Goal: Task Accomplishment & Management: Manage account settings

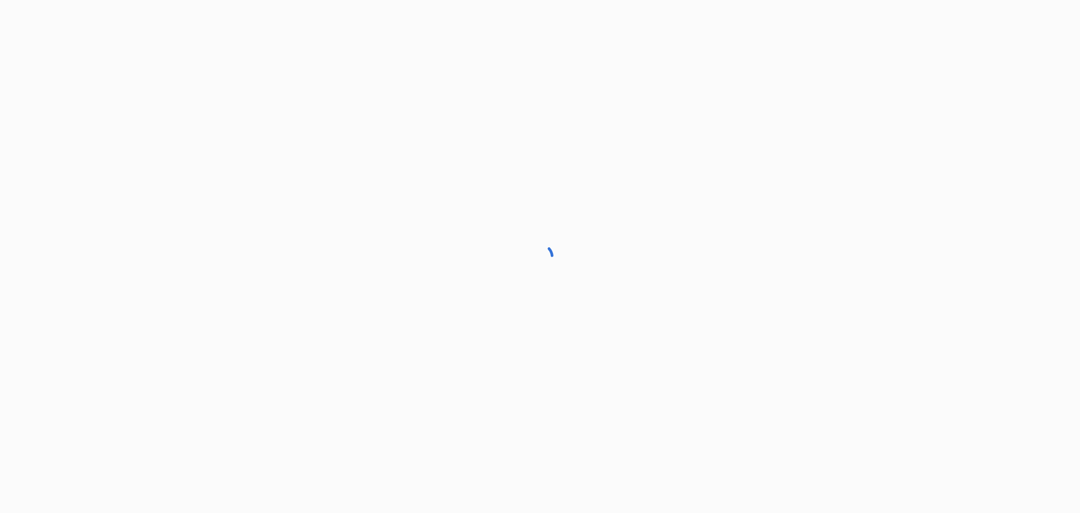
click at [859, 241] on div at bounding box center [540, 256] width 1080 height 513
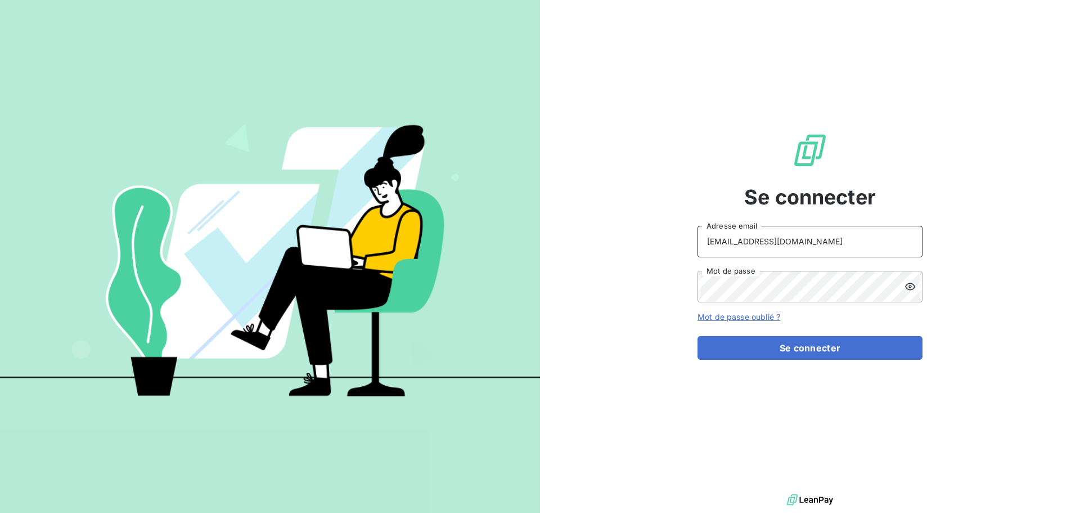
click at [823, 238] on input "[EMAIL_ADDRESS][DOMAIN_NAME]" at bounding box center [810, 242] width 225 height 32
type input "[EMAIL_ADDRESS][DOMAIN_NAME]"
click at [825, 347] on button "Se connecter" at bounding box center [810, 348] width 225 height 24
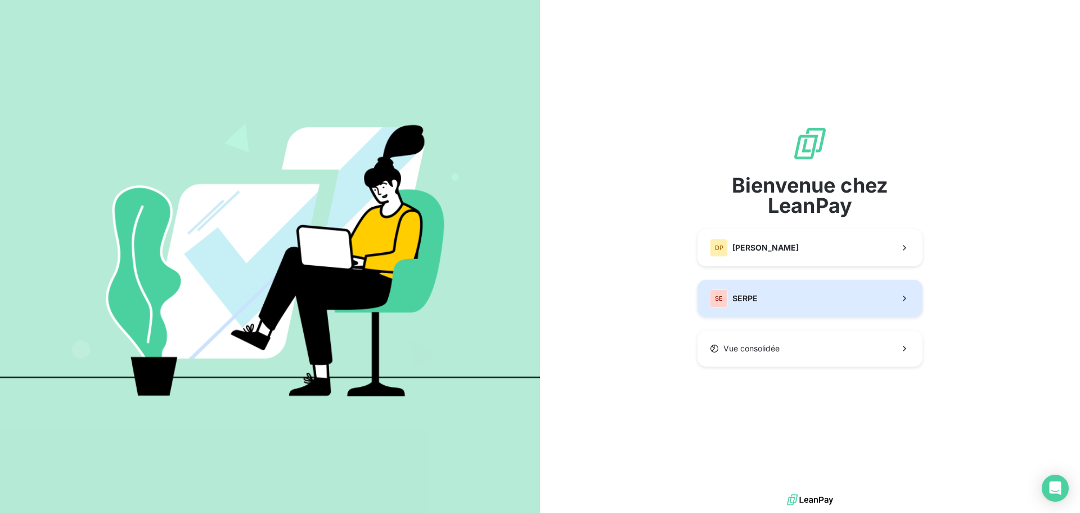
click at [776, 299] on button "SE SERPE" at bounding box center [810, 298] width 225 height 37
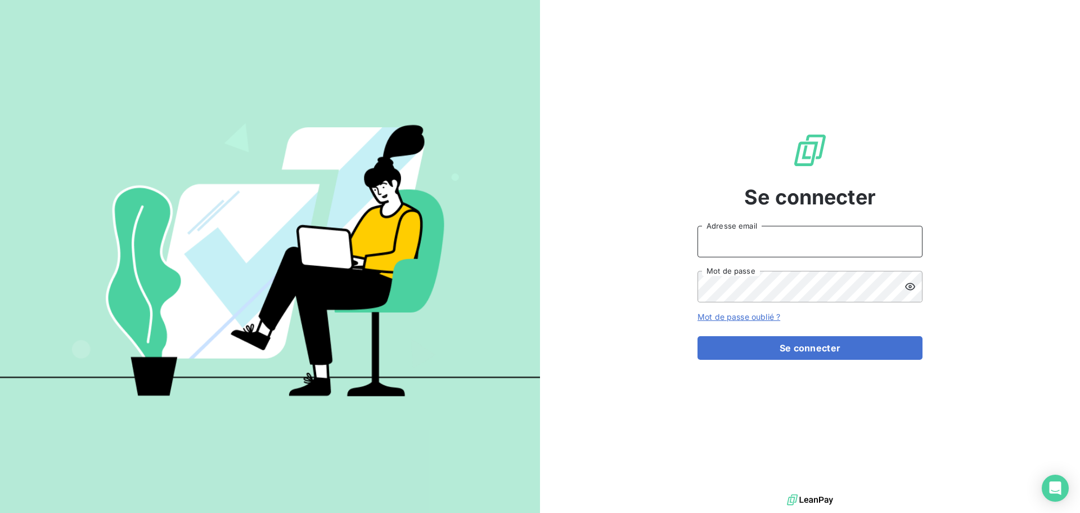
type input "[EMAIL_ADDRESS][DOMAIN_NAME]"
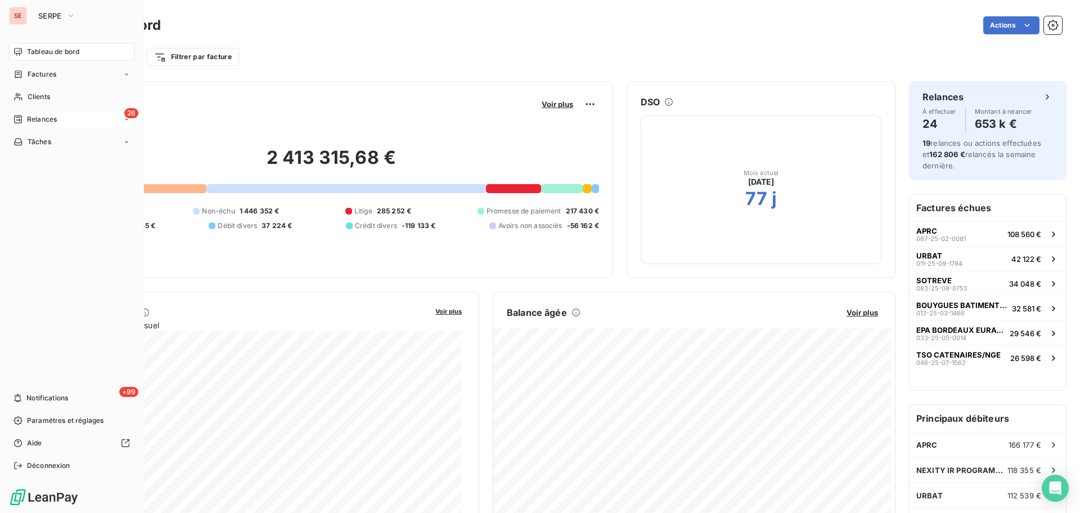
click at [40, 124] on div "26 Relances" at bounding box center [71, 119] width 125 height 18
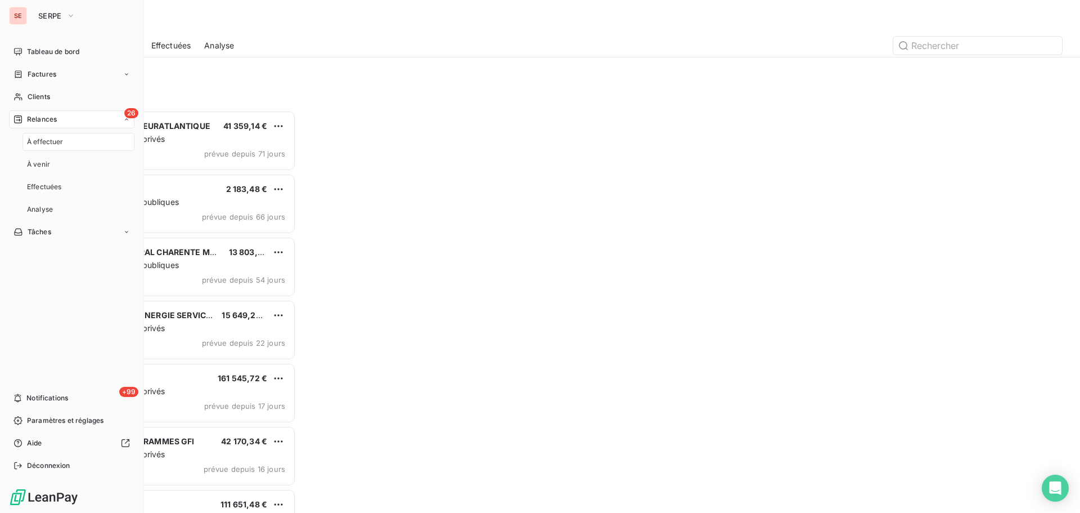
scroll to position [394, 233]
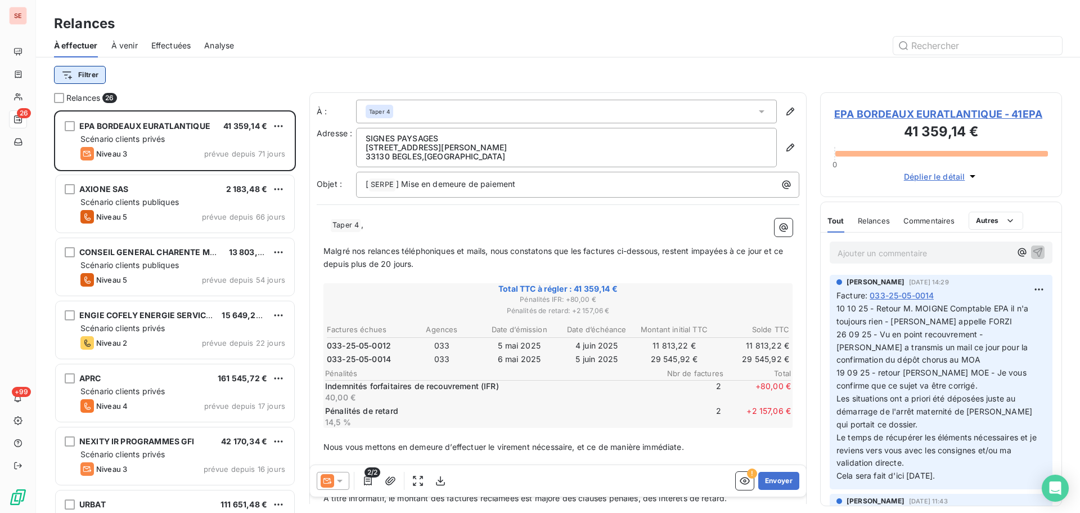
click at [95, 78] on html "SE 26 +99 Relances À effectuer À venir Effectuées Analyse Filtrer Relances 26 E…" at bounding box center [540, 256] width 1080 height 513
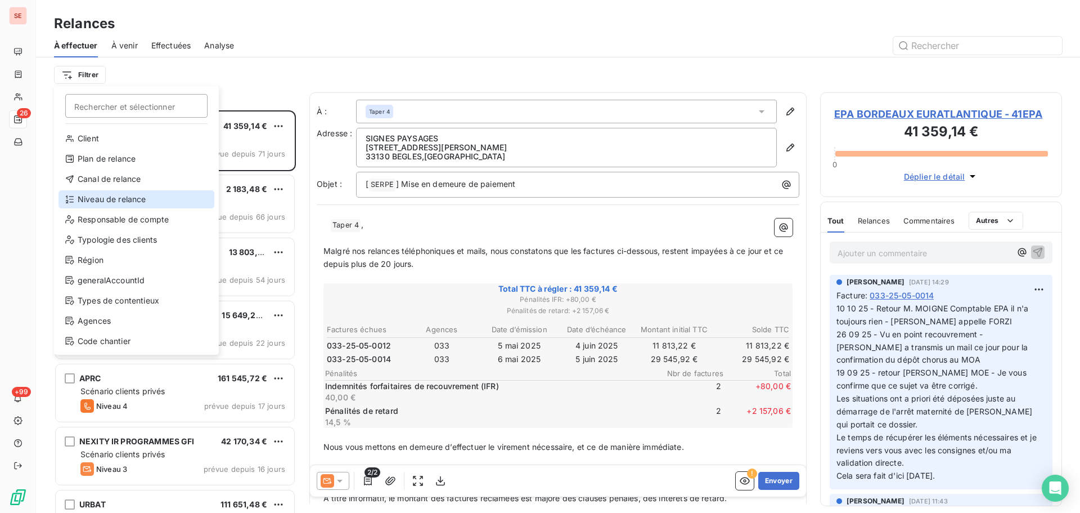
click at [132, 201] on div "Niveau de relance" at bounding box center [137, 199] width 156 height 18
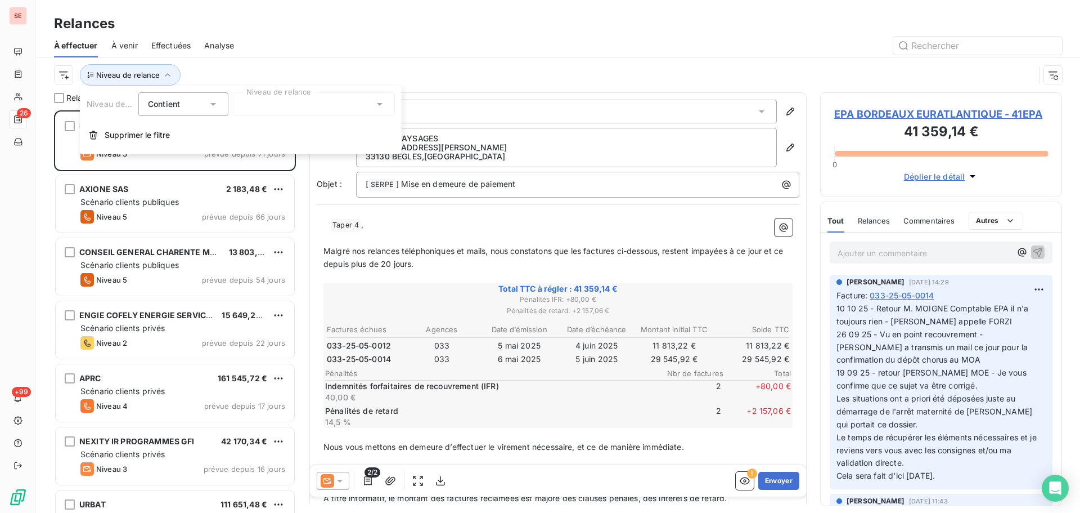
click at [298, 97] on div at bounding box center [314, 104] width 162 height 24
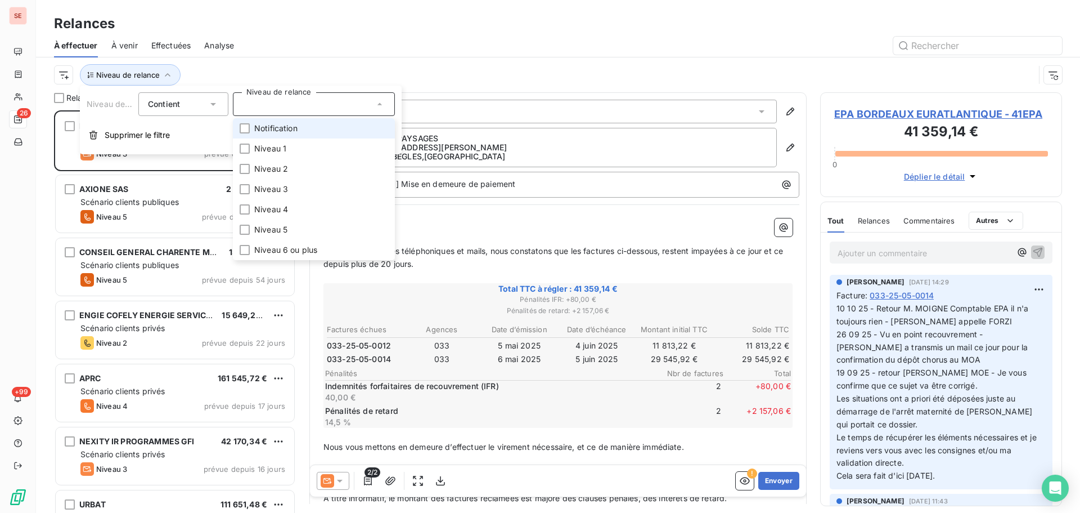
click at [289, 129] on span "Notification" at bounding box center [275, 128] width 43 height 11
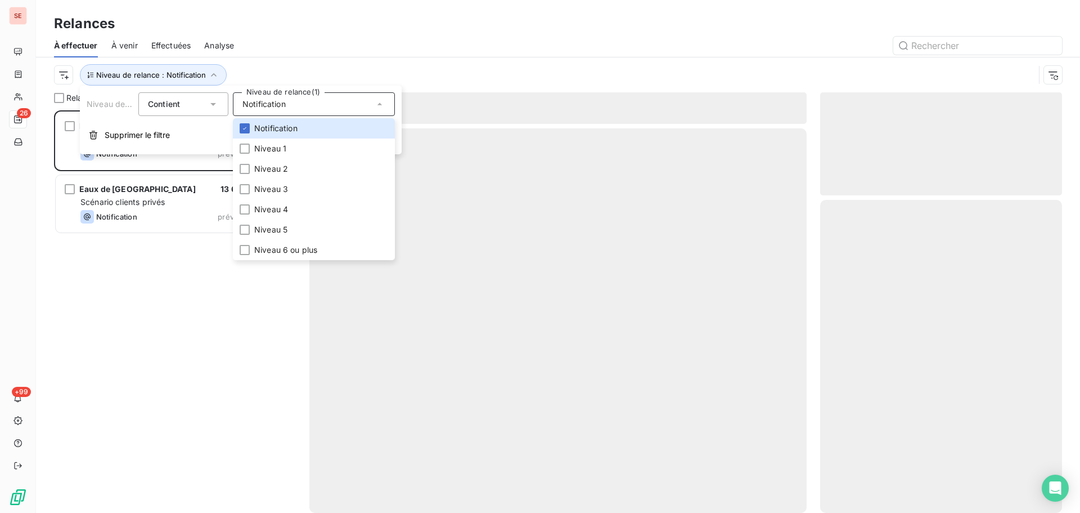
scroll to position [394, 233]
click at [456, 74] on div "Niveau de relance : Notification" at bounding box center [544, 74] width 981 height 21
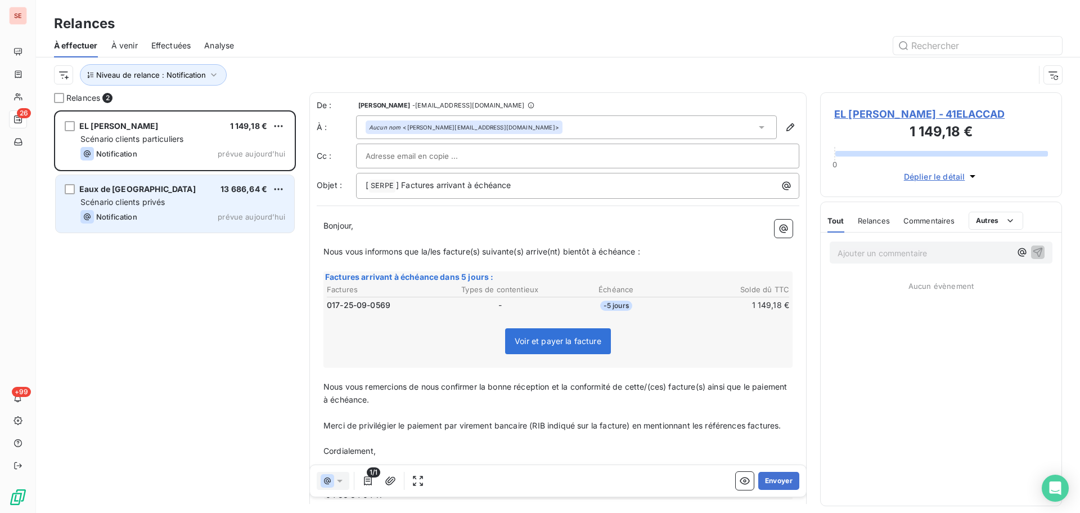
click at [223, 195] on div "Eaux de Vienne 13 686,64 € Scénario clients privés Notification prévue [DATE]" at bounding box center [175, 203] width 239 height 57
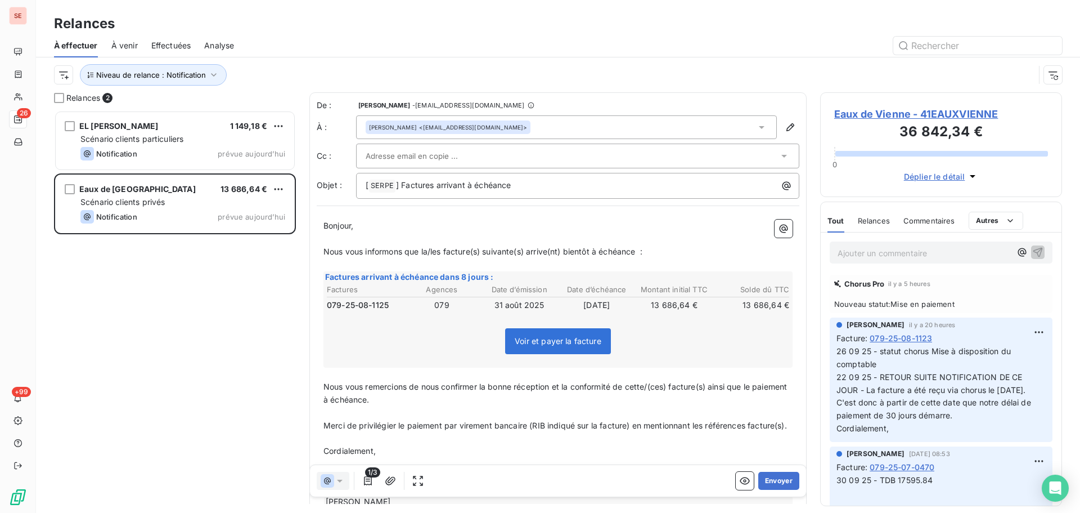
click at [873, 109] on span "Eaux de Vienne - 41EAUXVIENNE" at bounding box center [941, 113] width 214 height 15
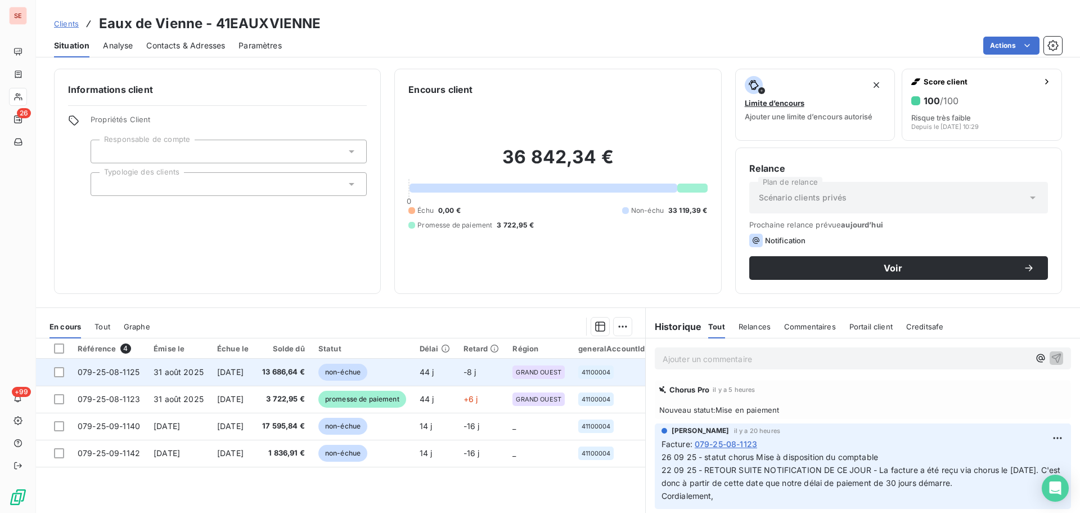
click at [255, 376] on td "[DATE]" at bounding box center [232, 371] width 45 height 27
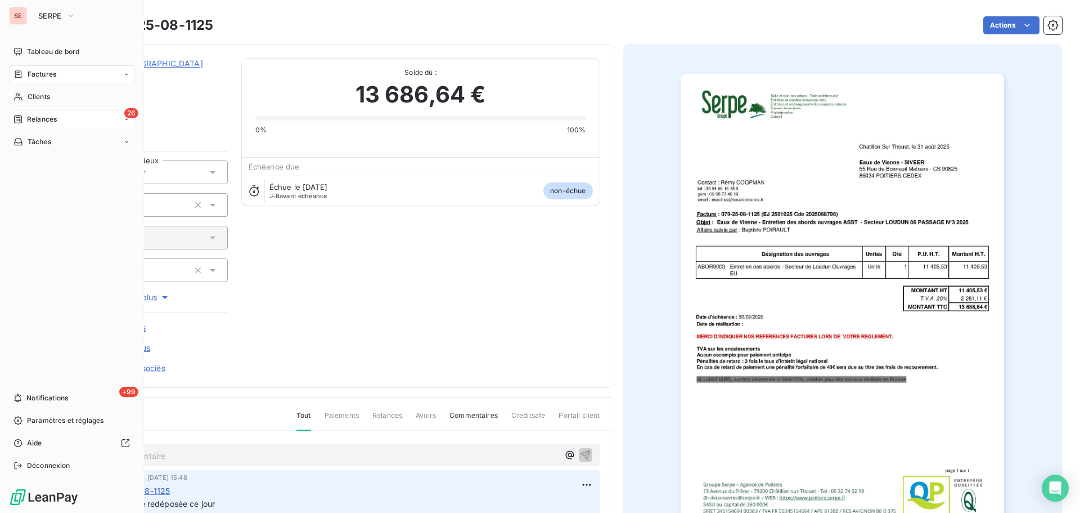
click at [40, 117] on span "Relances" at bounding box center [42, 119] width 30 height 10
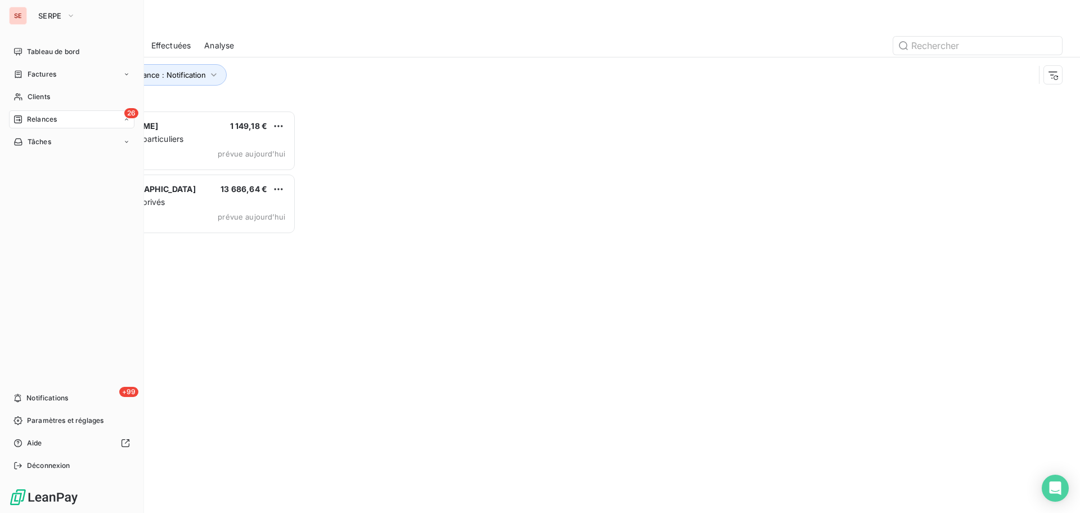
scroll to position [394, 233]
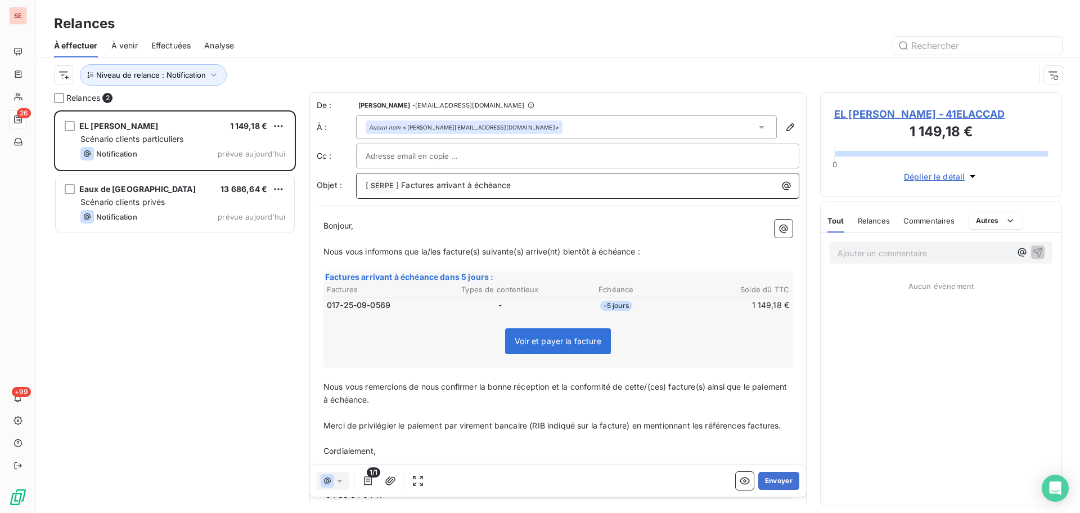
click at [401, 187] on span "] Factures arrivant à échéance" at bounding box center [453, 185] width 115 height 10
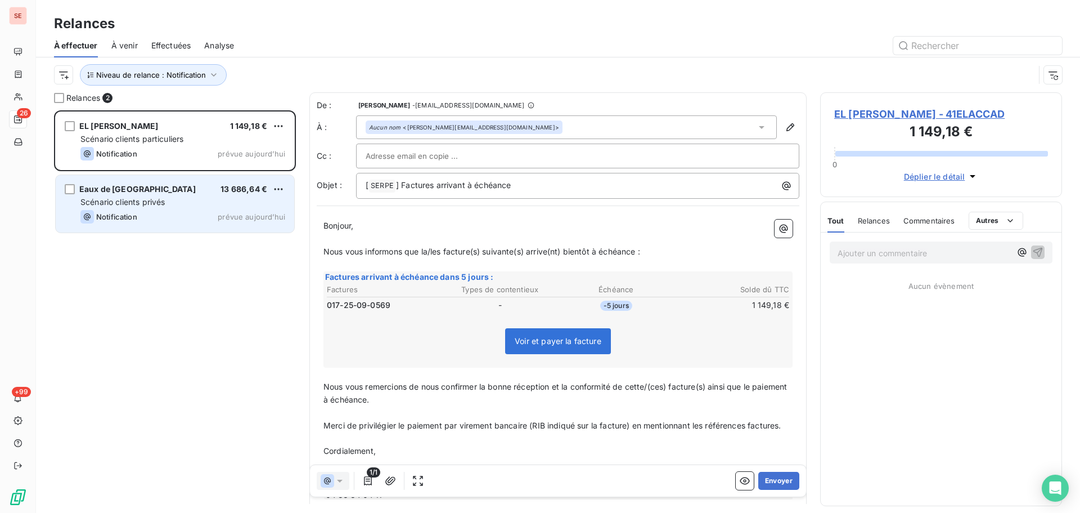
click at [209, 213] on div "Notification prévue aujourd’hui" at bounding box center [182, 217] width 205 height 14
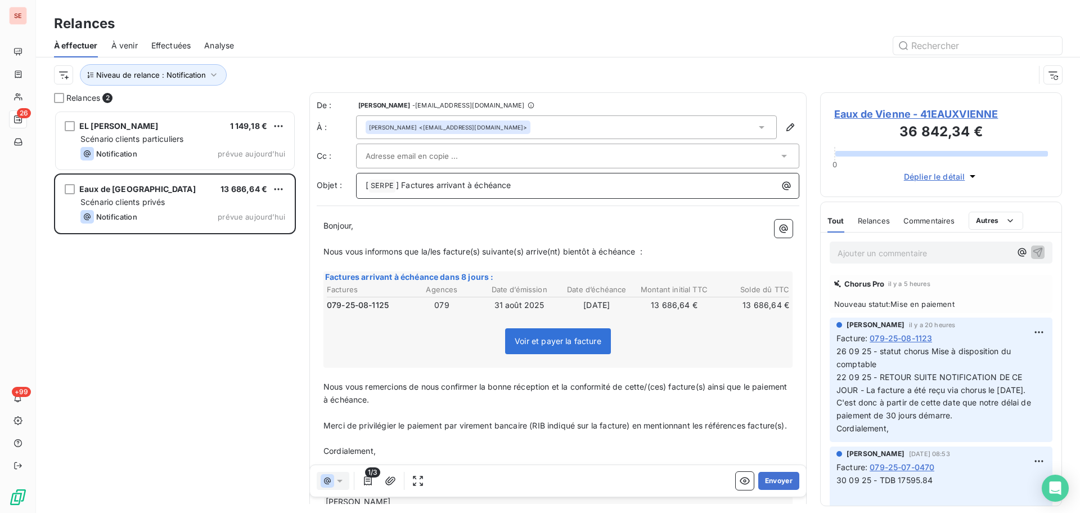
click at [401, 186] on span "] Factures arrivant à échéance" at bounding box center [453, 185] width 115 height 10
click at [398, 182] on span "Factures arrivant à échéance" at bounding box center [421, 185] width 110 height 10
click at [443, 253] on span "Nous vous informons que la/les facture(s) suivante(s) arrive(nt) bientôt à éché…" at bounding box center [482, 251] width 319 height 10
click at [468, 249] on span "Nous vous informons que la facture(s) suivante(s) arrive(nt) bientôt à échéance…" at bounding box center [475, 251] width 305 height 10
click at [502, 252] on span "Nous vous informons que la facture suivante(s) arrive(nt) bientôt à échéance :" at bounding box center [471, 251] width 296 height 10
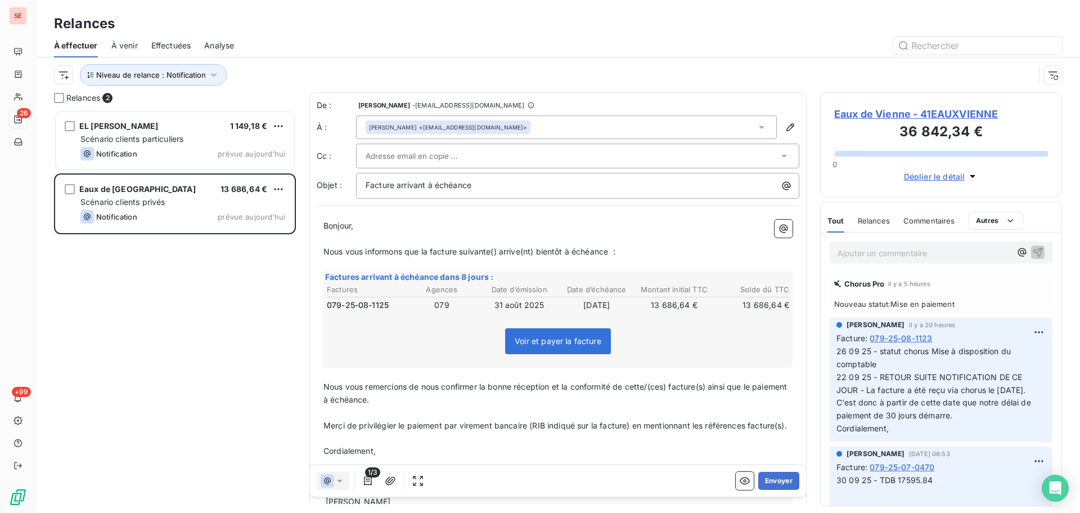
click at [500, 252] on span "Nous vous informons que la facture suivante() arrive(nt) bientôt à échéance :" at bounding box center [469, 251] width 292 height 10
click at [529, 250] on span "Nous vous informons que la facture suivante arrive(nt) bientôt à échéance :" at bounding box center [466, 251] width 286 height 10
click at [671, 390] on span "Nous vous remercions de nous confirmer la bonne réception et la conformité de c…" at bounding box center [556, 392] width 466 height 23
click at [688, 384] on span "Nous vous remercions de nous confirmer la bonne réception et la conformité de c…" at bounding box center [548, 392] width 451 height 23
click at [898, 111] on span "Eaux de Vienne - 41EAUXVIENNE" at bounding box center [941, 113] width 214 height 15
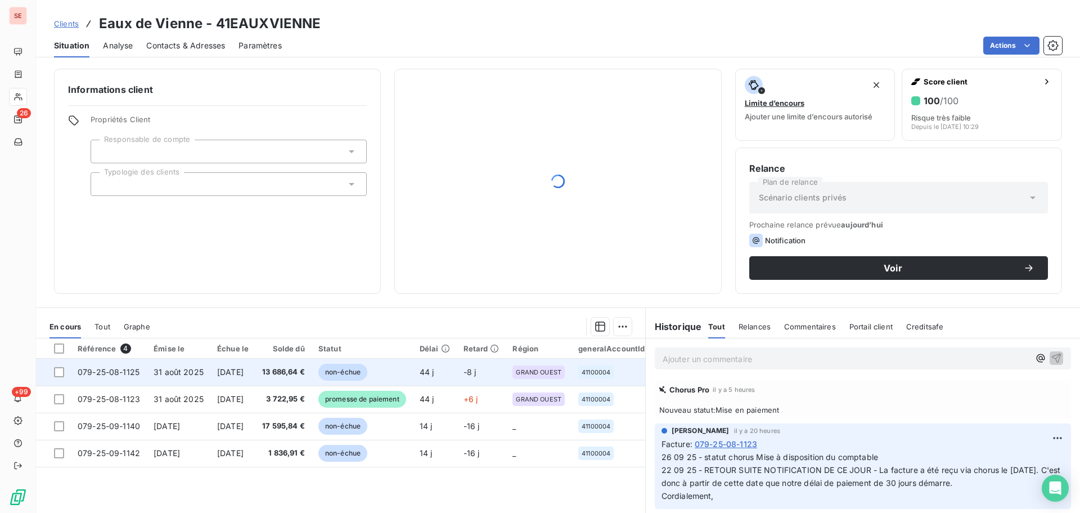
click at [230, 379] on td "[DATE]" at bounding box center [232, 371] width 45 height 27
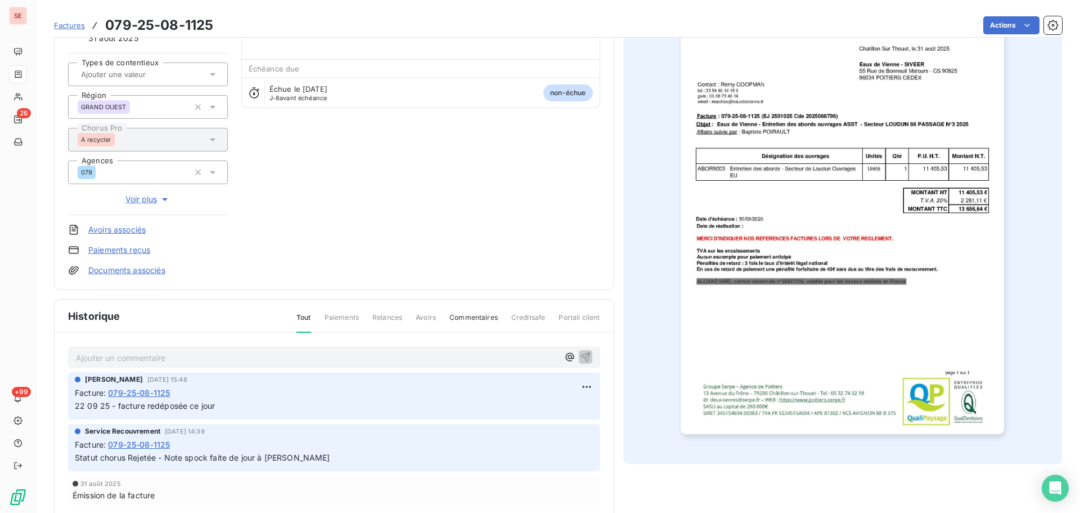
scroll to position [164, 0]
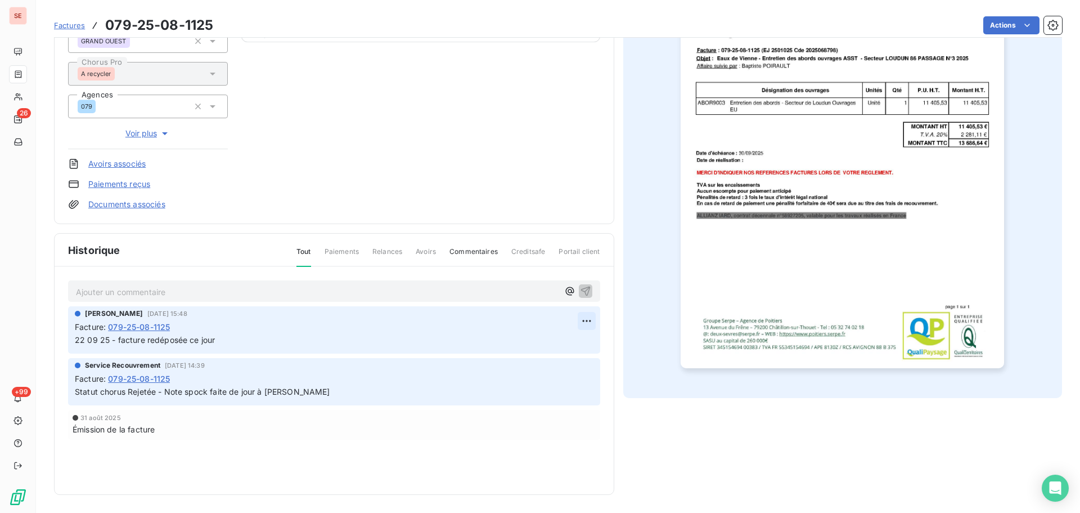
click at [585, 322] on html "SE 26 +99 Factures 079-25-08-1125 Actions Eaux de [GEOGRAPHIC_DATA] 41EAUXVIENN…" at bounding box center [540, 256] width 1080 height 513
click at [574, 342] on div "Editer" at bounding box center [555, 345] width 63 height 18
click at [76, 338] on span "22 09 25 - facture redéposée ce jour" at bounding box center [145, 340] width 140 height 10
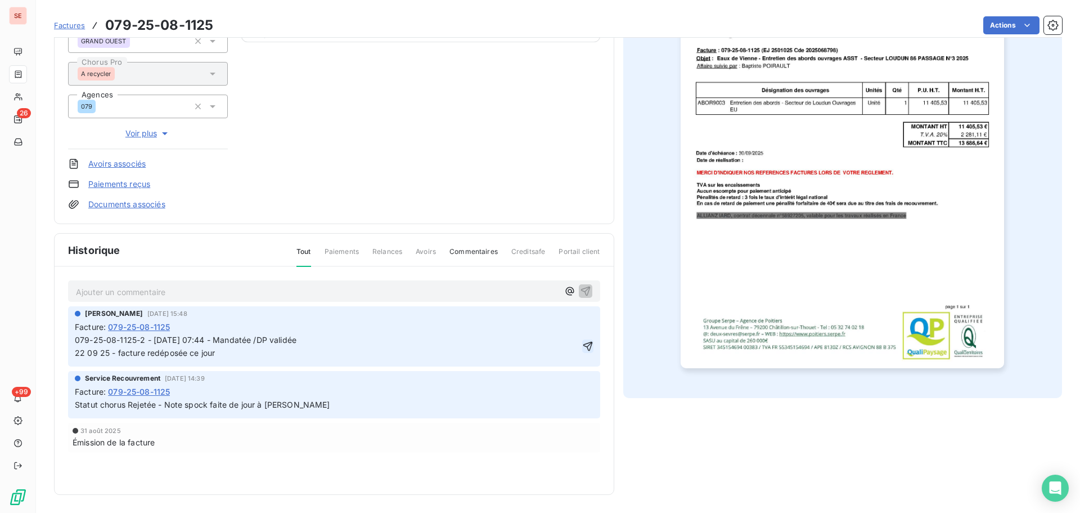
click at [586, 347] on icon "button" at bounding box center [587, 345] width 11 height 11
click at [982, 24] on html "SE 26 +99 Factures 079-25-08-1125 Actions Eaux de [GEOGRAPHIC_DATA] 41EAUXVIENN…" at bounding box center [540, 256] width 1080 height 513
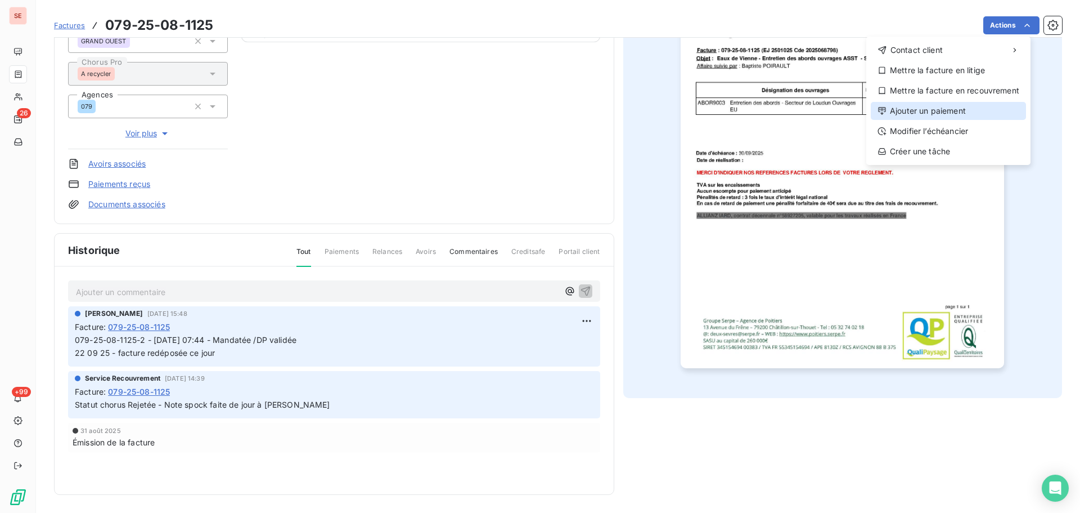
click at [947, 109] on div "Ajouter un paiement" at bounding box center [948, 111] width 155 height 18
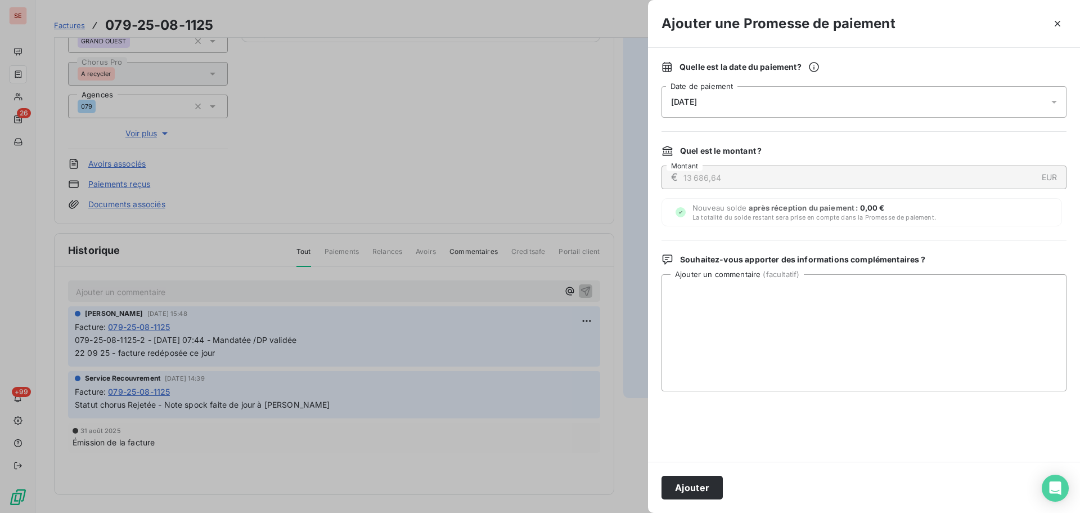
click at [832, 88] on div "[DATE]" at bounding box center [864, 102] width 405 height 32
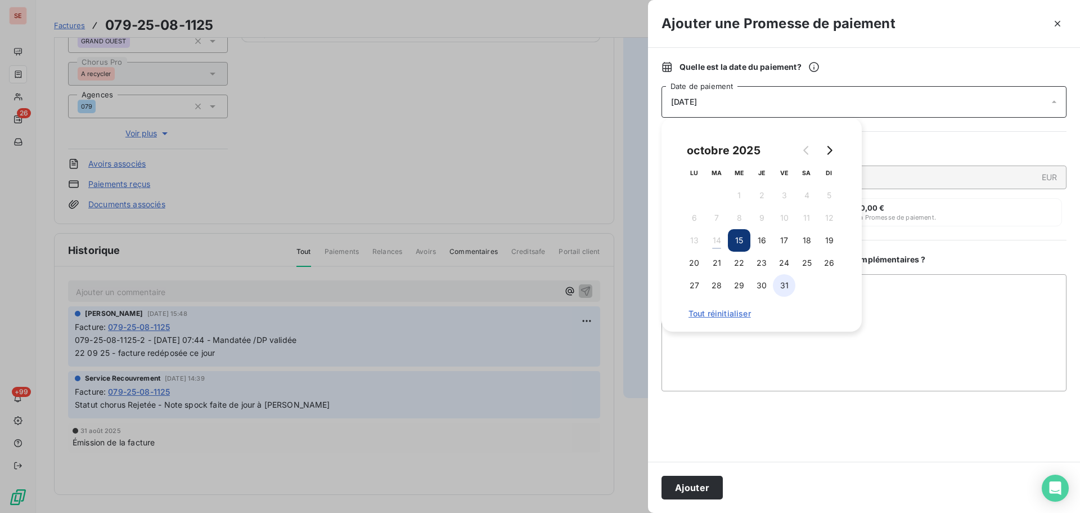
click at [785, 289] on button "31" at bounding box center [784, 285] width 23 height 23
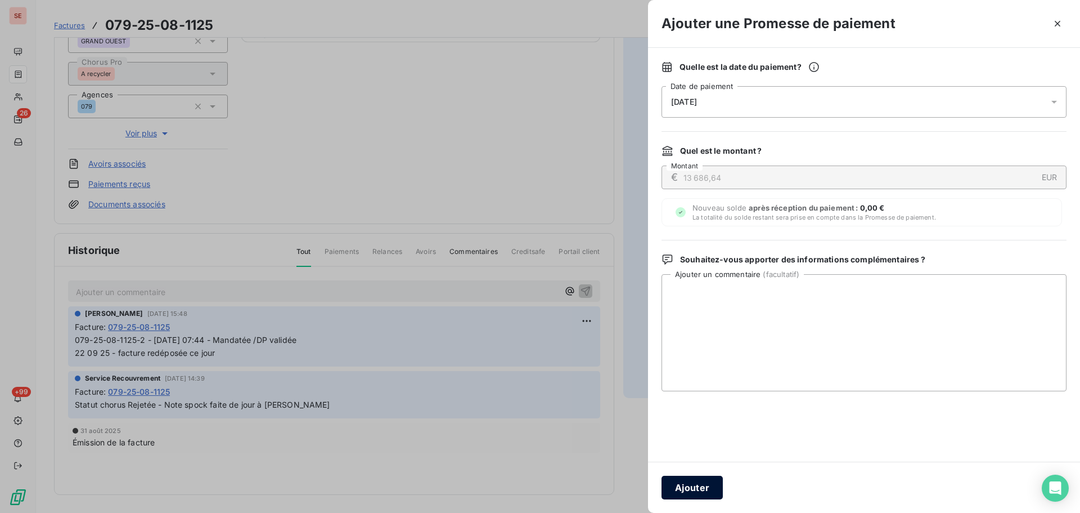
click at [690, 490] on button "Ajouter" at bounding box center [692, 487] width 61 height 24
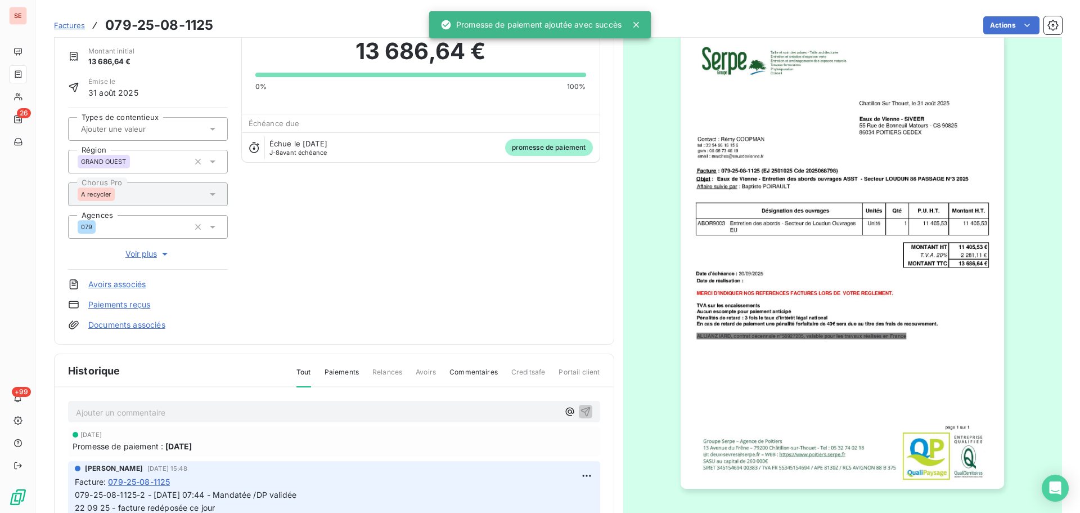
scroll to position [0, 0]
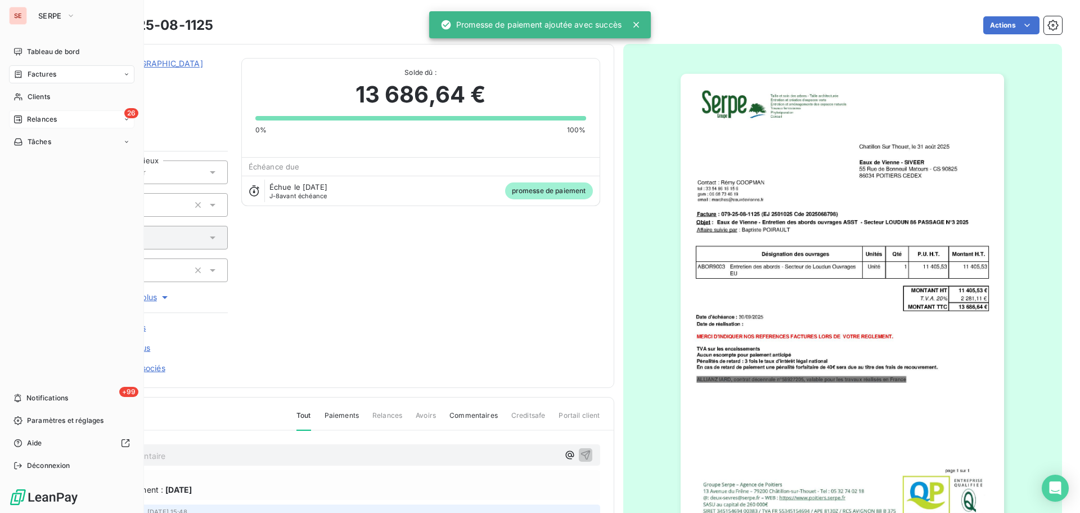
click at [10, 118] on div "26 Relances" at bounding box center [71, 119] width 125 height 18
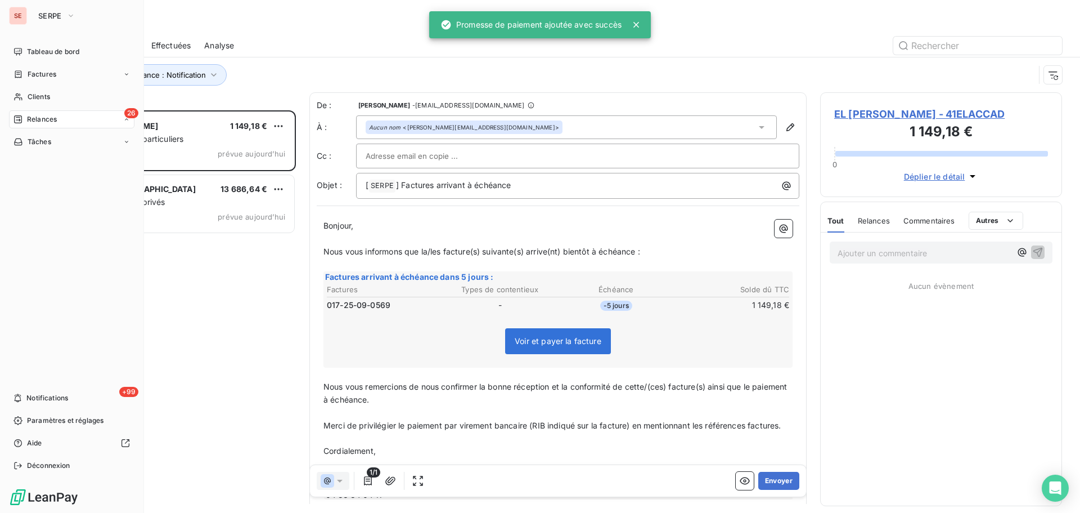
scroll to position [394, 233]
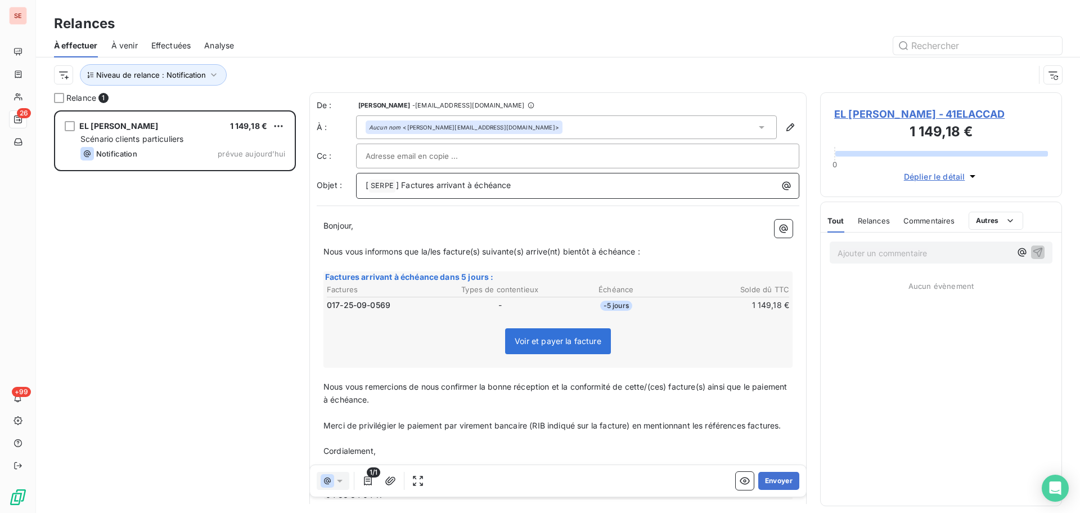
click at [399, 188] on span "] Factures arrivant à échéance" at bounding box center [453, 185] width 115 height 10
drag, startPoint x: 400, startPoint y: 186, endPoint x: 403, endPoint y: 197, distance: 11.7
click at [400, 187] on span "Factures arrivant à échéance" at bounding box center [421, 185] width 110 height 10
click at [396, 185] on span "Factures arrivant à échéance" at bounding box center [421, 185] width 110 height 10
click at [399, 187] on span "Factures arrivant à échéance" at bounding box center [421, 185] width 110 height 10
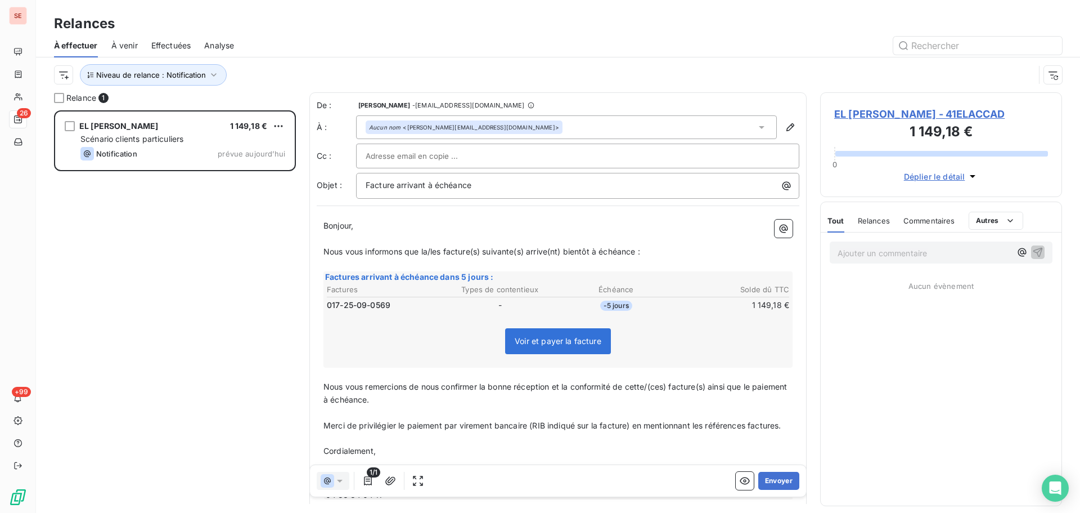
click at [366, 237] on p "﻿" at bounding box center [557, 238] width 469 height 13
click at [443, 255] on span "Nous vous informons que la/les facture(s) suivante(s) arrive(nt) bientôt à éché…" at bounding box center [481, 251] width 317 height 10
click at [471, 253] on span "Nous vous informons que la facture(s) suivante(s) arrive(nt) bientôt à échéance…" at bounding box center [474, 251] width 303 height 10
click at [469, 251] on span "Nous vous informons que la facture(s) suivante(s) arrive(nt) bientôt à échéance…" at bounding box center [474, 251] width 303 height 10
click at [501, 253] on span "Nous vous informons que la facture suivante(s) arrive(nt) bientôt à échéance :" at bounding box center [470, 251] width 294 height 10
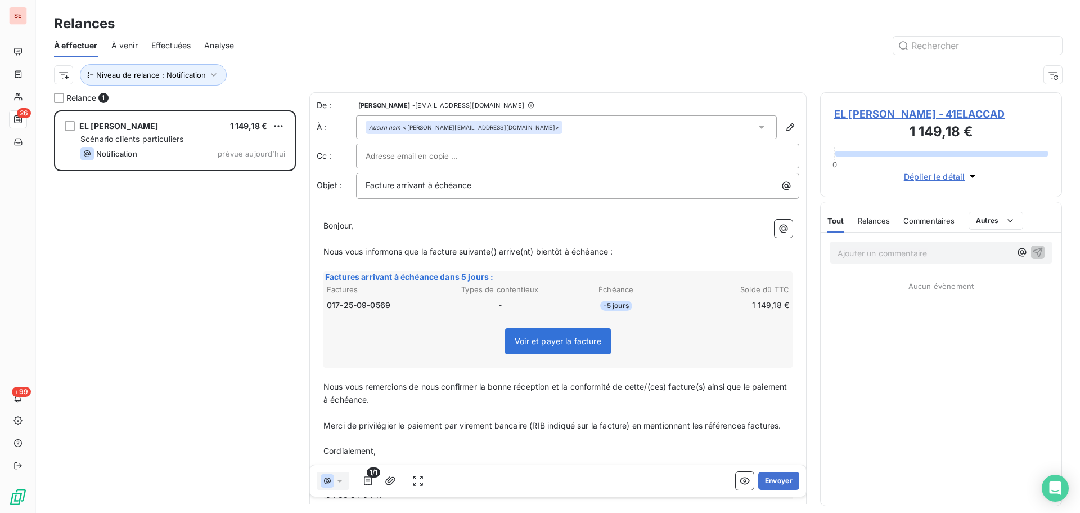
click at [500, 253] on span "Nous vous informons que la facture suivante() arrive(nt) bientôt à échéance :" at bounding box center [468, 251] width 290 height 10
click at [532, 252] on span "Nous vous informons que la facture suivante arrive(nt) bientôt à échéance :" at bounding box center [465, 251] width 284 height 10
drag, startPoint x: 671, startPoint y: 388, endPoint x: 666, endPoint y: 399, distance: 12.3
click at [669, 388] on span "Nous vous remercions de nous confirmer la bonne réception et la conformité de c…" at bounding box center [556, 392] width 466 height 23
click at [689, 388] on span "Nous vous remercions de nous confirmer la bonne réception et la conformité de c…" at bounding box center [548, 392] width 451 height 23
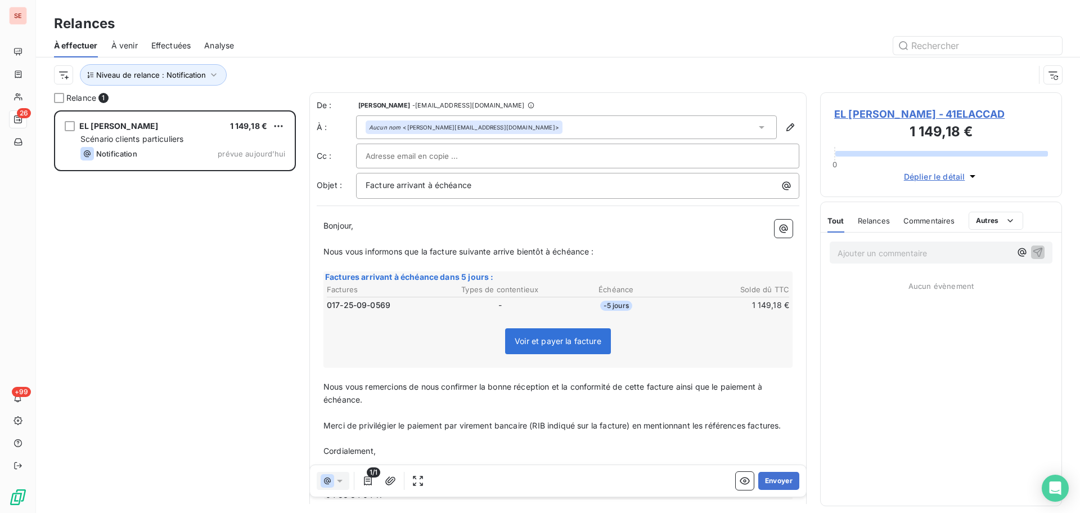
scroll to position [83, 0]
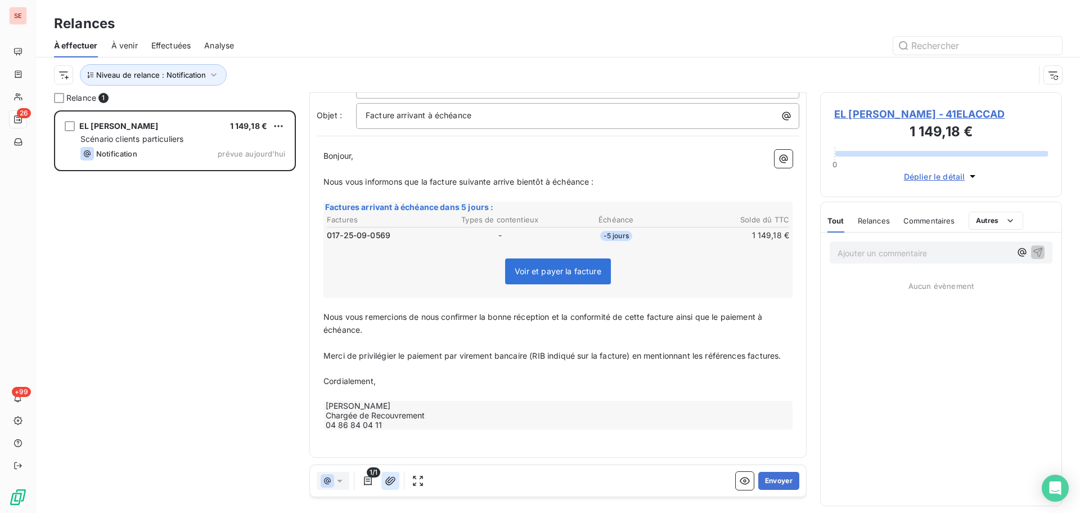
click at [392, 478] on icon "button" at bounding box center [390, 480] width 11 height 11
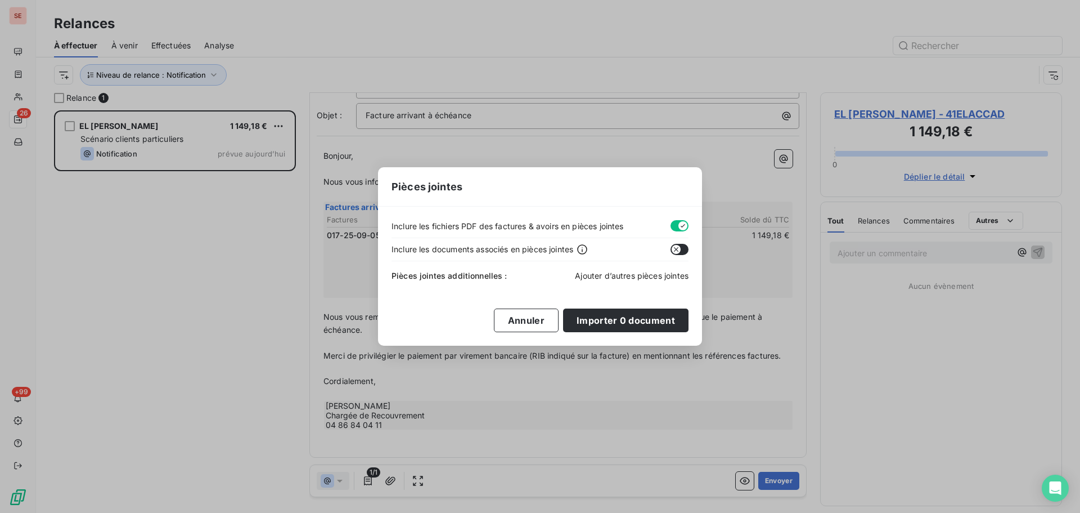
click at [617, 273] on span "Ajouter d’autres pièces jointes" at bounding box center [632, 276] width 114 height 10
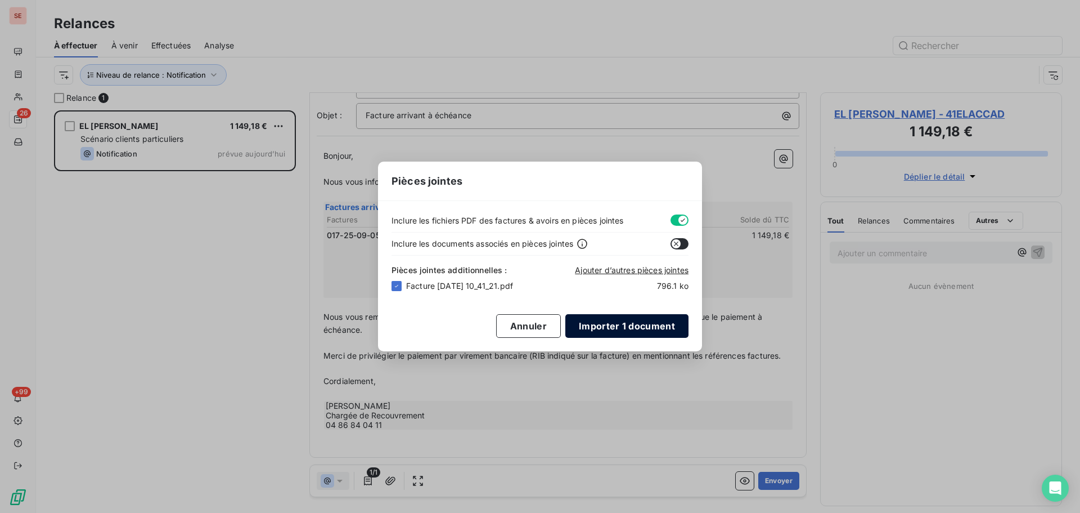
click at [654, 329] on button "Importer 1 document" at bounding box center [626, 326] width 123 height 24
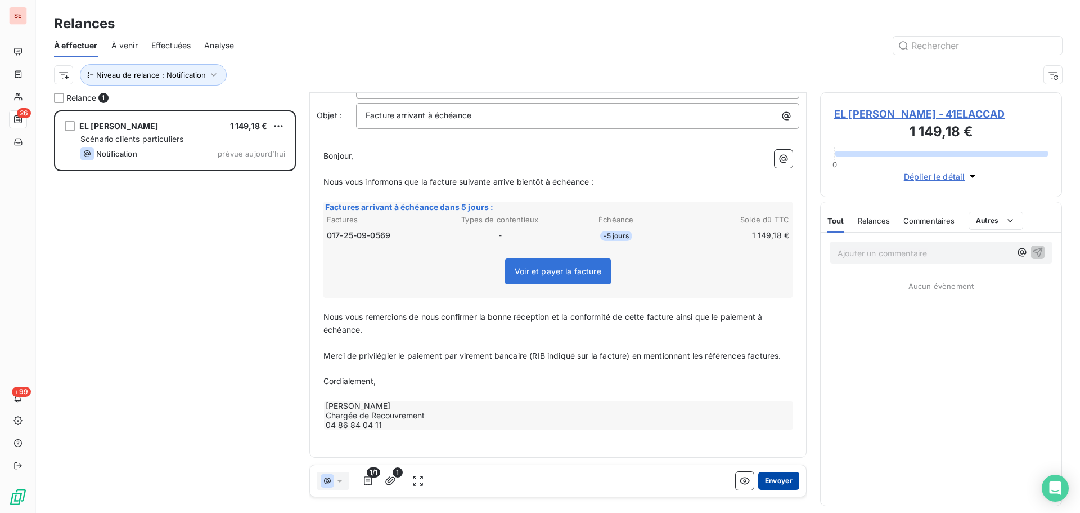
click at [769, 478] on button "Envoyer" at bounding box center [778, 480] width 41 height 18
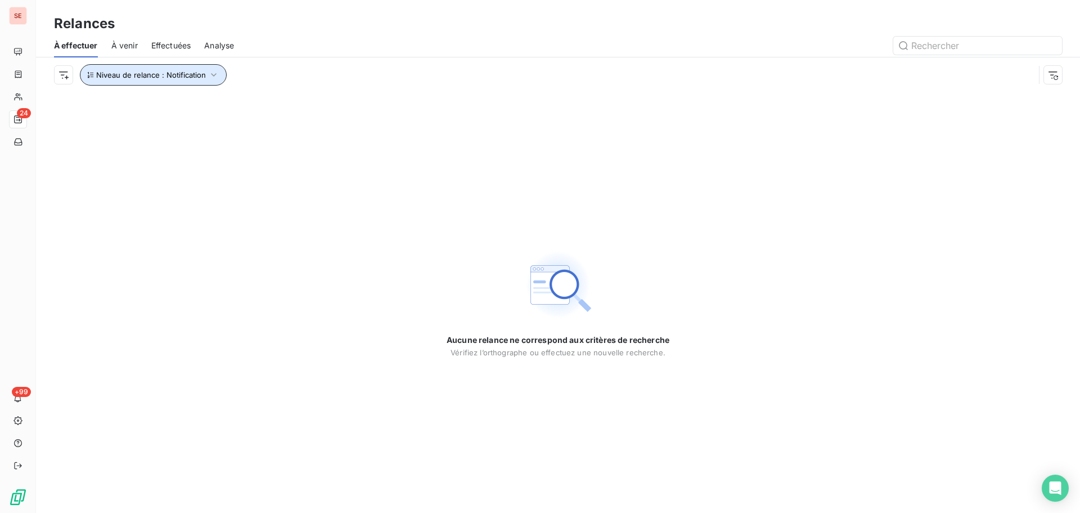
click at [206, 82] on button "Niveau de relance : Notification" at bounding box center [153, 74] width 147 height 21
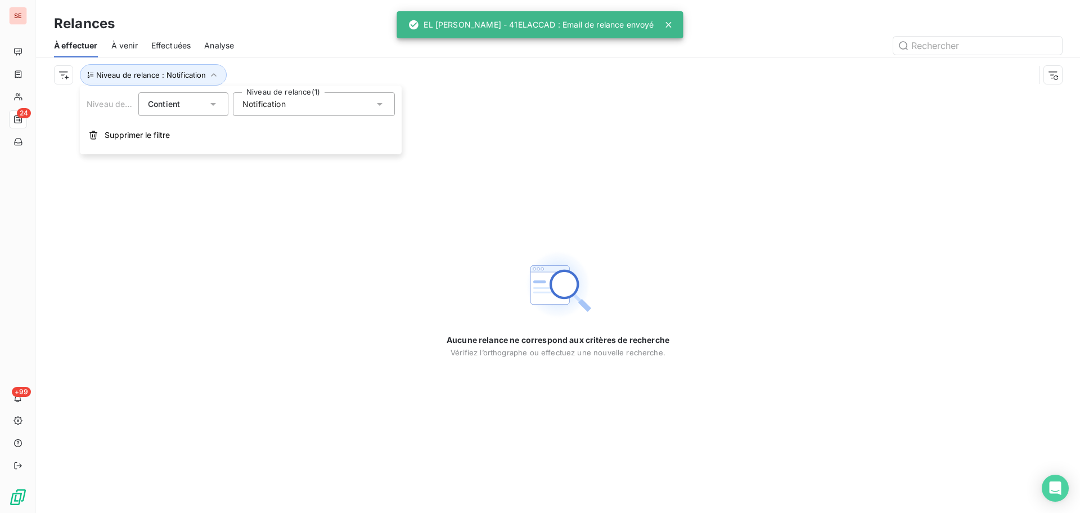
click at [282, 110] on div "Notification" at bounding box center [314, 104] width 162 height 24
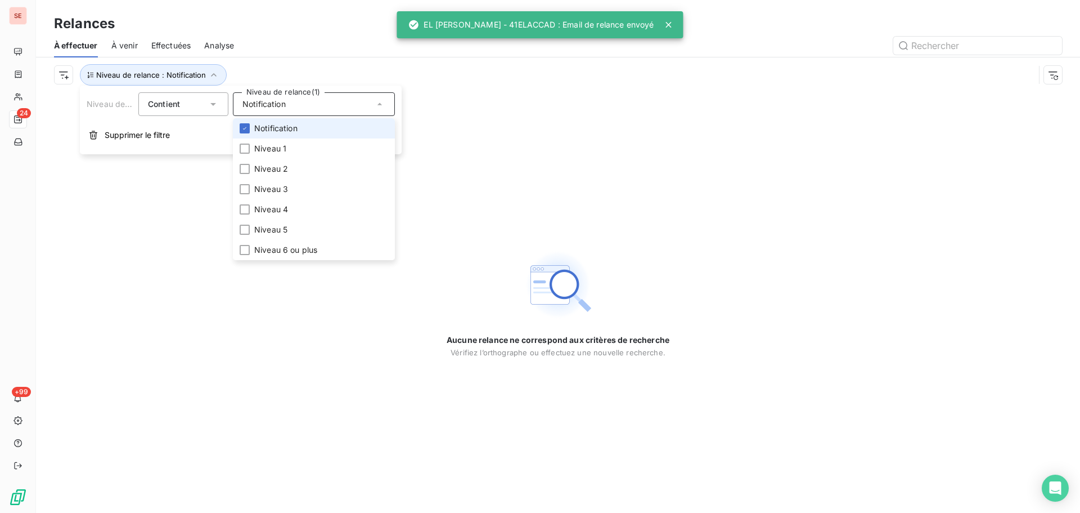
click at [286, 124] on span "Notification" at bounding box center [275, 128] width 43 height 11
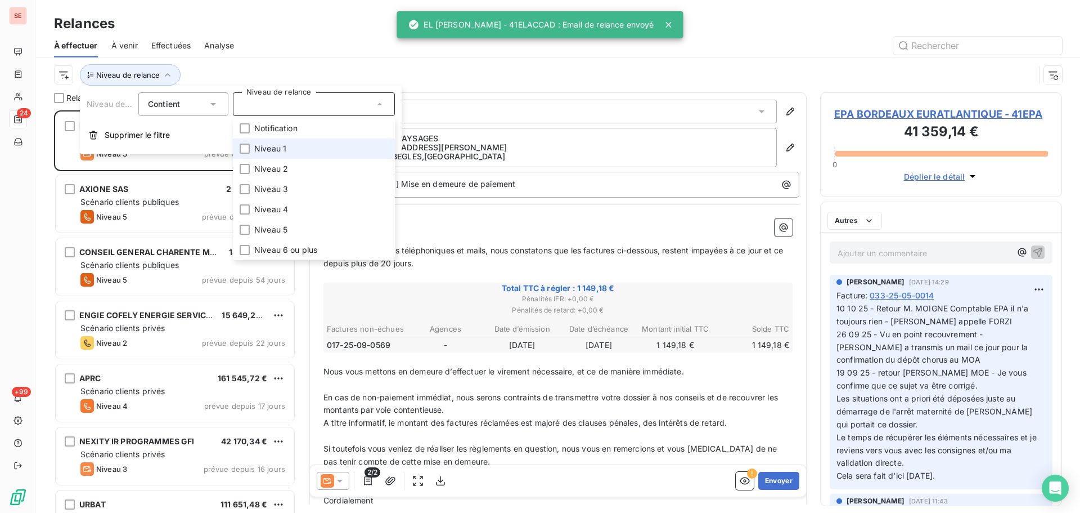
scroll to position [394, 233]
click at [287, 142] on li "Niveau 1" at bounding box center [314, 148] width 162 height 20
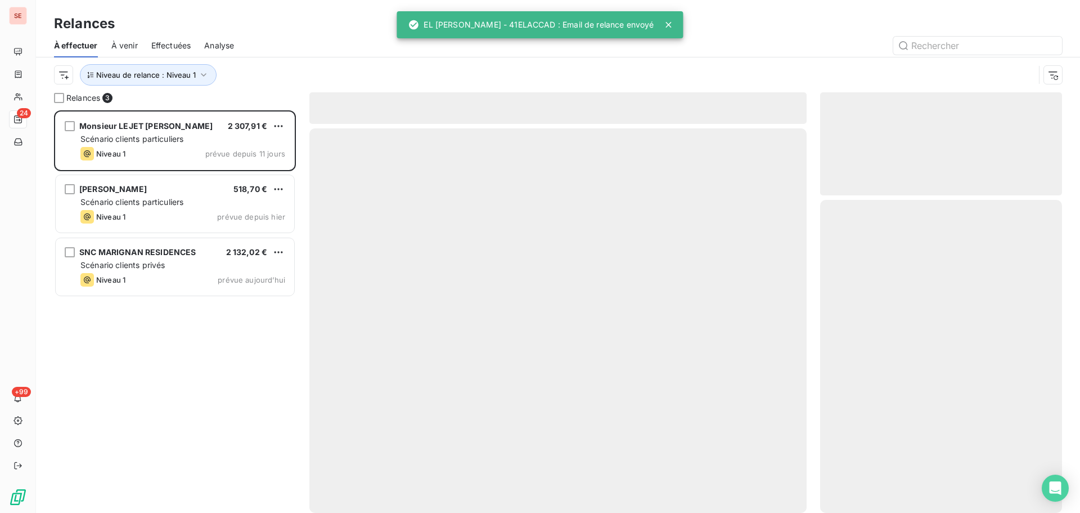
click at [289, 51] on div at bounding box center [655, 46] width 815 height 18
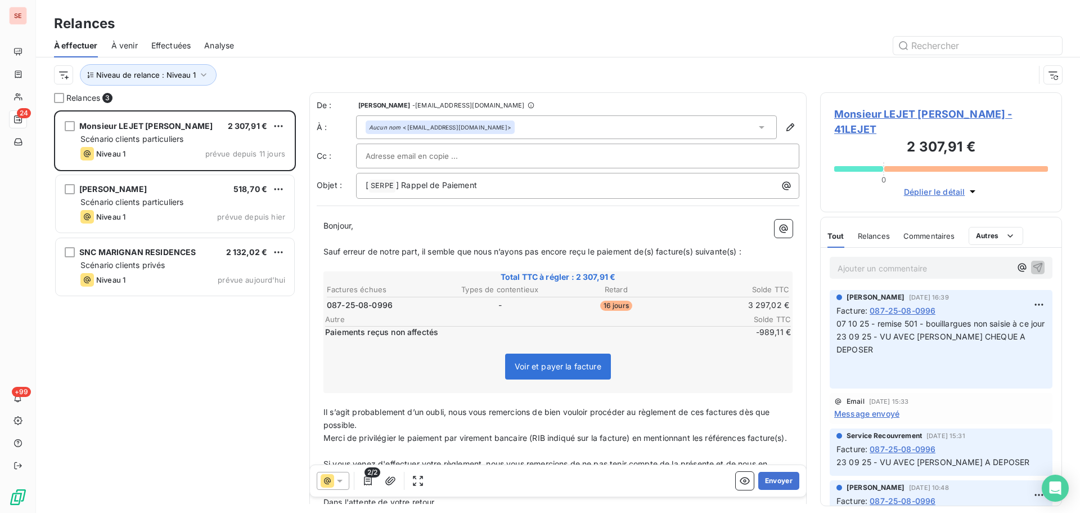
click at [869, 113] on span "Monsieur LEJET [PERSON_NAME] - 41LEJET" at bounding box center [941, 121] width 214 height 30
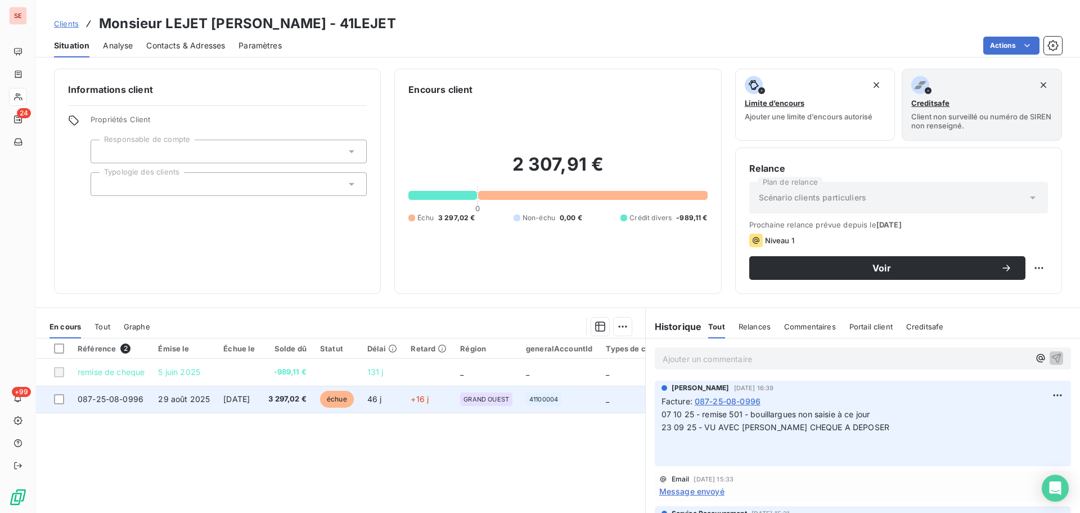
click at [179, 400] on span "29 août 2025" at bounding box center [184, 399] width 52 height 10
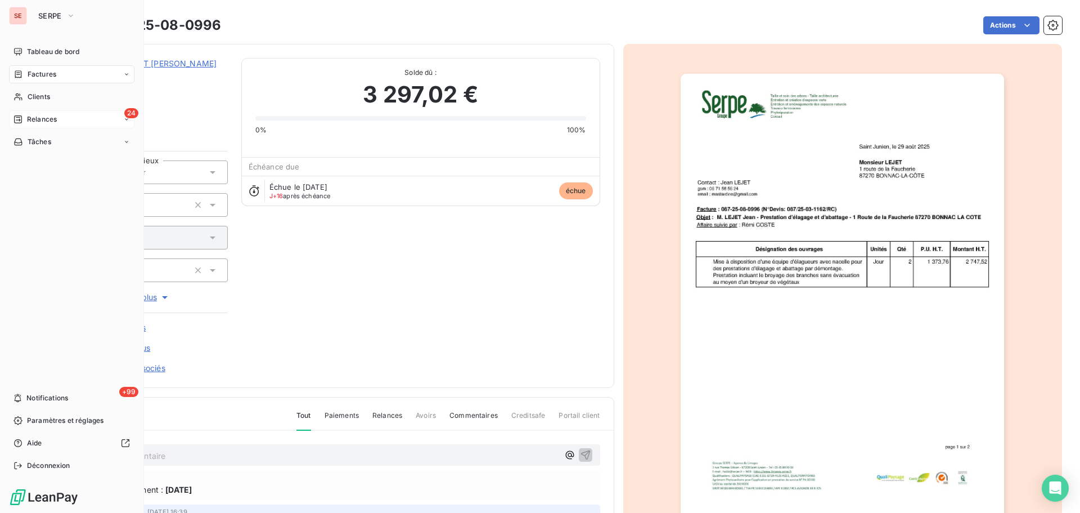
click at [46, 125] on div "24 Relances" at bounding box center [71, 119] width 125 height 18
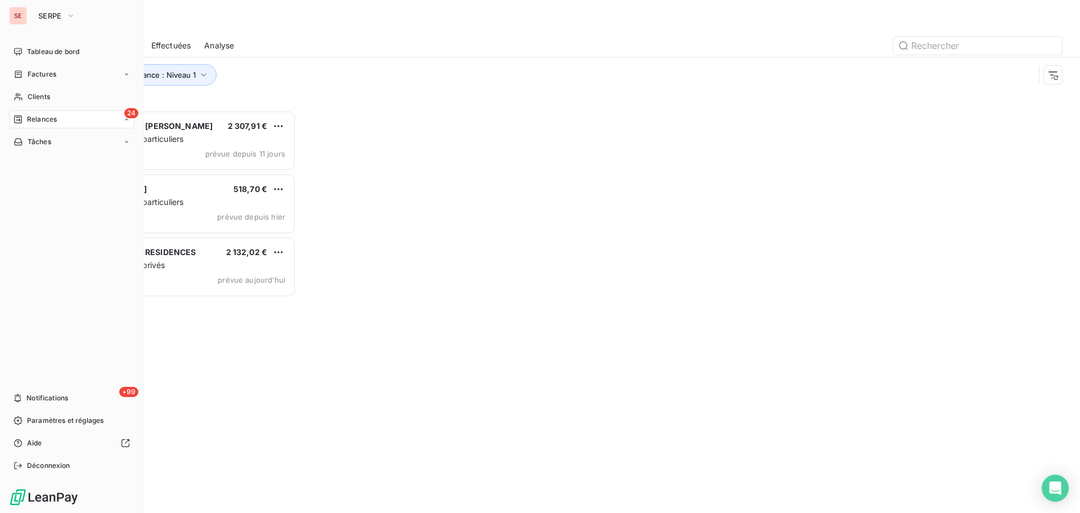
scroll to position [394, 233]
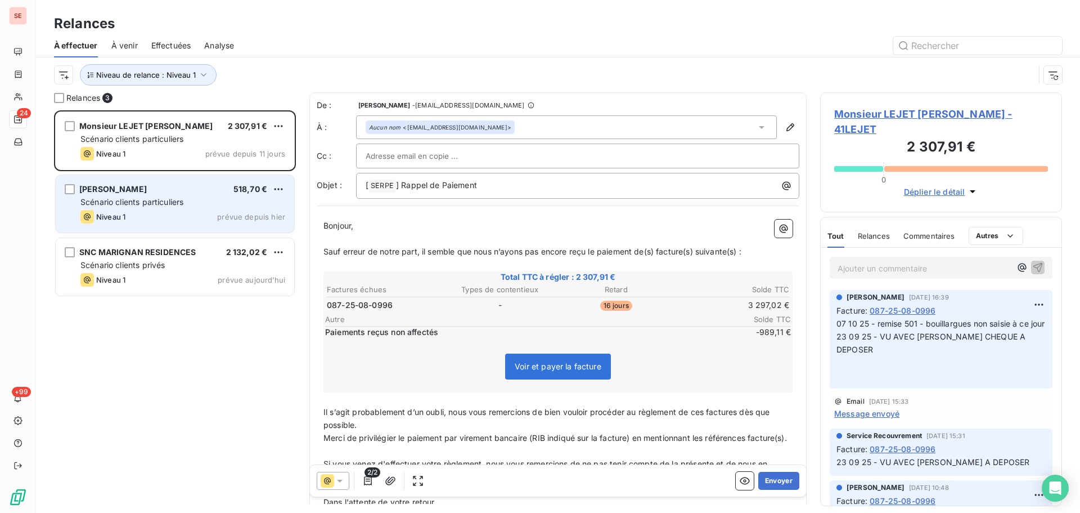
click at [210, 194] on div "[PERSON_NAME] 518,70 €" at bounding box center [182, 189] width 205 height 10
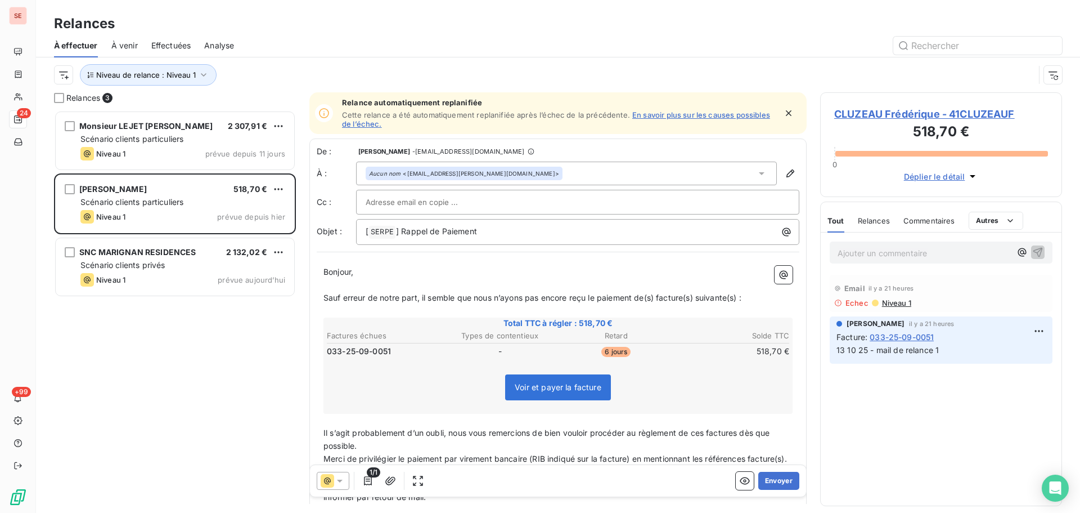
click at [850, 109] on span "CLUZEAU Frédérique - 41CLUZEAUF" at bounding box center [941, 113] width 214 height 15
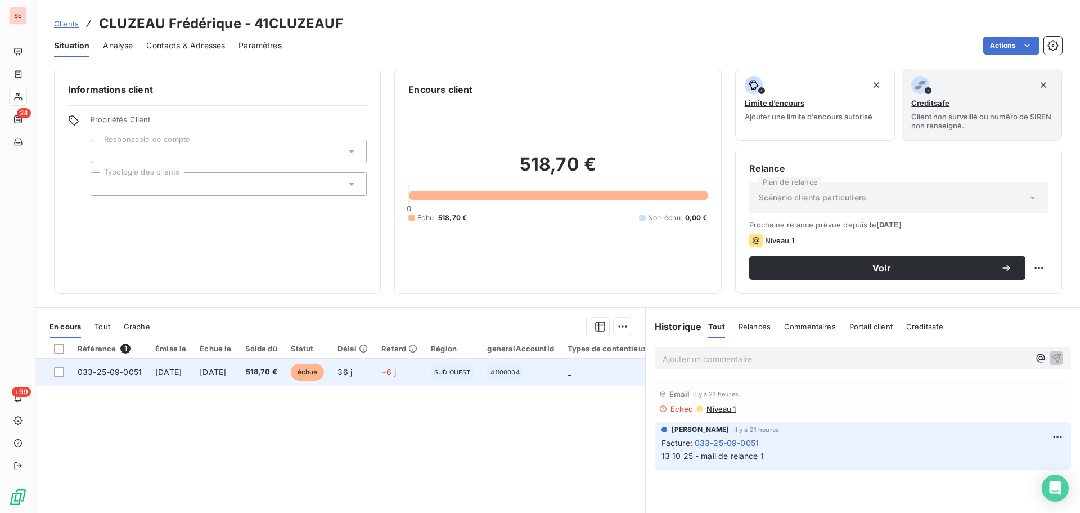
drag, startPoint x: 205, startPoint y: 376, endPoint x: 199, endPoint y: 376, distance: 6.2
click at [193, 376] on td "[DATE]" at bounding box center [171, 371] width 44 height 27
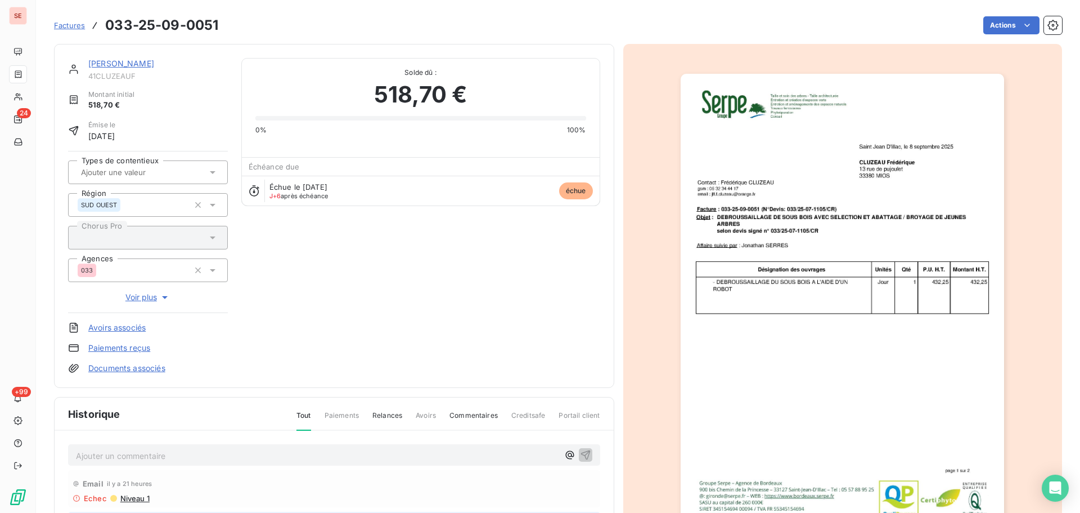
click at [428, 287] on div "[PERSON_NAME] 41CLUZEAUF Montant initial 518,70 € Émise le [DATE] Types de cont…" at bounding box center [334, 216] width 532 height 316
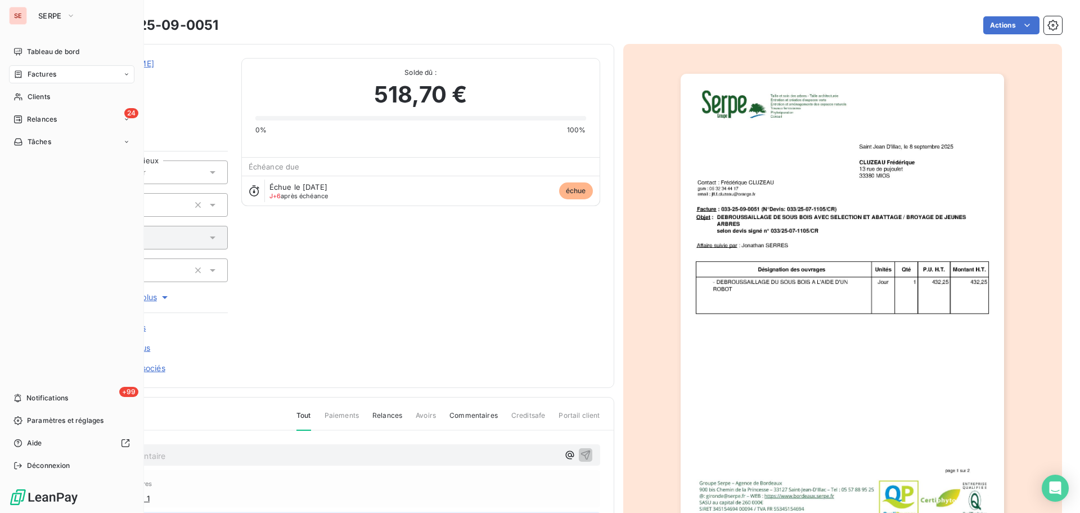
click at [52, 77] on span "Factures" at bounding box center [42, 74] width 29 height 10
click at [56, 97] on div "Factures" at bounding box center [79, 97] width 112 height 18
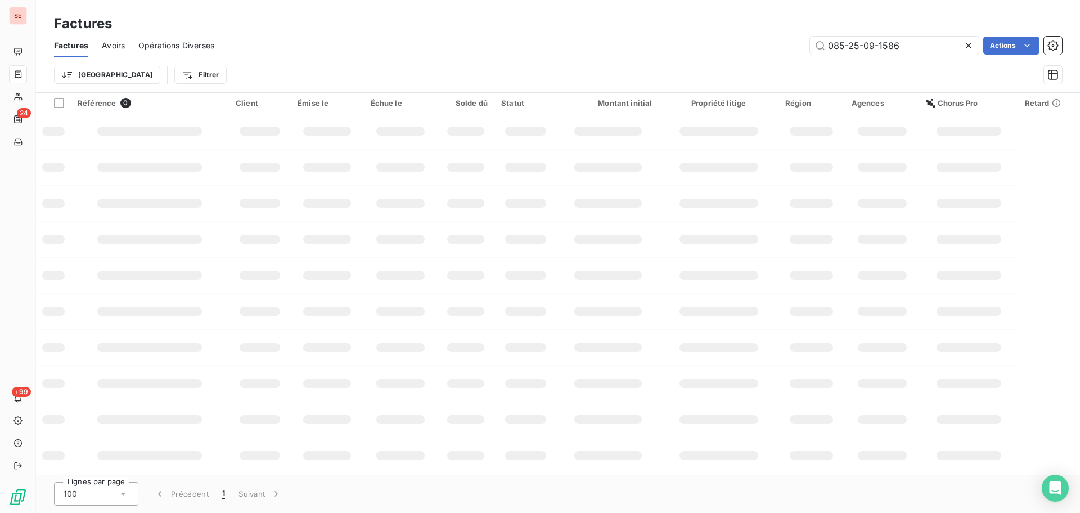
drag, startPoint x: 915, startPoint y: 50, endPoint x: 681, endPoint y: 66, distance: 235.1
click at [686, 65] on div "Factures Avoirs Opérations Diverses 085-25-09-1586 Actions Trier Filtrer" at bounding box center [558, 63] width 1044 height 59
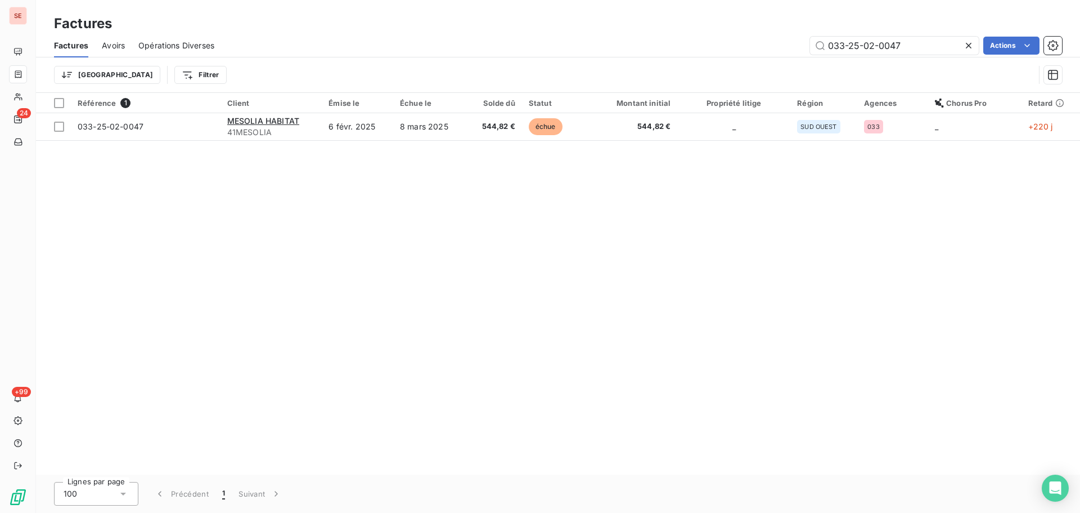
type input "033-25-02-0047"
click at [425, 141] on div "Référence 1 Client Émise le Échue le Solde dû Statut Montant initial Propriété …" at bounding box center [558, 283] width 1044 height 381
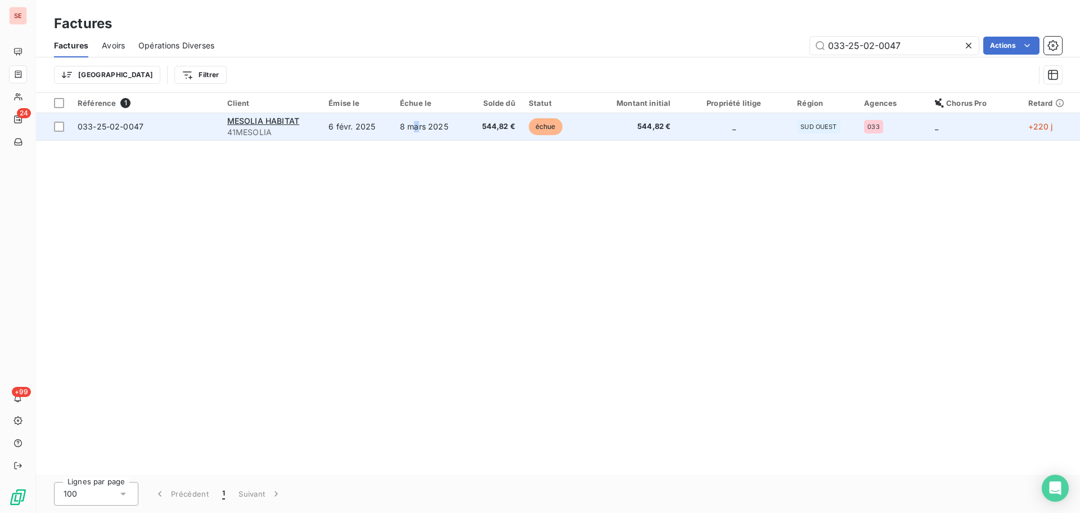
click at [417, 139] on td "8 mars 2025" at bounding box center [429, 126] width 73 height 27
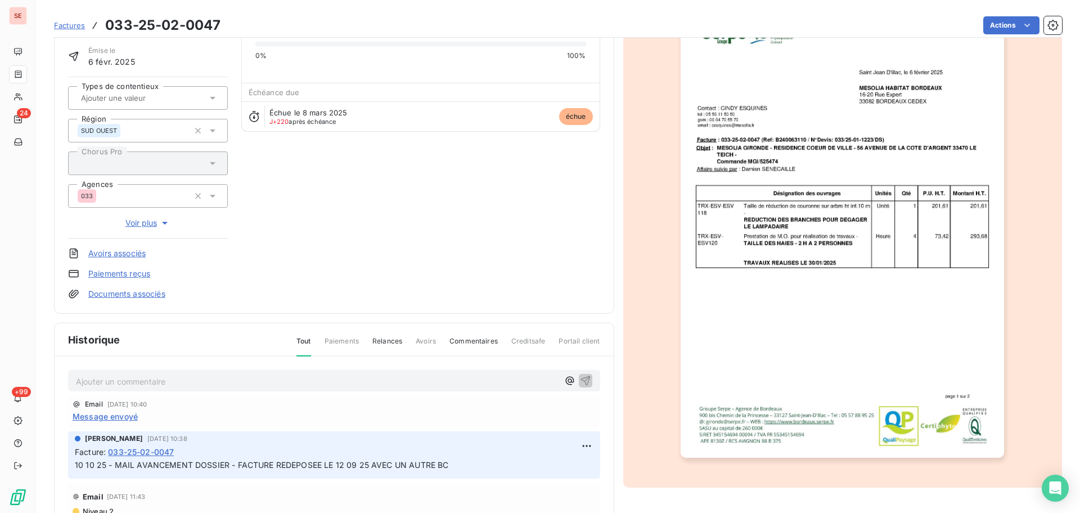
scroll to position [164, 0]
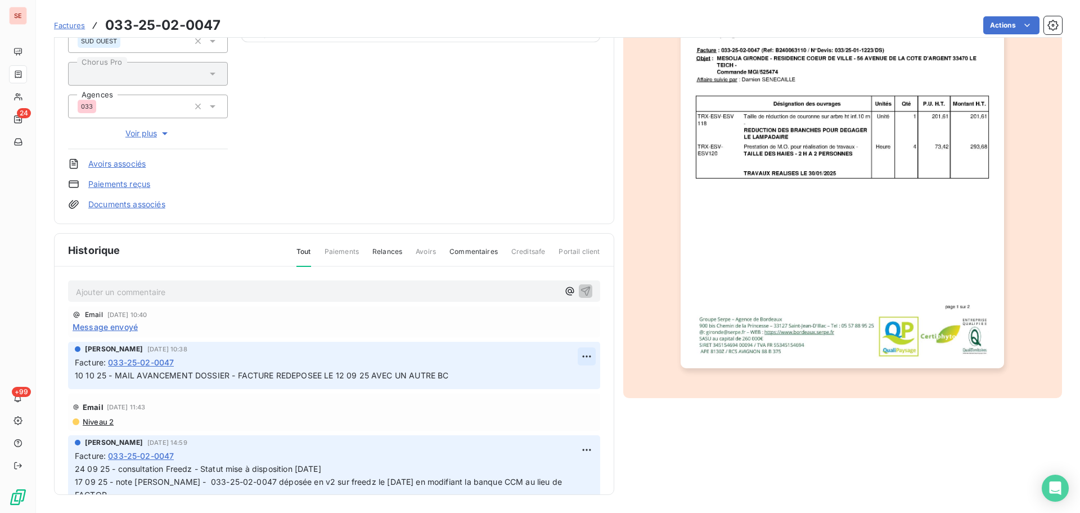
click at [574, 360] on html "SE 24 +99 Factures 033-25-02-0047 Actions MESOLIA HABITAT 41MESOLIA Montant ini…" at bounding box center [540, 256] width 1080 height 513
click at [560, 375] on div "Editer" at bounding box center [546, 381] width 63 height 18
click at [77, 371] on span "10 10 25 - MAIL AVANCEMENT DOSSIER - FACTURE REDEPOSEE LE 12 09 25 AVEC UN AUTR…" at bounding box center [262, 375] width 374 height 10
drag, startPoint x: 77, startPoint y: 371, endPoint x: 254, endPoint y: 363, distance: 177.4
click at [254, 363] on div "Facture : 033-25-02-0047" at bounding box center [334, 362] width 519 height 12
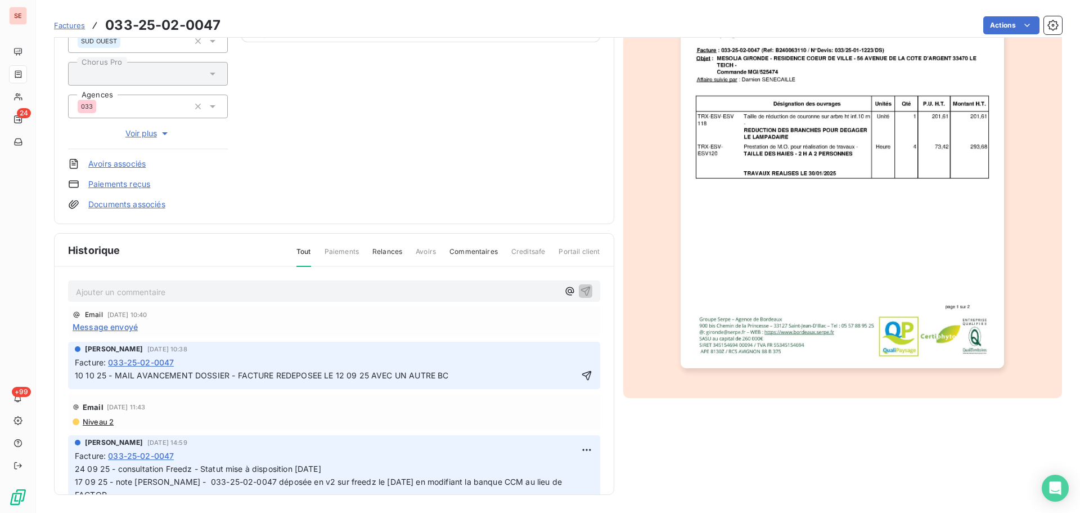
click at [75, 376] on span "10 10 25 - MAIL AVANCEMENT DOSSIER - FACTURE REDEPOSEE LE 12 09 25 AVEC UN AUTR…" at bounding box center [262, 375] width 374 height 10
click at [75, 377] on span "10 10 25 - MAIL AVANCEMENT DOSSIER - FACTURE REDEPOSEE LE 12 09 25 AVEC UN AUTR…" at bounding box center [262, 375] width 374 height 10
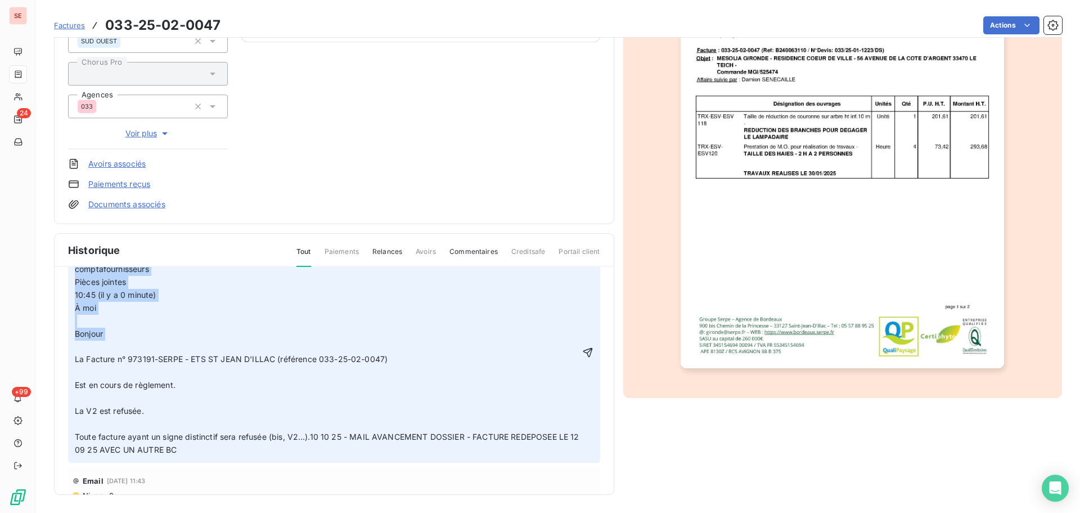
scroll to position [0, 0]
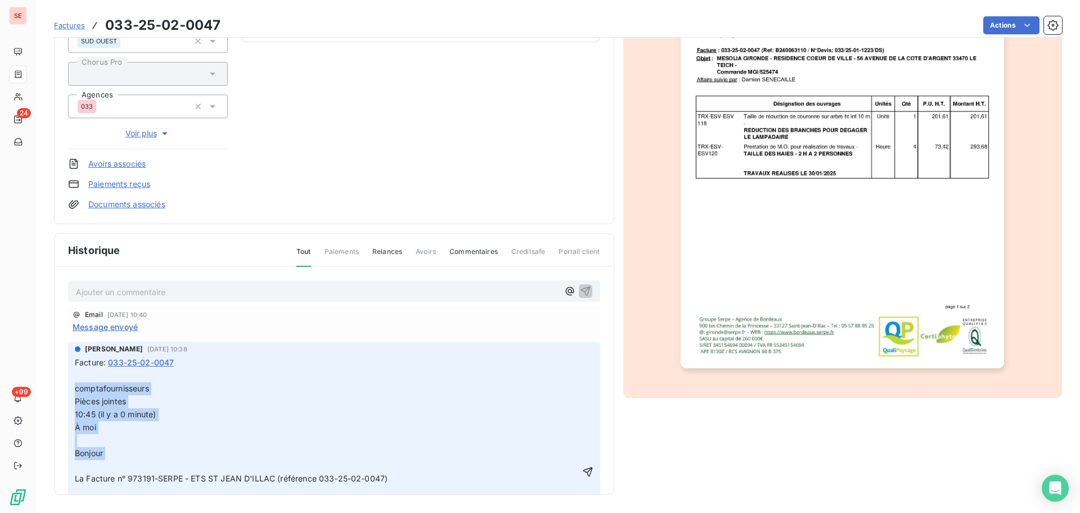
drag, startPoint x: 147, startPoint y: 312, endPoint x: 73, endPoint y: 383, distance: 102.7
click at [73, 383] on div "[PERSON_NAME] [DATE] 10:38 Facture : 033-25-02-0047 ﻿ comptafournisseurs Pièces…" at bounding box center [334, 462] width 532 height 240
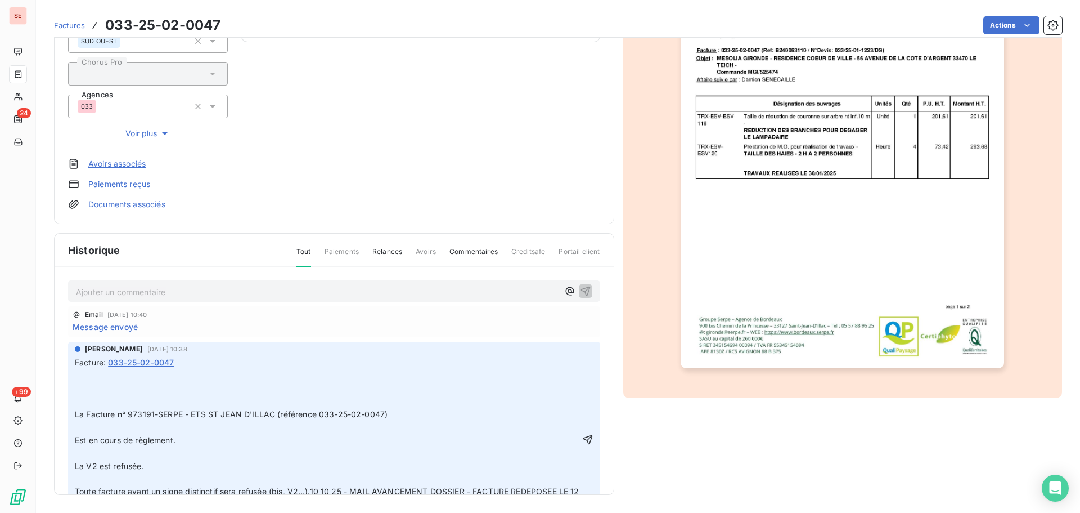
click at [159, 397] on p "﻿" at bounding box center [327, 401] width 505 height 13
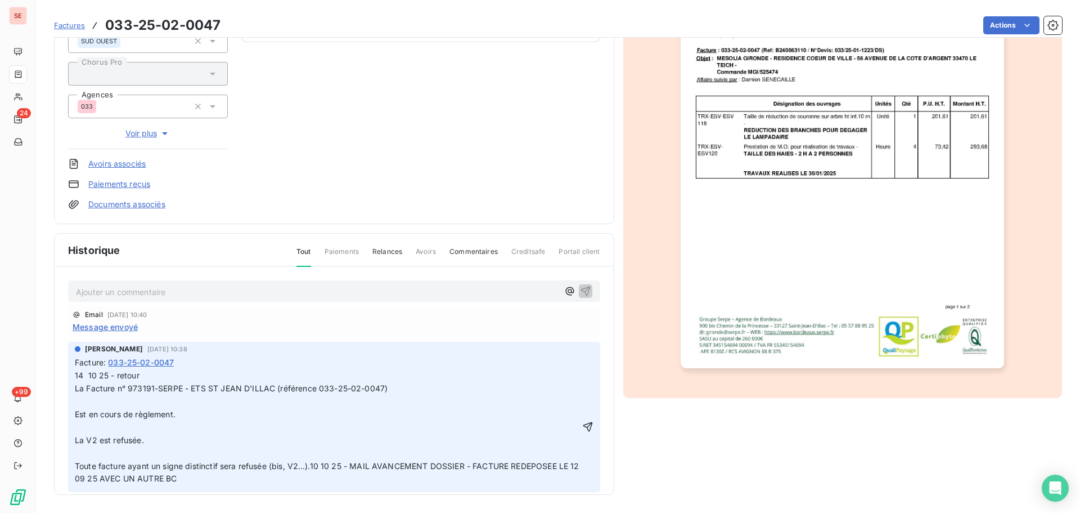
click at [113, 398] on p "﻿" at bounding box center [327, 401] width 505 height 13
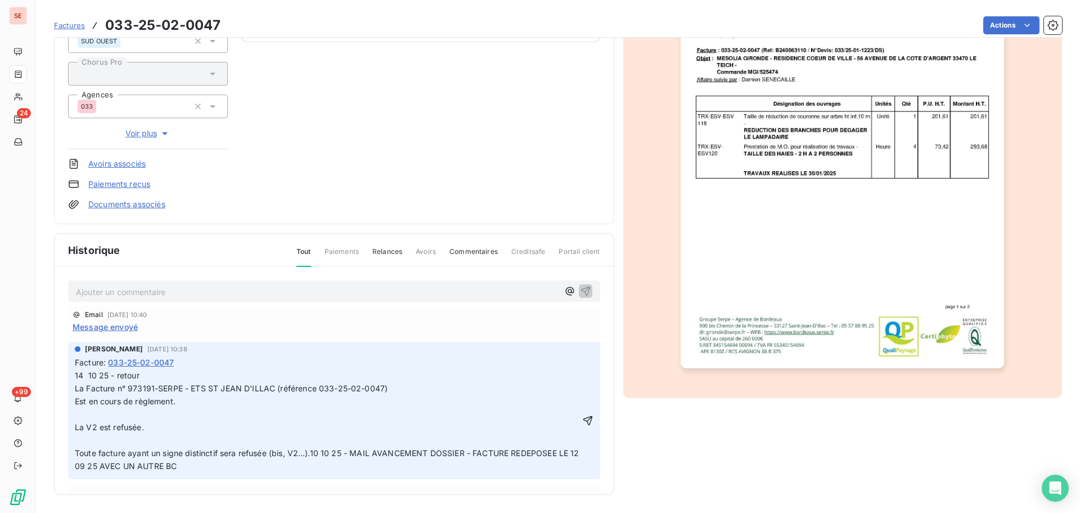
click at [117, 411] on p "﻿" at bounding box center [327, 414] width 505 height 13
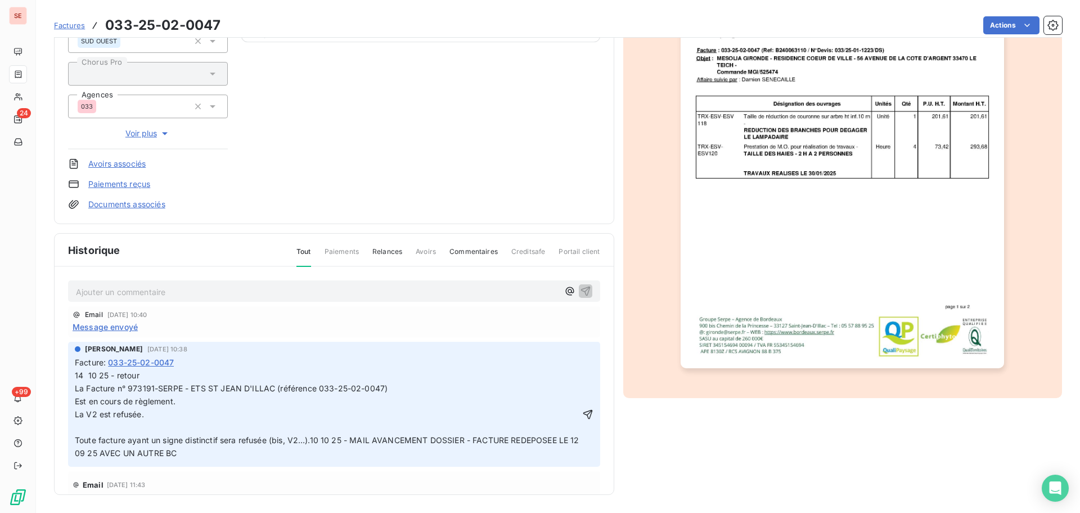
click at [115, 434] on p "Toute facture ayant un signe distinctif sera refusée (bis, V2…).10 10 25 - MAIL…" at bounding box center [327, 447] width 505 height 26
click at [89, 420] on p "La V2 est refusée." at bounding box center [327, 414] width 505 height 13
click at [88, 428] on p "﻿" at bounding box center [327, 427] width 505 height 13
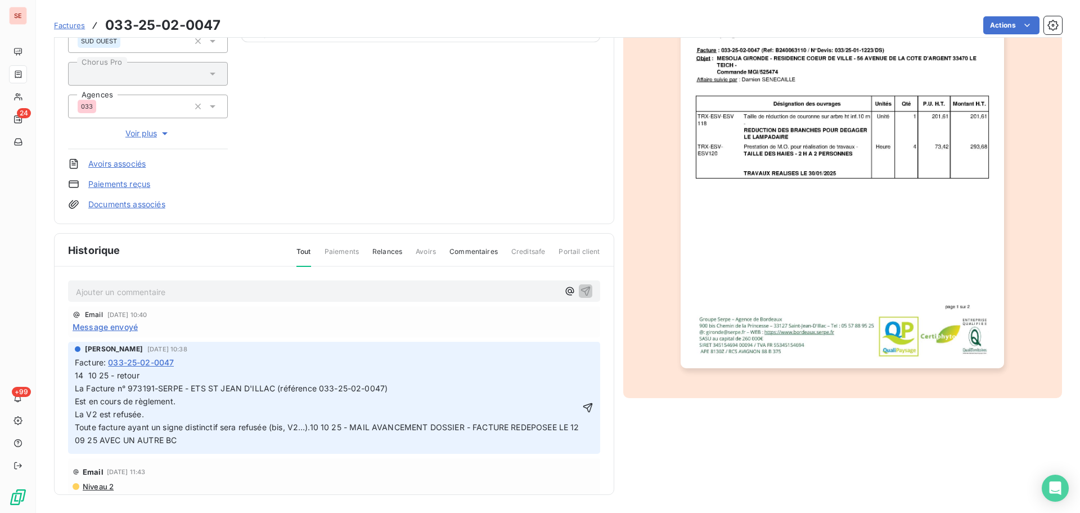
click at [151, 378] on p "14 10 25 - retour" at bounding box center [327, 375] width 505 height 13
click at [582, 406] on icon "button" at bounding box center [587, 407] width 11 height 11
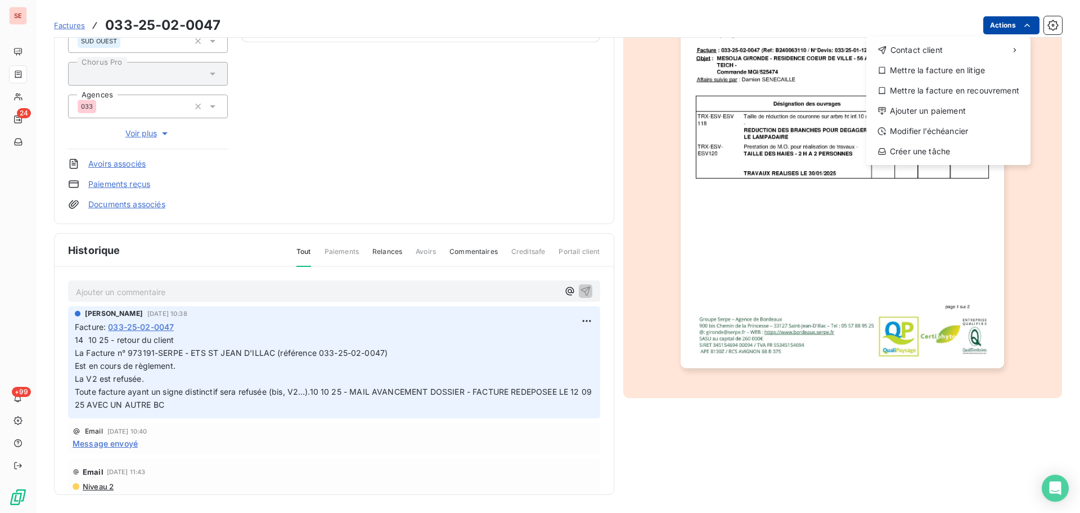
click at [1011, 26] on html "SE 24 +99 Factures [PHONE_NUMBER] Actions Contact client Mettre la facture en l…" at bounding box center [540, 256] width 1080 height 513
click at [941, 107] on div "Ajouter un paiement" at bounding box center [948, 111] width 155 height 18
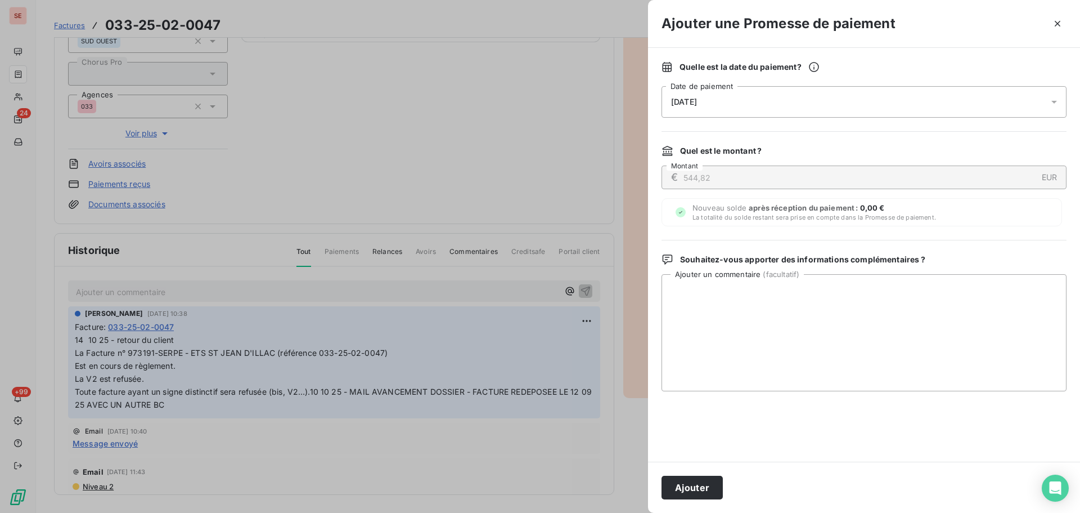
click at [868, 102] on div "[DATE]" at bounding box center [864, 102] width 405 height 32
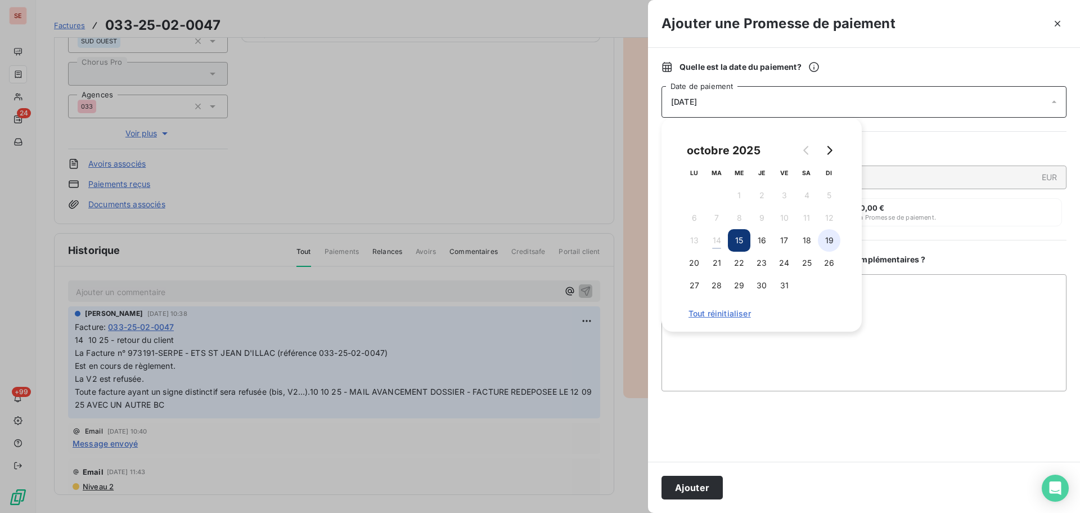
click at [832, 243] on button "19" at bounding box center [829, 240] width 23 height 23
click at [733, 260] on button "22" at bounding box center [739, 262] width 23 height 23
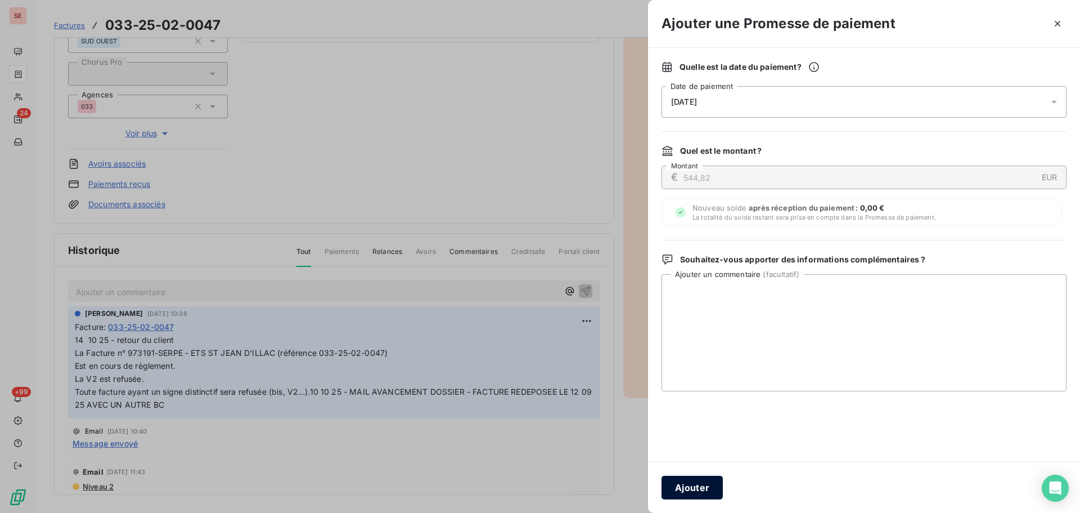
click at [698, 489] on button "Ajouter" at bounding box center [692, 487] width 61 height 24
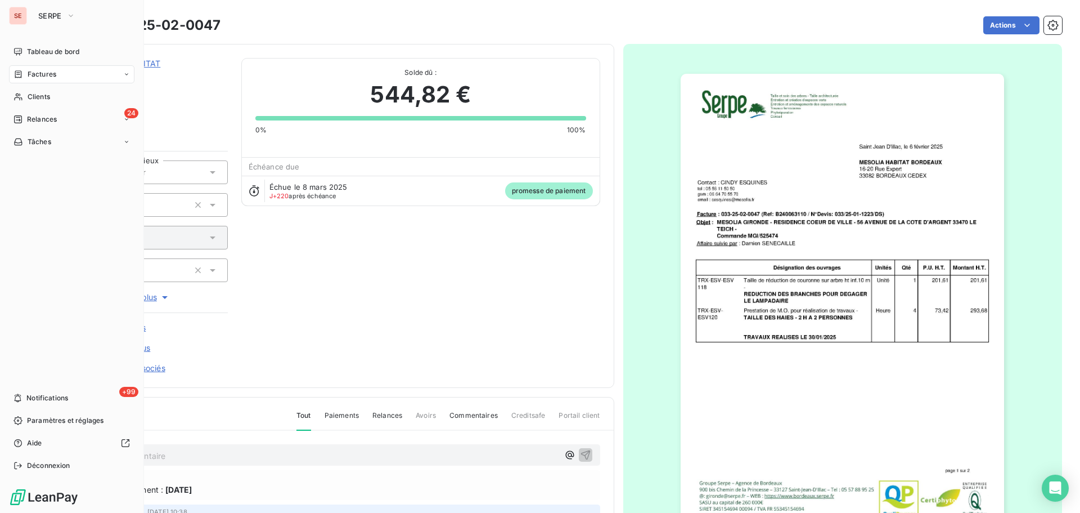
click at [18, 74] on icon at bounding box center [19, 74] width 10 height 9
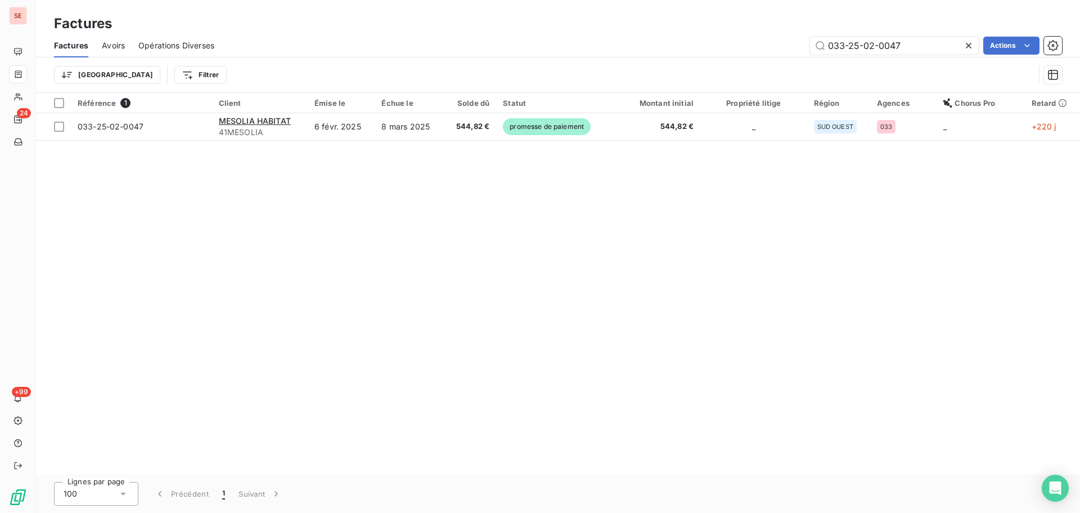
click at [971, 44] on icon at bounding box center [968, 45] width 11 height 11
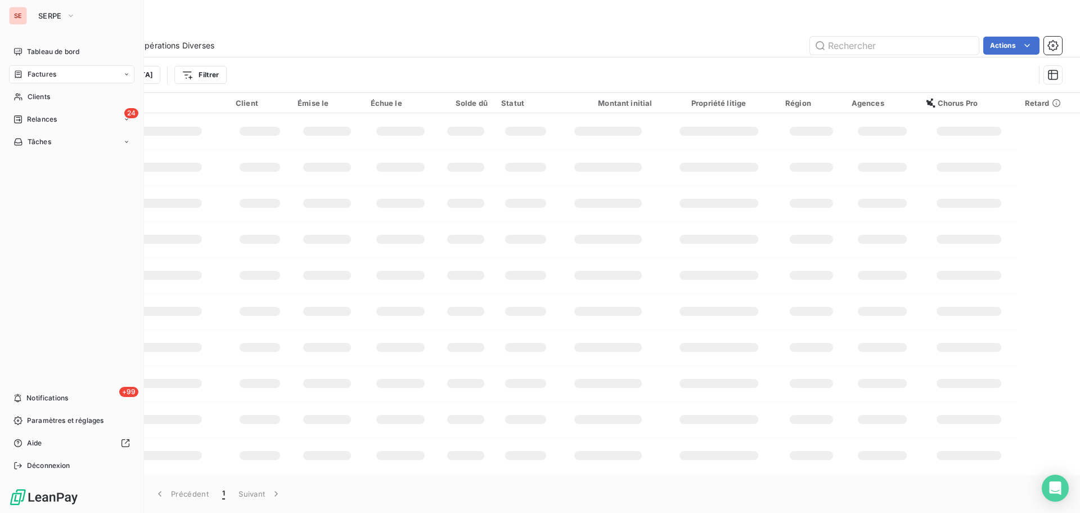
click at [29, 81] on div "Factures" at bounding box center [71, 74] width 125 height 18
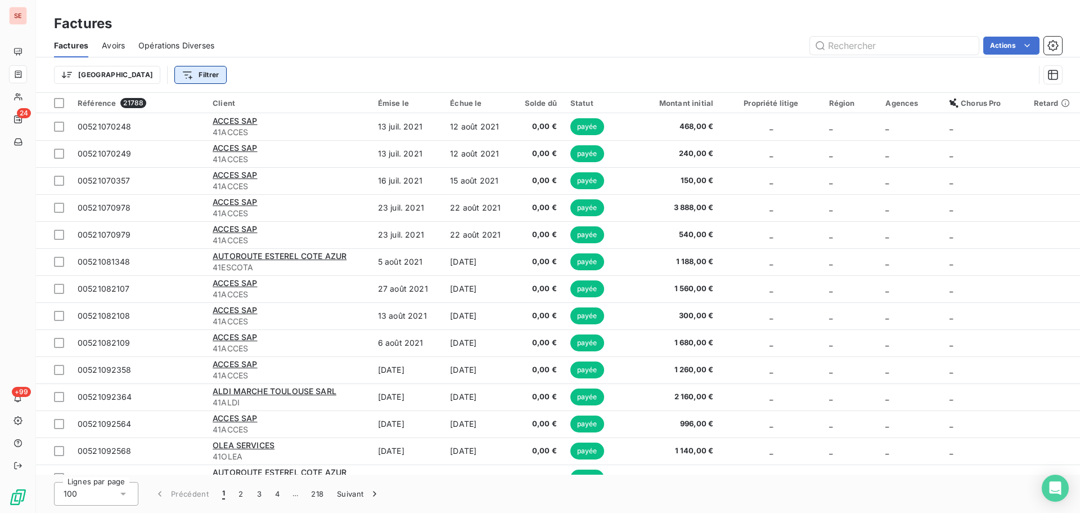
click at [134, 75] on html "SE 24 +99 Factures Factures Avoirs Opérations Diverses Actions Trier Filtrer Ré…" at bounding box center [540, 256] width 1080 height 513
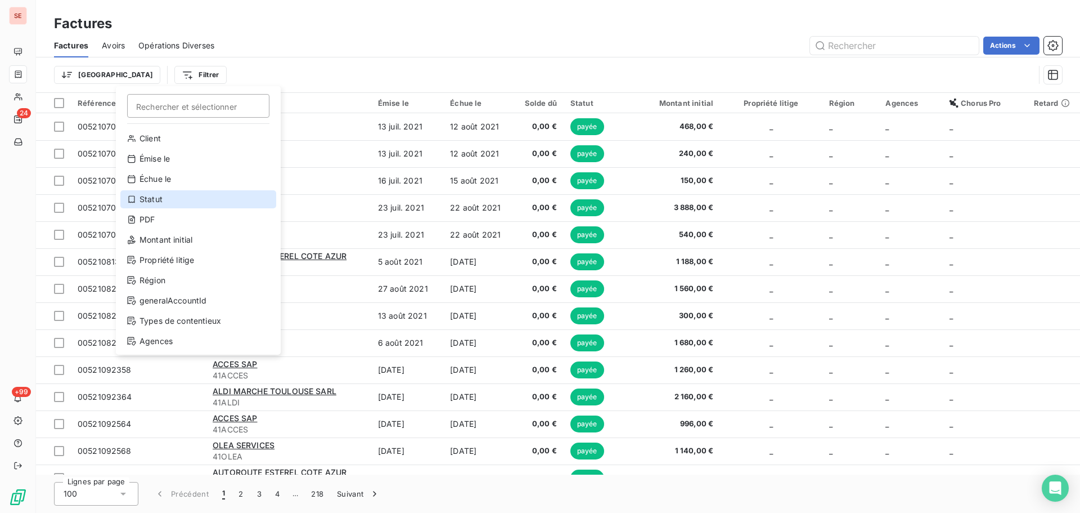
click at [193, 197] on div "Statut" at bounding box center [198, 199] width 156 height 18
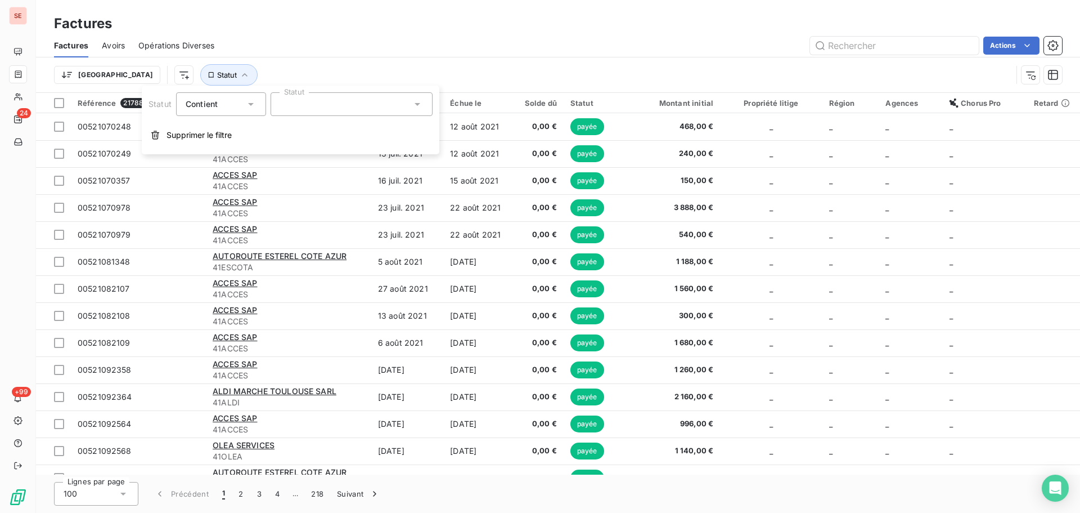
click at [363, 105] on div at bounding box center [352, 104] width 162 height 24
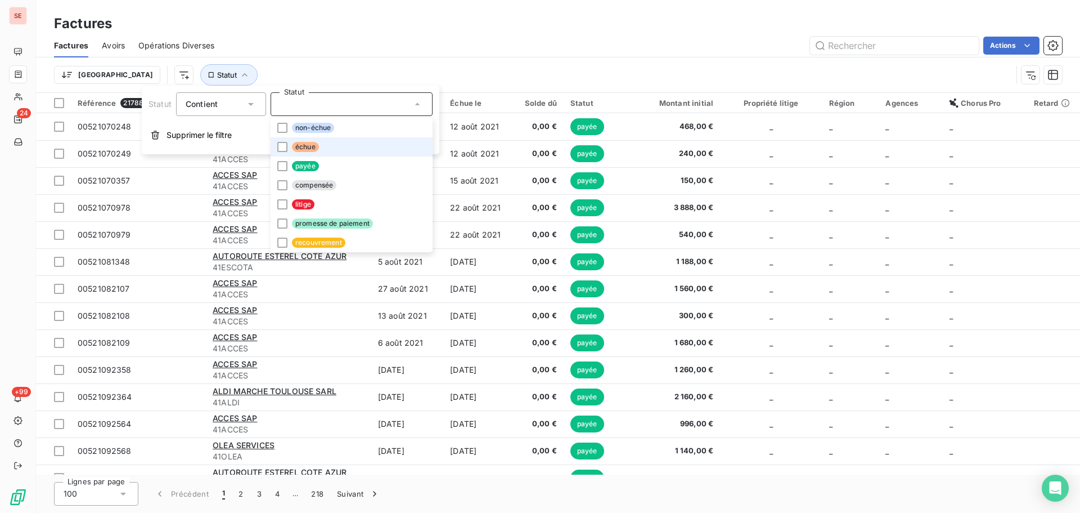
click at [359, 151] on li "échue" at bounding box center [352, 146] width 162 height 19
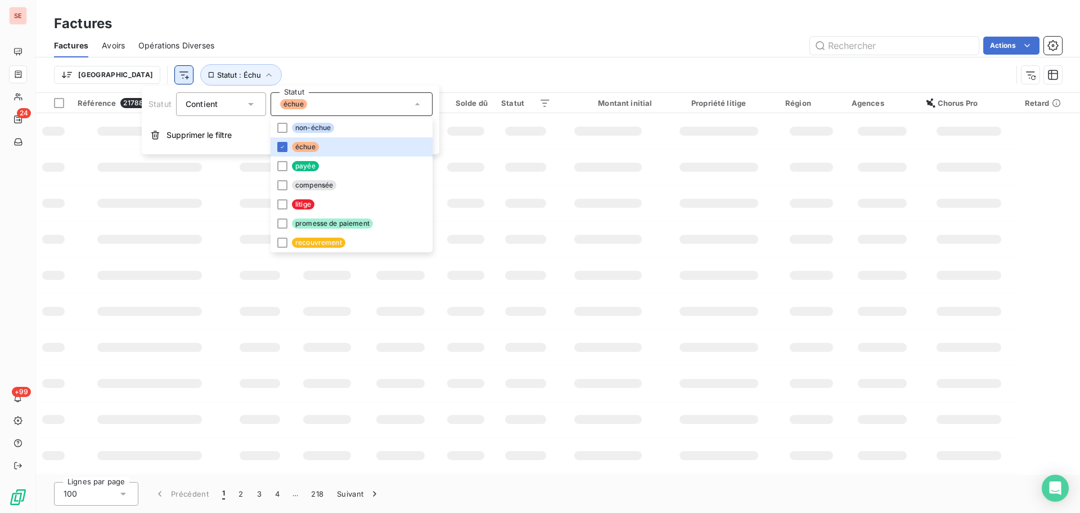
click at [123, 80] on html "SE 24 +99 Factures Factures Avoirs Opérations Diverses Actions Trier Statut : É…" at bounding box center [540, 256] width 1080 height 513
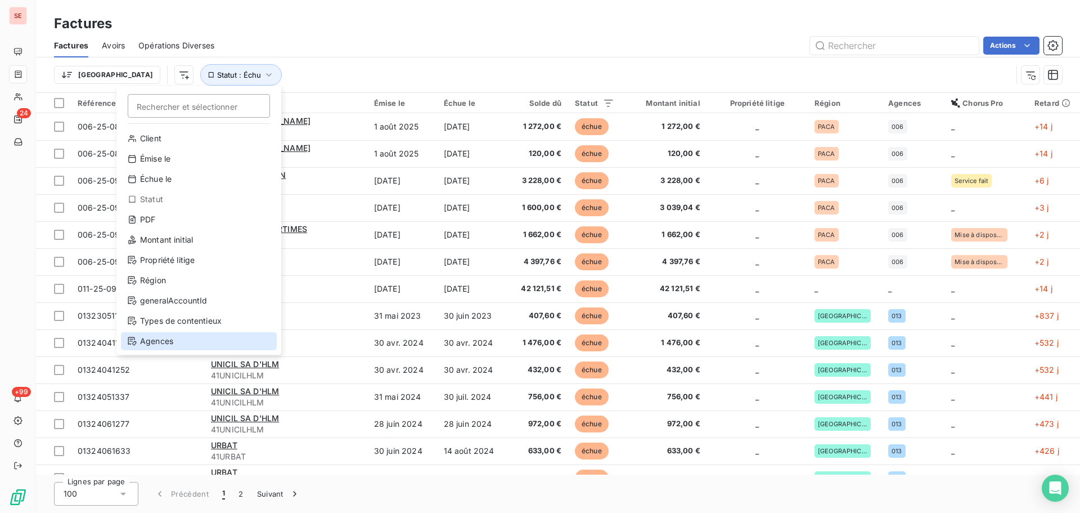
click at [187, 338] on div "Agences" at bounding box center [199, 341] width 156 height 18
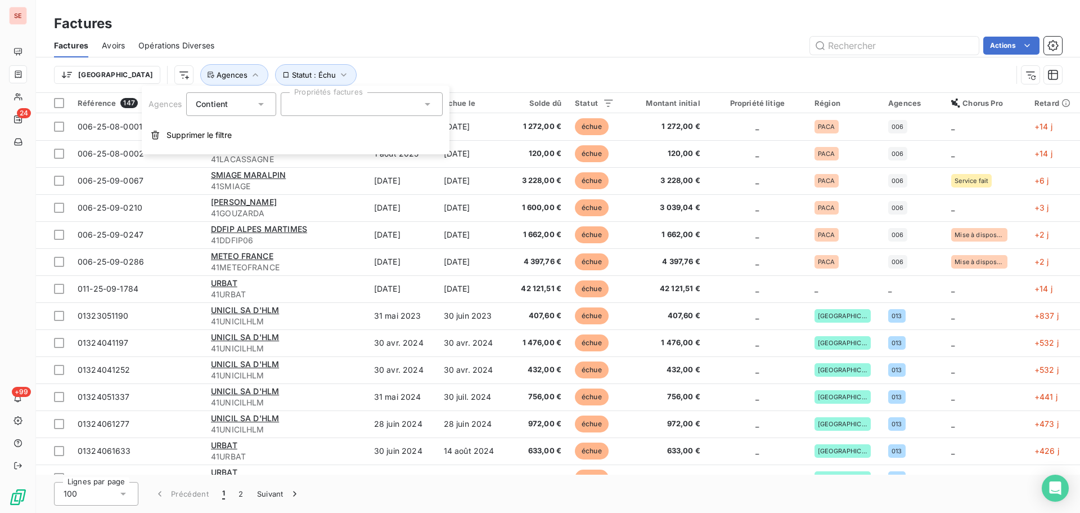
click at [366, 74] on div "Trier Statut : Échu Agences" at bounding box center [533, 74] width 958 height 21
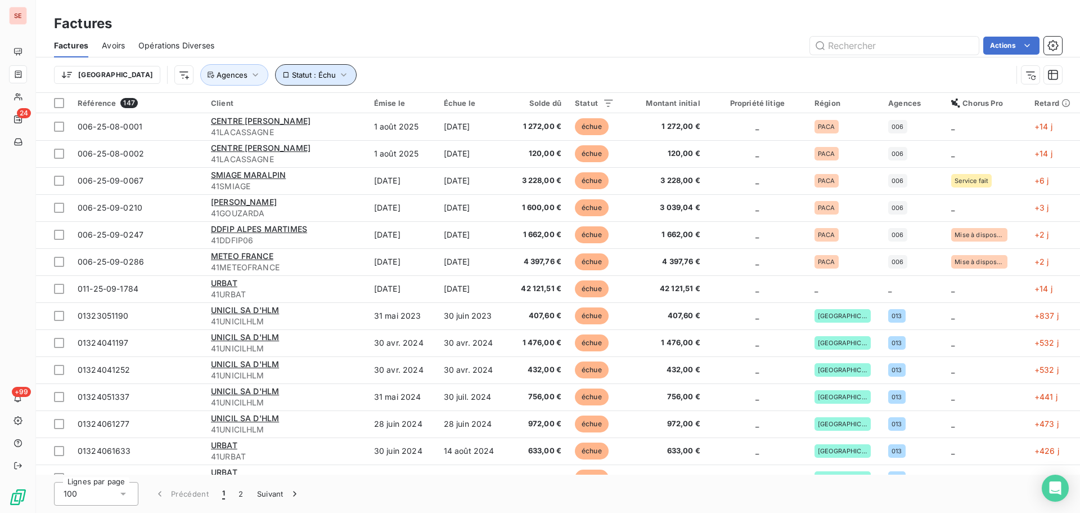
click at [292, 70] on span "Statut : Échu" at bounding box center [314, 74] width 44 height 9
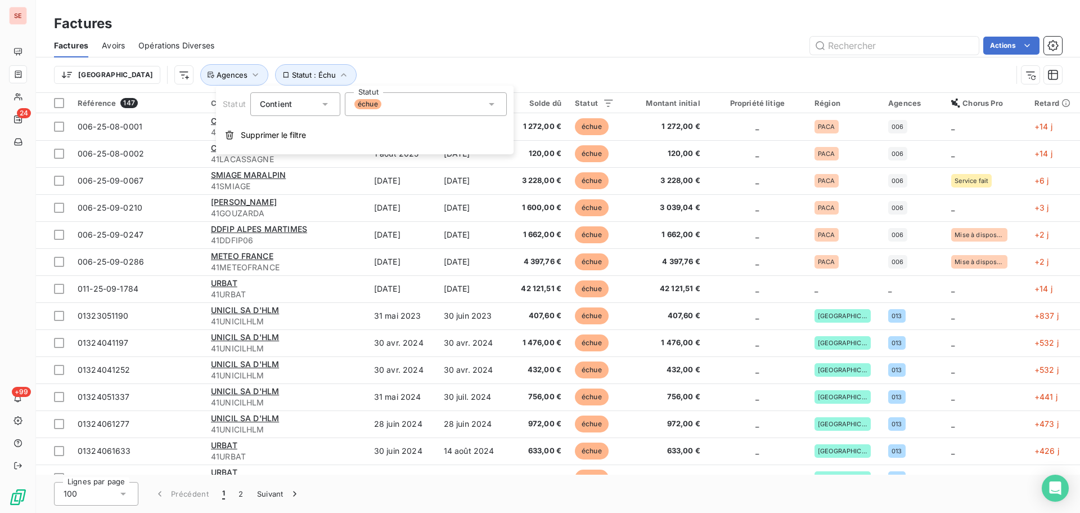
click at [421, 95] on div "échue" at bounding box center [426, 104] width 162 height 24
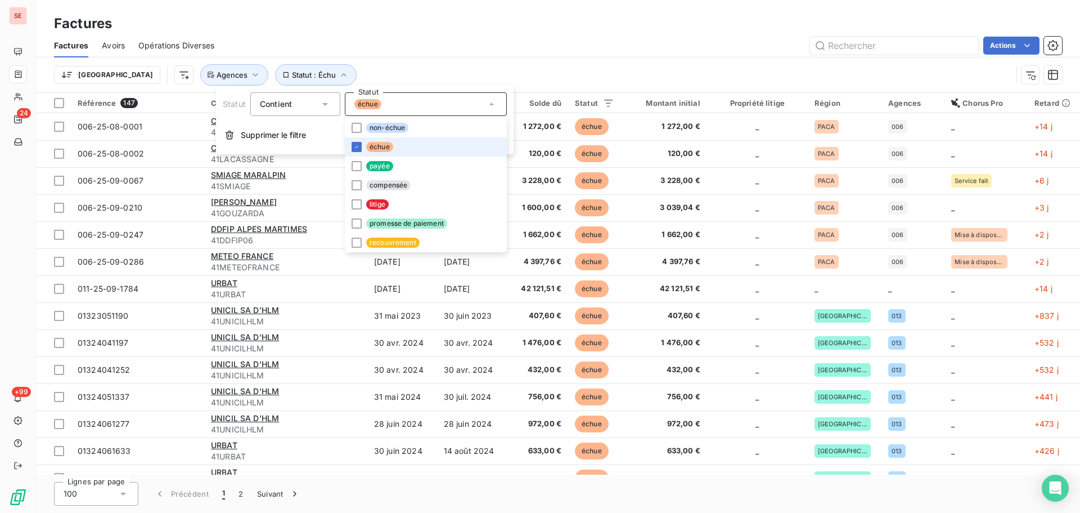
click at [427, 77] on div "Trier Statut : Échu Agences" at bounding box center [533, 74] width 958 height 21
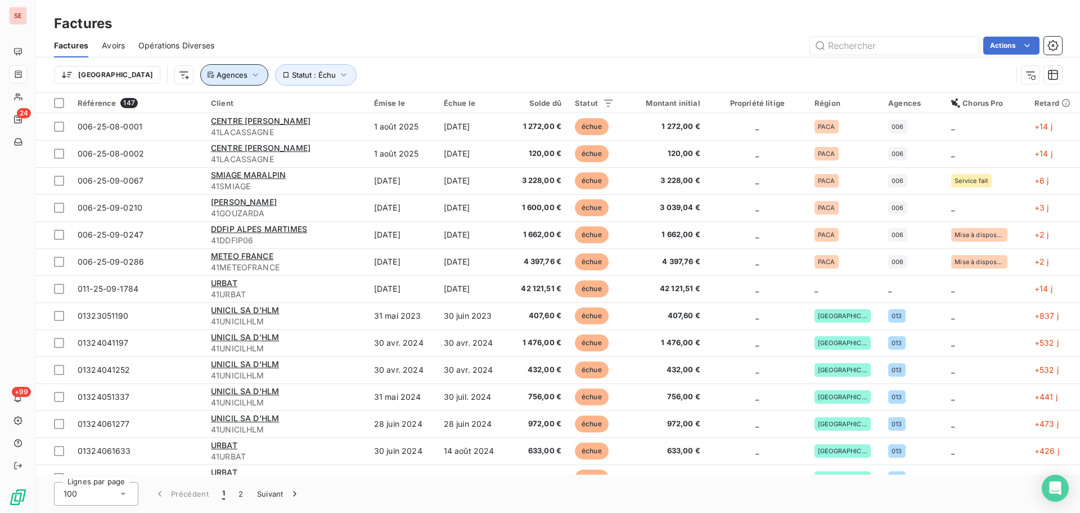
click at [200, 84] on button "Agences" at bounding box center [234, 74] width 68 height 21
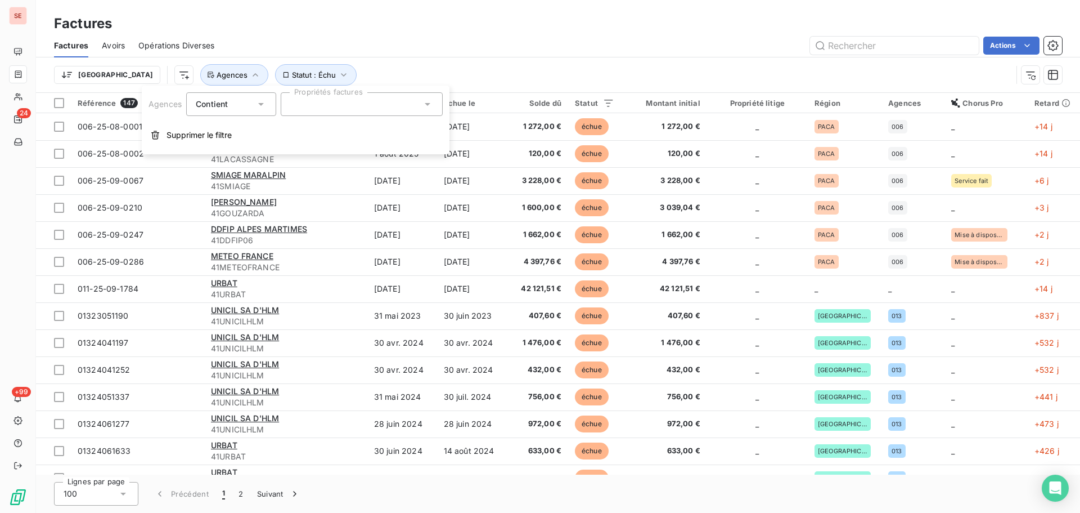
click at [300, 111] on div at bounding box center [362, 104] width 162 height 24
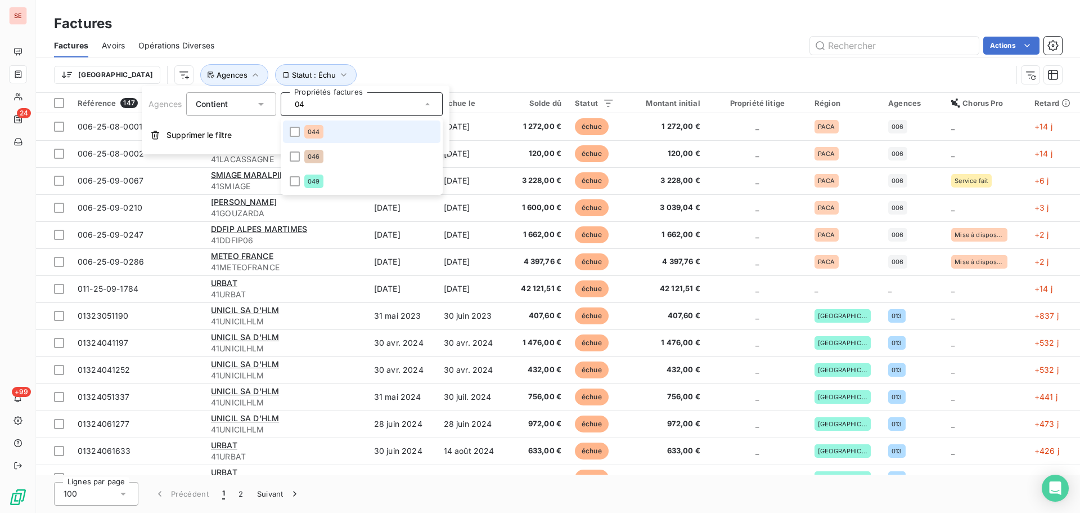
type input "044"
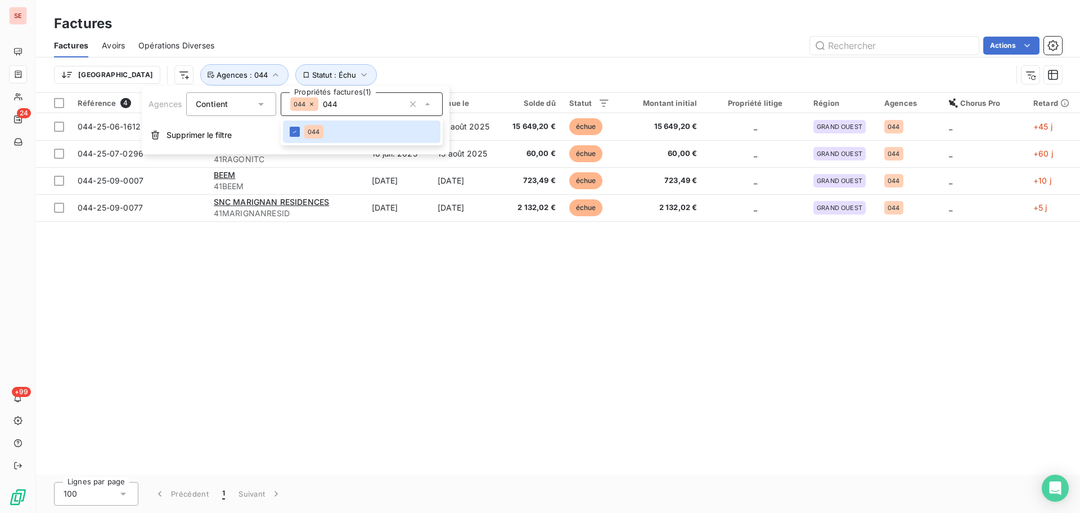
click at [466, 50] on div "Actions" at bounding box center [645, 46] width 834 height 18
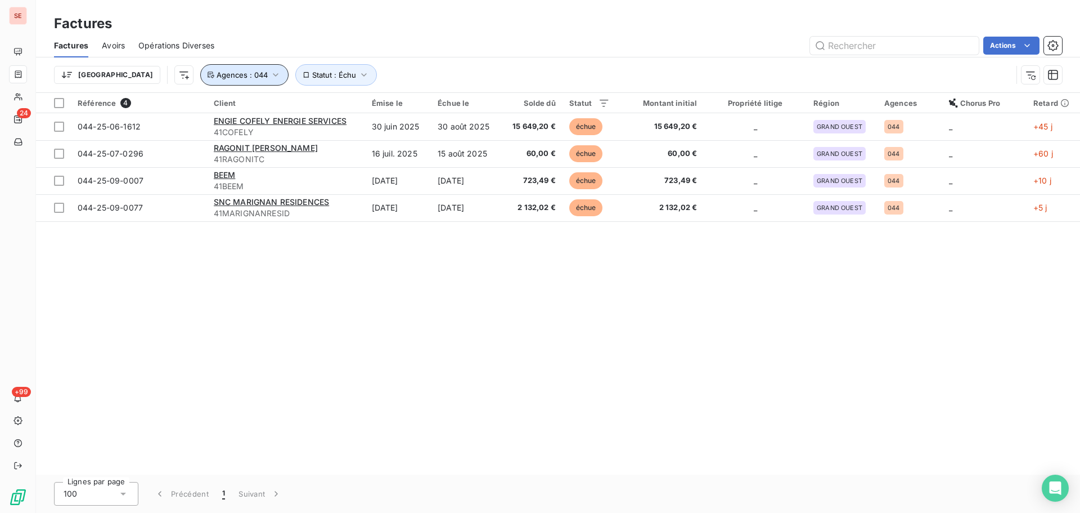
click at [270, 74] on icon "button" at bounding box center [275, 74] width 11 height 11
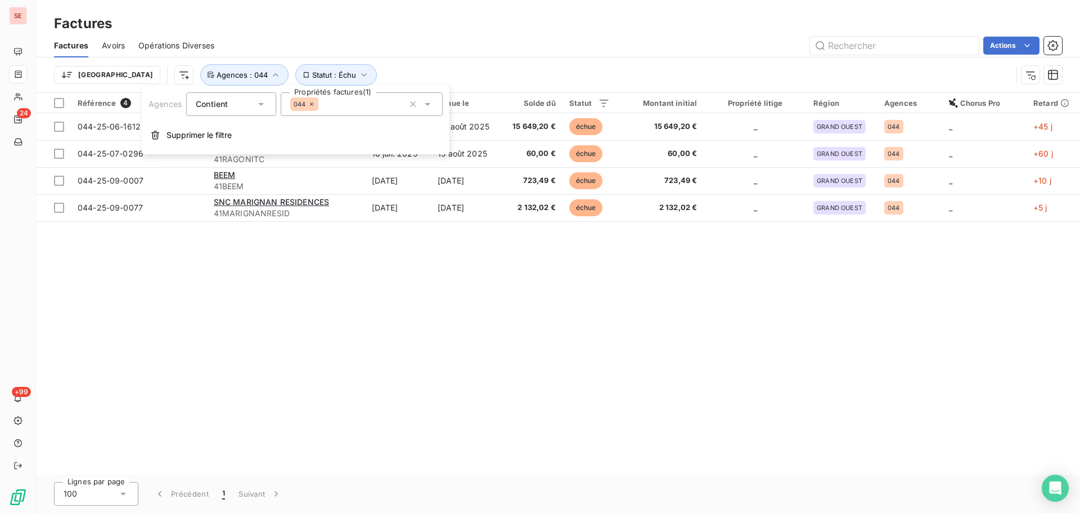
click at [339, 111] on div "044" at bounding box center [362, 104] width 162 height 24
type input "049"
click at [297, 128] on div at bounding box center [295, 132] width 10 height 10
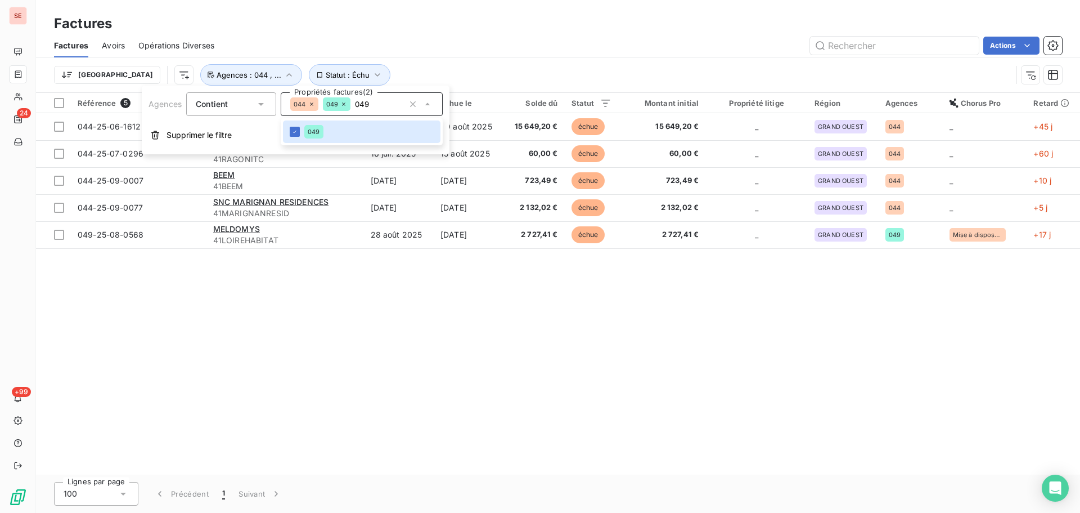
click at [414, 64] on div "Trier Statut : Échu Agences : 044 , ..." at bounding box center [533, 74] width 958 height 21
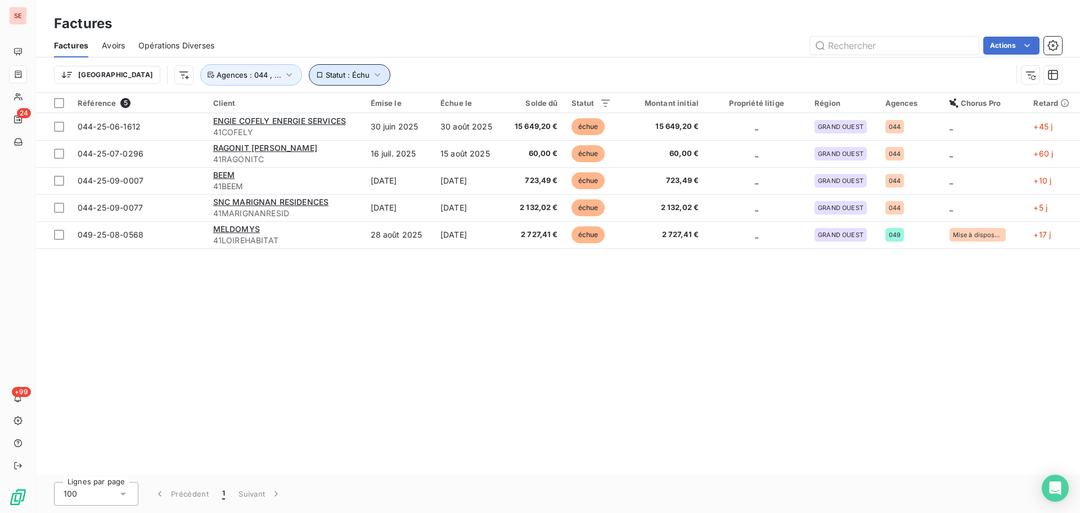
click at [309, 82] on button "Statut : Échu" at bounding box center [350, 74] width 82 height 21
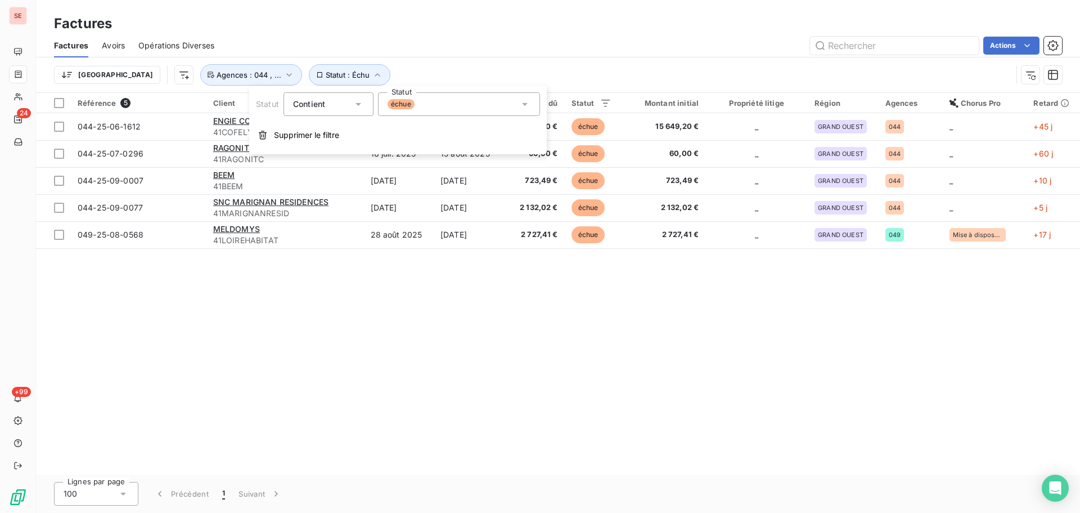
click at [403, 109] on span "échue" at bounding box center [401, 104] width 27 height 10
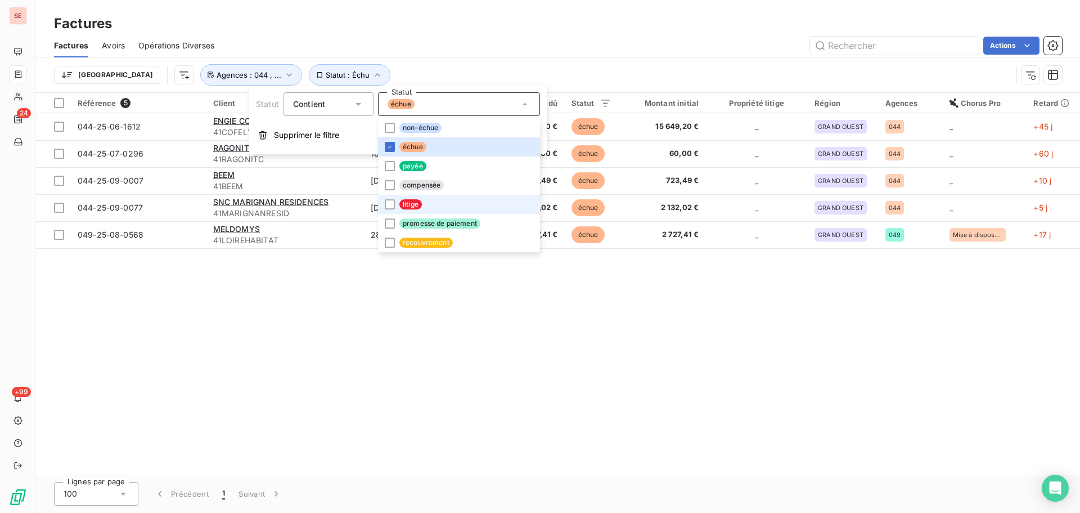
click at [419, 203] on span "litige" at bounding box center [410, 204] width 23 height 10
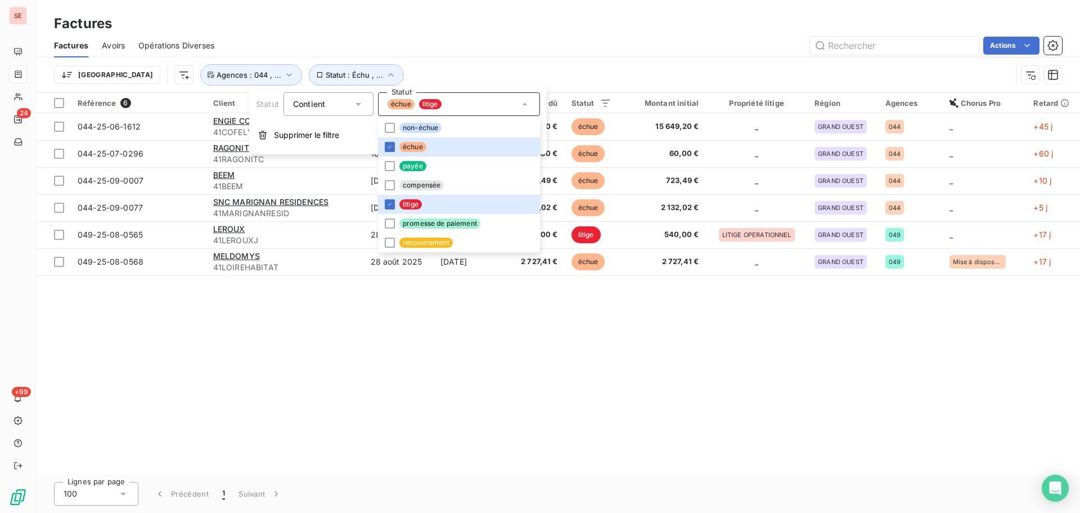
click at [452, 39] on div "Actions" at bounding box center [645, 46] width 834 height 18
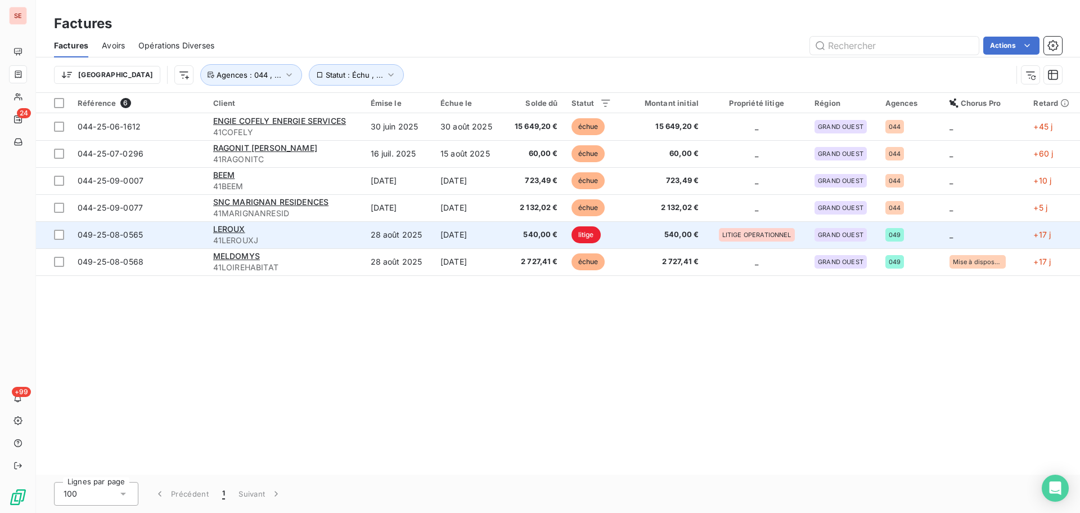
click at [124, 238] on span "049-25-08-0565" at bounding box center [110, 235] width 65 height 10
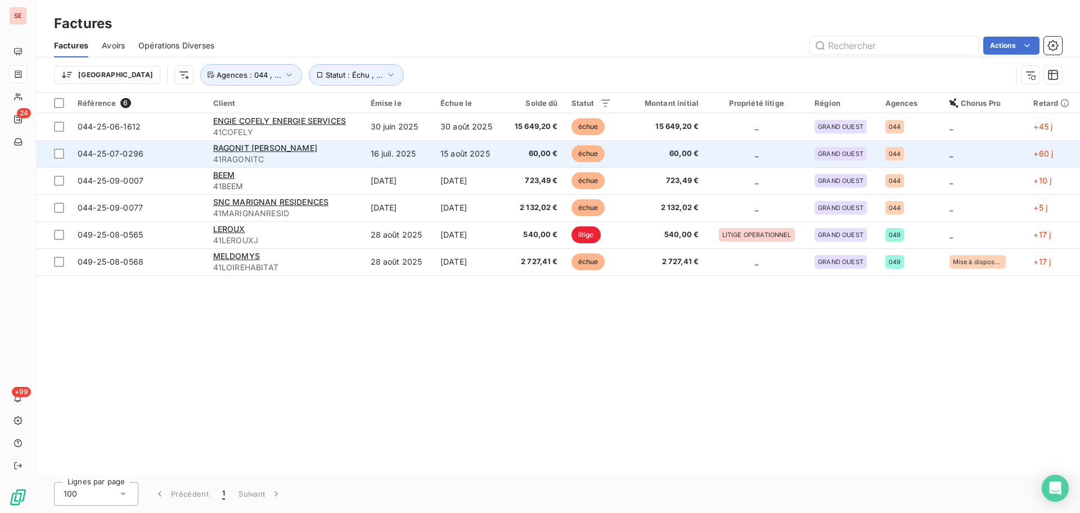
click at [117, 157] on span "044-25-07-0296" at bounding box center [111, 154] width 66 height 10
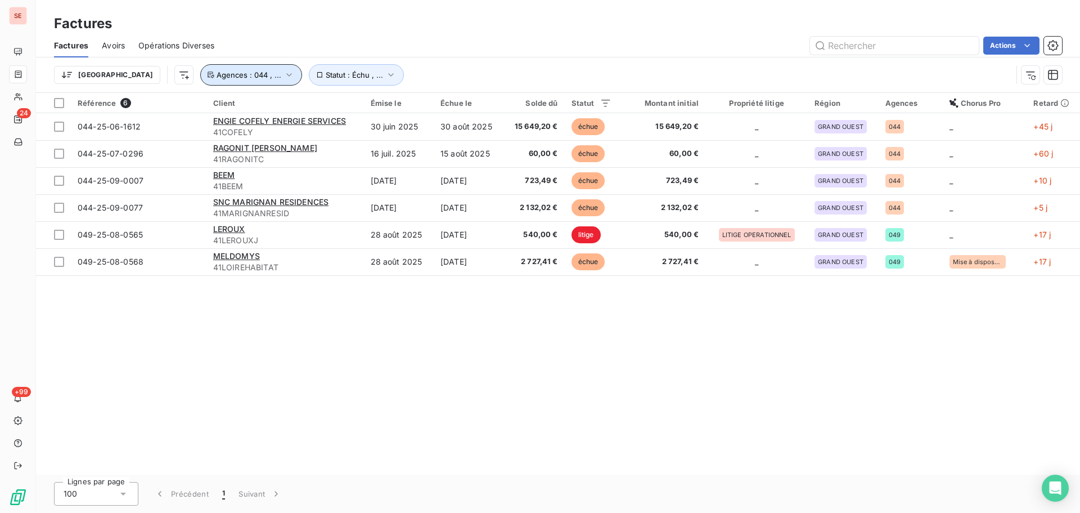
click at [284, 79] on icon "button" at bounding box center [289, 74] width 11 height 11
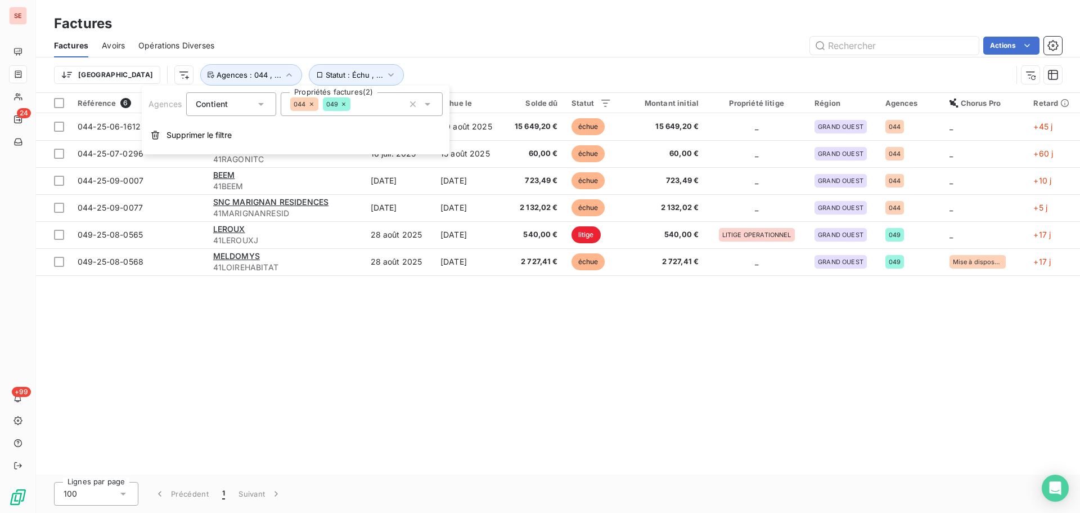
click at [385, 105] on div "044 049" at bounding box center [362, 104] width 162 height 24
type input "35"
click at [304, 126] on div "035" at bounding box center [313, 132] width 19 height 14
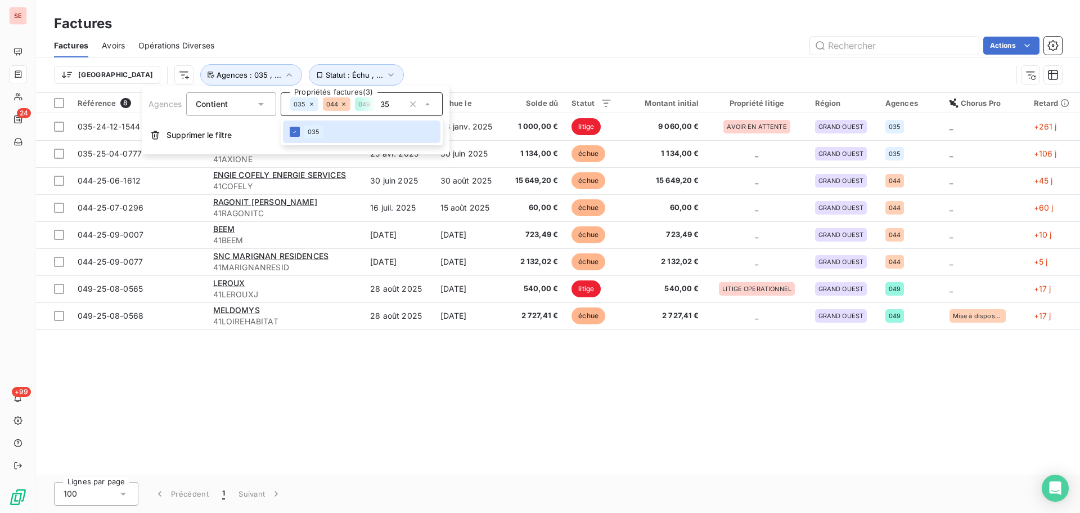
click at [463, 48] on div "Actions" at bounding box center [645, 46] width 834 height 18
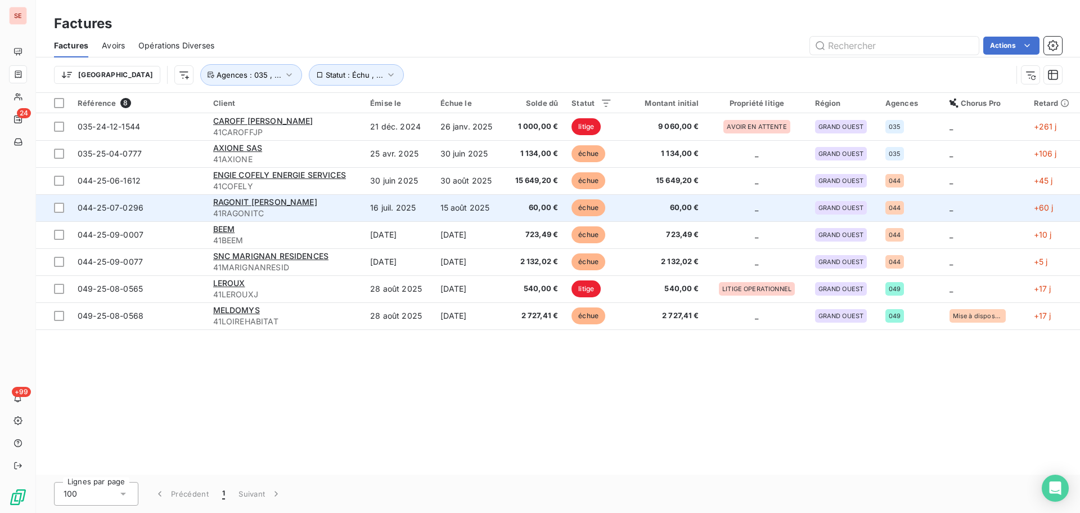
click at [245, 208] on span "41RAGONITC" at bounding box center [285, 213] width 144 height 11
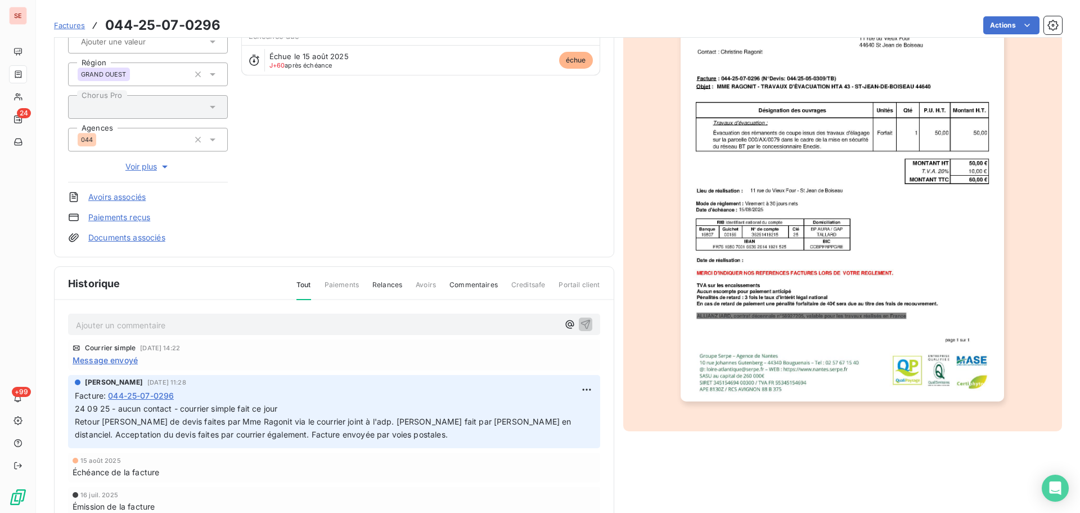
scroll to position [164, 0]
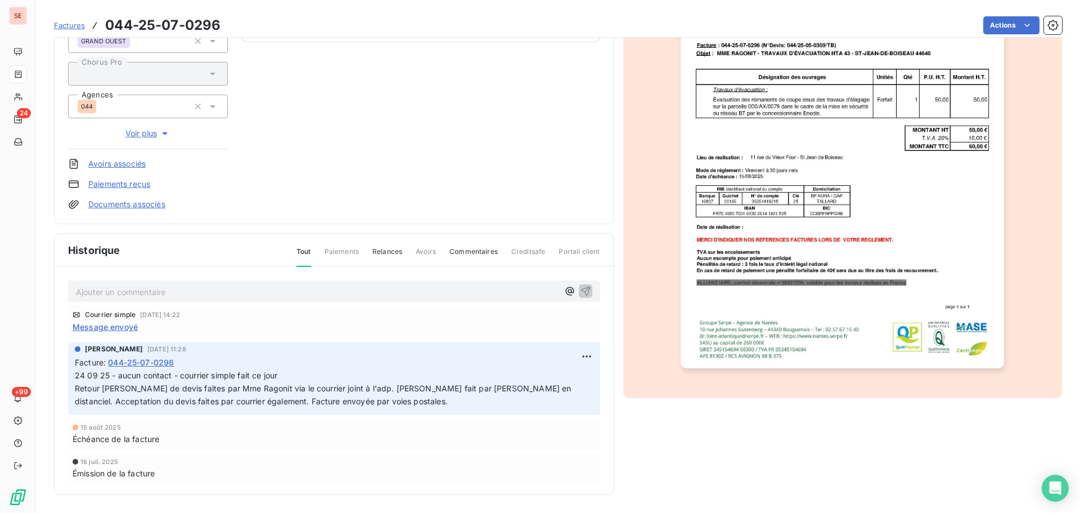
click at [349, 389] on span "24 09 25 - aucun contact - courrier simple fait ce jour Retour [PERSON_NAME] de…" at bounding box center [404, 387] width 658 height 35
click at [356, 386] on span "24 09 25 - aucun contact - courrier simple fait ce jour Retour [PERSON_NAME] de…" at bounding box center [404, 387] width 658 height 35
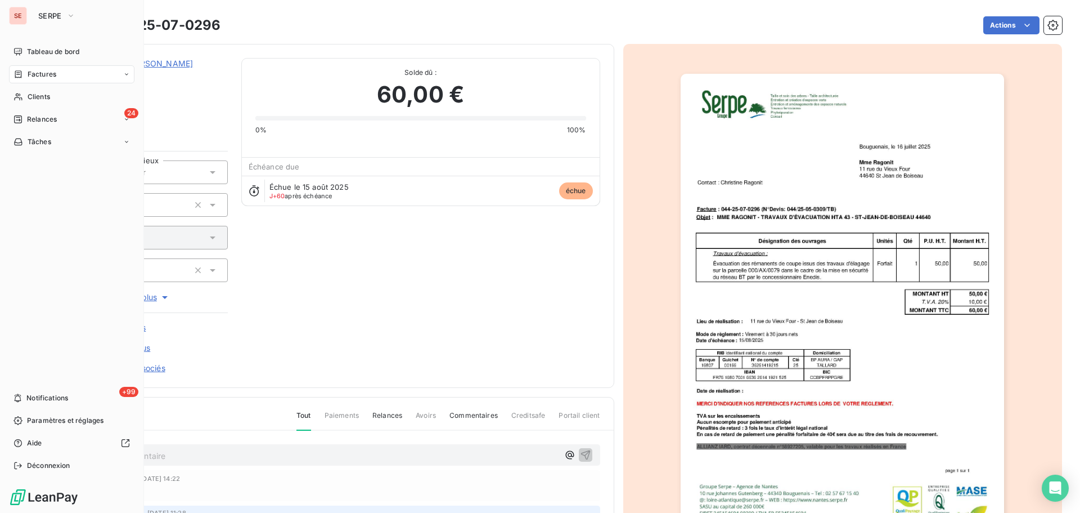
click at [41, 69] on span "Factures" at bounding box center [42, 74] width 29 height 10
click at [25, 73] on div "Factures" at bounding box center [35, 74] width 43 height 10
click at [31, 168] on span "Clients" at bounding box center [39, 164] width 23 height 10
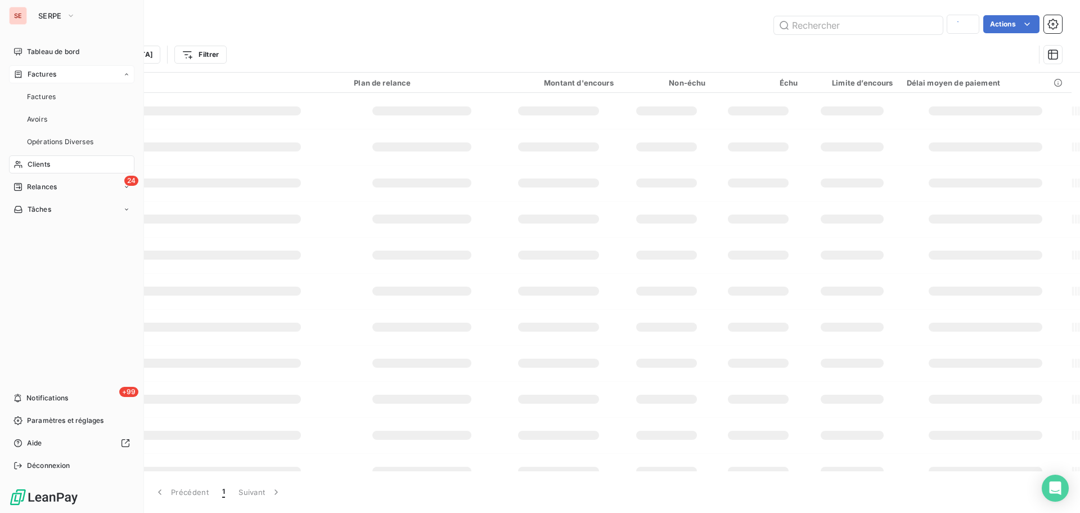
click at [54, 76] on span "Factures" at bounding box center [42, 74] width 29 height 10
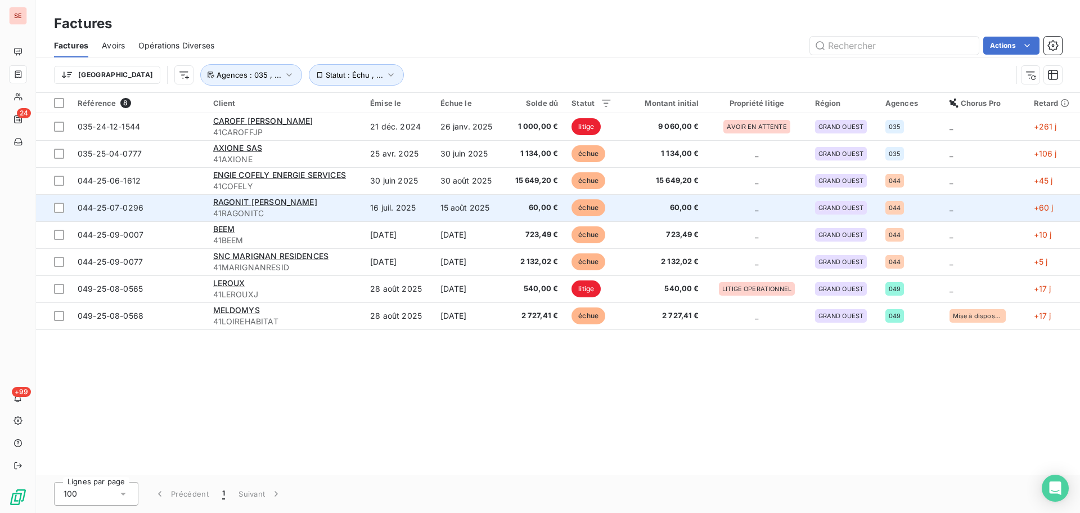
click at [106, 197] on td "044-25-07-0296" at bounding box center [139, 207] width 136 height 27
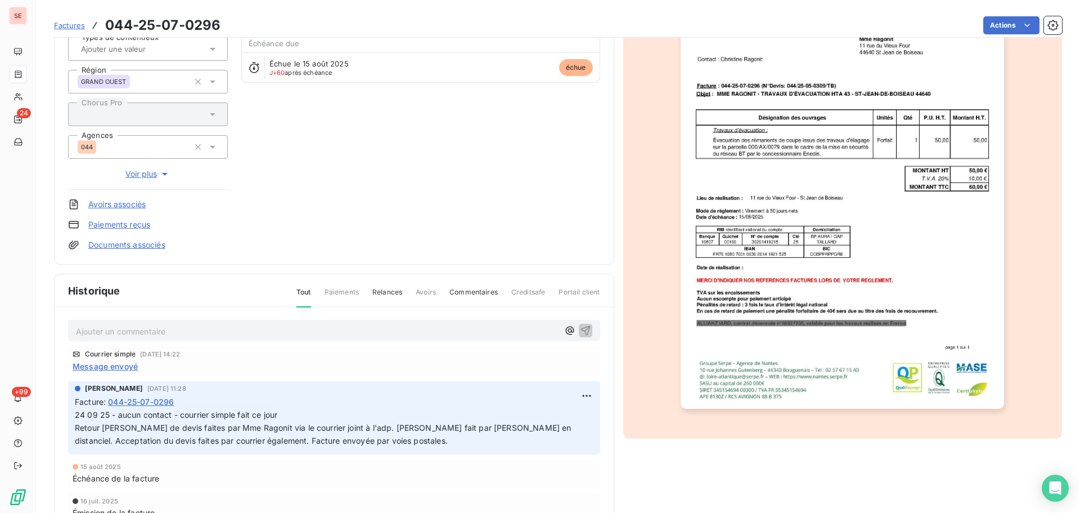
scroll to position [164, 0]
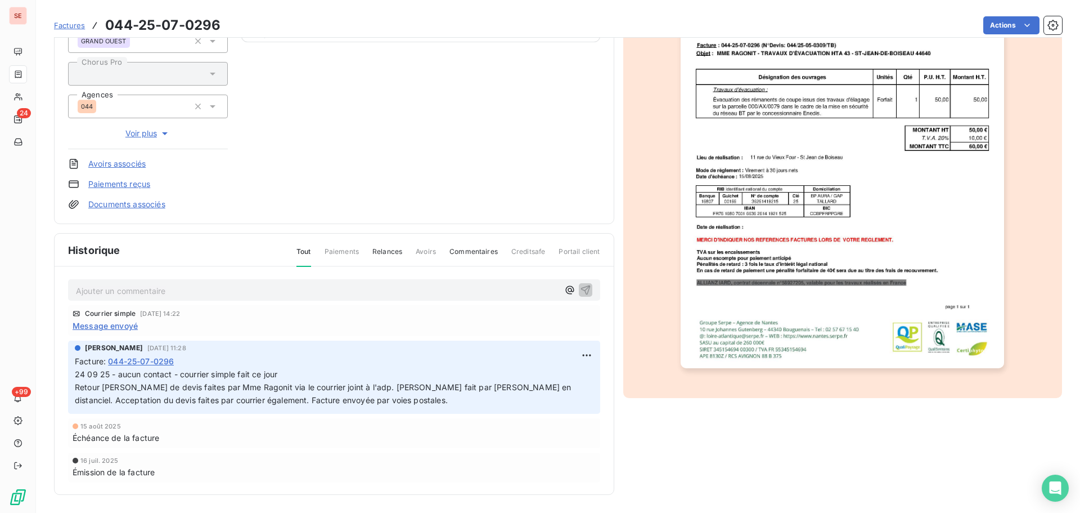
click at [278, 396] on span "24 09 25 - aucun contact - courrier simple fait ce jour Retour [PERSON_NAME] de…" at bounding box center [404, 386] width 658 height 35
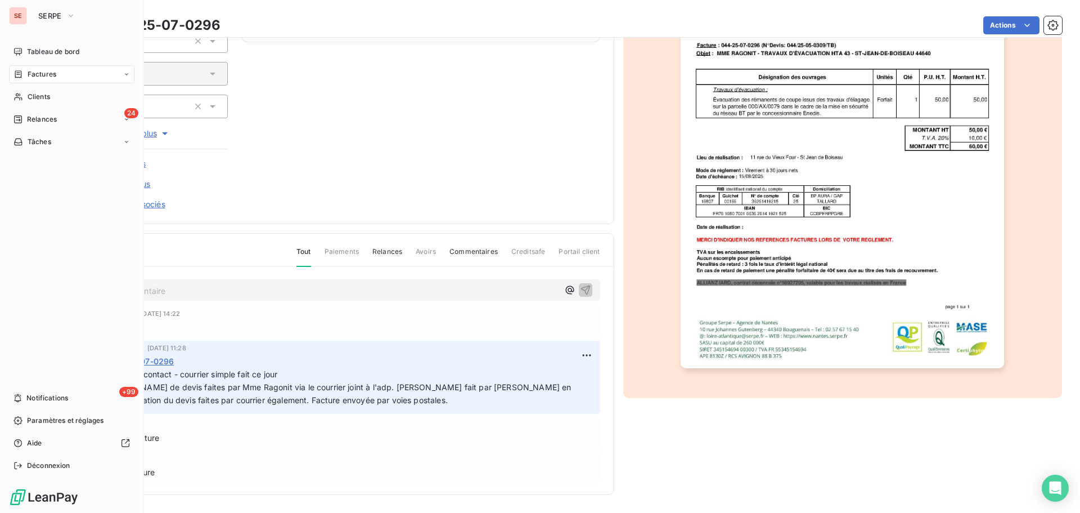
click at [43, 78] on span "Factures" at bounding box center [42, 74] width 29 height 10
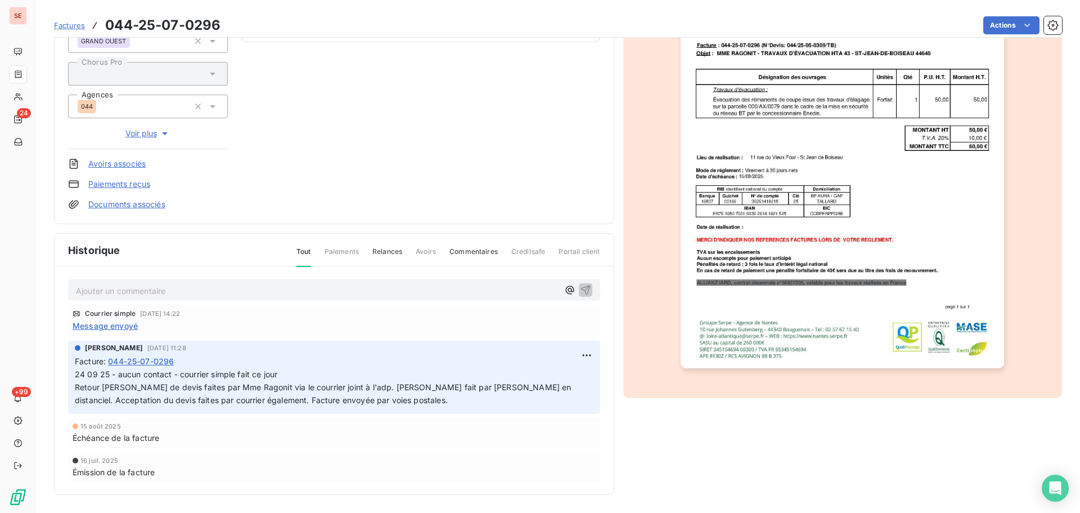
click at [302, 121] on div "RAGONIT [PERSON_NAME] 41RAGONITC Montant initial 60,00 € Émise le [DATE] Types …" at bounding box center [334, 52] width 532 height 316
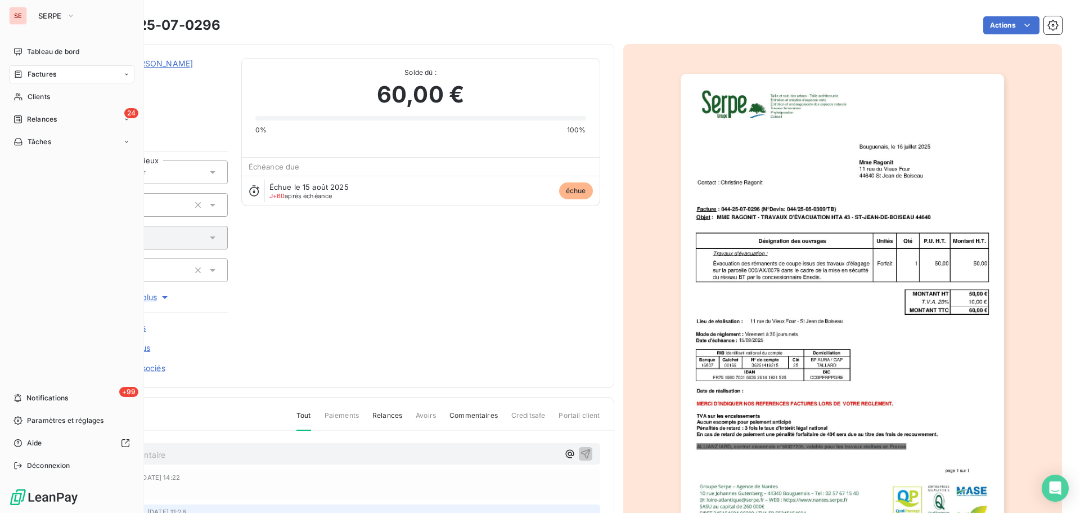
click at [55, 76] on span "Factures" at bounding box center [42, 74] width 29 height 10
click at [78, 97] on div "Factures" at bounding box center [79, 97] width 112 height 18
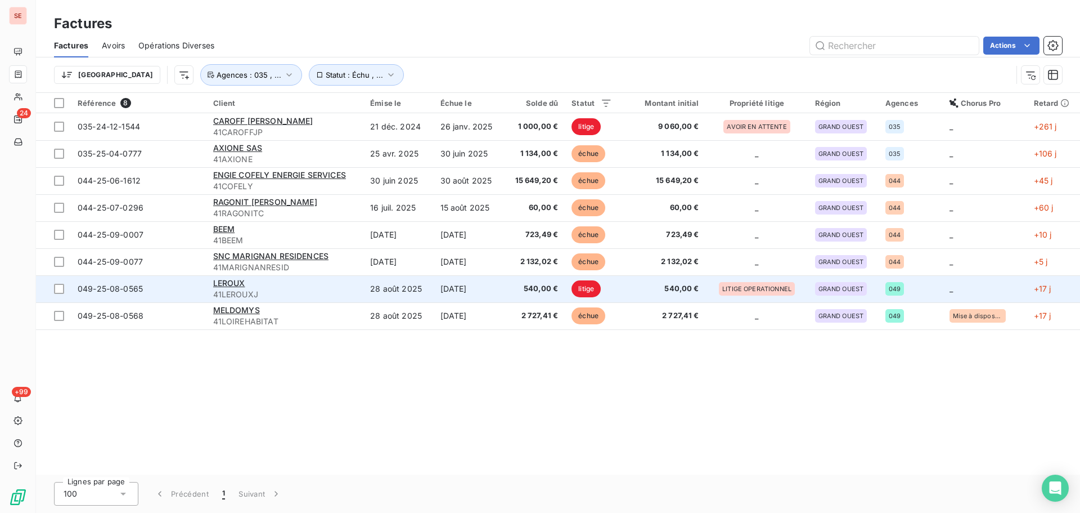
click at [142, 293] on span "049-25-08-0565" at bounding box center [110, 289] width 65 height 10
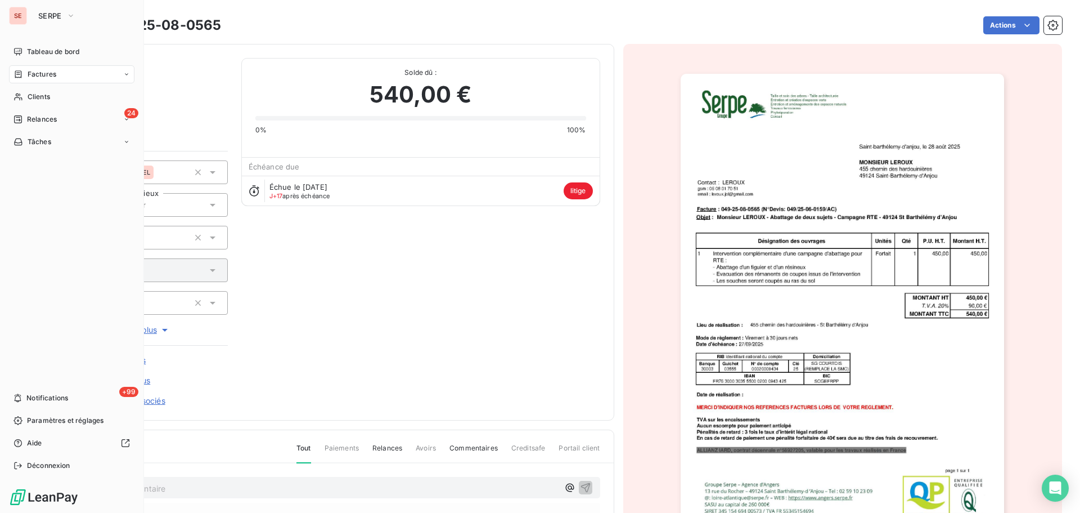
click at [32, 71] on span "Factures" at bounding box center [42, 74] width 29 height 10
click at [91, 73] on div "Factures" at bounding box center [71, 74] width 125 height 18
click at [28, 96] on span "Clients" at bounding box center [39, 97] width 23 height 10
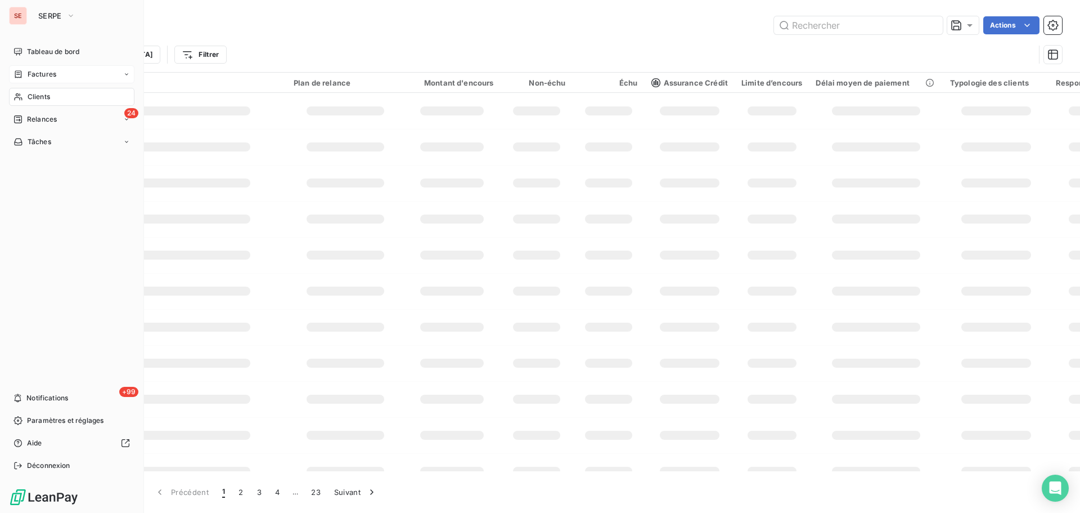
click at [46, 73] on span "Factures" at bounding box center [42, 74] width 29 height 10
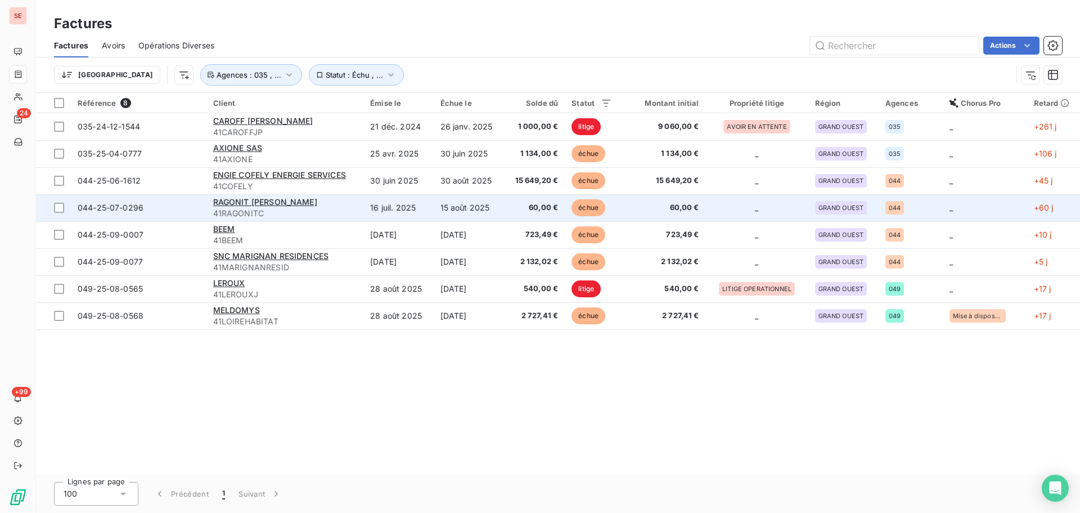
click at [137, 214] on td "044-25-07-0296" at bounding box center [139, 207] width 136 height 27
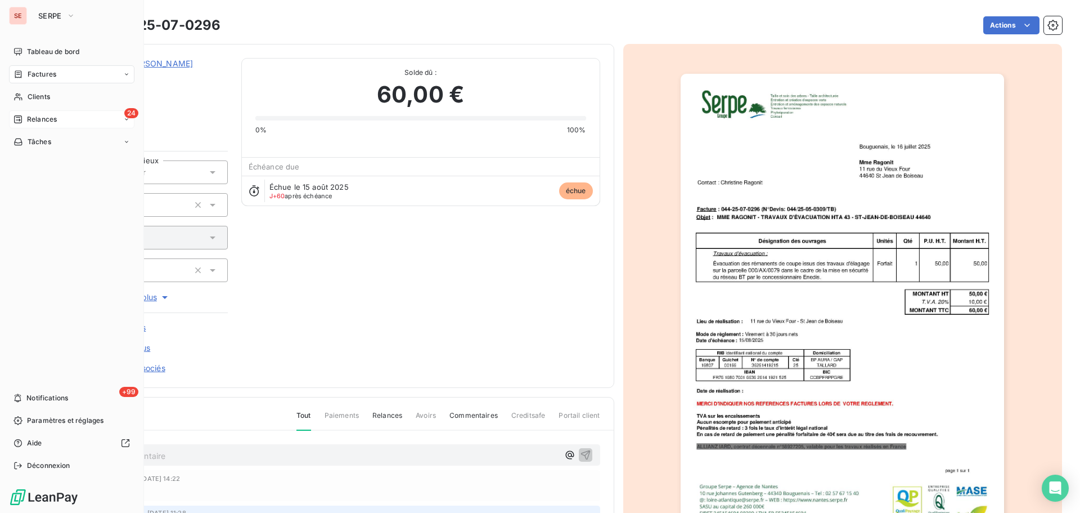
click at [53, 119] on span "Relances" at bounding box center [42, 119] width 30 height 10
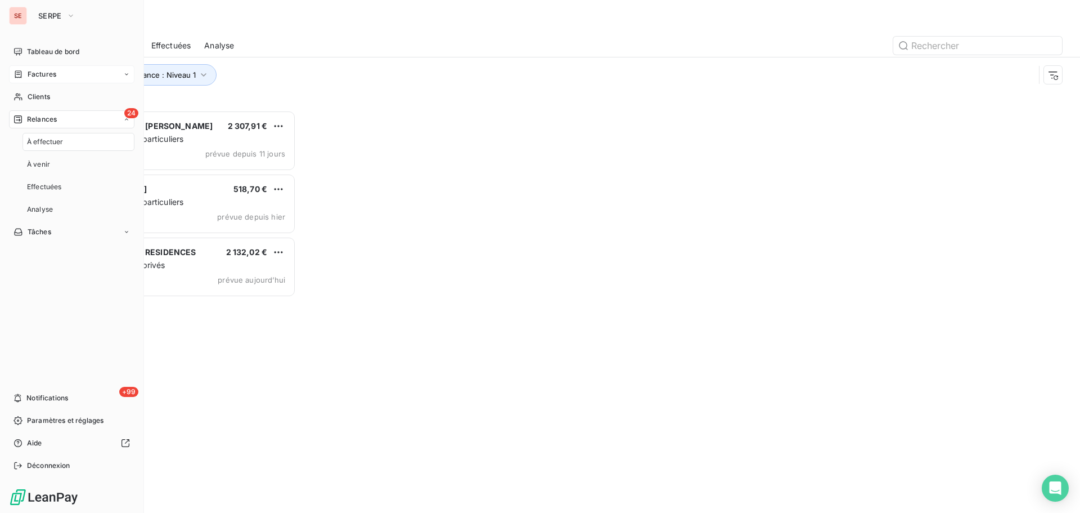
scroll to position [394, 233]
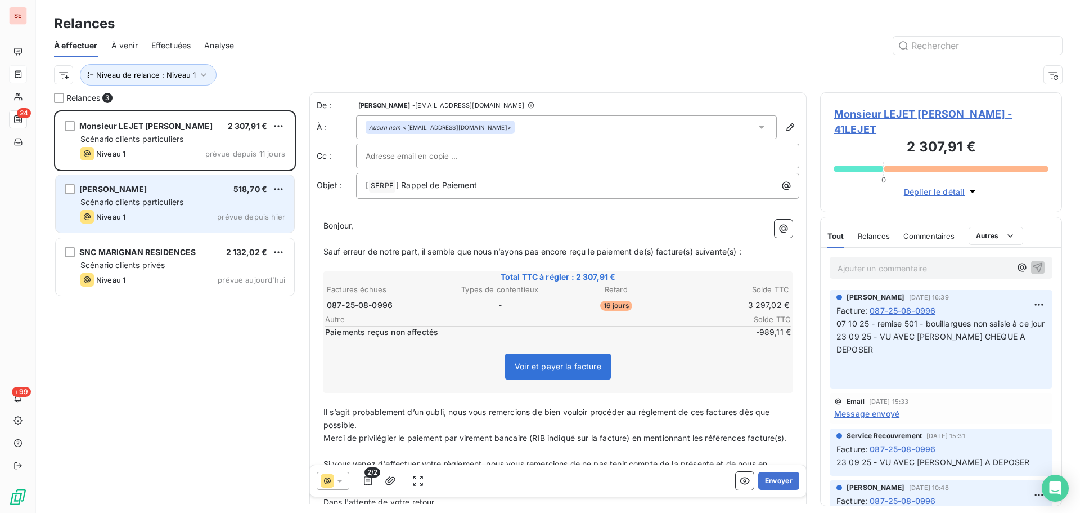
click at [186, 213] on div "Niveau 1 prévue depuis hier" at bounding box center [182, 217] width 205 height 14
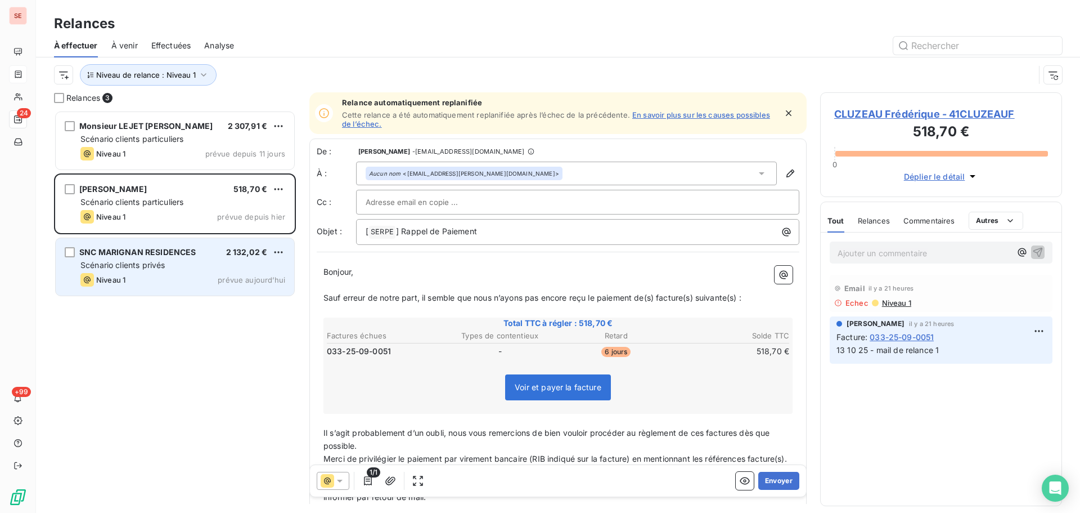
click at [170, 269] on div "Scénario clients privés" at bounding box center [182, 264] width 205 height 11
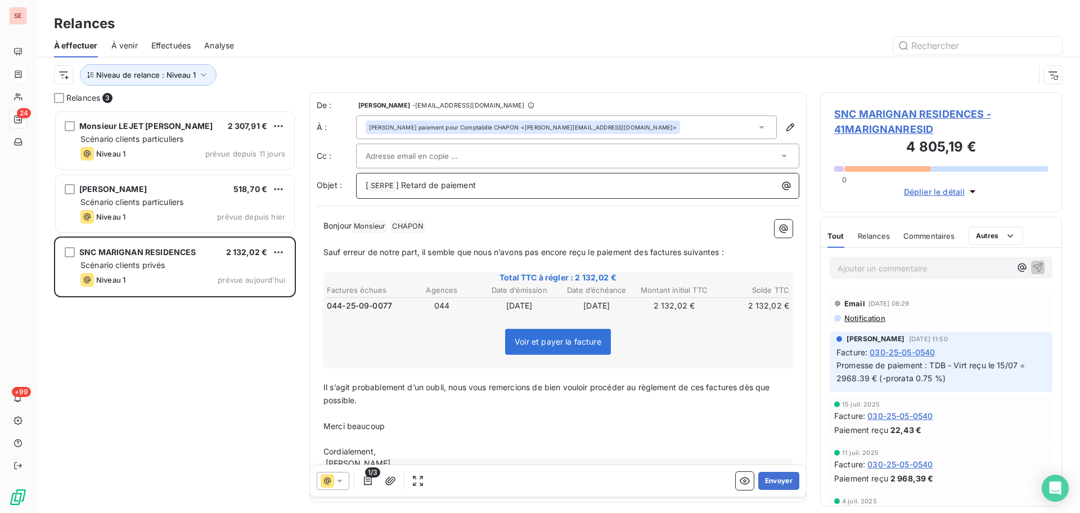
click at [402, 179] on p "[ SERPE ﻿ ] Retard de paiement" at bounding box center [581, 186] width 430 height 14
click at [410, 227] on span "CHAPON ﻿" at bounding box center [407, 226] width 34 height 13
click at [378, 230] on span "Monsieur ﻿" at bounding box center [369, 226] width 35 height 13
click at [858, 124] on span "SNC MARIGNAN RESIDENCES - 41MARIGNANRESID" at bounding box center [941, 121] width 214 height 30
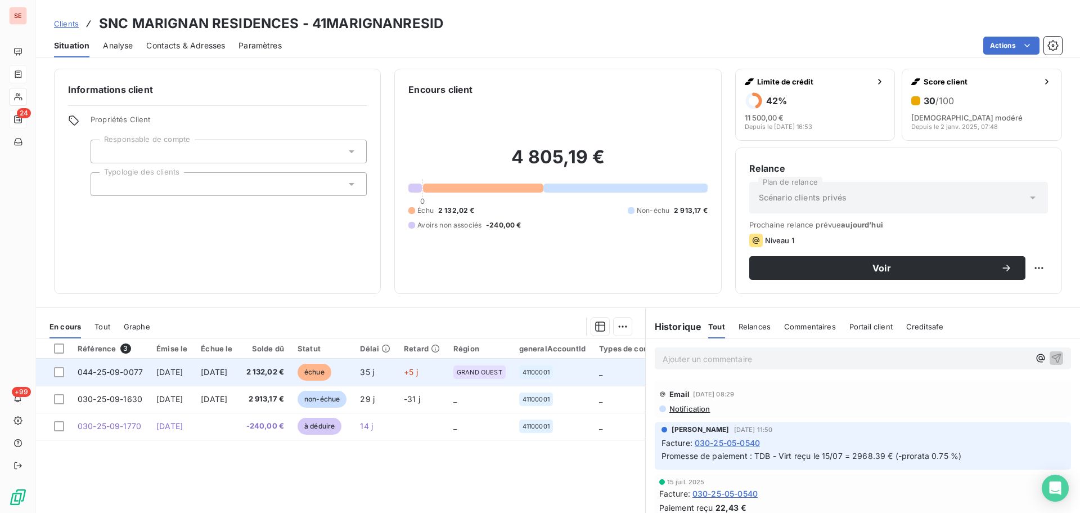
click at [227, 369] on span "[DATE]" at bounding box center [214, 372] width 26 height 10
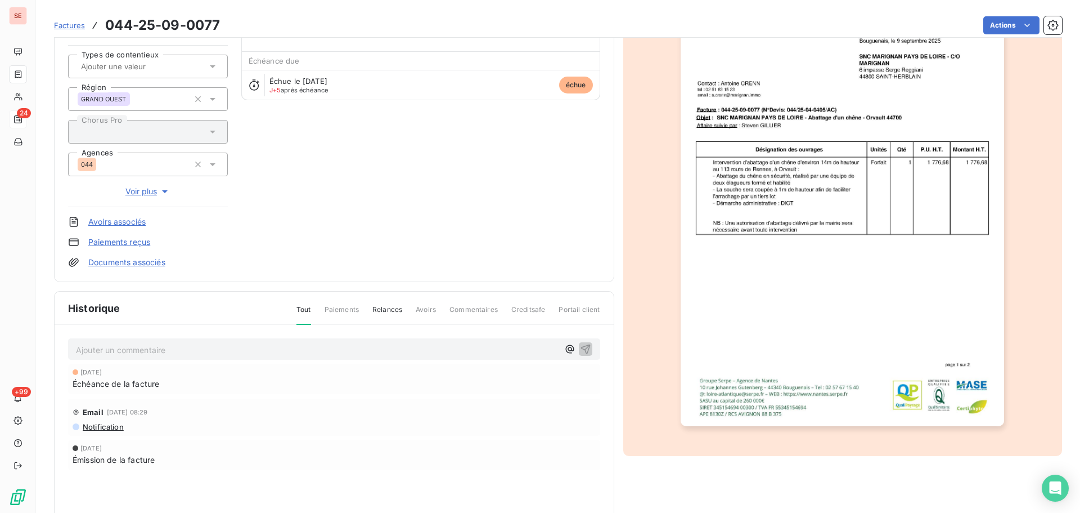
scroll to position [164, 0]
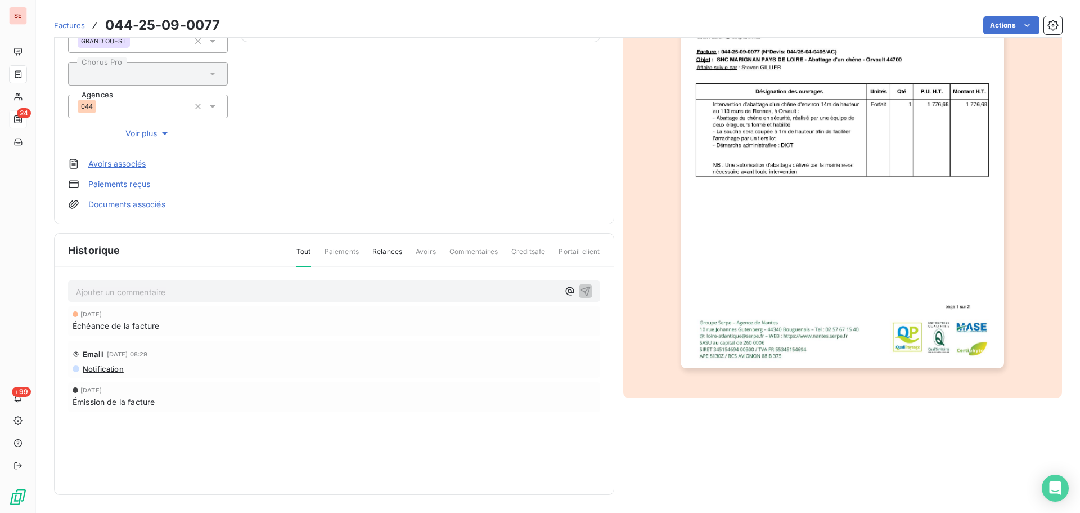
click at [175, 290] on p "Ajouter un commentaire ﻿" at bounding box center [317, 292] width 483 height 14
click at [223, 295] on p "14 10 25 - mail de relance 1" at bounding box center [317, 291] width 483 height 13
click at [585, 286] on icon "button" at bounding box center [586, 291] width 10 height 10
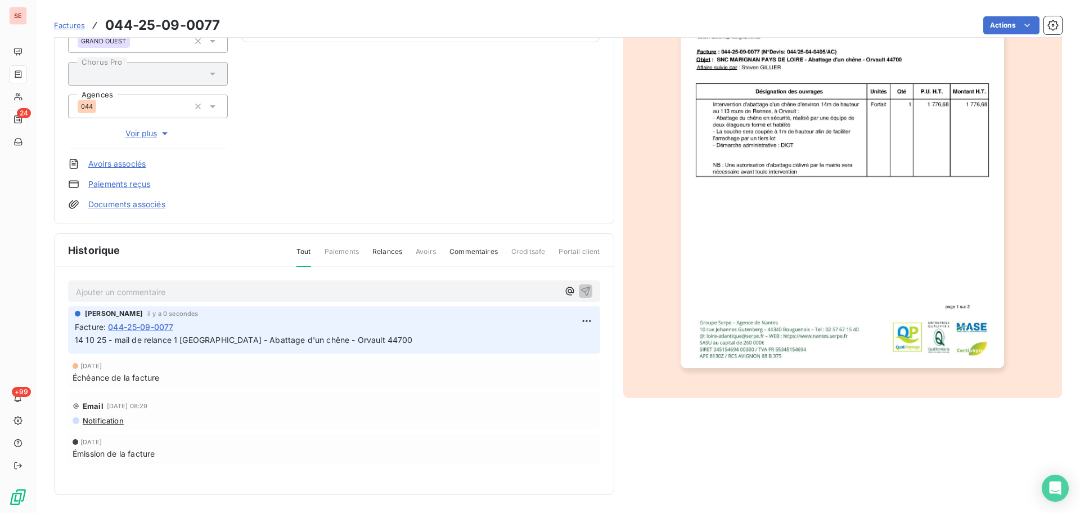
scroll to position [0, 0]
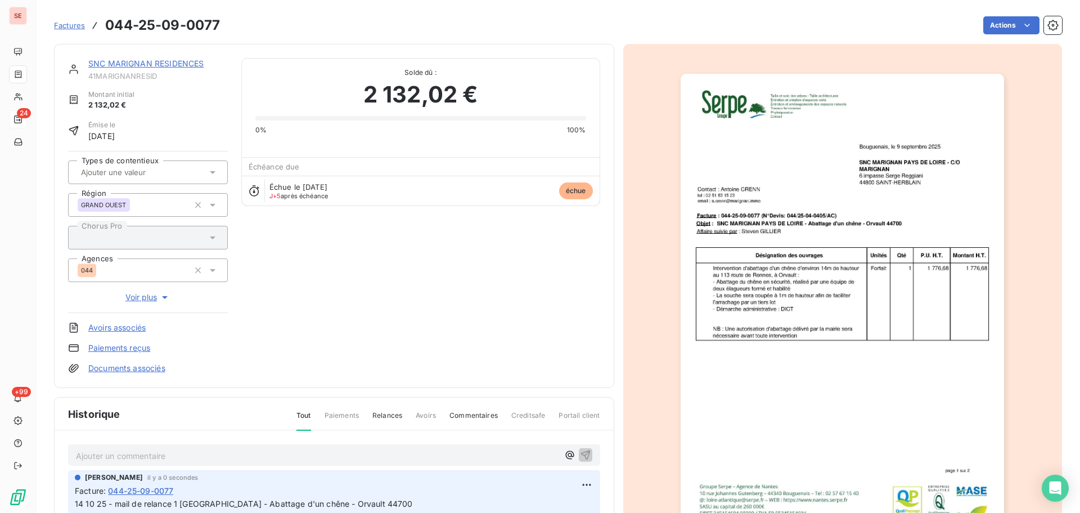
click at [160, 70] on div "SNC MARIGNAN RESIDENCES 41MARIGNANRESID" at bounding box center [158, 69] width 140 height 23
click at [171, 63] on link "SNC MARIGNAN RESIDENCES" at bounding box center [145, 64] width 115 height 10
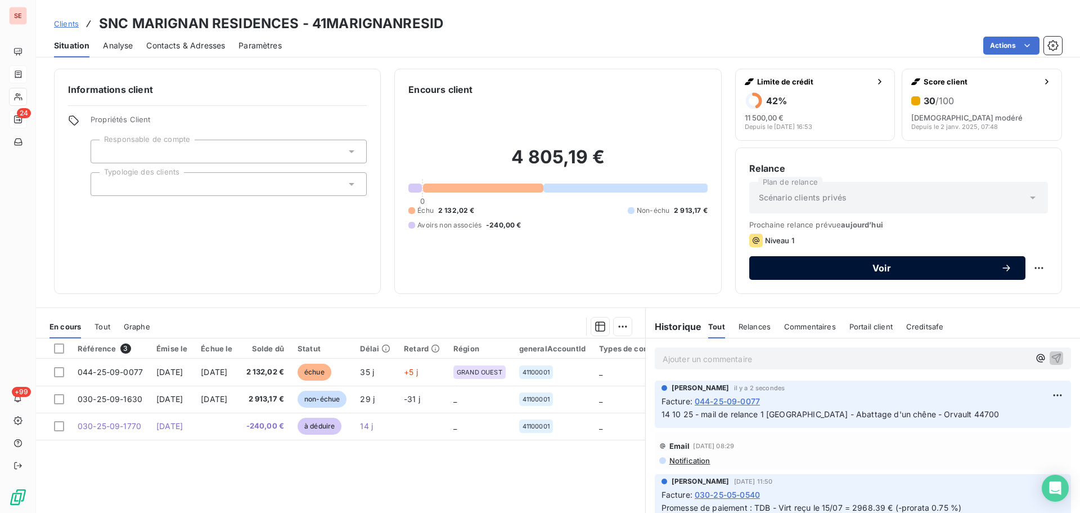
click at [916, 272] on span "Voir" at bounding box center [882, 267] width 238 height 9
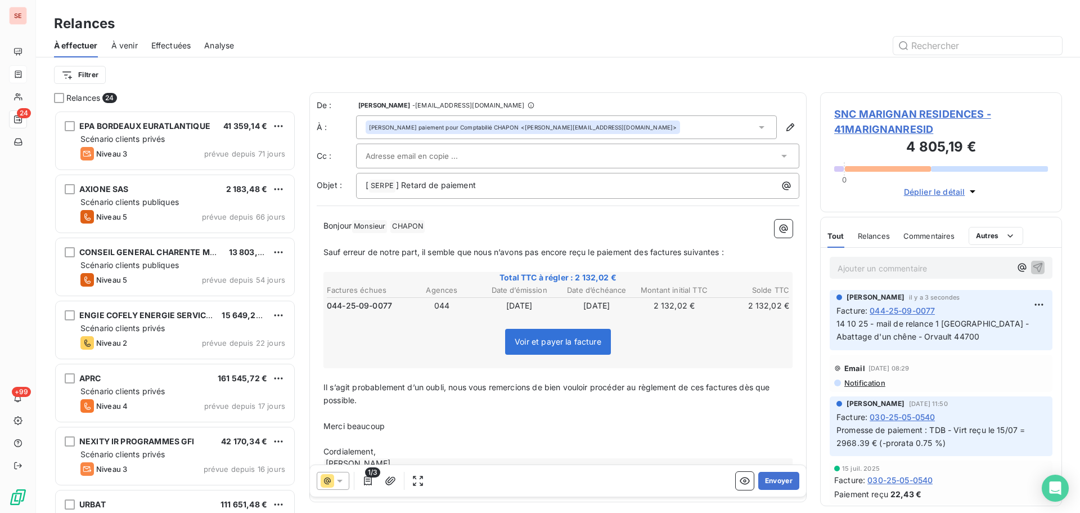
scroll to position [394, 233]
click at [400, 187] on span "] Retard de paiement" at bounding box center [436, 185] width 80 height 10
click at [439, 228] on p "Bonjour Monsieur ﻿ [PERSON_NAME] ﻿ ﻿" at bounding box center [557, 226] width 469 height 14
click at [652, 253] on span "Sauf erreur de notre part, il semble que nous n’avons pas encore reçu le paieme…" at bounding box center [523, 251] width 401 height 10
click at [686, 251] on span "Sauf erreur de notre part, il semble que nous n’avons pas encore reçu le paieme…" at bounding box center [525, 251] width 405 height 10
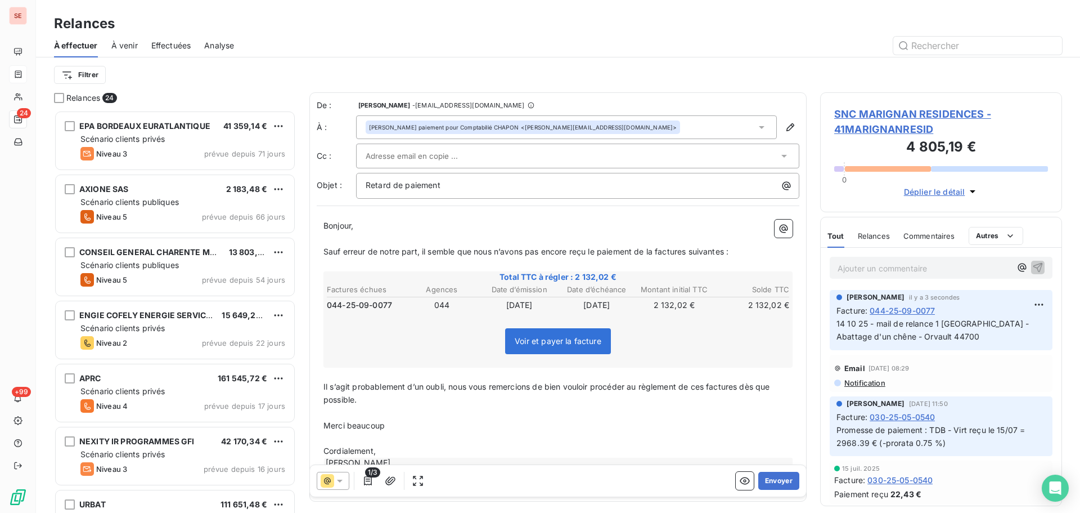
click at [690, 251] on span "Sauf erreur de notre part, il semble que nous n’avons pas encore reçu le paieme…" at bounding box center [525, 251] width 405 height 10
click at [723, 249] on span "Sauf erreur de notre part, il semble que nous n’avons pas encore reçu le paieme…" at bounding box center [523, 251] width 401 height 10
click at [709, 385] on span "Il s’agit probablement d’un oubli, nous vous remercions de bien vouloir procéde…" at bounding box center [547, 392] width 449 height 23
click at [749, 383] on span "Il s’agit probablement d’un oubli, nous vous remercions de bien vouloir procéde…" at bounding box center [550, 392] width 455 height 23
click at [748, 392] on p "Il s’agit probablement d’un oubli, nous vous remercions de bien vouloir procéde…" at bounding box center [557, 393] width 469 height 26
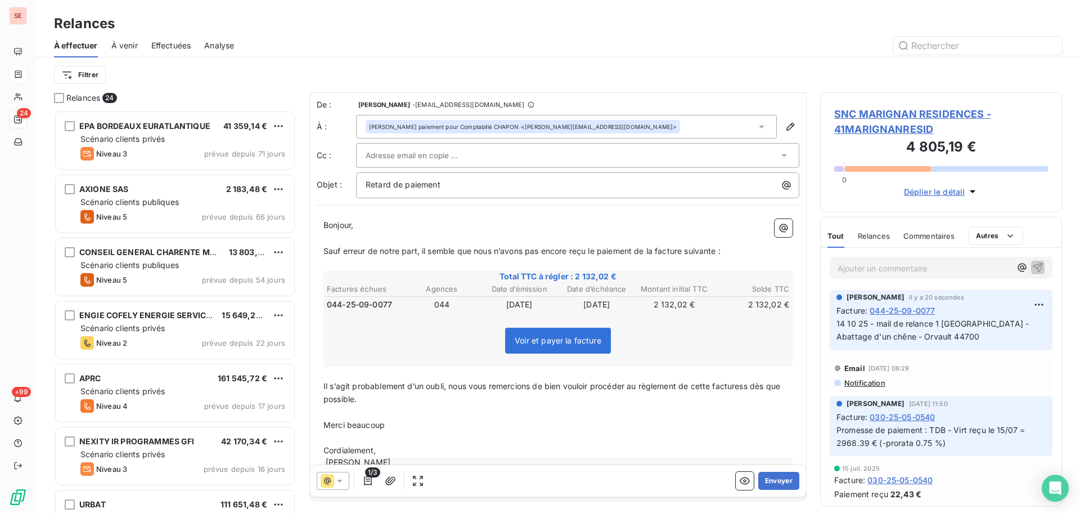
scroll to position [44, 0]
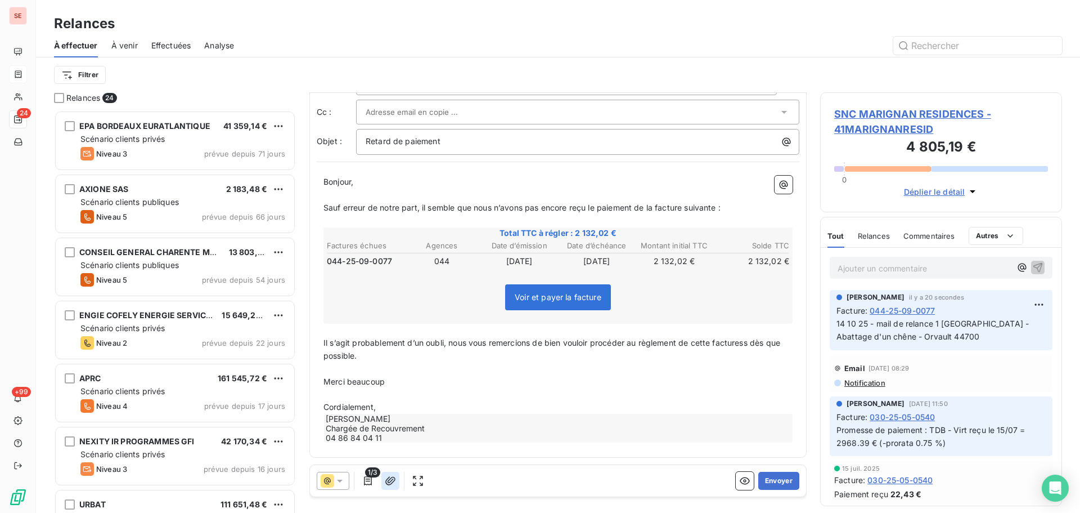
click at [393, 478] on icon "button" at bounding box center [390, 480] width 11 height 11
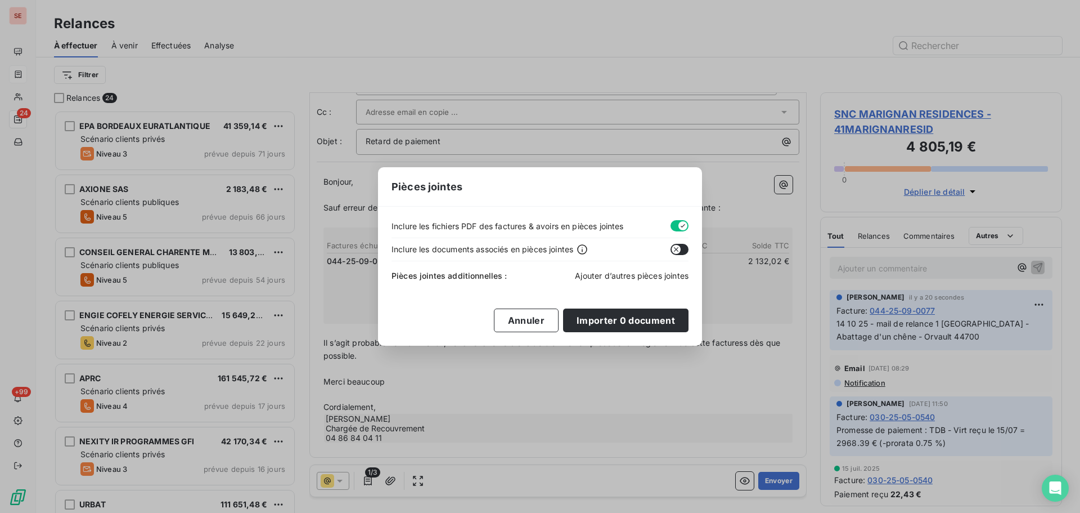
click at [630, 278] on span "Ajouter d’autres pièces jointes" at bounding box center [632, 276] width 114 height 10
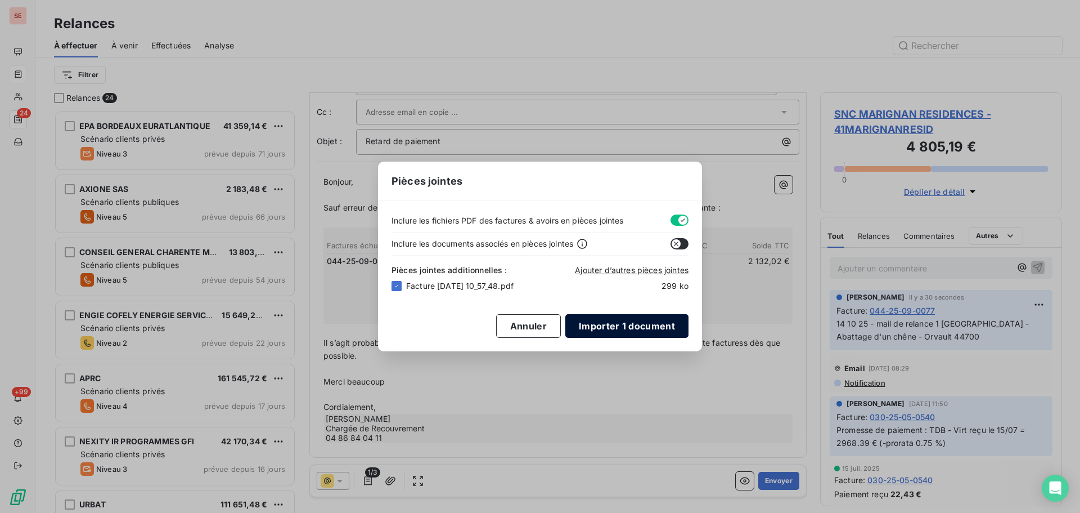
click at [657, 330] on button "Importer 1 document" at bounding box center [626, 326] width 123 height 24
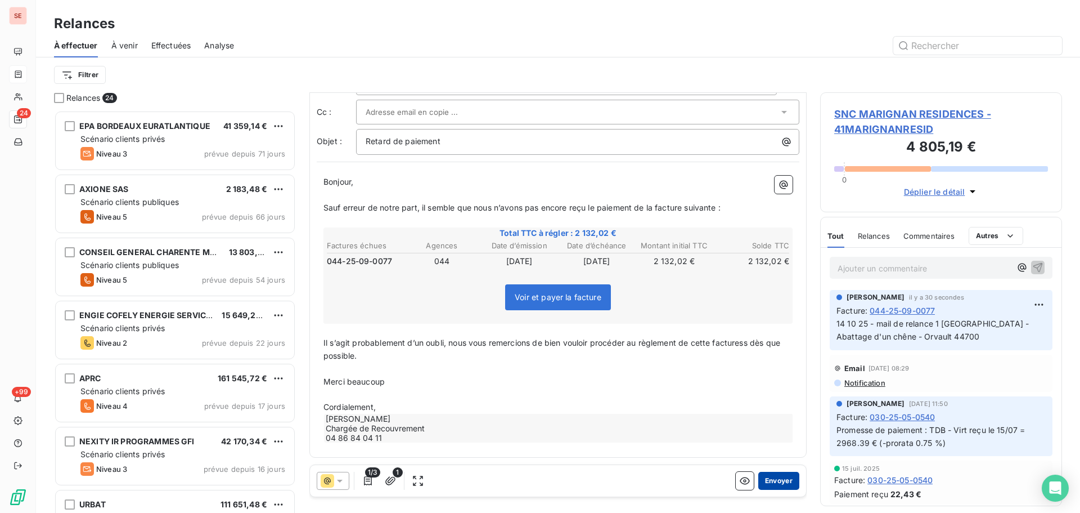
click at [784, 481] on button "Envoyer" at bounding box center [778, 480] width 41 height 18
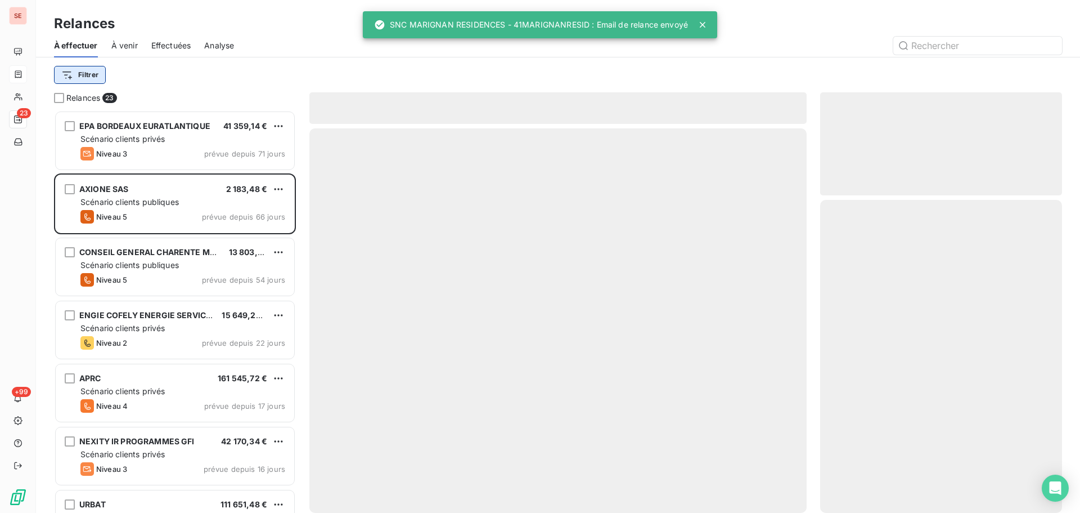
click at [80, 75] on html "SE 23 +99 Relances À effectuer À venir Effectuées Analyse Filtrer Relances 23 E…" at bounding box center [540, 256] width 1080 height 513
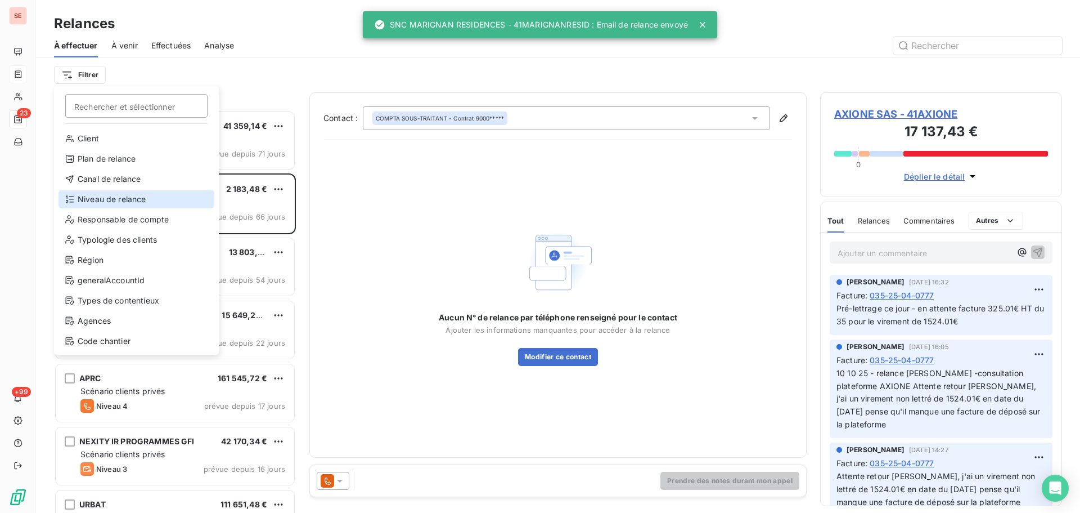
click at [135, 193] on div "Niveau de relance" at bounding box center [137, 199] width 156 height 18
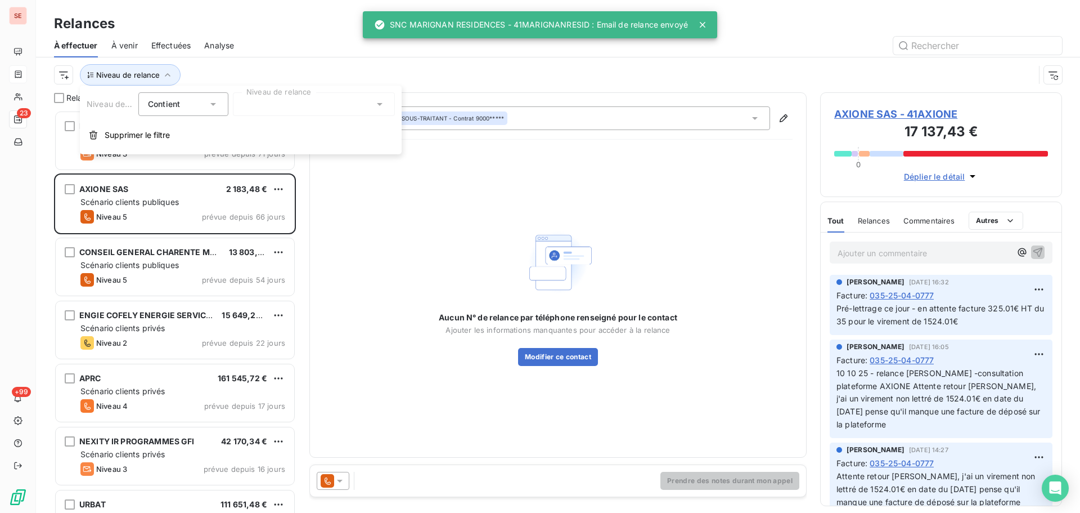
click at [268, 98] on div at bounding box center [314, 104] width 162 height 24
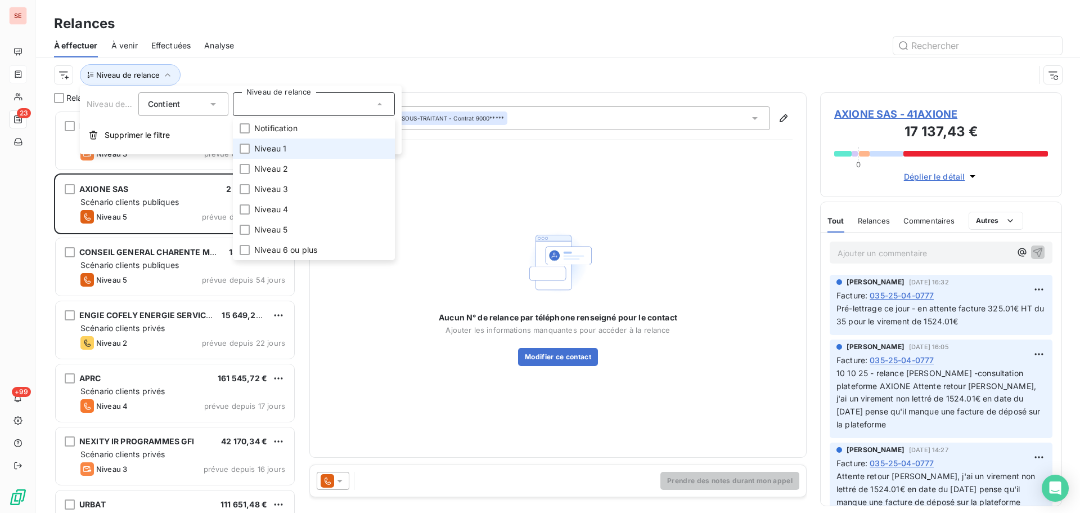
click at [270, 147] on span "Niveau 1" at bounding box center [270, 148] width 32 height 11
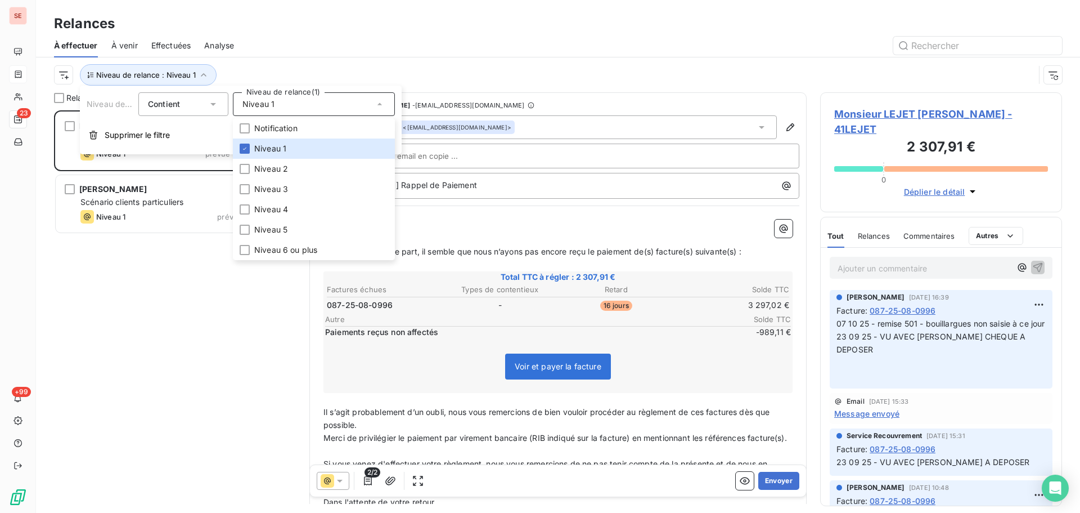
click at [290, 68] on div "Niveau de relance : Niveau 1" at bounding box center [544, 74] width 981 height 21
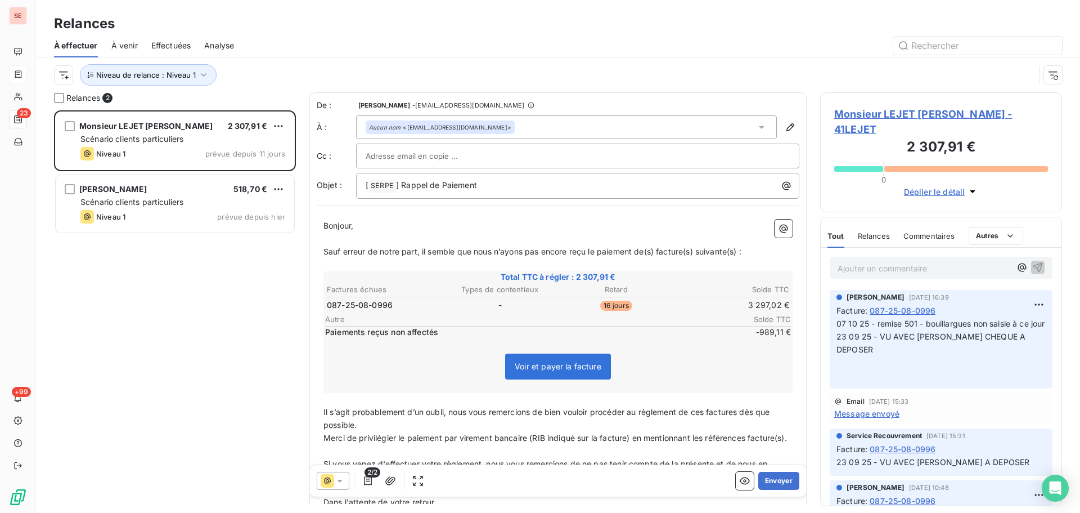
click at [914, 113] on span "Monsieur LEJET [PERSON_NAME] - 41LEJET" at bounding box center [941, 121] width 214 height 30
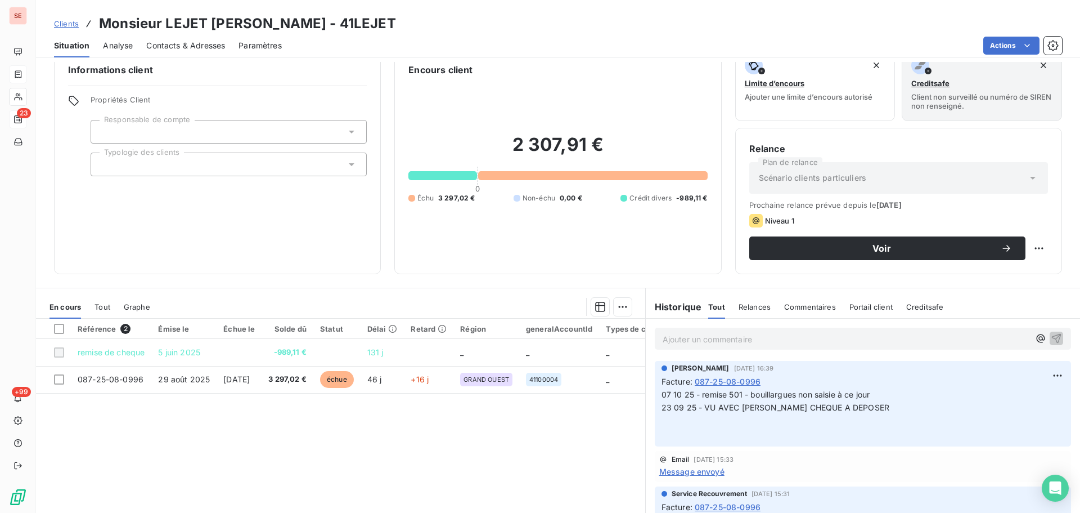
scroll to position [76, 0]
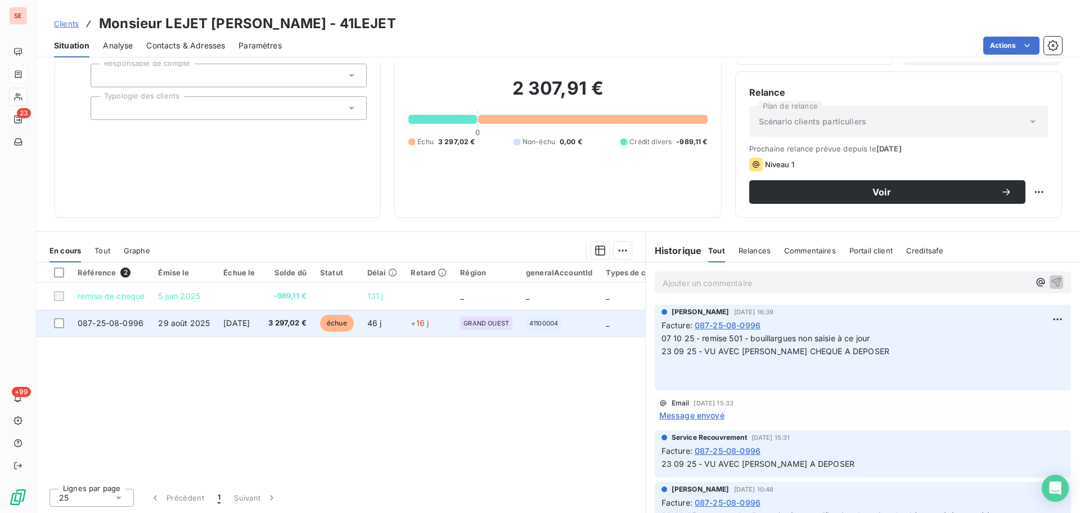
click at [307, 327] on span "3 297,02 €" at bounding box center [287, 322] width 38 height 11
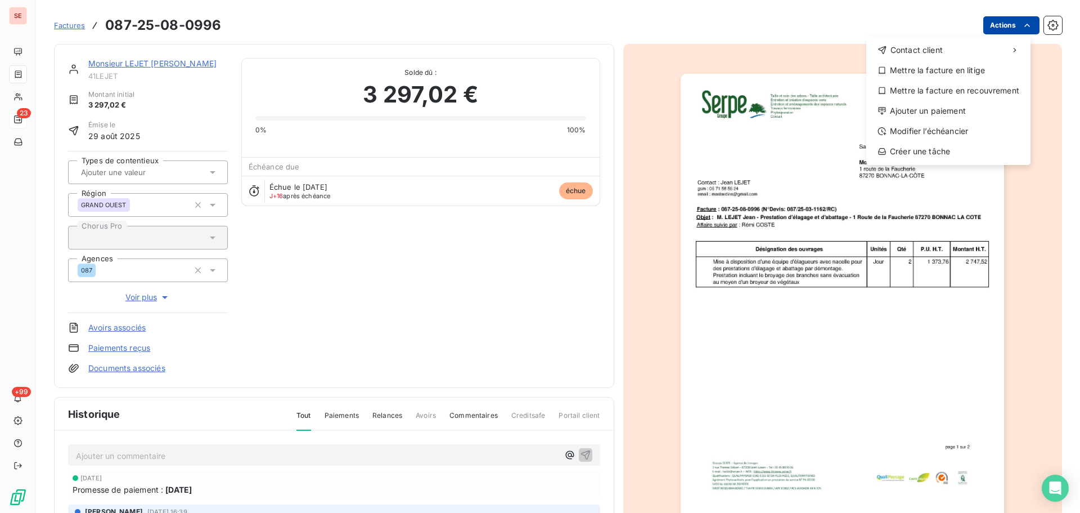
click at [1000, 25] on html "SE 23 +99 Factures [PHONE_NUMBER] Actions Contact client Mettre la facture en l…" at bounding box center [540, 256] width 1080 height 513
click at [956, 109] on div "Ajouter un paiement" at bounding box center [948, 111] width 155 height 18
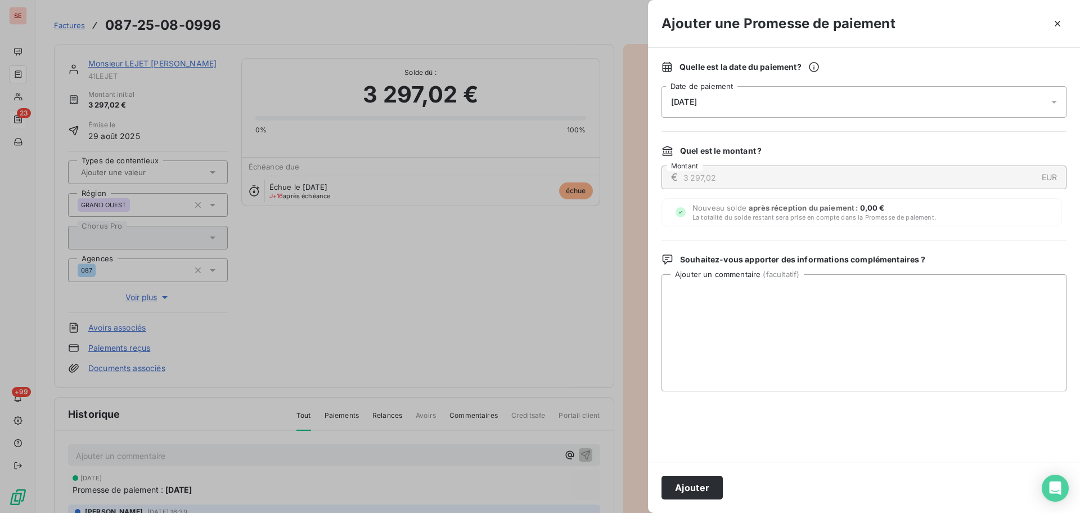
click at [902, 108] on div "[DATE]" at bounding box center [864, 102] width 405 height 32
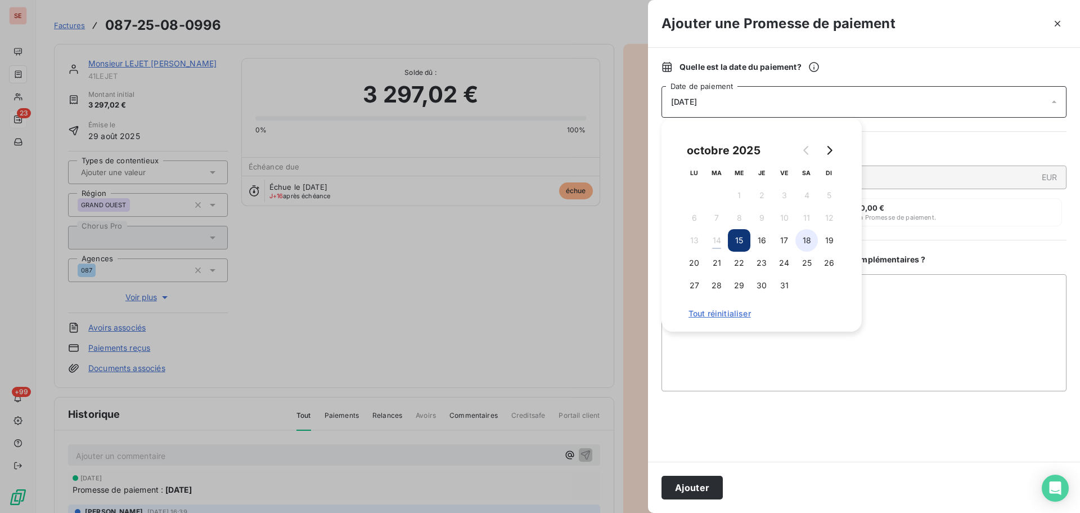
click at [813, 244] on button "18" at bounding box center [807, 240] width 23 height 23
click at [697, 489] on button "Ajouter" at bounding box center [692, 487] width 61 height 24
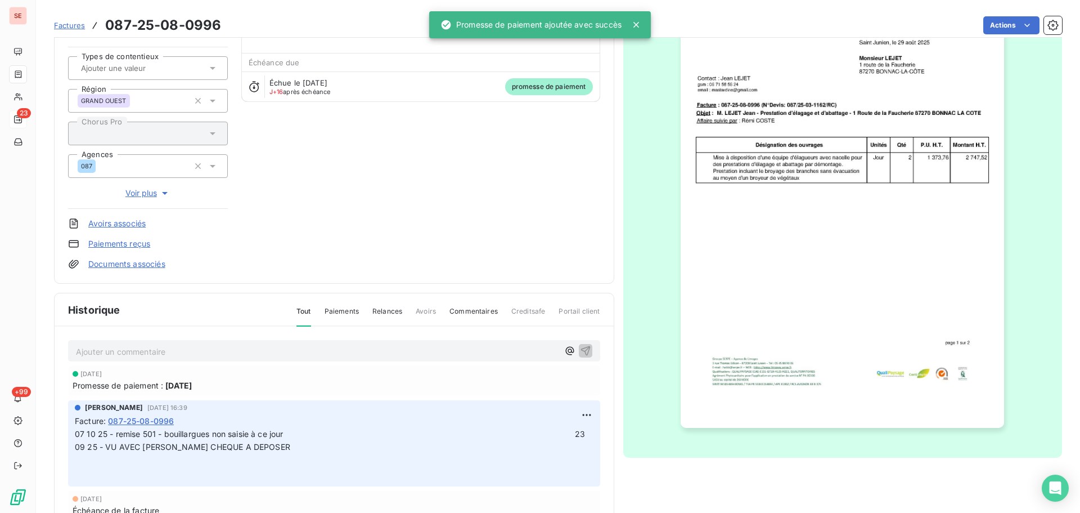
scroll to position [164, 0]
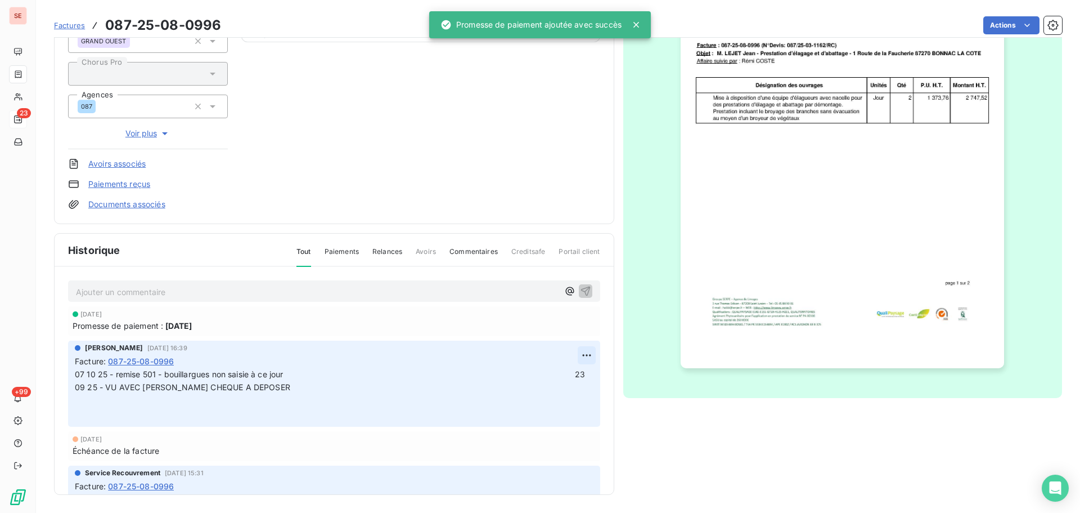
click at [579, 355] on html "SE 23 +99 Factures 087-25-08-0996 Actions Monsieur LEJET [PERSON_NAME] 41LEJET …" at bounding box center [540, 256] width 1080 height 513
click at [543, 384] on div "Editer" at bounding box center [546, 380] width 63 height 18
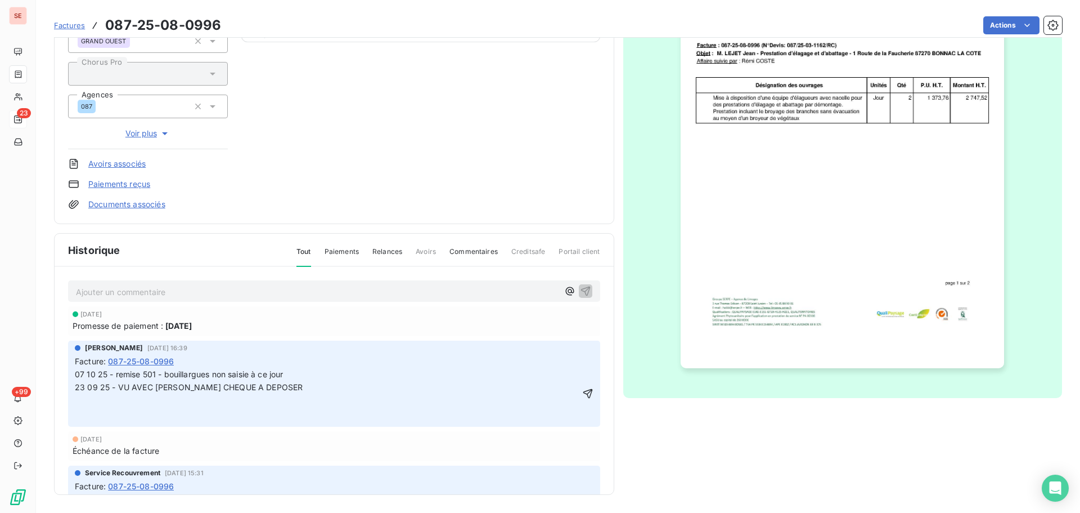
drag, startPoint x: 75, startPoint y: 374, endPoint x: 80, endPoint y: 385, distance: 11.6
click at [76, 374] on span "07 10 25 - remise 501 - bouillargues non saisie à ce jour 23 09 25 - VU AVEC [P…" at bounding box center [325, 380] width 500 height 23
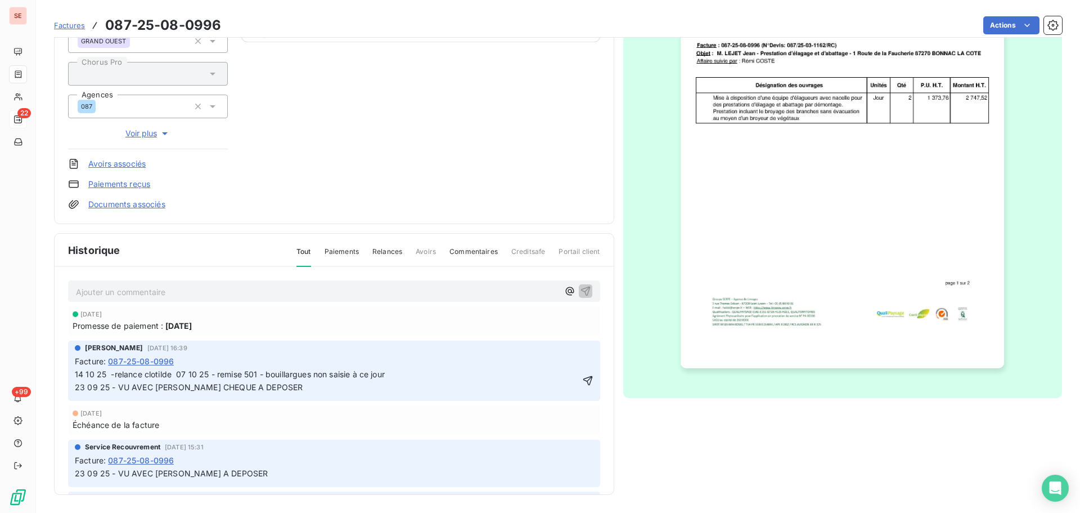
click at [574, 385] on div "14 10 25 -relance clotilde 07 10 25 - remise 501 - bouillargues non saisie à ce…" at bounding box center [334, 380] width 519 height 27
click at [583, 385] on icon "button" at bounding box center [588, 381] width 10 height 10
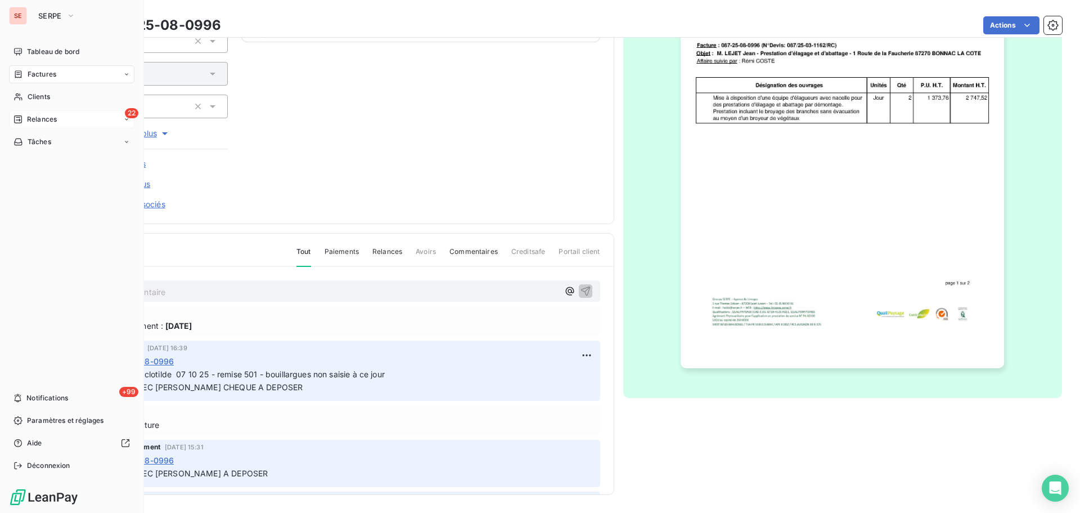
click at [32, 116] on span "Relances" at bounding box center [42, 119] width 30 height 10
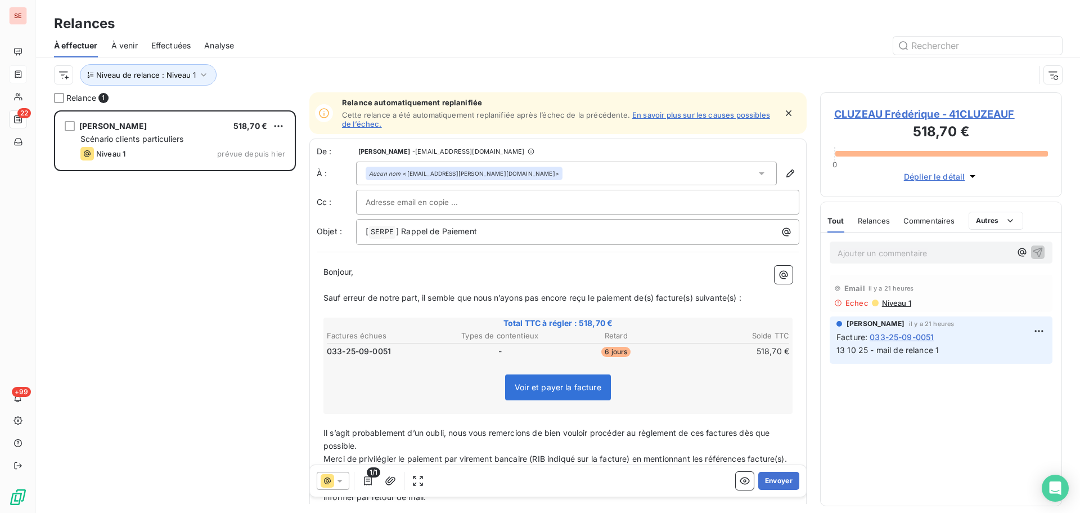
scroll to position [394, 233]
click at [897, 109] on span "CLUZEAU Frédérique - 41CLUZEAUF" at bounding box center [941, 113] width 214 height 15
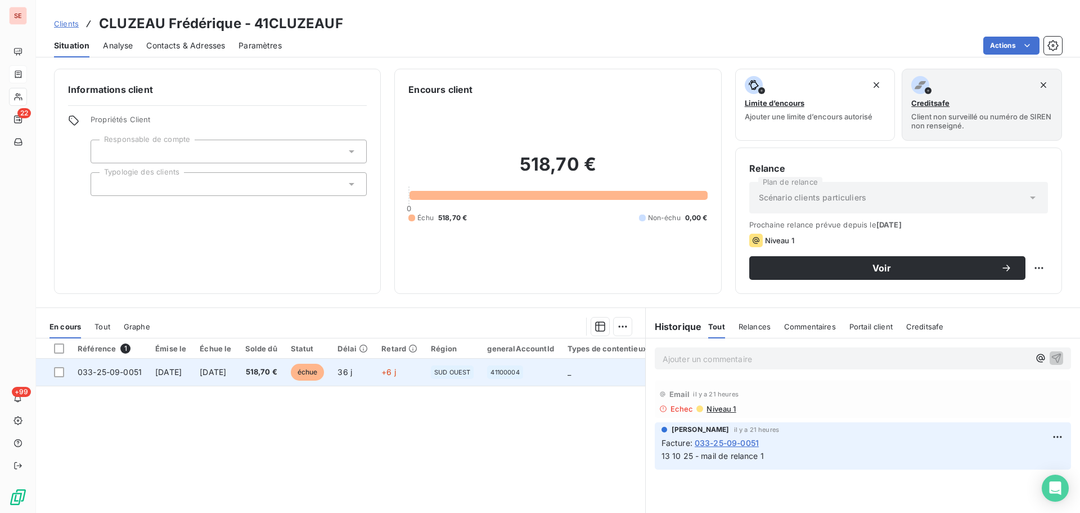
click at [182, 376] on span "[DATE]" at bounding box center [168, 372] width 26 height 10
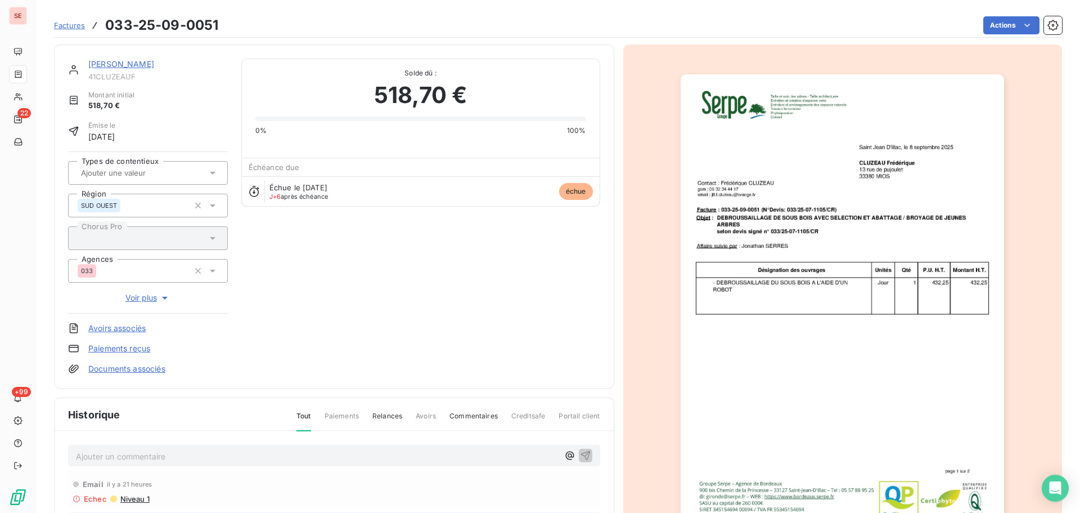
scroll to position [164, 0]
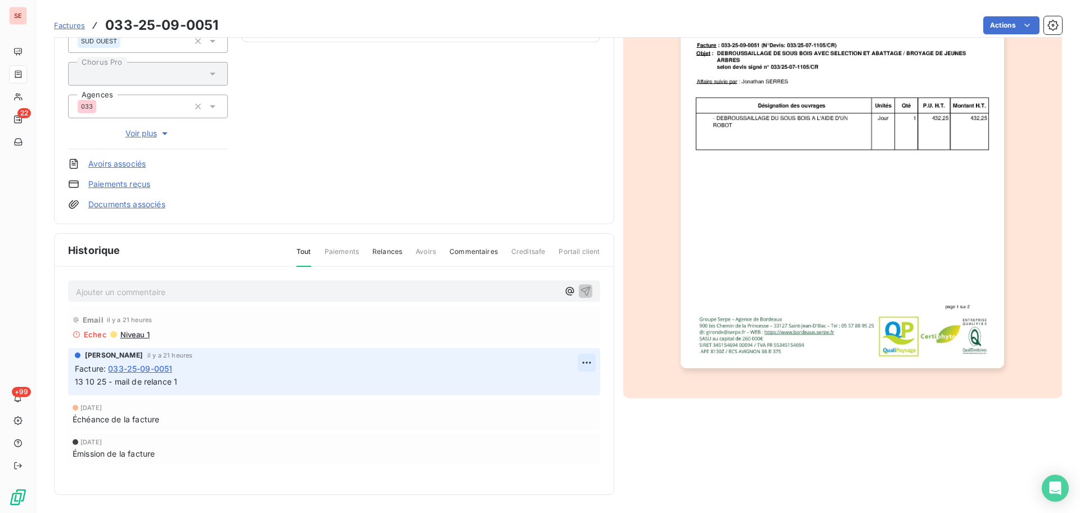
click at [582, 361] on html "SE 22 +99 Factures 033-25-09-0051 Actions [PERSON_NAME] 41CLUZEAUF Montant init…" at bounding box center [540, 256] width 1080 height 513
click at [560, 384] on div "Editer" at bounding box center [555, 387] width 63 height 18
drag, startPoint x: 197, startPoint y: 375, endPoint x: 102, endPoint y: 387, distance: 95.8
click at [102, 387] on p "13 10 25 - mail de relance 1" at bounding box center [326, 381] width 503 height 13
click at [79, 380] on span "13 10 25 - mail de relance 1" at bounding box center [126, 381] width 102 height 10
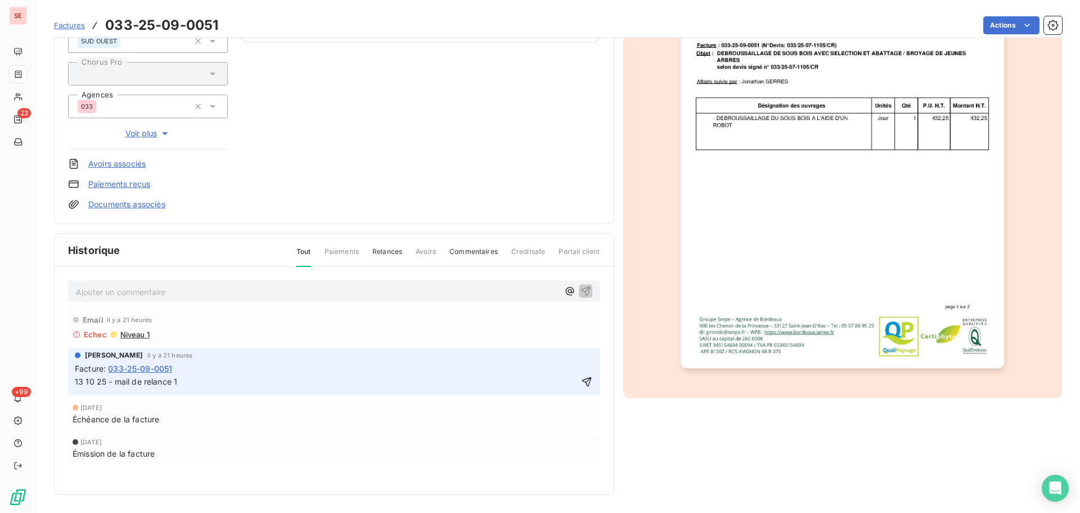
click at [75, 385] on span "13 10 25 - mail de relance 1" at bounding box center [126, 381] width 102 height 10
click at [582, 381] on icon "button" at bounding box center [587, 382] width 10 height 10
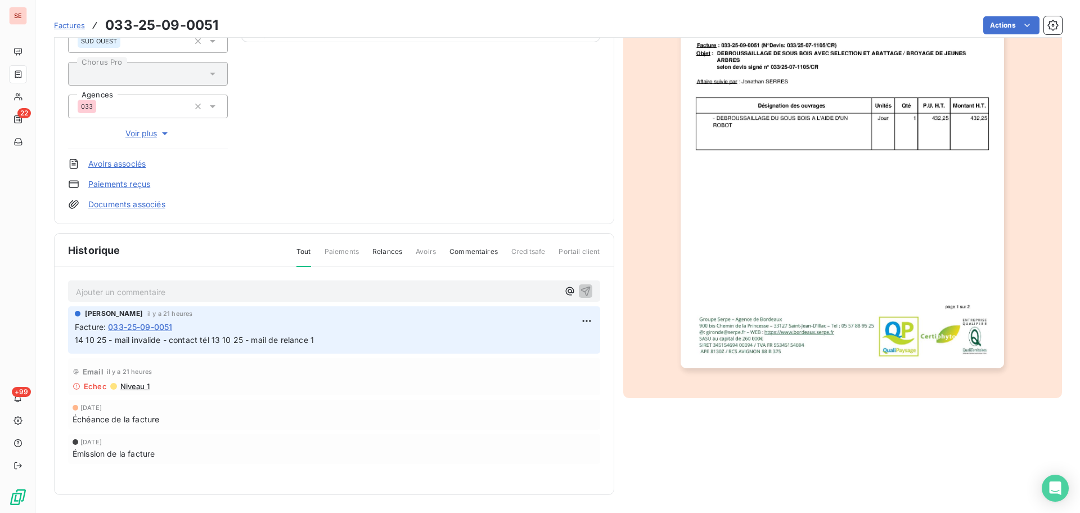
scroll to position [0, 0]
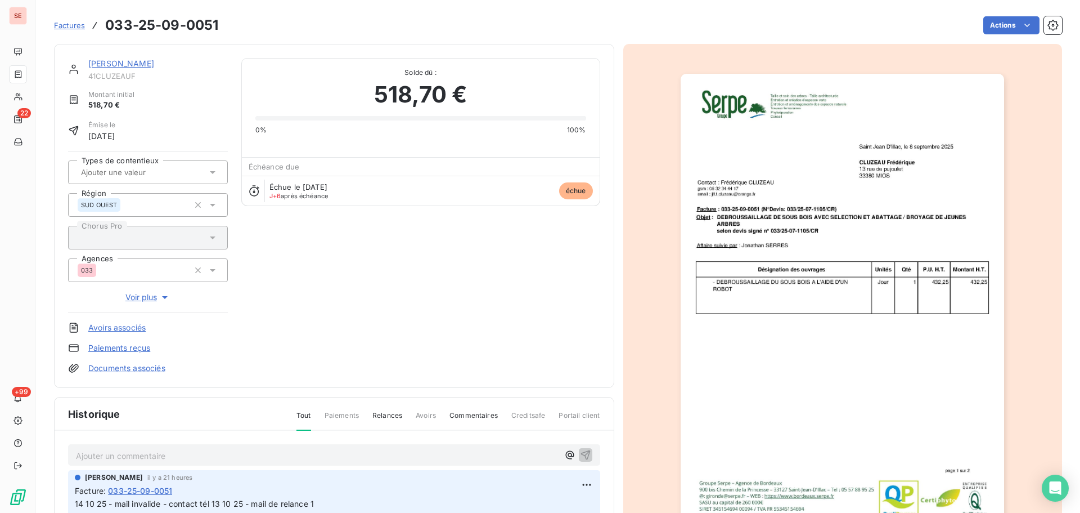
click at [154, 66] on link "[PERSON_NAME]" at bounding box center [121, 64] width 66 height 10
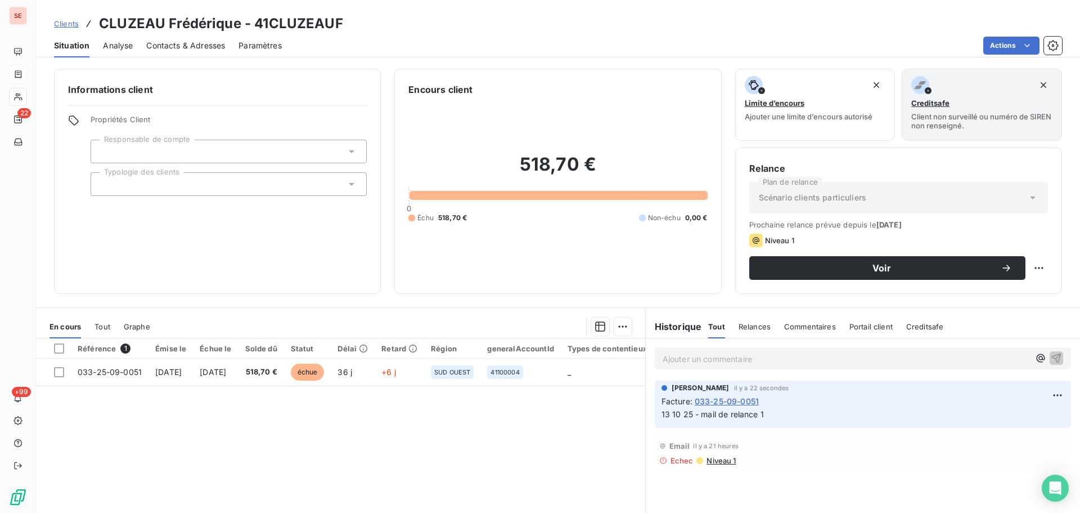
click at [209, 50] on span "Contacts & Adresses" at bounding box center [185, 45] width 79 height 11
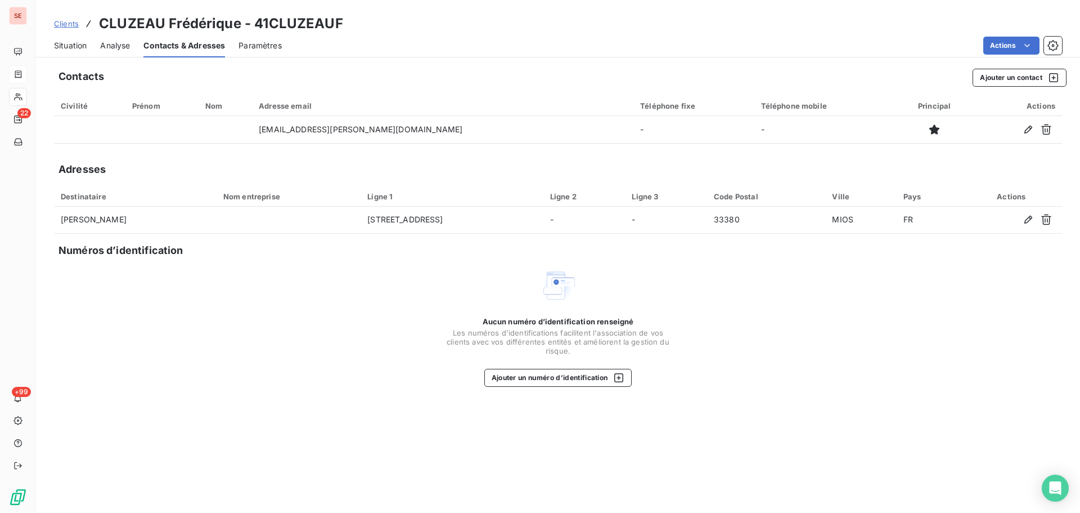
click at [65, 46] on span "Situation" at bounding box center [70, 45] width 33 height 11
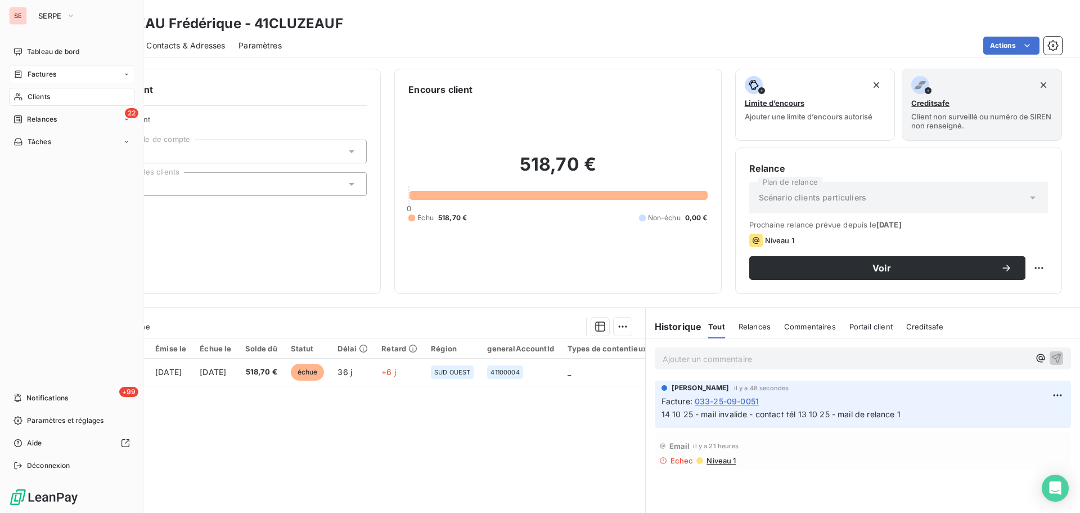
drag, startPoint x: 37, startPoint y: 89, endPoint x: 52, endPoint y: 84, distance: 16.0
click at [37, 89] on div "Clients" at bounding box center [71, 97] width 125 height 18
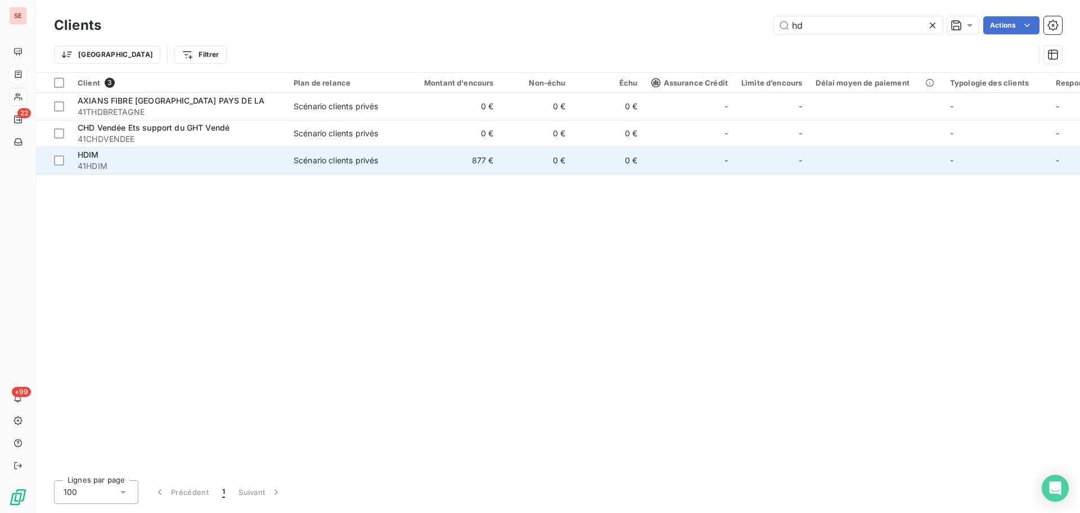
type input "hd"
click at [429, 158] on td "877 €" at bounding box center [452, 160] width 97 height 27
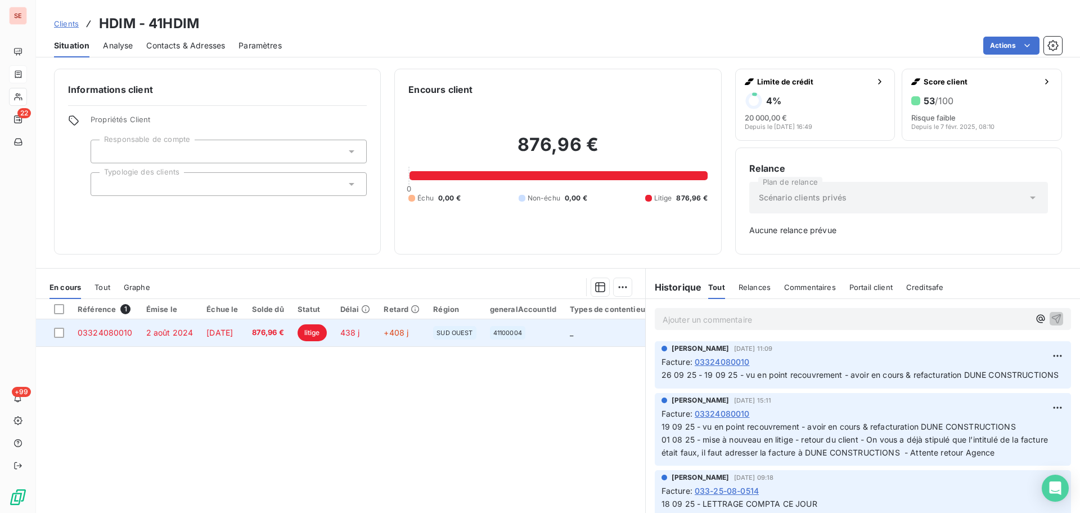
click at [157, 339] on td "2 août 2024" at bounding box center [170, 332] width 61 height 27
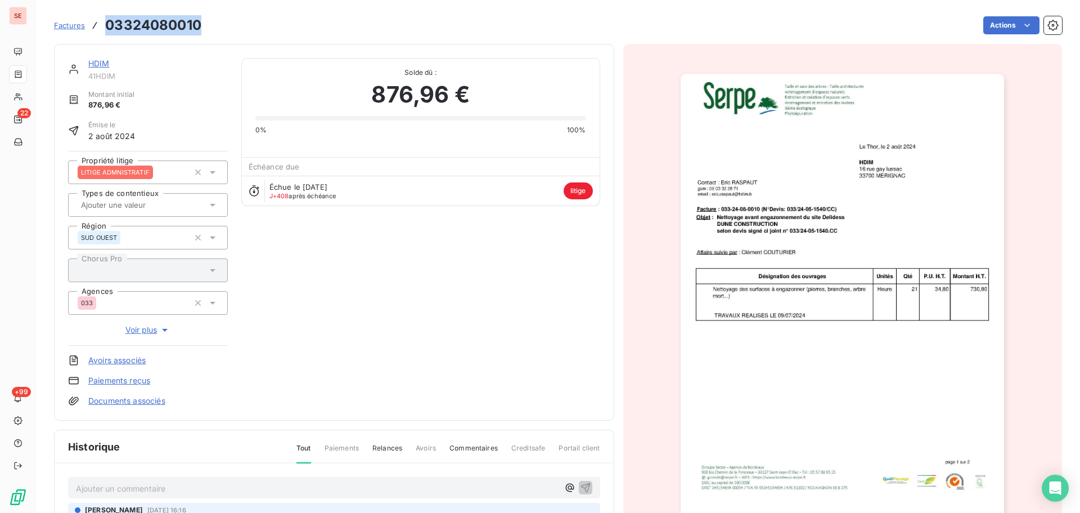
drag, startPoint x: 199, startPoint y: 27, endPoint x: 105, endPoint y: 28, distance: 93.4
click at [105, 28] on h3 "03324080010" at bounding box center [153, 25] width 96 height 20
copy h3 "03324080010"
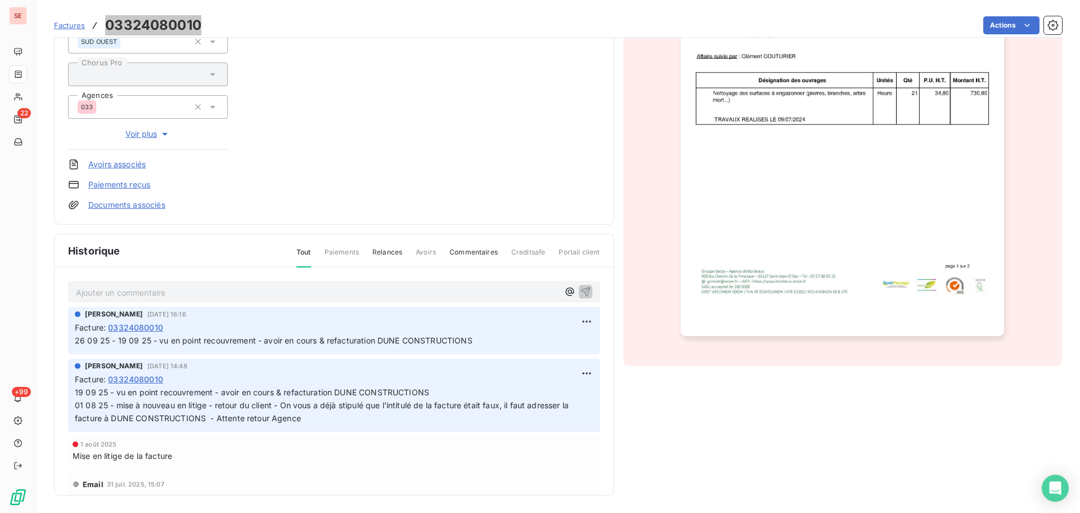
scroll to position [197, 0]
click at [464, 332] on div "26 09 25 - 19 09 25 - vu en point recouvrement - avoir en cours & refacturation…" at bounding box center [334, 339] width 519 height 14
click at [577, 321] on html "SE 22 +99 Factures 03324080010 Actions HDIM 41HDIM Montant initial 876,96 € Émi…" at bounding box center [540, 256] width 1080 height 513
click at [553, 342] on div "Editer" at bounding box center [546, 345] width 63 height 18
click at [71, 343] on div "[PERSON_NAME] [DATE] 16:16 Facture : 03324080010 26 09 25 - 19 09 25 - vu en po…" at bounding box center [334, 329] width 532 height 47
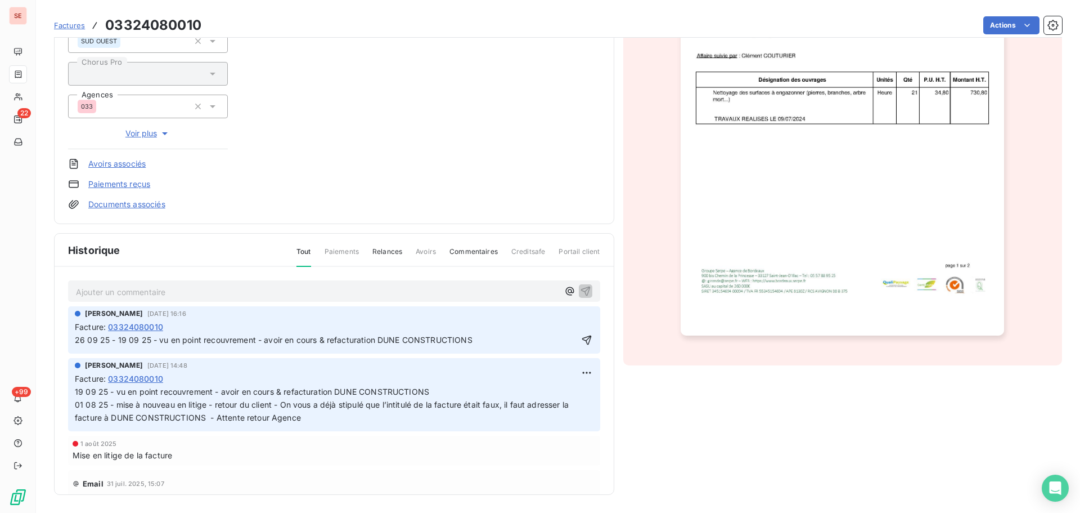
click at [75, 343] on span "26 09 25 - 19 09 25 - vu en point recouvrement - avoir en cours & refacturation…" at bounding box center [274, 340] width 398 height 10
drag, startPoint x: 146, startPoint y: 339, endPoint x: 162, endPoint y: 356, distance: 23.5
click at [146, 339] on span "14 10 25 - Relance 26 09 25 - 19 09 25 - vu en point recouvrement - avoir en co…" at bounding box center [310, 340] width 470 height 10
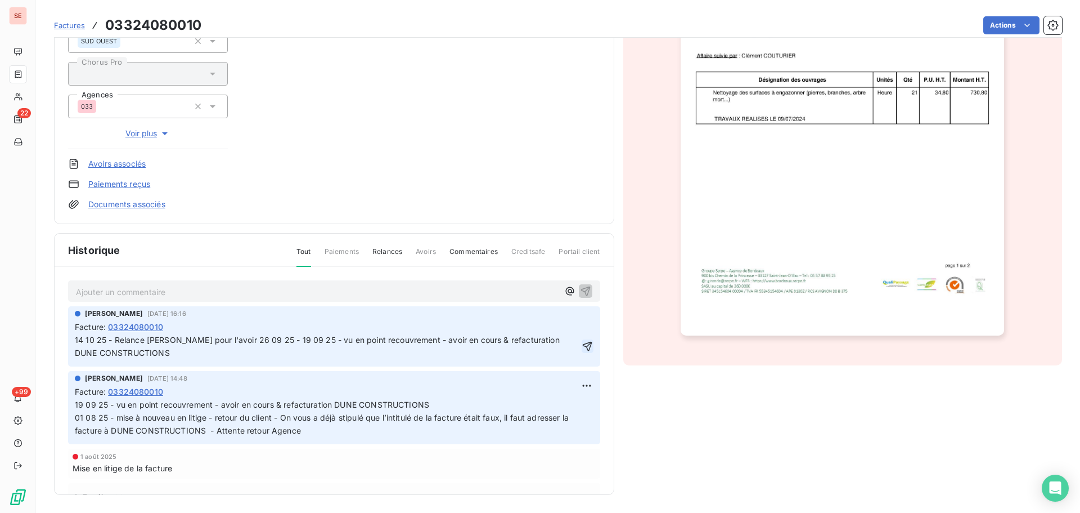
click at [582, 348] on icon "button" at bounding box center [587, 345] width 11 height 11
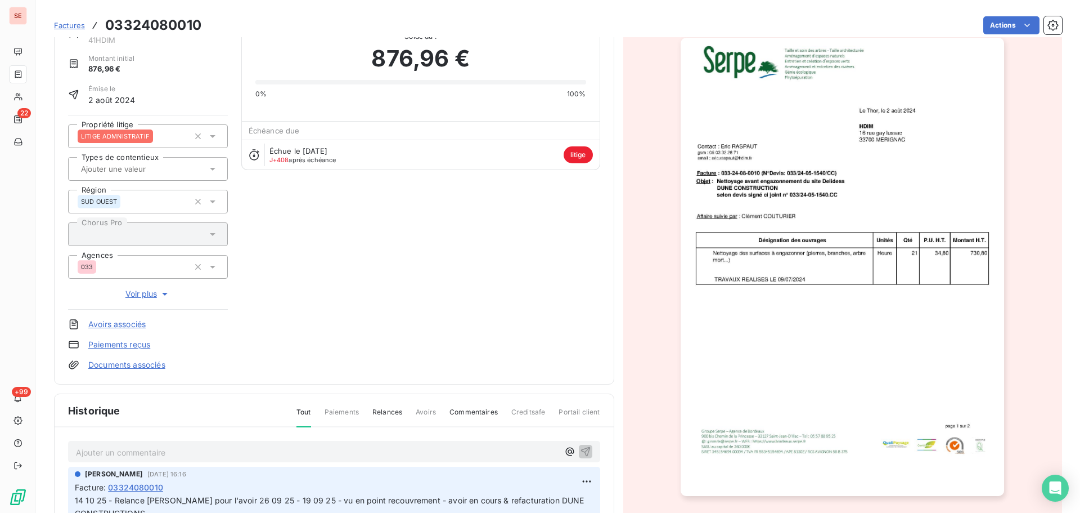
scroll to position [0, 0]
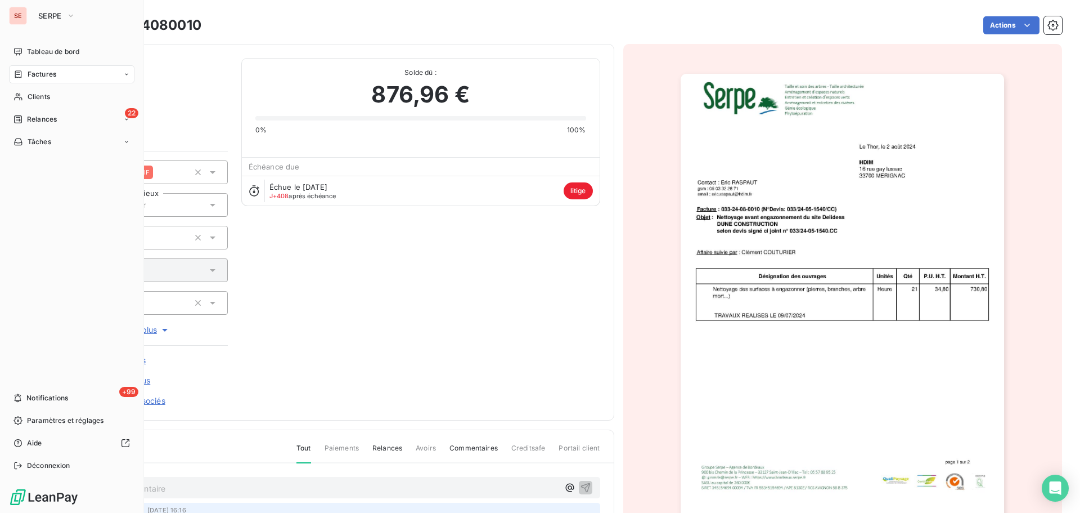
drag, startPoint x: 29, startPoint y: 92, endPoint x: 83, endPoint y: 79, distance: 55.0
click at [29, 92] on span "Clients" at bounding box center [39, 97] width 23 height 10
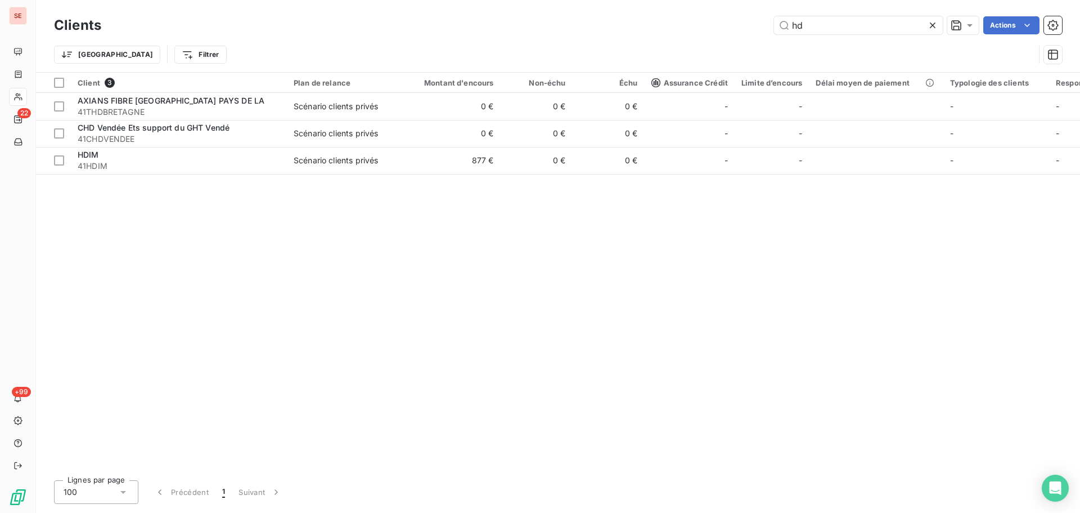
drag, startPoint x: 823, startPoint y: 30, endPoint x: 709, endPoint y: 30, distance: 113.6
click at [719, 29] on div "hd Actions" at bounding box center [588, 25] width 947 height 18
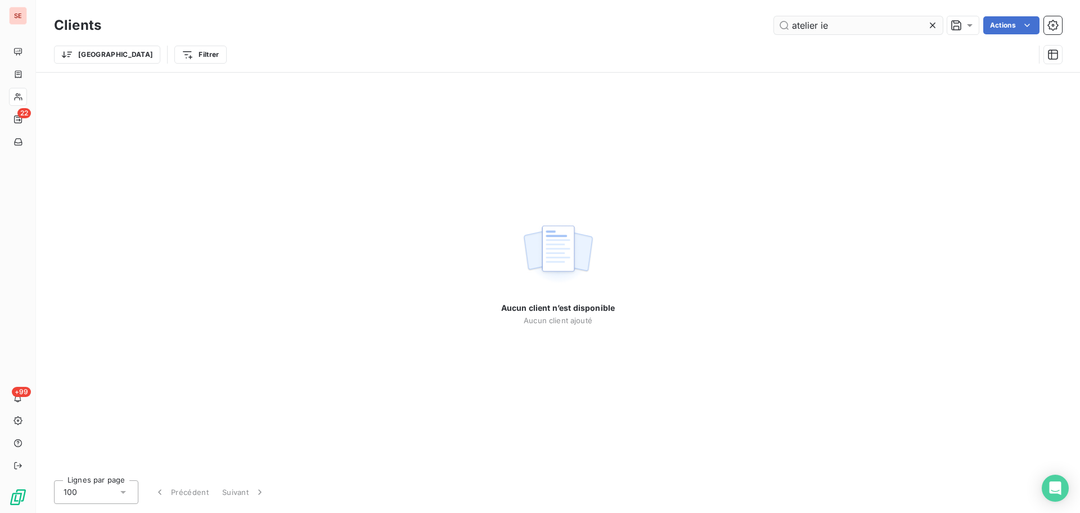
click at [821, 26] on input "atelier ie" at bounding box center [858, 25] width 169 height 18
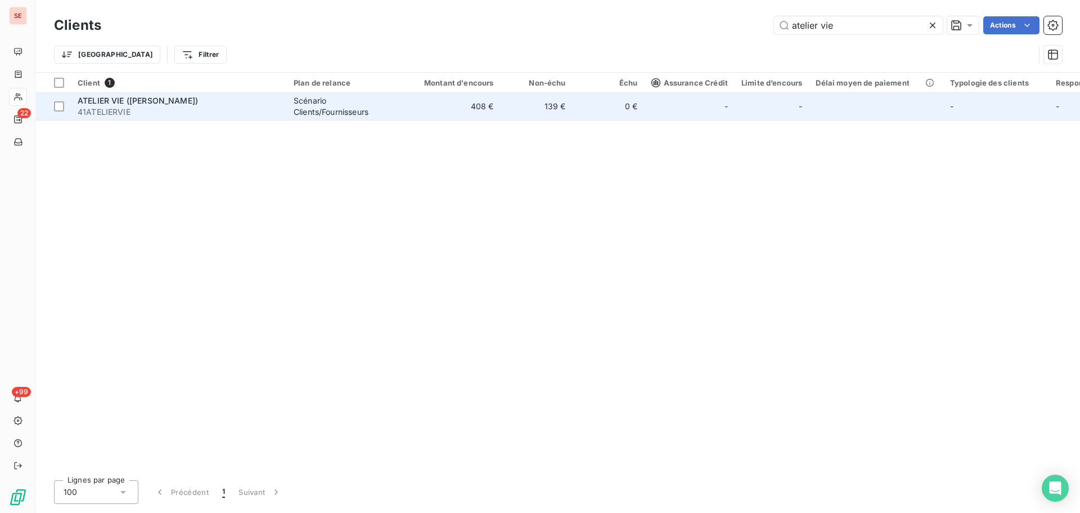
type input "atelier vie"
click at [414, 115] on td "408 €" at bounding box center [452, 106] width 97 height 27
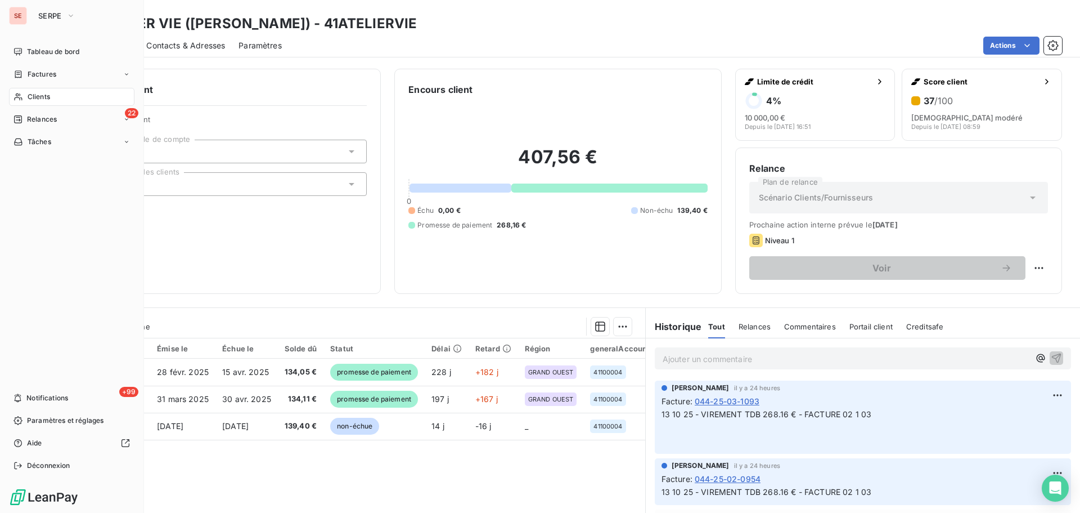
click at [48, 75] on span "Factures" at bounding box center [42, 74] width 29 height 10
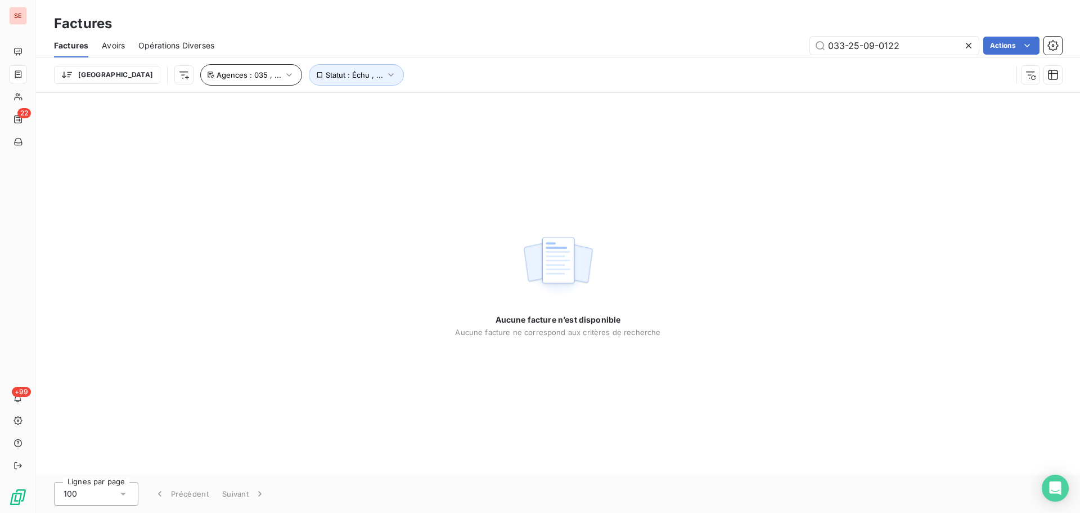
type input "033-25-09-0122"
click at [217, 79] on span "Agences : 035 , ..." at bounding box center [249, 74] width 65 height 9
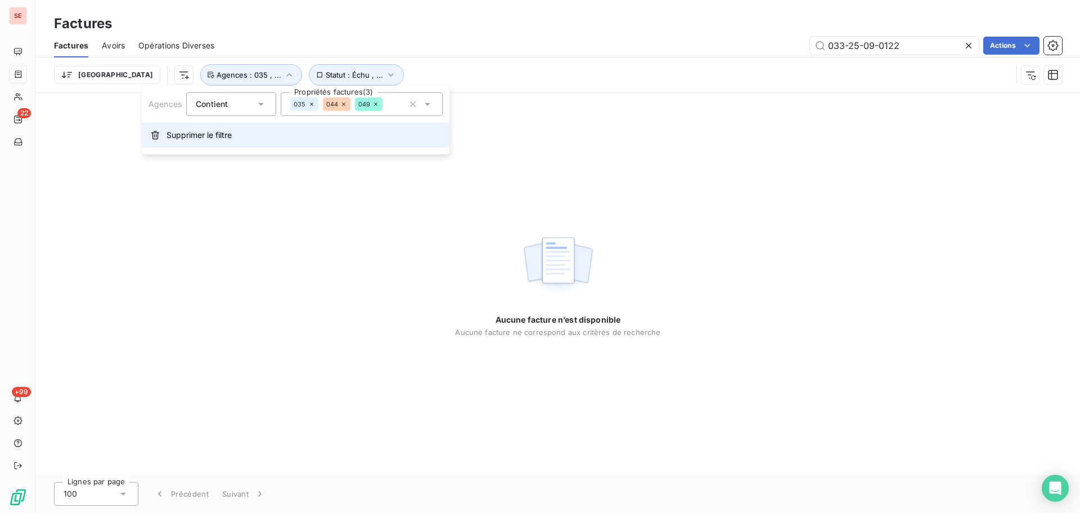
click at [214, 142] on button "Supprimer le filtre" at bounding box center [296, 135] width 308 height 25
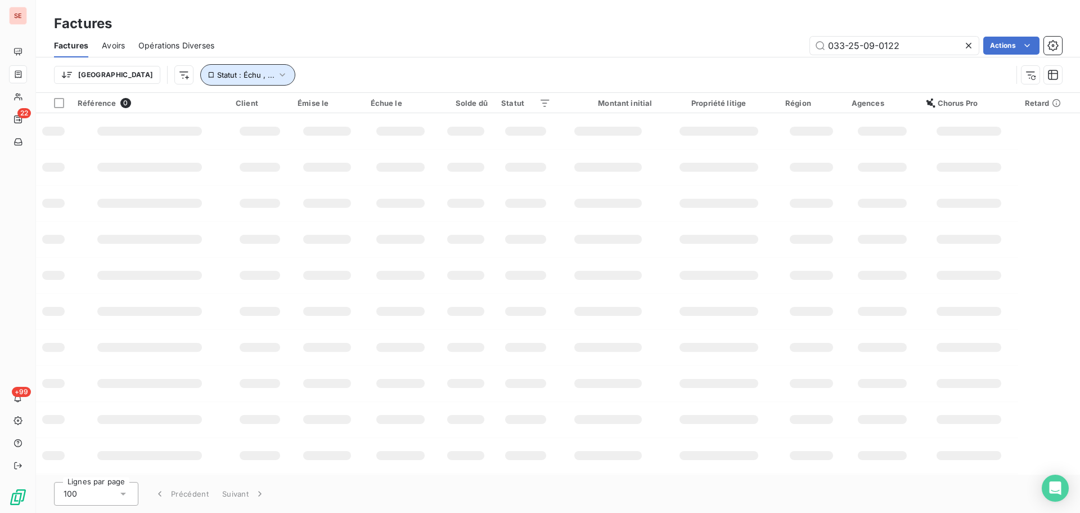
click at [208, 80] on button "Statut : Échu , ..." at bounding box center [247, 74] width 95 height 21
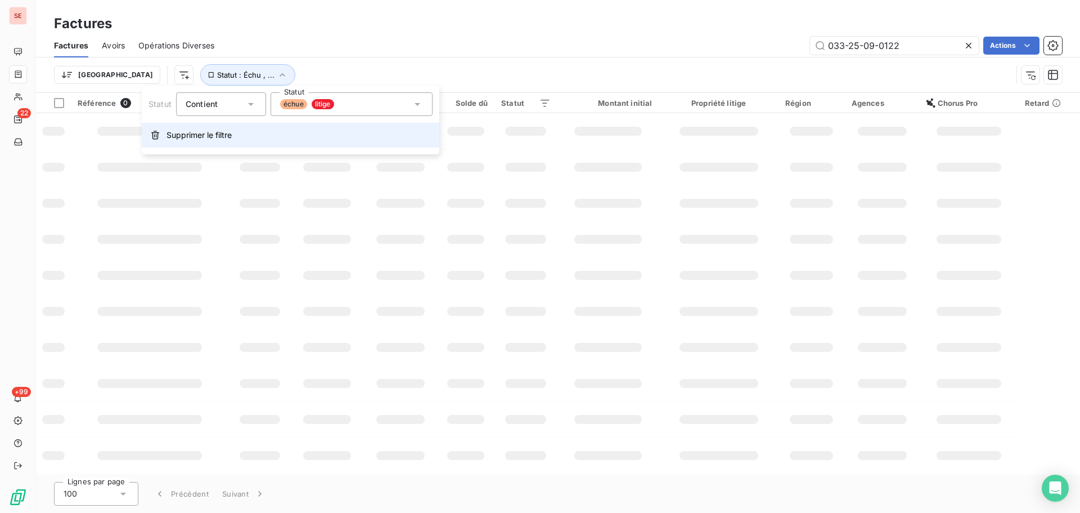
click at [217, 130] on span "Supprimer le filtre" at bounding box center [199, 134] width 65 height 11
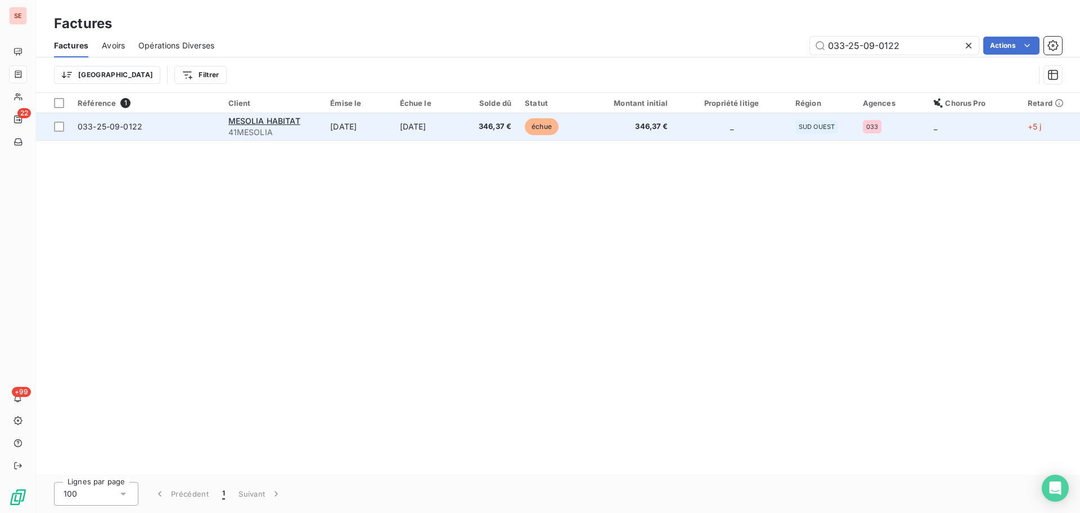
click at [462, 133] on td "[DATE]" at bounding box center [428, 126] width 70 height 27
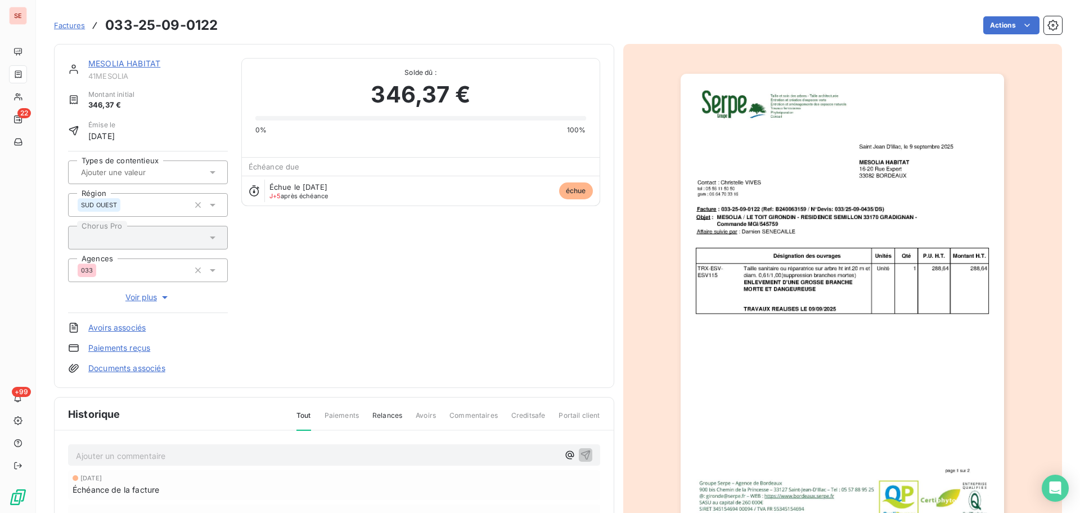
click at [193, 461] on p "Ajouter un commentaire ﻿" at bounding box center [317, 455] width 483 height 14
click at [194, 455] on span "14 10 25 - relevé freedz - mise en paiement" at bounding box center [158, 455] width 164 height 10
drag, startPoint x: 194, startPoint y: 455, endPoint x: 188, endPoint y: 448, distance: 8.4
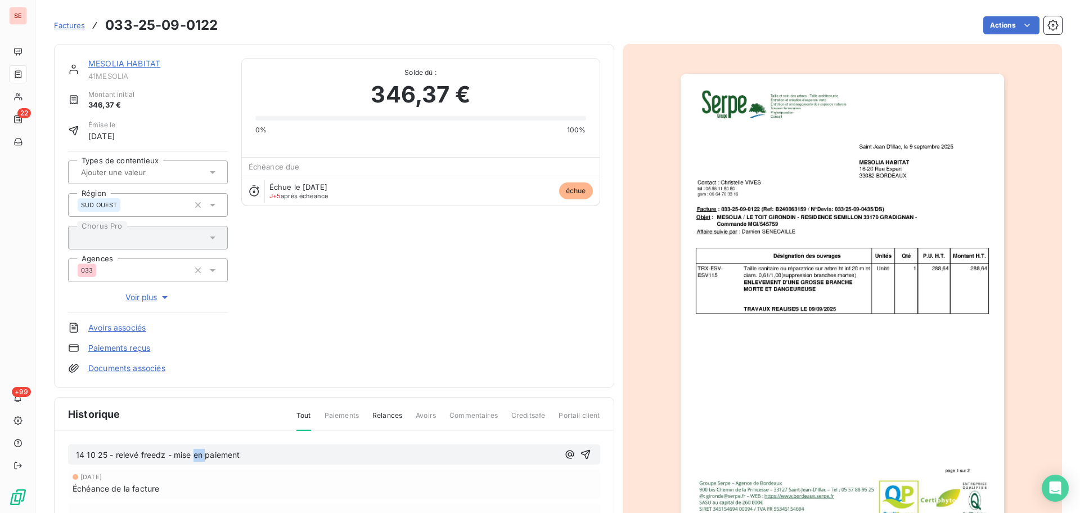
copy span "14 10 25 - relevé freedz - mise en paiement"
click at [584, 452] on icon "button" at bounding box center [585, 453] width 11 height 11
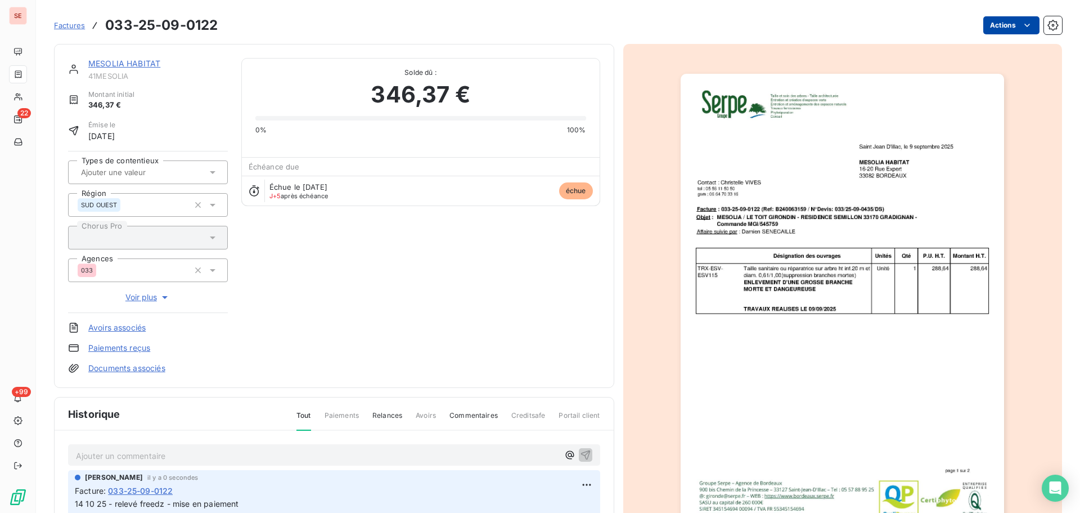
click at [1011, 30] on html "SE 22 +99 Factures 033-25-09-0122 Actions MESOLIA HABITAT 41MESOLIA Montant ini…" at bounding box center [540, 256] width 1080 height 513
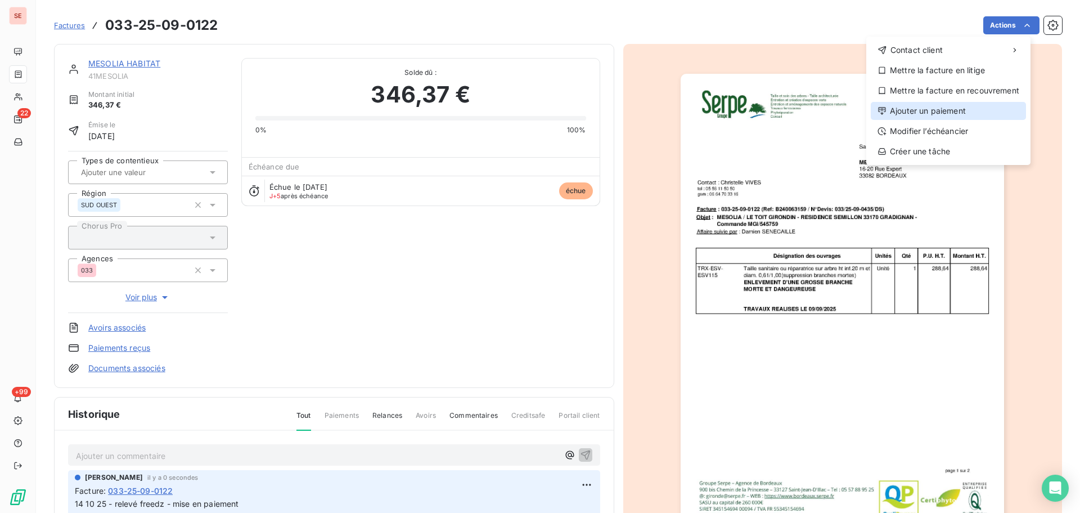
click at [963, 107] on div "Ajouter un paiement" at bounding box center [948, 111] width 155 height 18
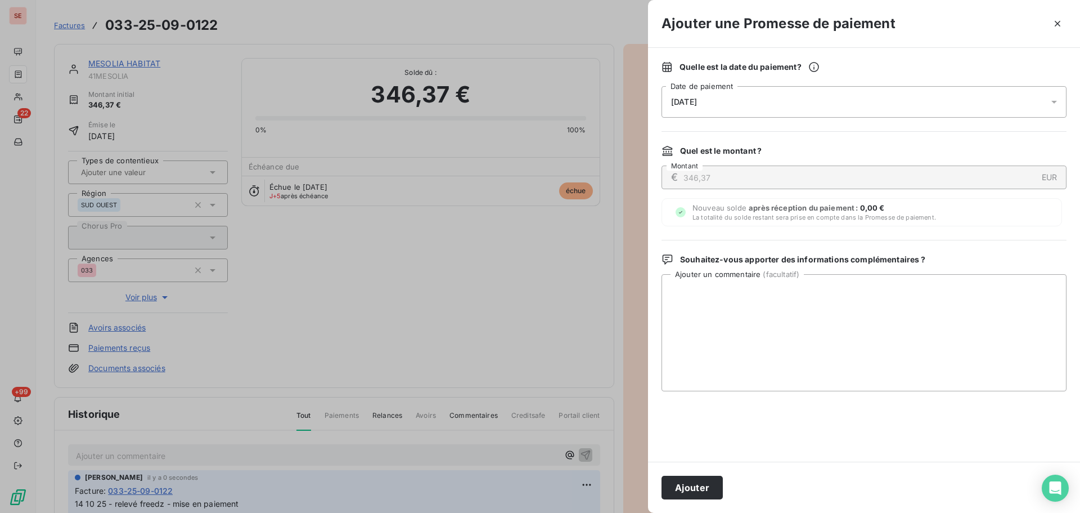
click at [907, 92] on div "[DATE]" at bounding box center [864, 102] width 405 height 32
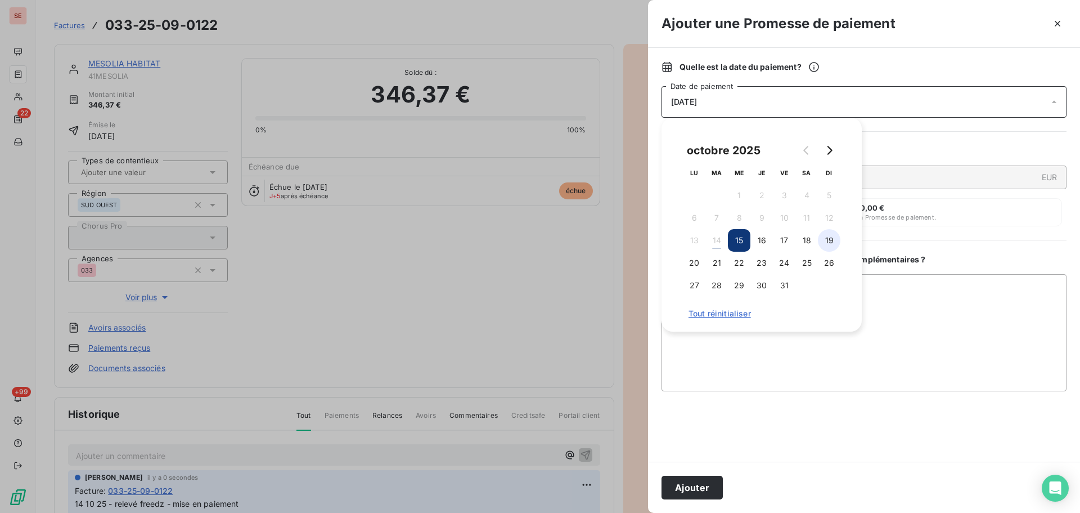
click at [825, 238] on button "19" at bounding box center [829, 240] width 23 height 23
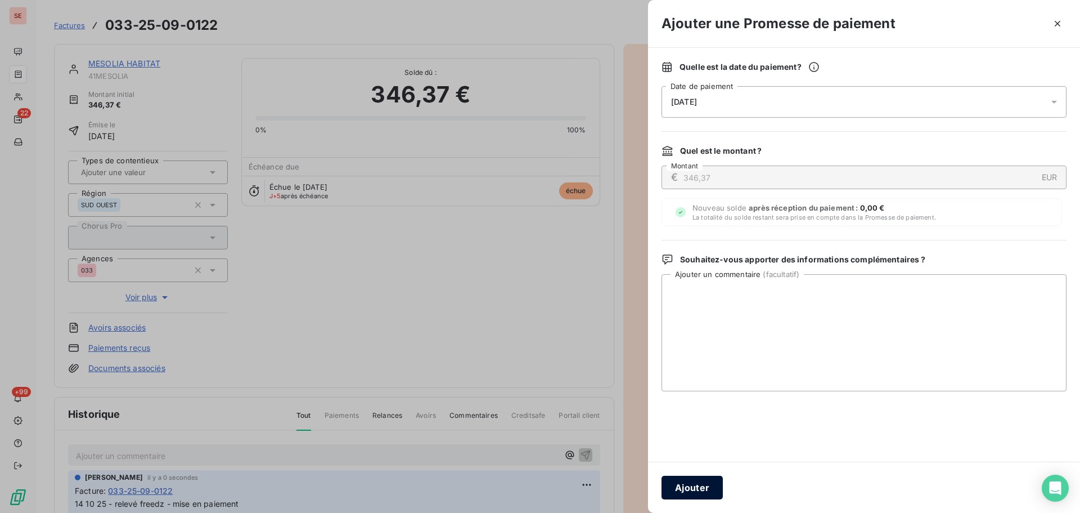
click at [699, 488] on button "Ajouter" at bounding box center [692, 487] width 61 height 24
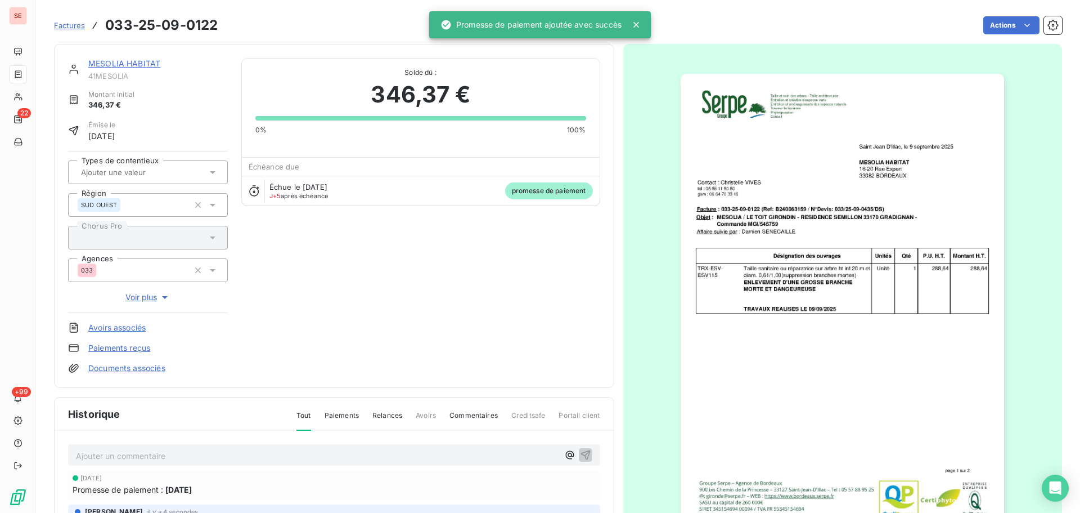
click at [139, 66] on link "MESOLIA HABITAT" at bounding box center [124, 64] width 72 height 10
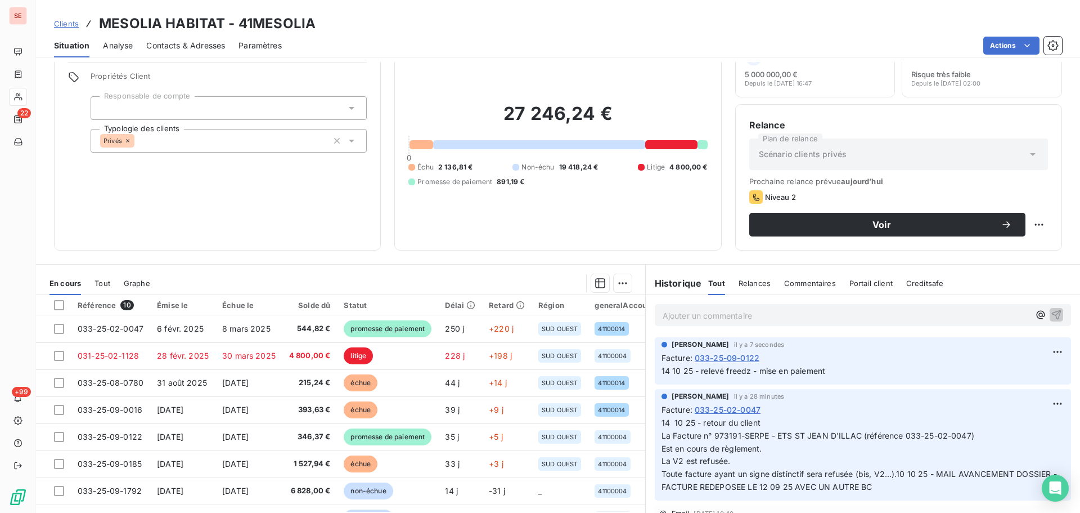
scroll to position [76, 0]
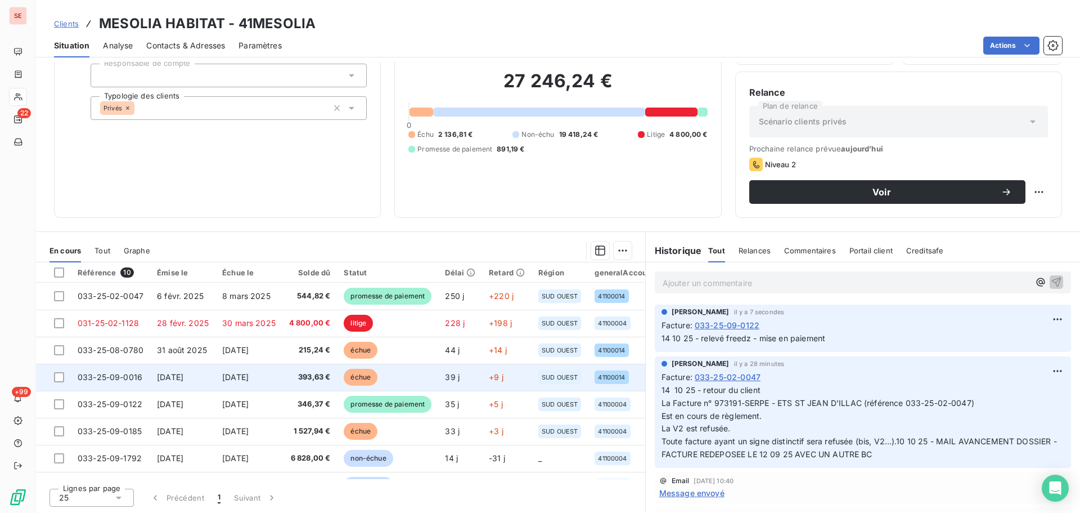
click at [278, 378] on td "[DATE]" at bounding box center [248, 376] width 67 height 27
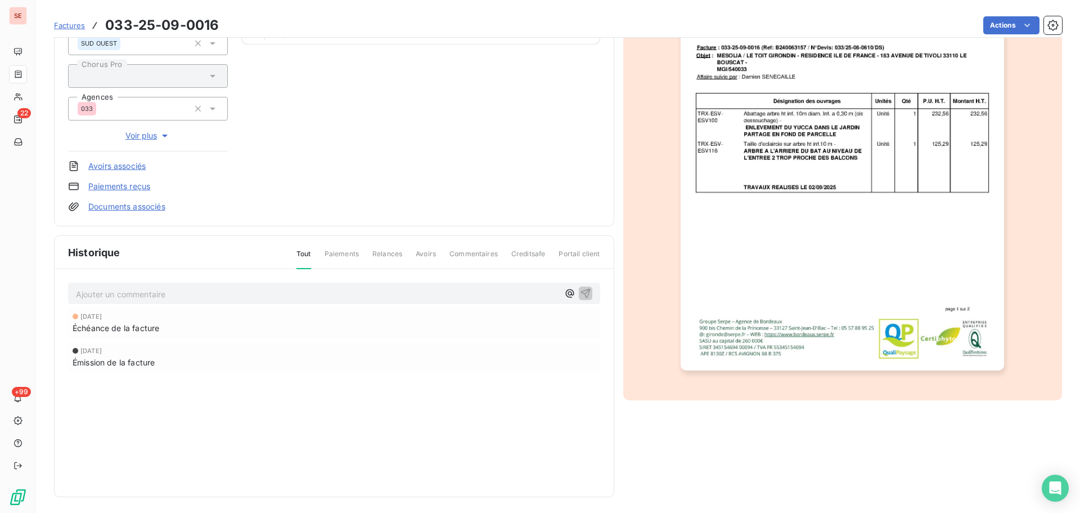
scroll to position [164, 0]
click at [189, 294] on p "Ajouter un commentaire ﻿" at bounding box center [317, 292] width 483 height 14
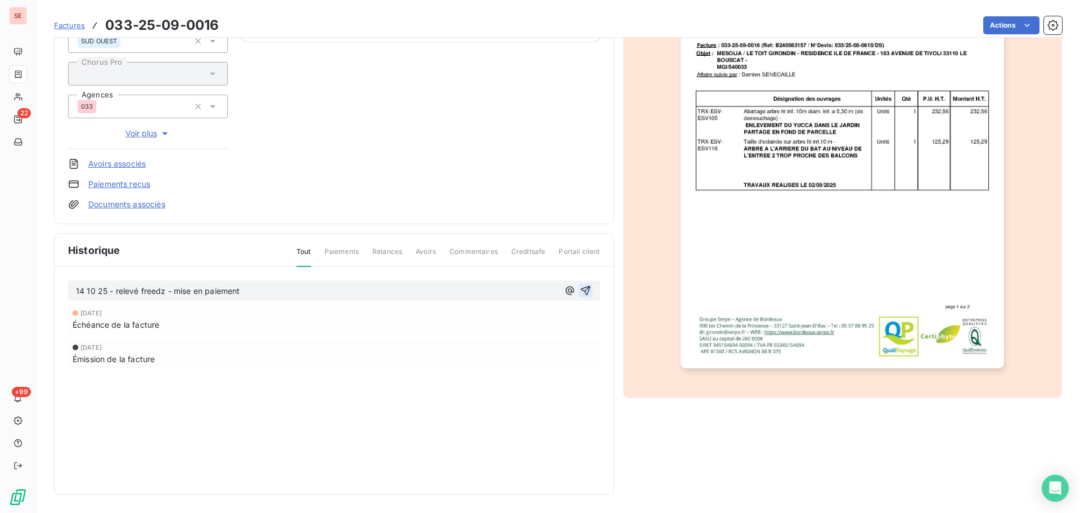
click at [582, 293] on icon "button" at bounding box center [585, 290] width 11 height 11
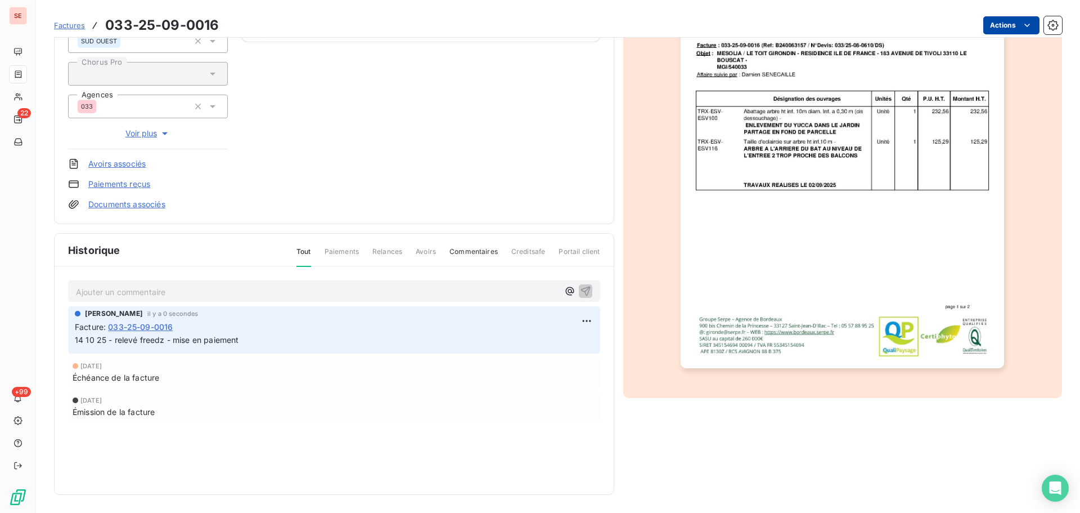
click at [1000, 31] on html "SE 22 +99 Factures 033-25-09-0016 Actions MESOLIA HABITAT 41MESOLIA Montant ini…" at bounding box center [540, 256] width 1080 height 513
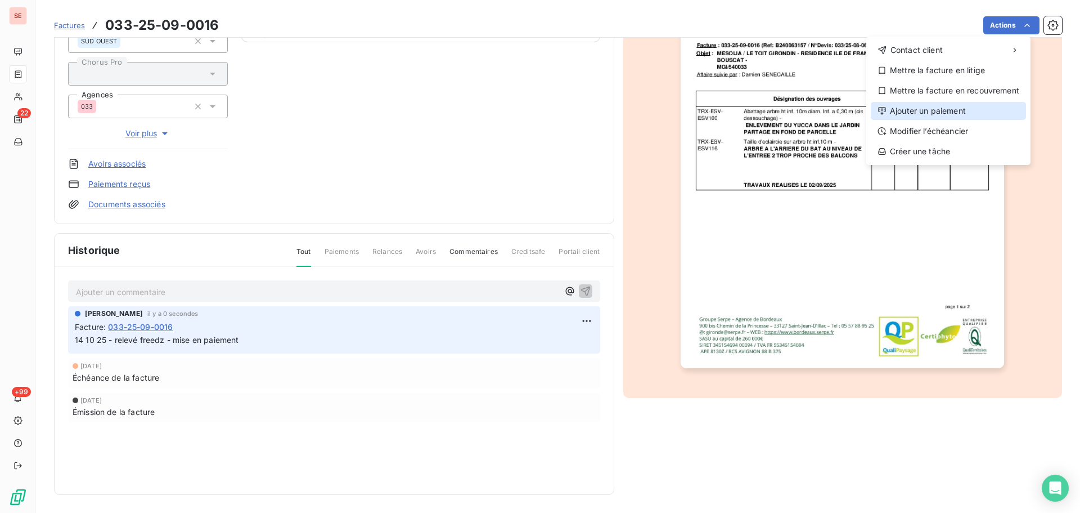
click at [960, 115] on div "Ajouter un paiement" at bounding box center [948, 111] width 155 height 18
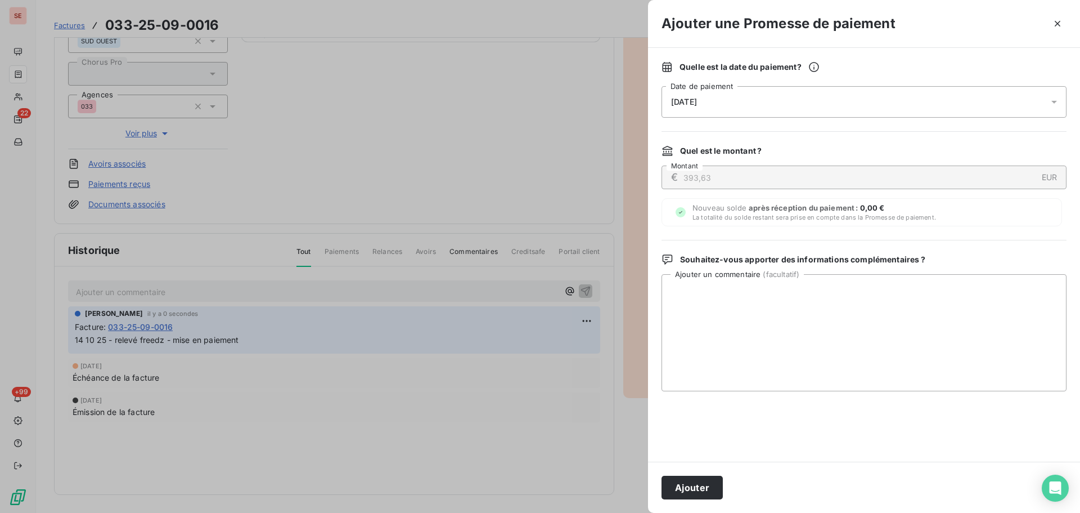
click at [909, 101] on div "[DATE]" at bounding box center [864, 102] width 405 height 32
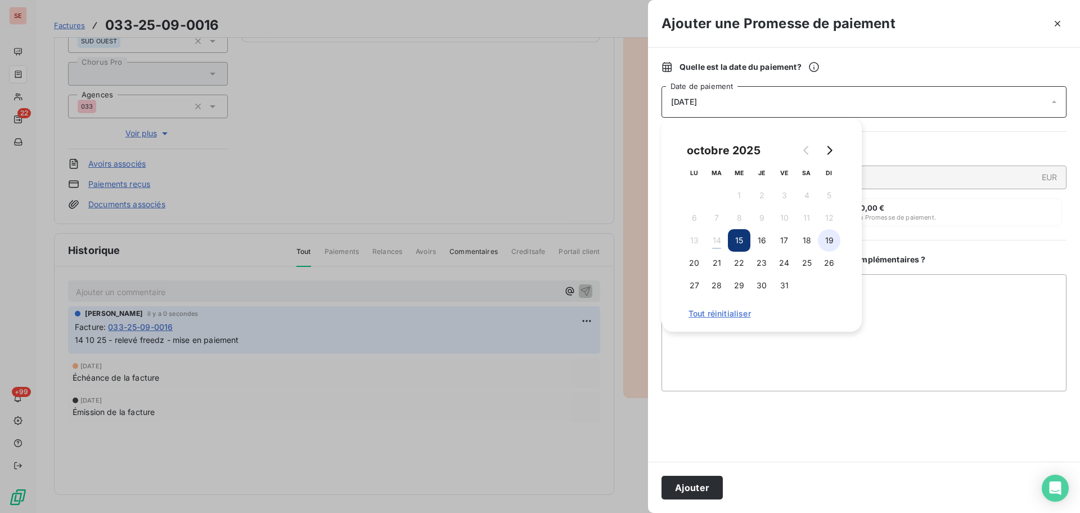
click at [828, 237] on button "19" at bounding box center [829, 240] width 23 height 23
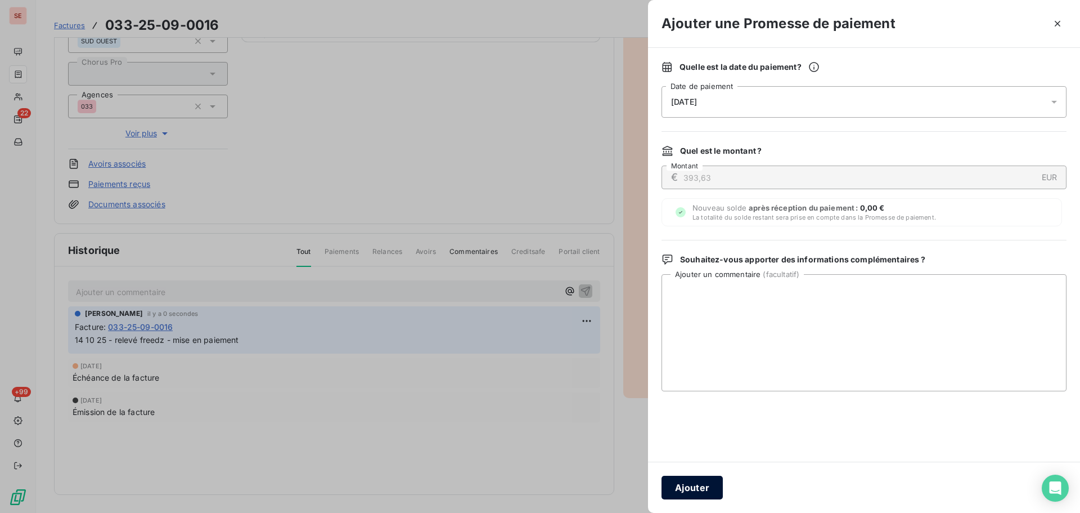
click at [678, 491] on button "Ajouter" at bounding box center [692, 487] width 61 height 24
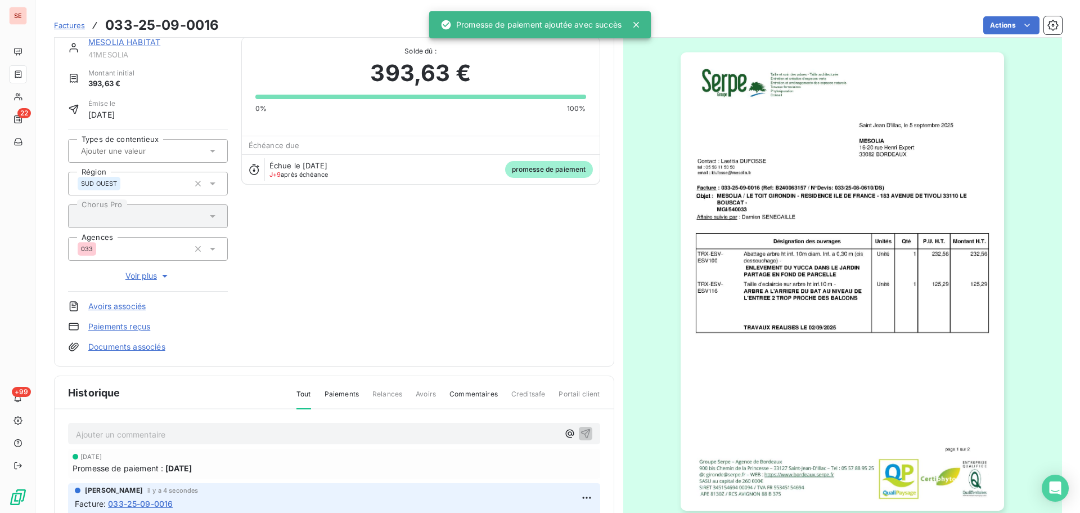
scroll to position [0, 0]
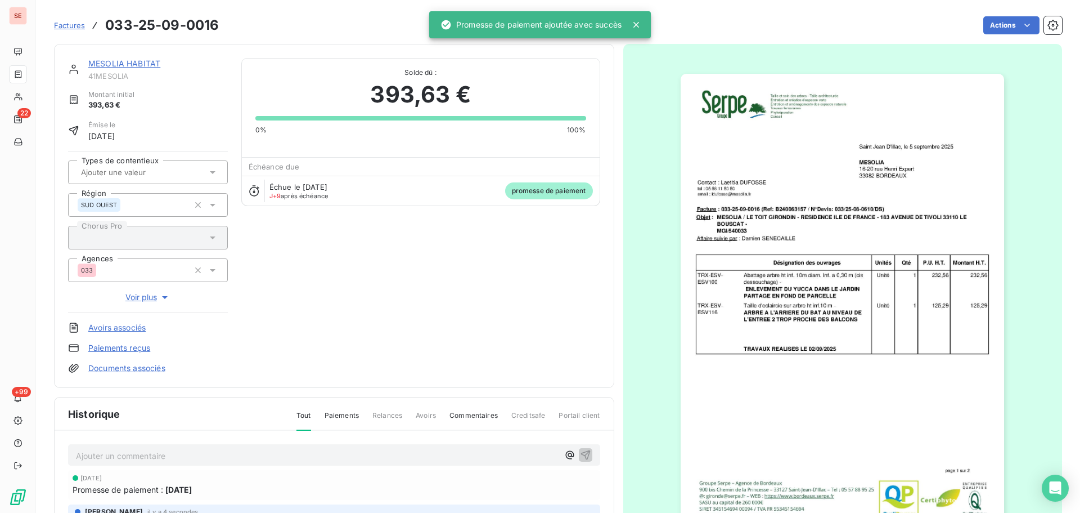
click at [112, 60] on link "MESOLIA HABITAT" at bounding box center [124, 64] width 72 height 10
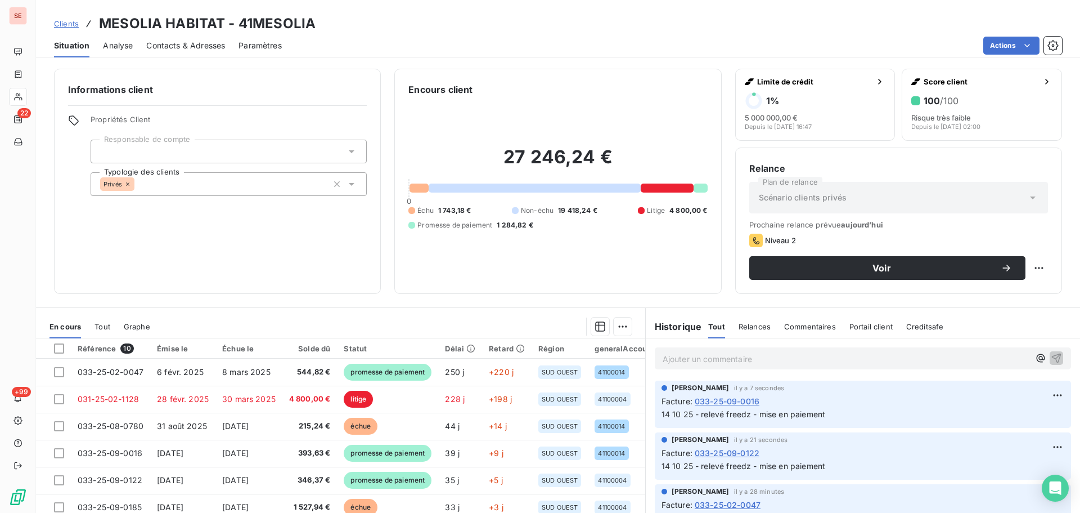
scroll to position [76, 0]
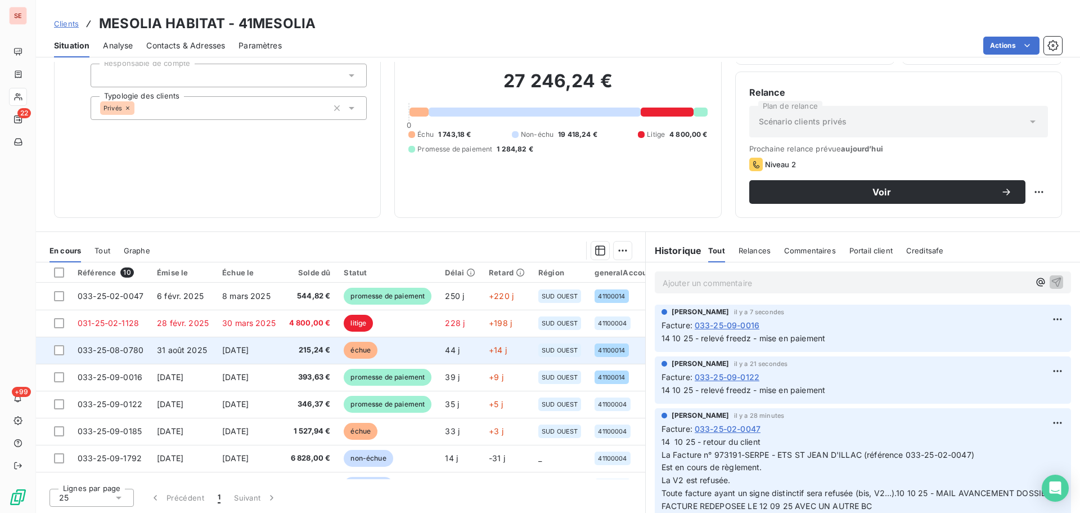
click at [245, 351] on span "[DATE]" at bounding box center [235, 350] width 26 height 10
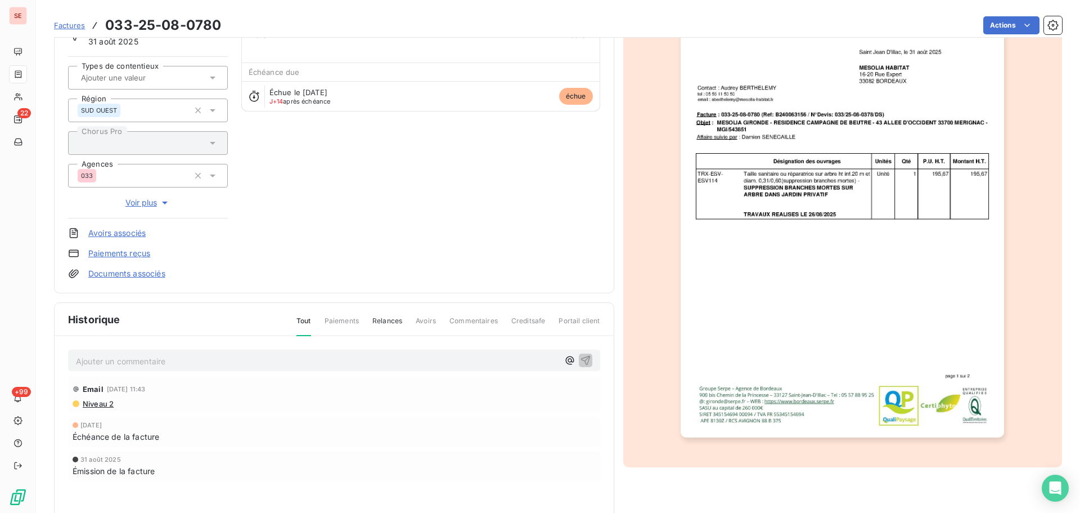
scroll to position [164, 0]
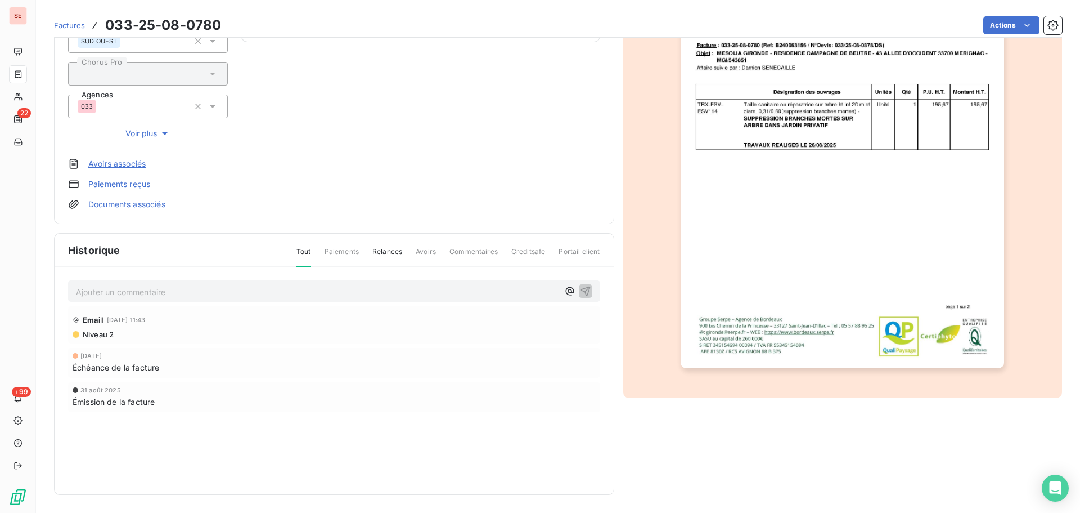
click at [207, 295] on p "Ajouter un commentaire ﻿" at bounding box center [317, 292] width 483 height 14
click at [586, 290] on icon "button" at bounding box center [585, 290] width 11 height 11
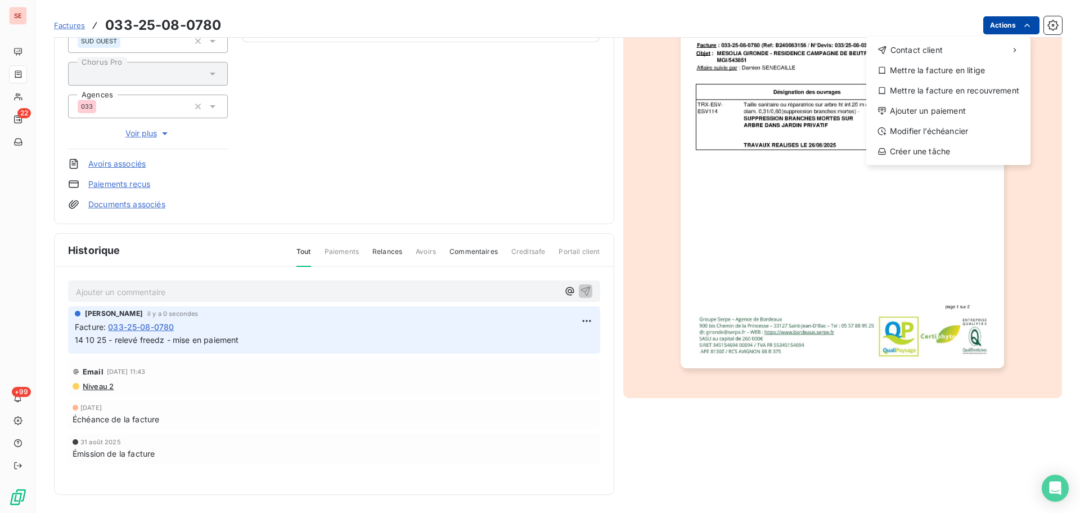
click at [1008, 25] on html "SE 22 +99 Factures [PHONE_NUMBER] Actions Contact client Mettre la facture en l…" at bounding box center [540, 256] width 1080 height 513
click at [940, 111] on div "Ajouter un paiement" at bounding box center [948, 111] width 155 height 18
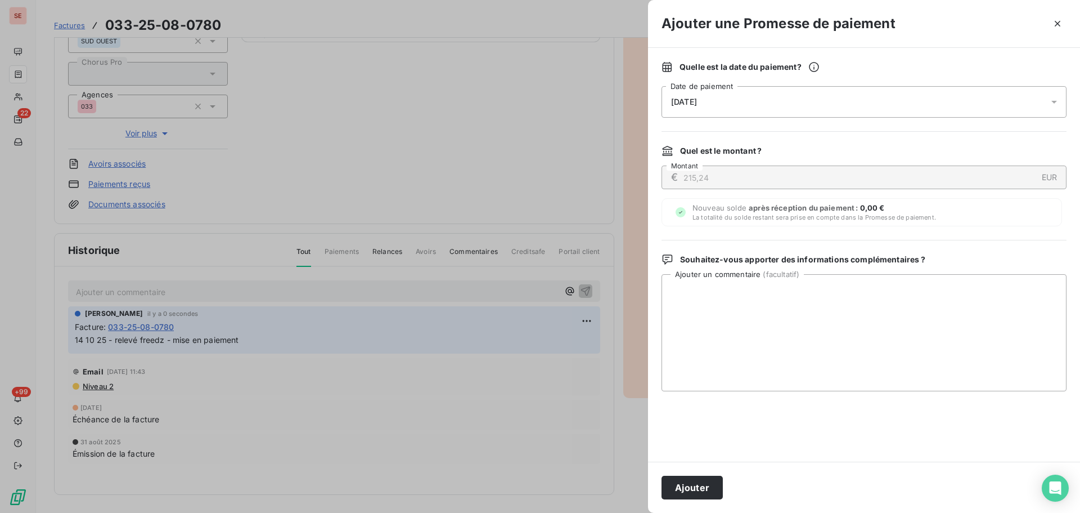
click at [738, 109] on div "[DATE]" at bounding box center [864, 102] width 405 height 32
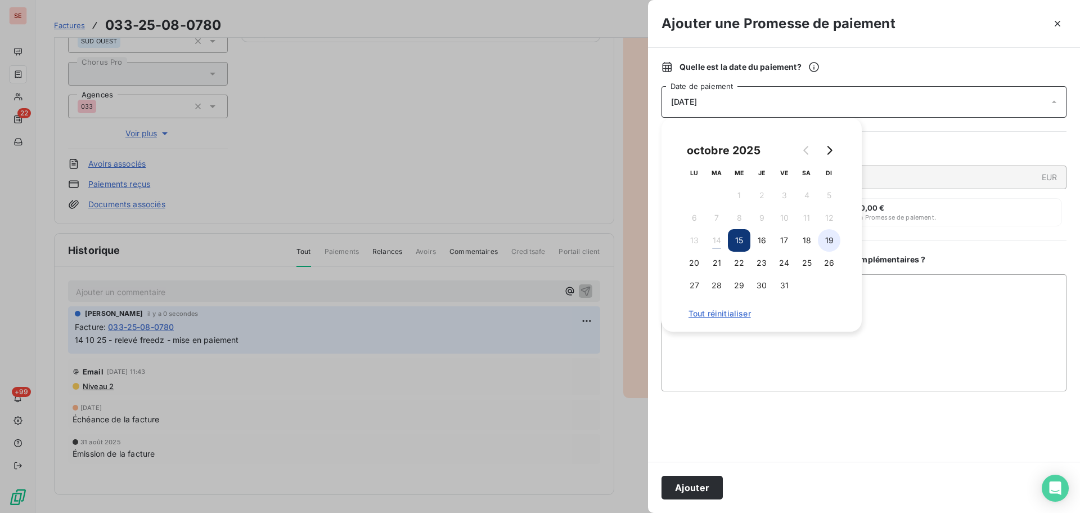
click at [836, 243] on button "19" at bounding box center [829, 240] width 23 height 23
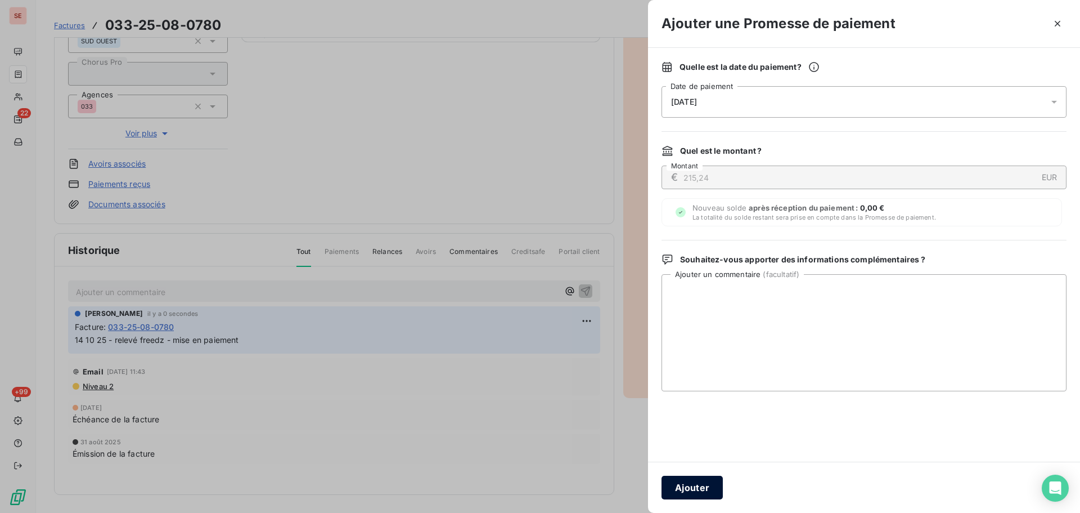
click at [707, 480] on button "Ajouter" at bounding box center [692, 487] width 61 height 24
click at [707, 480] on div "Ajouter une Promesse de paiement Quelle est la date du paiement ? [DATE] Date d…" at bounding box center [864, 256] width 432 height 513
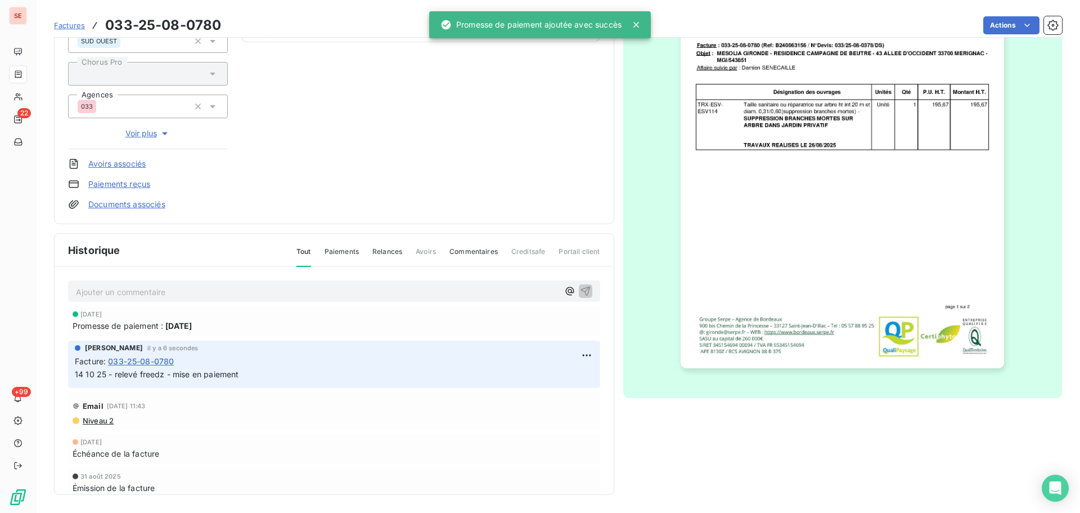
scroll to position [0, 0]
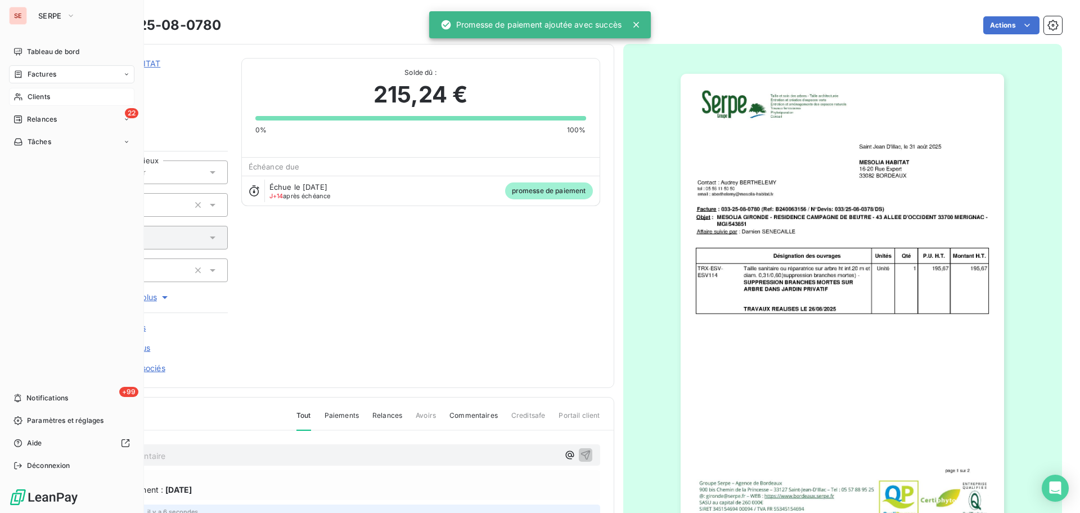
click at [24, 103] on div "Clients" at bounding box center [71, 97] width 125 height 18
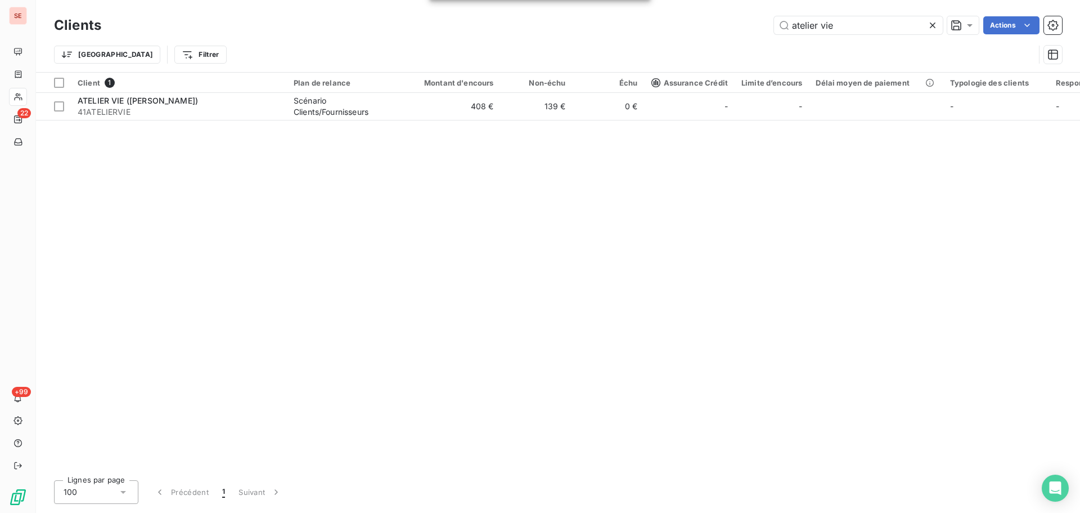
drag, startPoint x: 861, startPoint y: 32, endPoint x: 725, endPoint y: 57, distance: 137.8
click at [737, 39] on div "Clients atelier vie Actions Trier Filtrer" at bounding box center [558, 43] width 1008 height 59
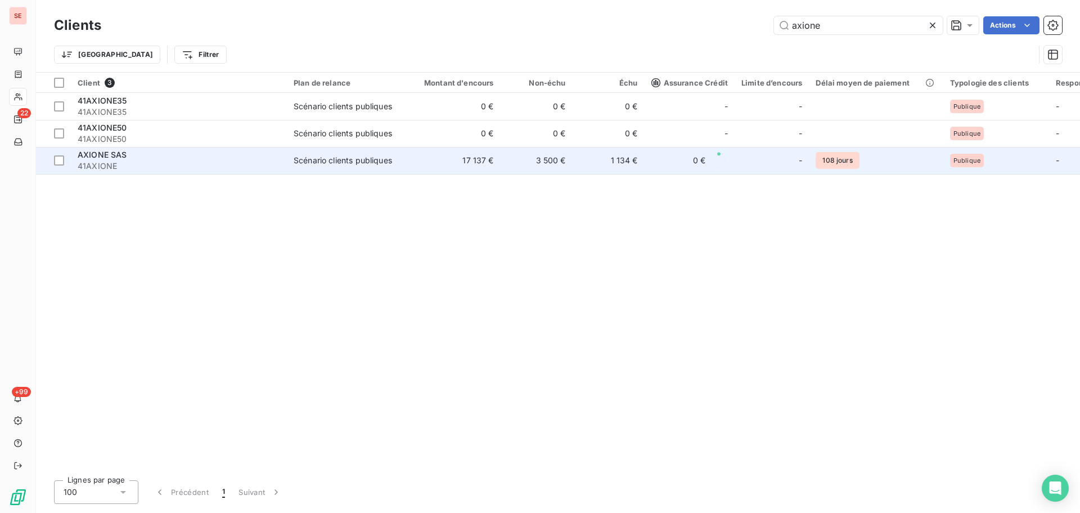
type input "axione"
click at [420, 163] on td "17 137 €" at bounding box center [452, 160] width 97 height 27
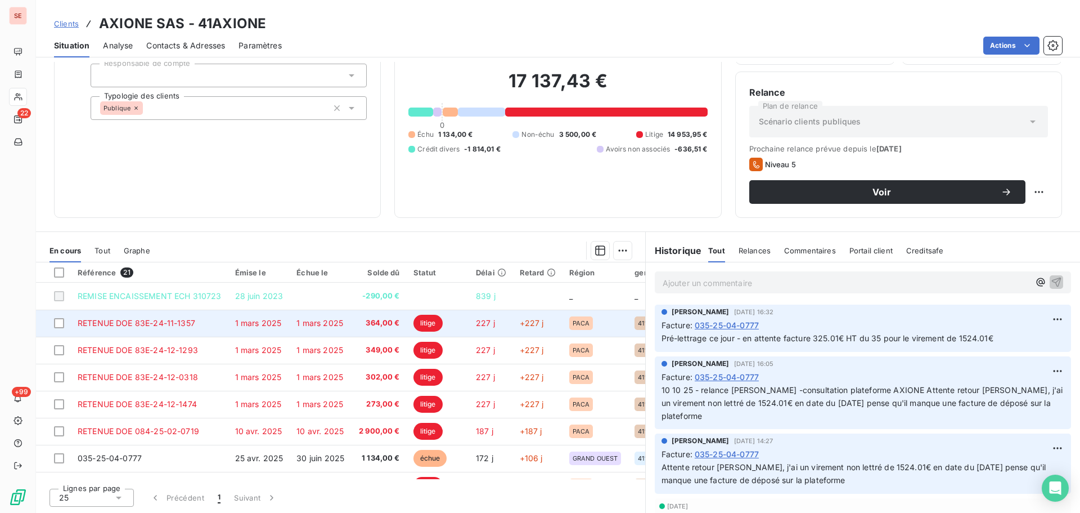
click at [235, 327] on span "1 mars 2025" at bounding box center [258, 323] width 47 height 10
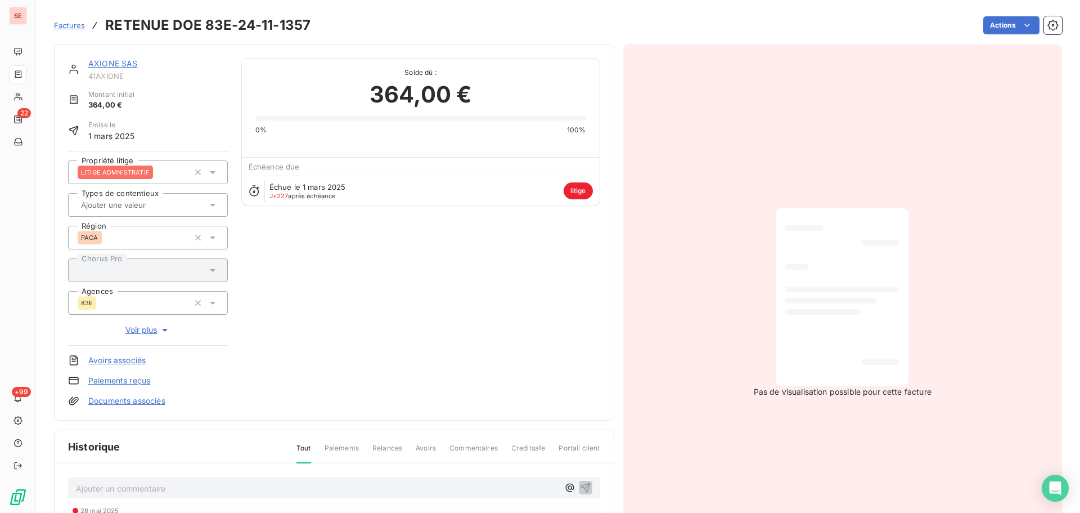
click at [110, 62] on link "AXIONE SAS" at bounding box center [113, 64] width 50 height 10
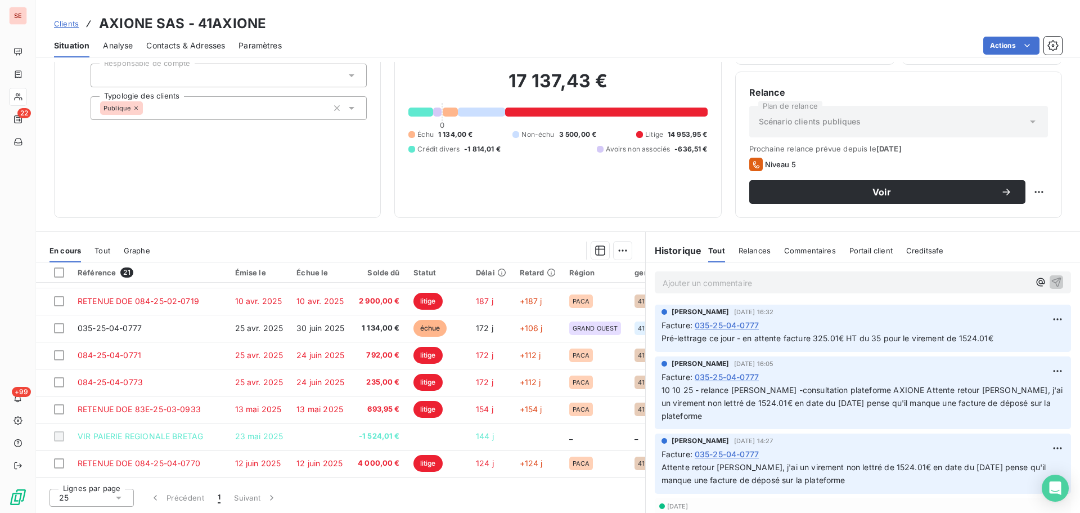
scroll to position [150, 0]
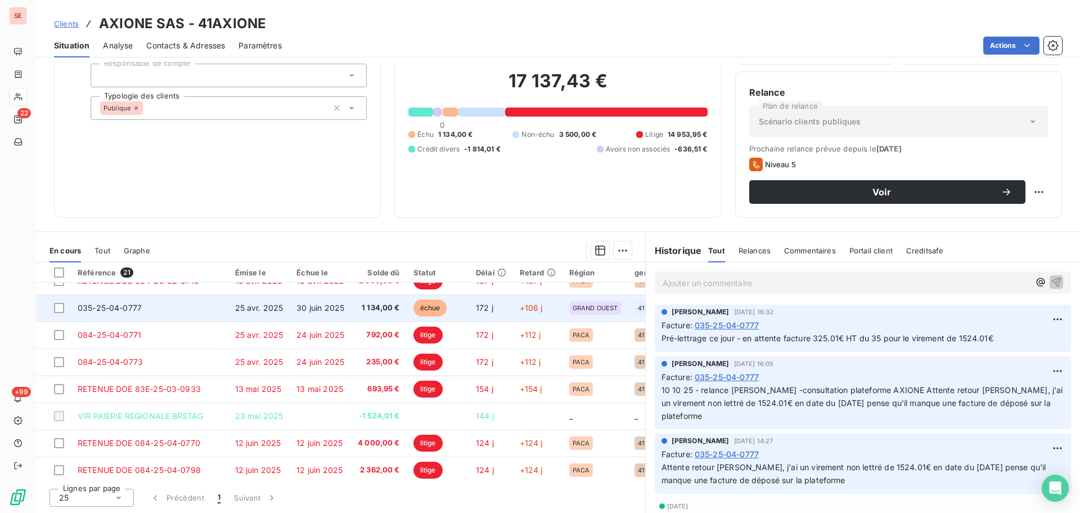
click at [266, 318] on td "25 avr. 2025" at bounding box center [259, 307] width 62 height 27
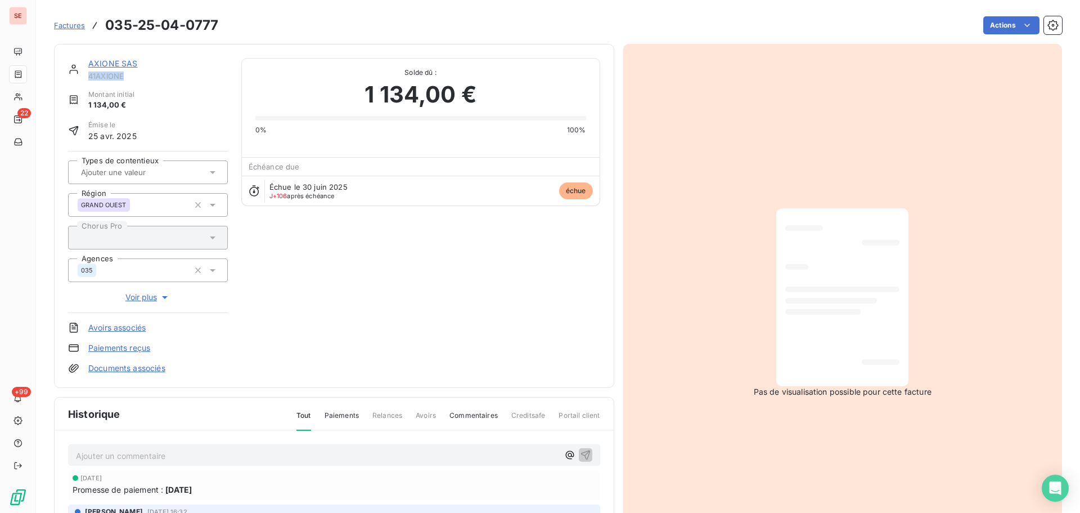
drag, startPoint x: 131, startPoint y: 77, endPoint x: 93, endPoint y: 77, distance: 37.1
click at [84, 77] on div "AXIONE SAS 41AXIONE" at bounding box center [148, 69] width 160 height 23
copy span "41AXIONE"
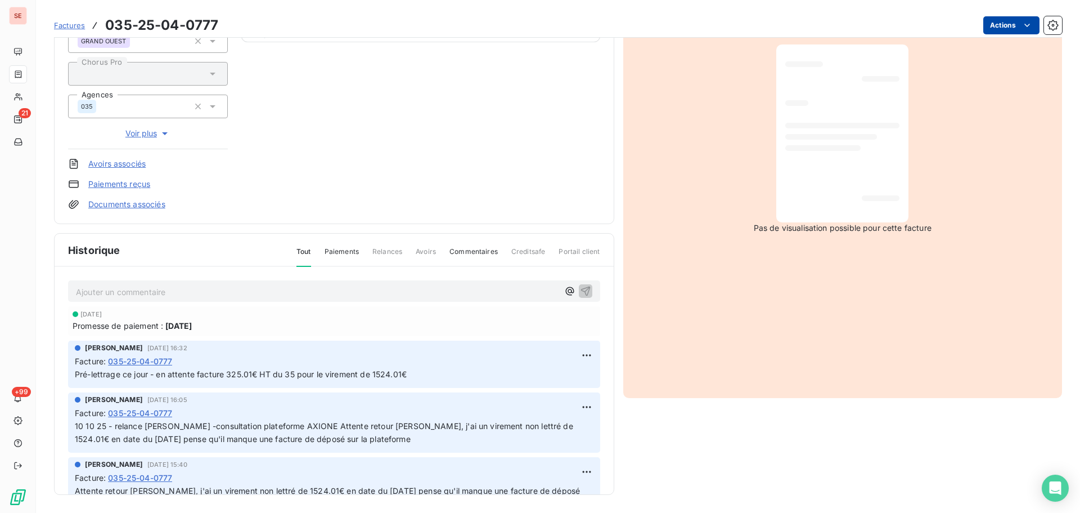
click at [1012, 24] on html "SE 21 +99 Factures 035-25-04-0777 Actions AXIONE SAS 41AXIONE Montant initial 1…" at bounding box center [540, 256] width 1080 height 513
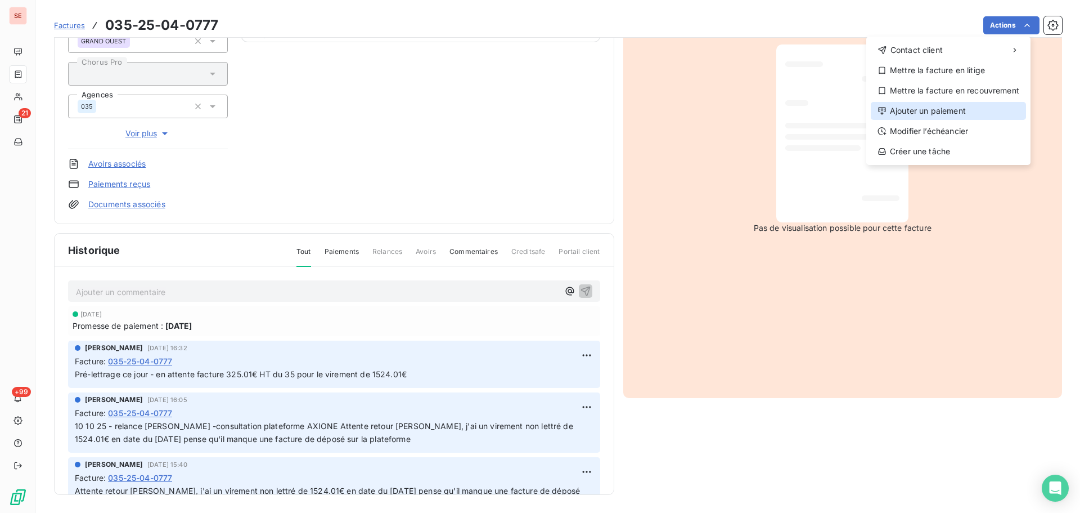
click at [970, 110] on div "Ajouter un paiement" at bounding box center [948, 111] width 155 height 18
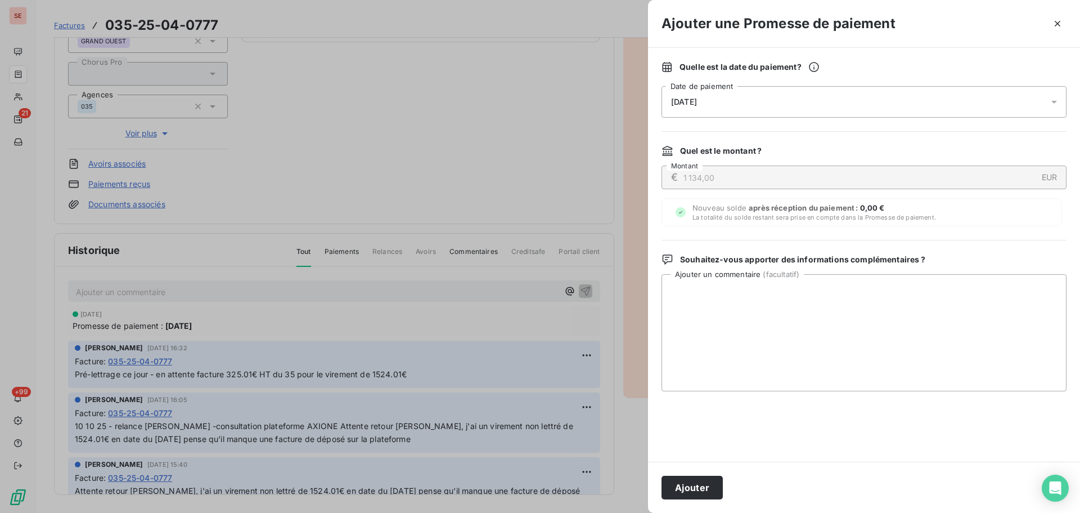
click at [860, 105] on div "[DATE]" at bounding box center [864, 102] width 405 height 32
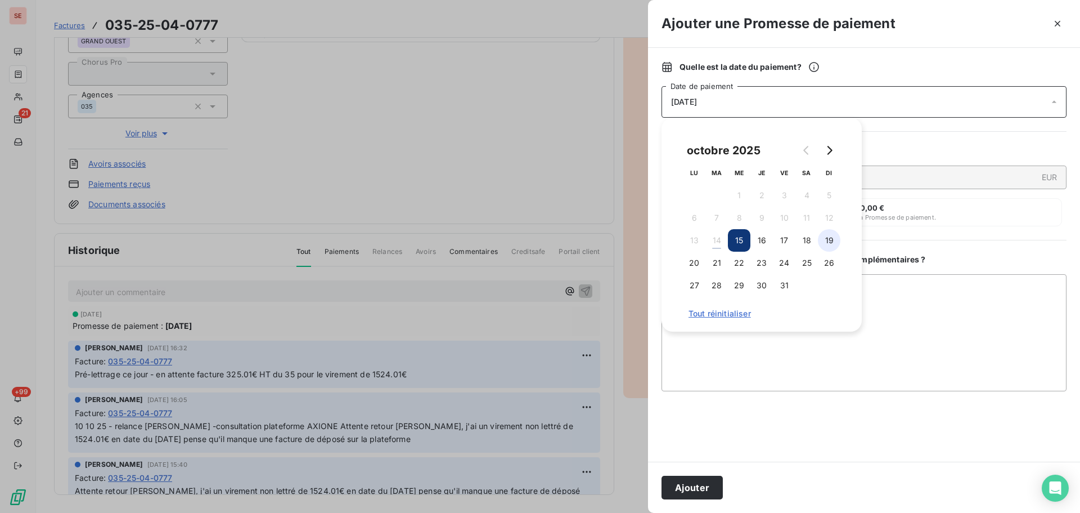
click at [831, 236] on button "19" at bounding box center [829, 240] width 23 height 23
click at [704, 269] on td "20" at bounding box center [694, 262] width 23 height 23
click at [716, 264] on button "21" at bounding box center [717, 262] width 23 height 23
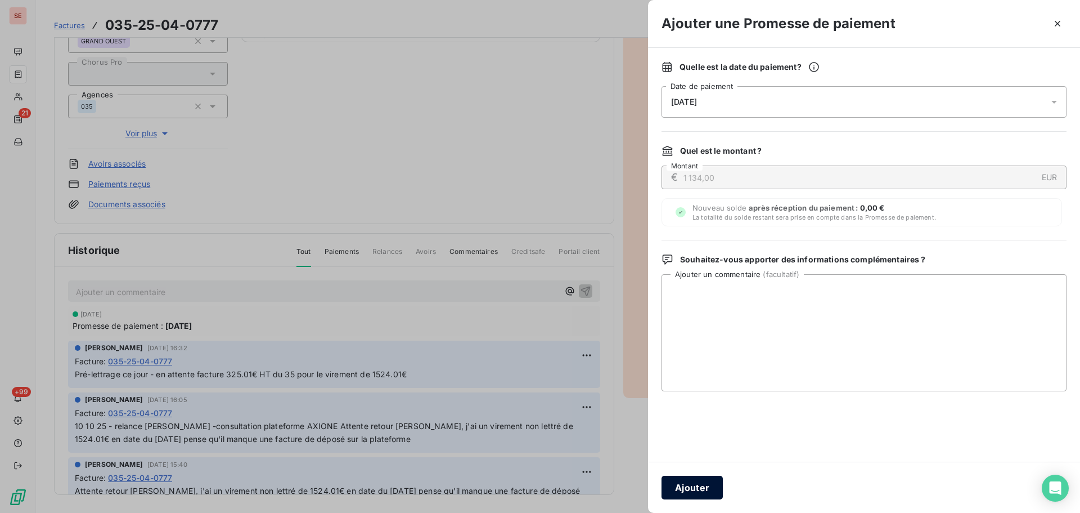
click at [685, 489] on button "Ajouter" at bounding box center [692, 487] width 61 height 24
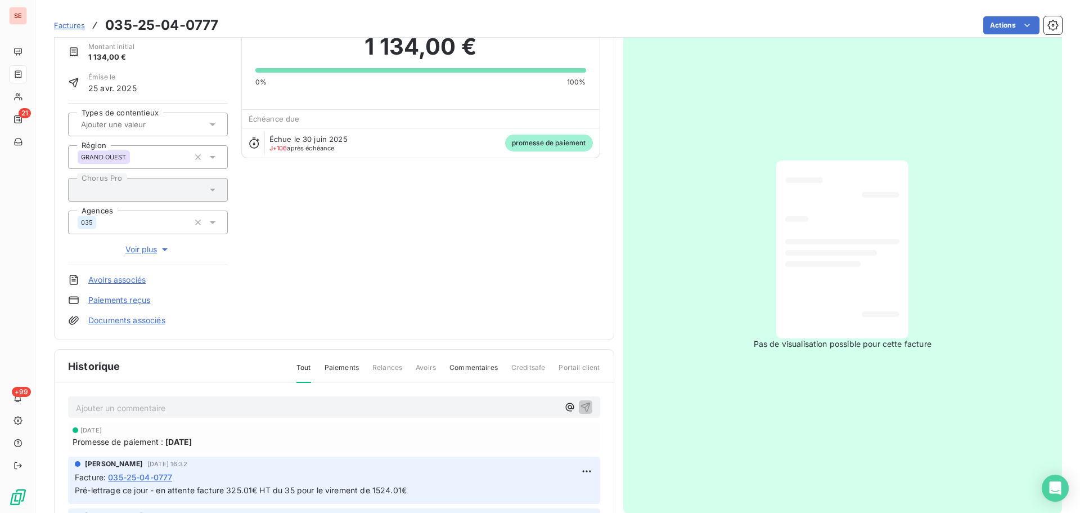
scroll to position [0, 0]
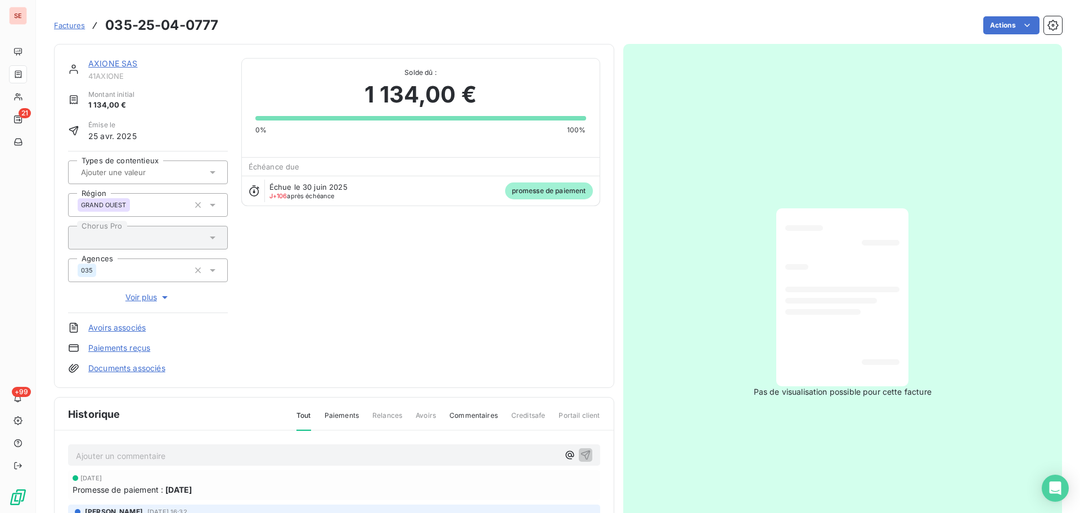
click at [118, 63] on link "AXIONE SAS" at bounding box center [113, 64] width 50 height 10
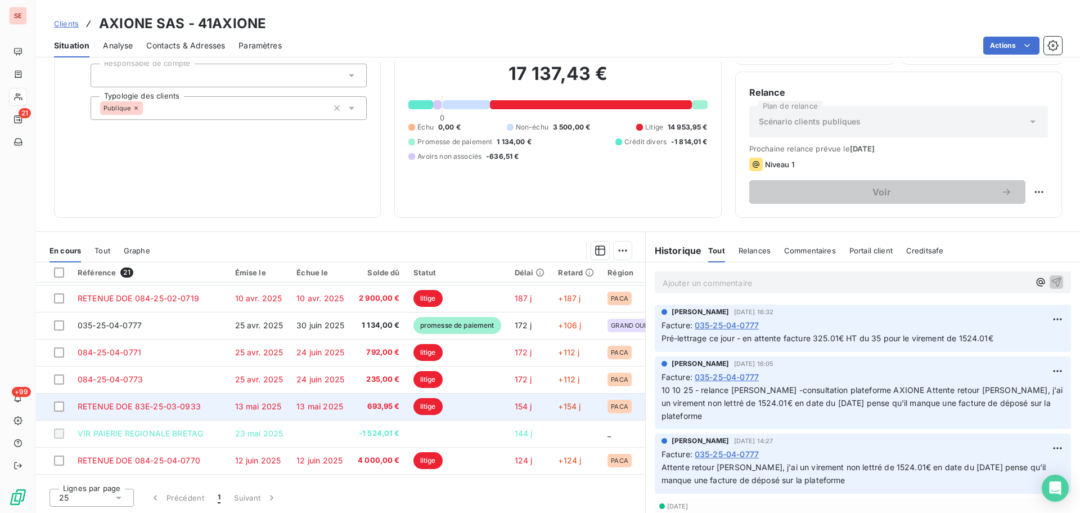
scroll to position [150, 0]
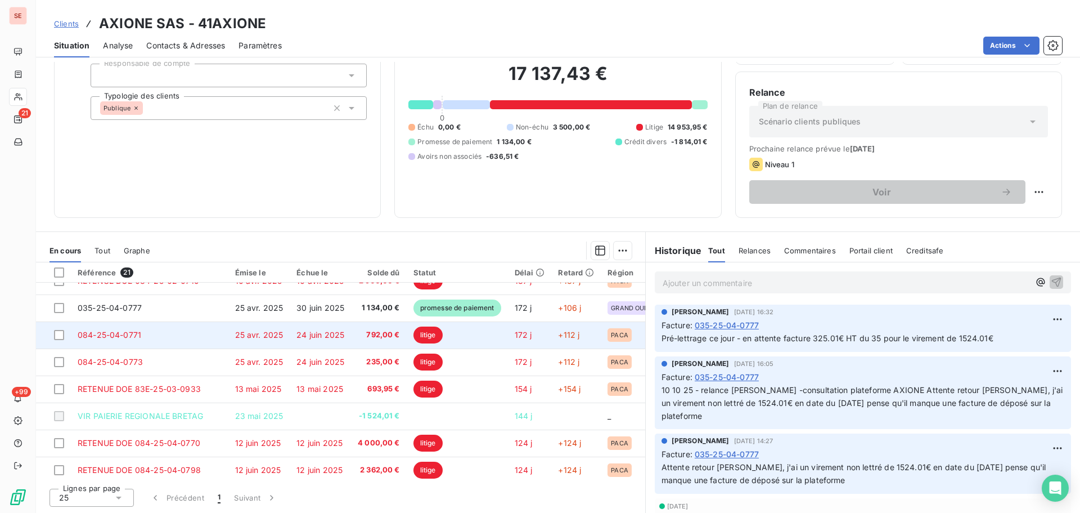
click at [342, 337] on span "24 juin 2025" at bounding box center [320, 335] width 48 height 10
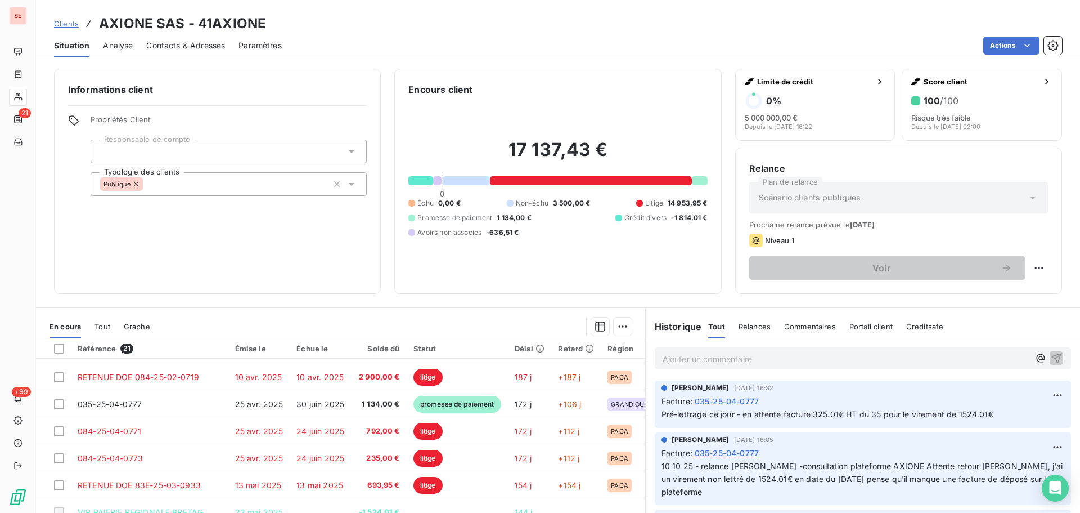
scroll to position [150, 0]
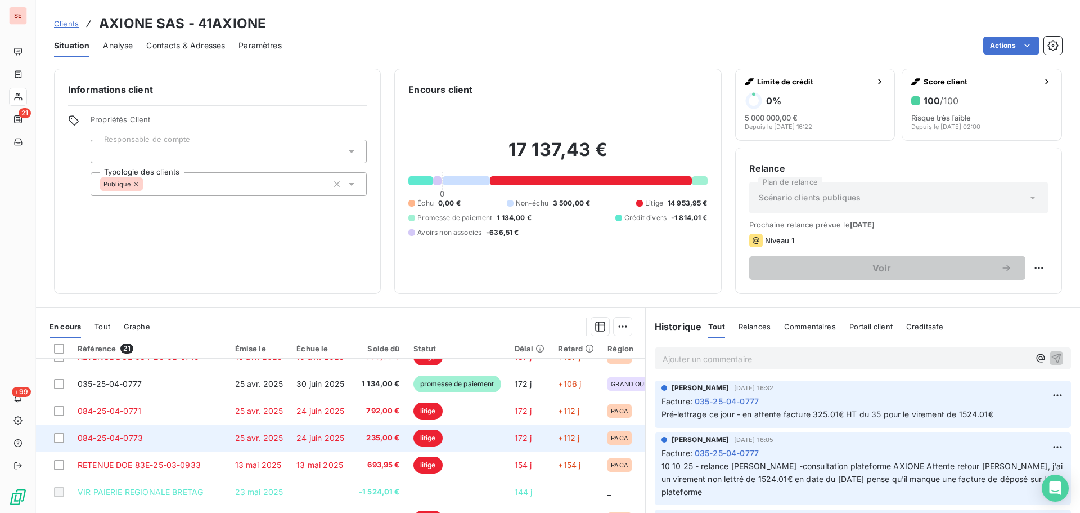
click at [344, 436] on span "24 juin 2025" at bounding box center [320, 438] width 48 height 10
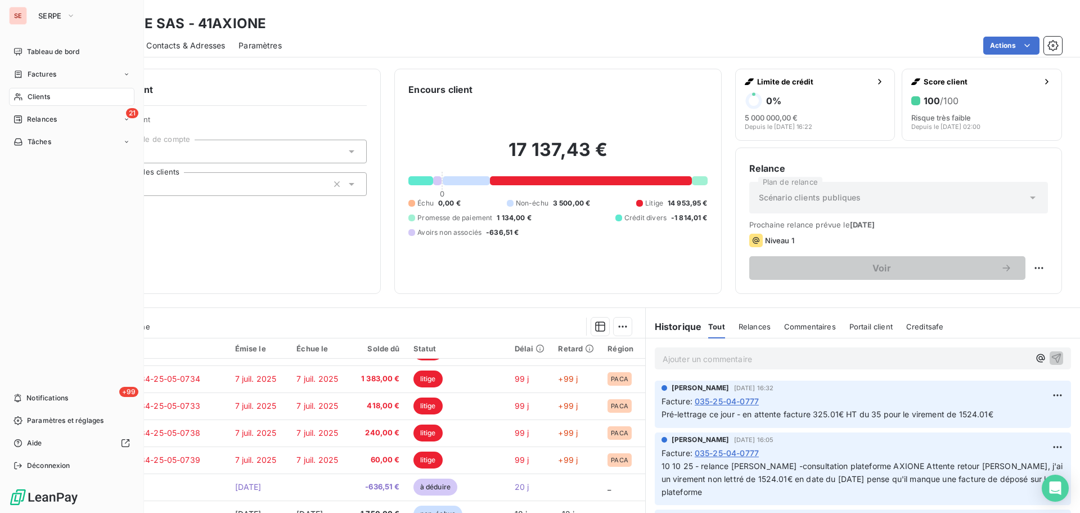
click at [31, 105] on div "Clients" at bounding box center [71, 97] width 125 height 18
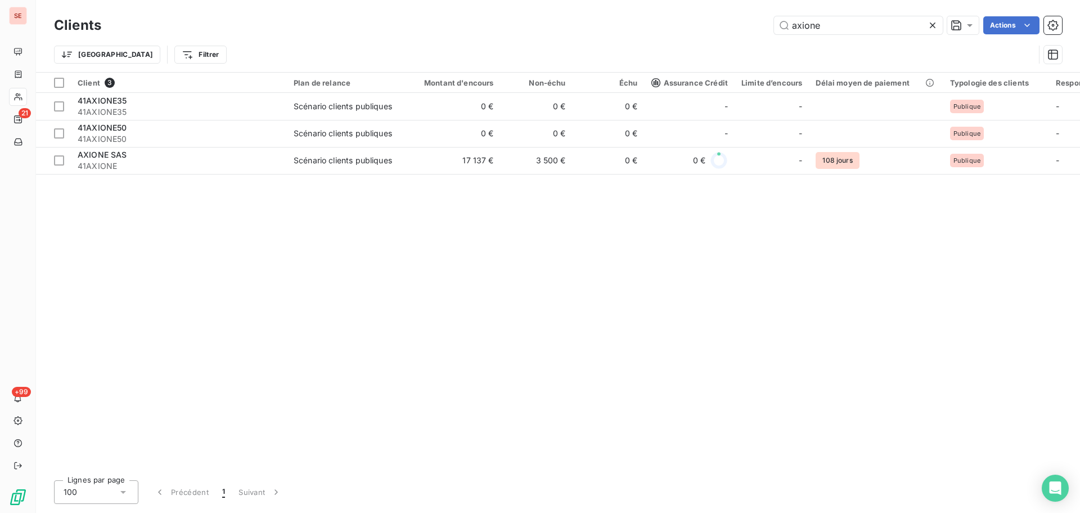
drag, startPoint x: 849, startPoint y: 20, endPoint x: 706, endPoint y: 33, distance: 144.0
click at [714, 33] on div "axione Actions" at bounding box center [588, 25] width 947 height 18
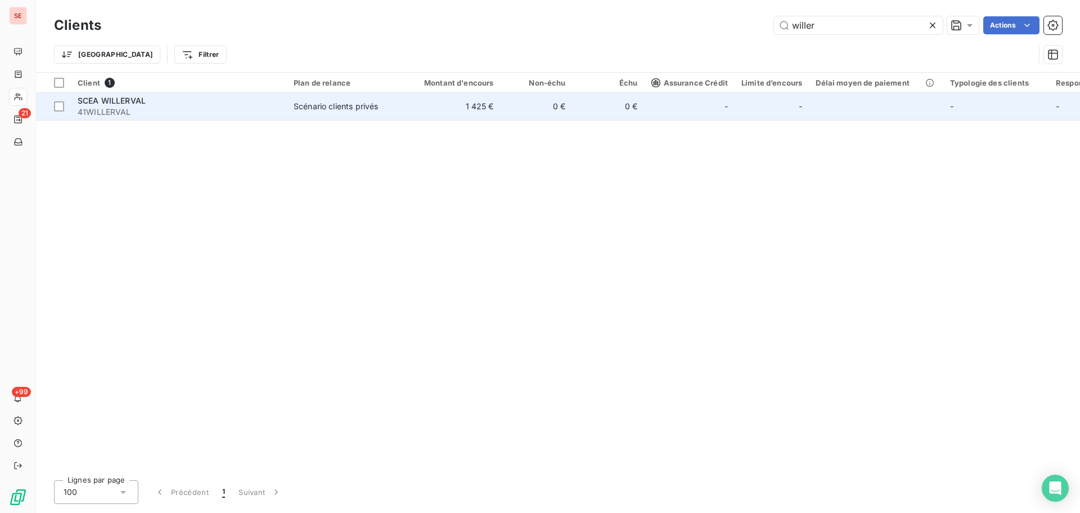
type input "willer"
click at [390, 107] on span "Scénario clients privés" at bounding box center [346, 106] width 104 height 11
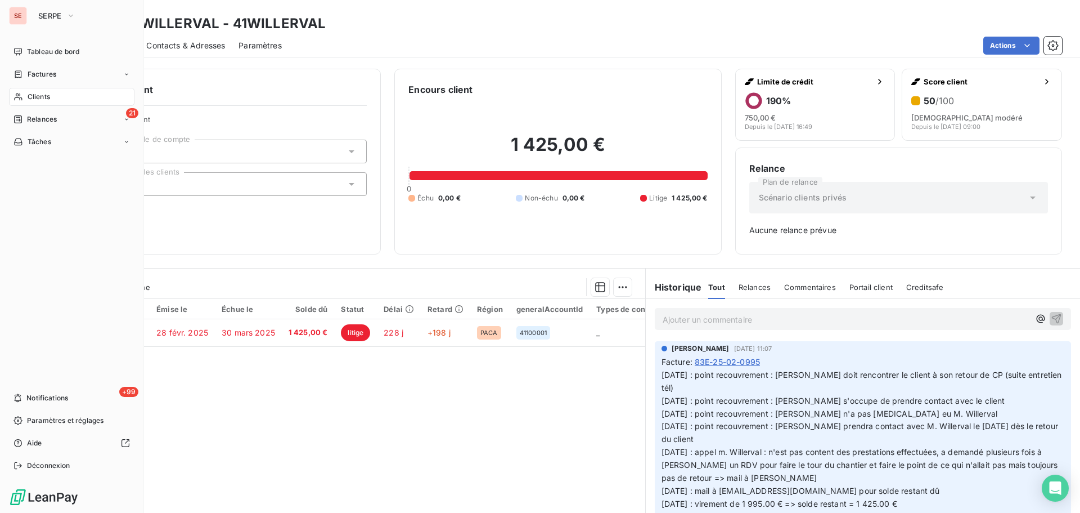
click at [65, 96] on div "Clients" at bounding box center [71, 97] width 125 height 18
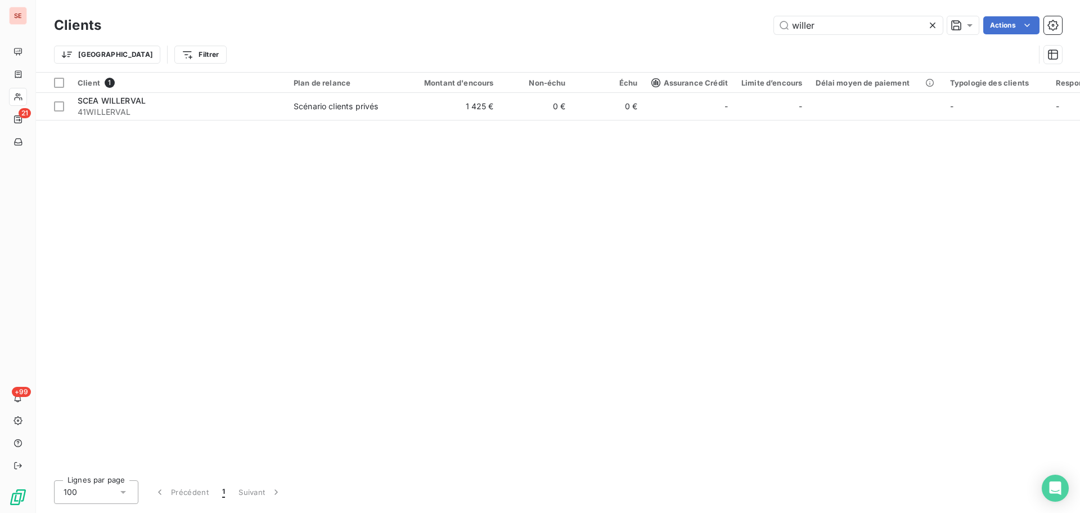
drag, startPoint x: 842, startPoint y: 27, endPoint x: 564, endPoint y: 34, distance: 278.0
click at [565, 34] on div "Clients willer Actions" at bounding box center [558, 26] width 1008 height 24
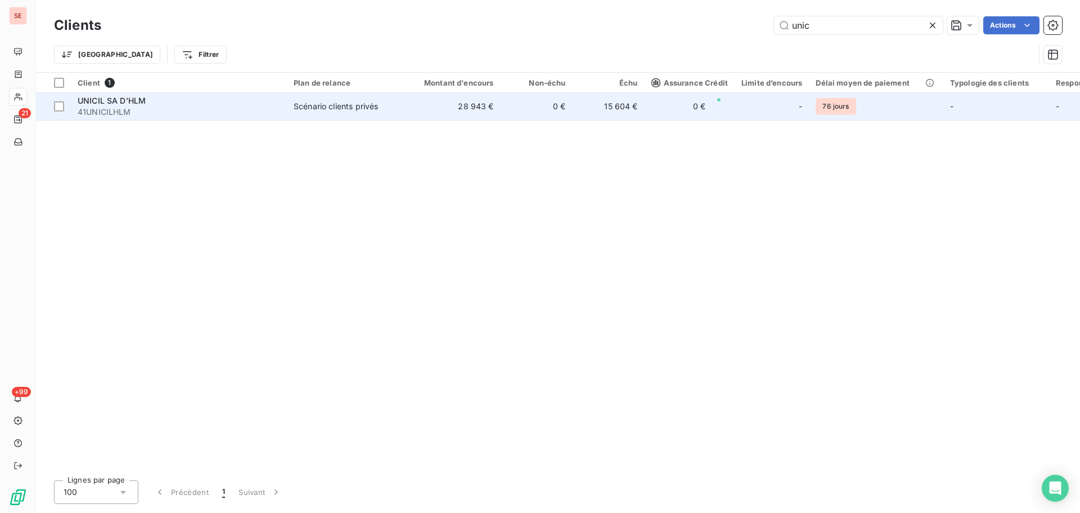
type input "unic"
click at [252, 115] on span "41UNICILHLM" at bounding box center [179, 111] width 203 height 11
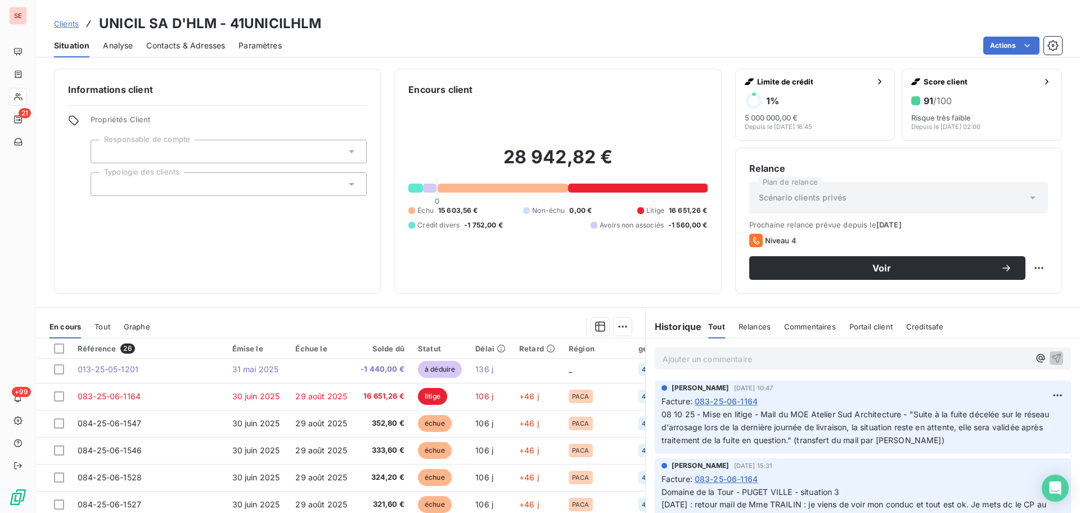
scroll to position [150, 0]
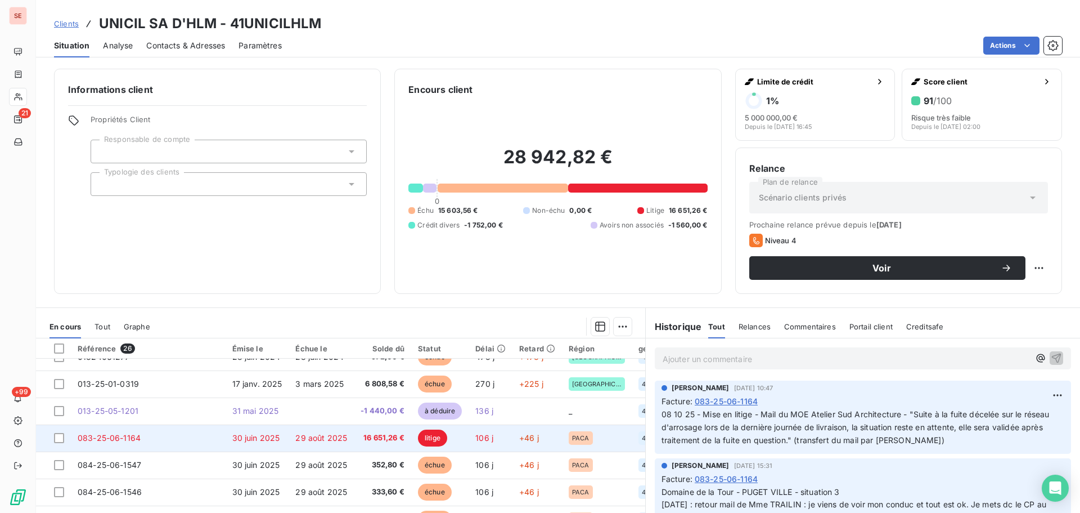
click at [375, 435] on span "16 651,26 €" at bounding box center [383, 437] width 44 height 11
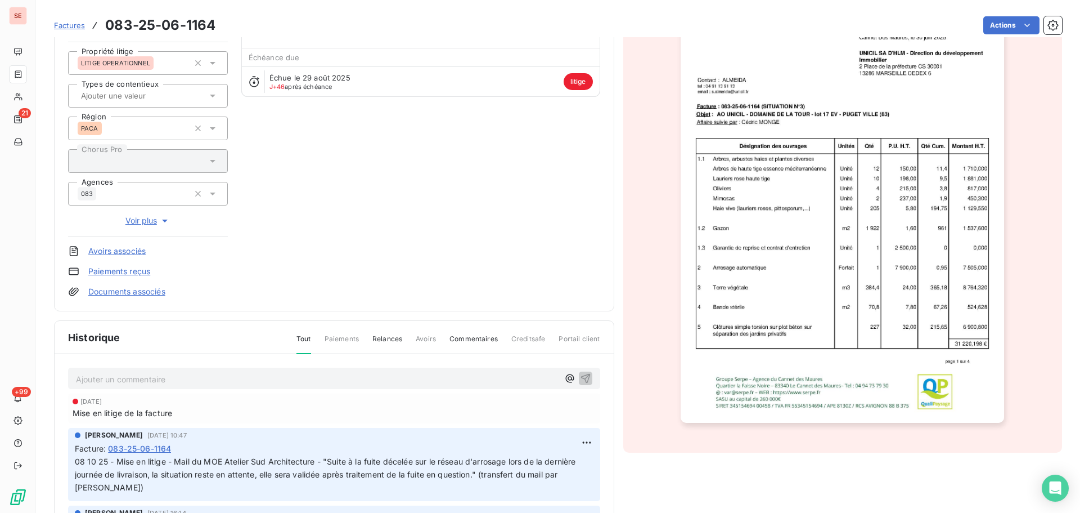
scroll to position [151, 0]
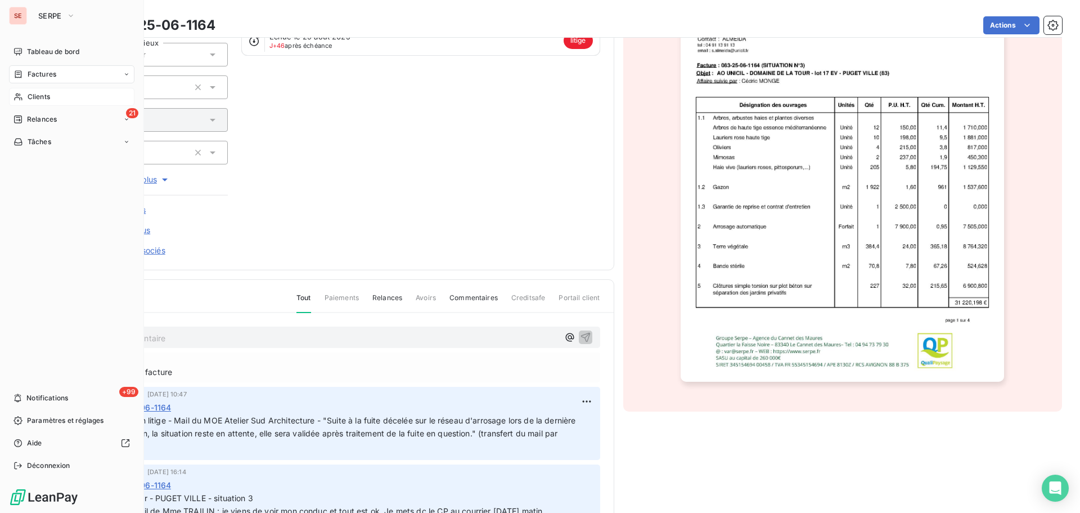
click at [38, 92] on span "Clients" at bounding box center [39, 97] width 23 height 10
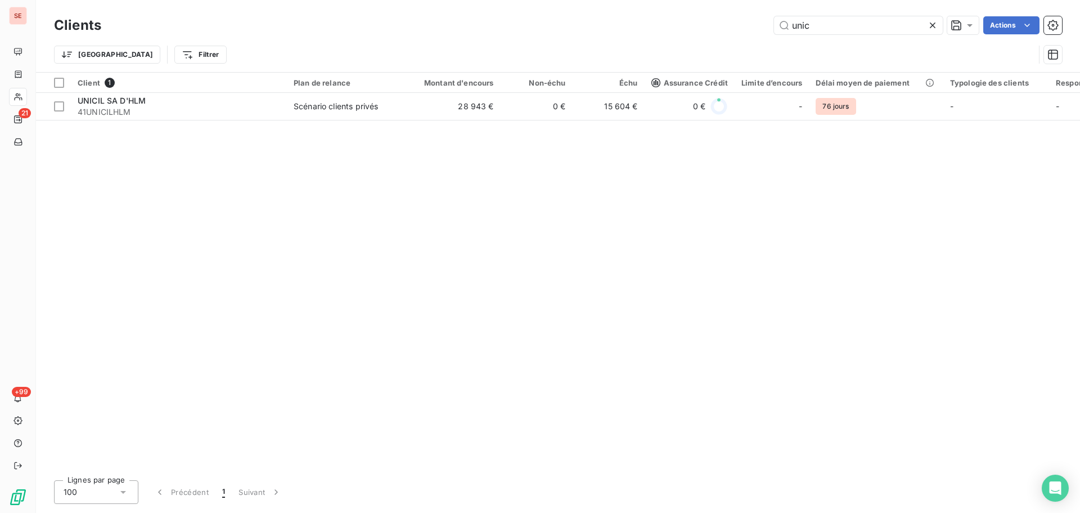
drag, startPoint x: 833, startPoint y: 26, endPoint x: 681, endPoint y: 34, distance: 152.1
click at [740, 34] on div "unic Actions" at bounding box center [588, 25] width 947 height 18
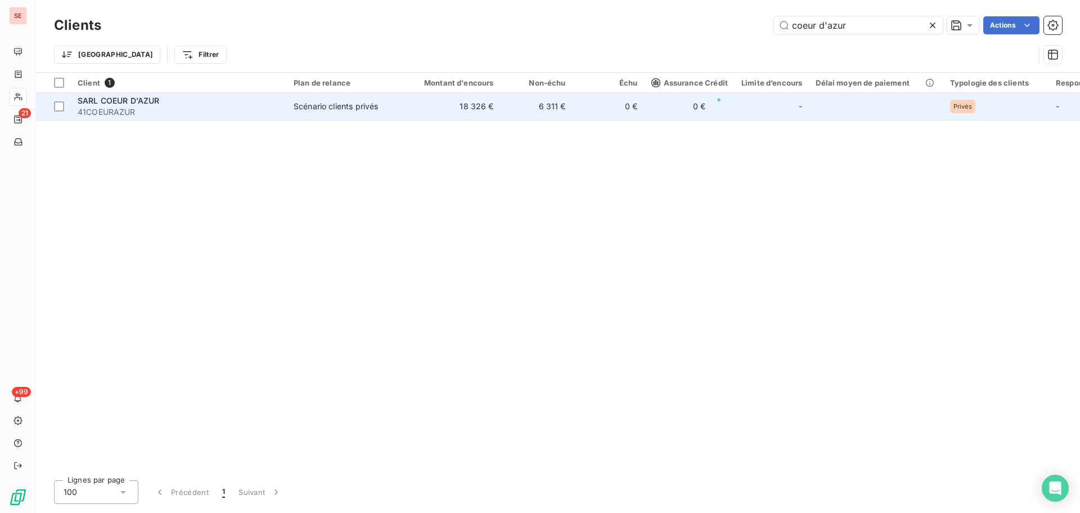
type input "coeur d'azur"
click at [254, 119] on td "SARL COEUR D'AZUR 41COEURAZUR" at bounding box center [179, 106] width 216 height 27
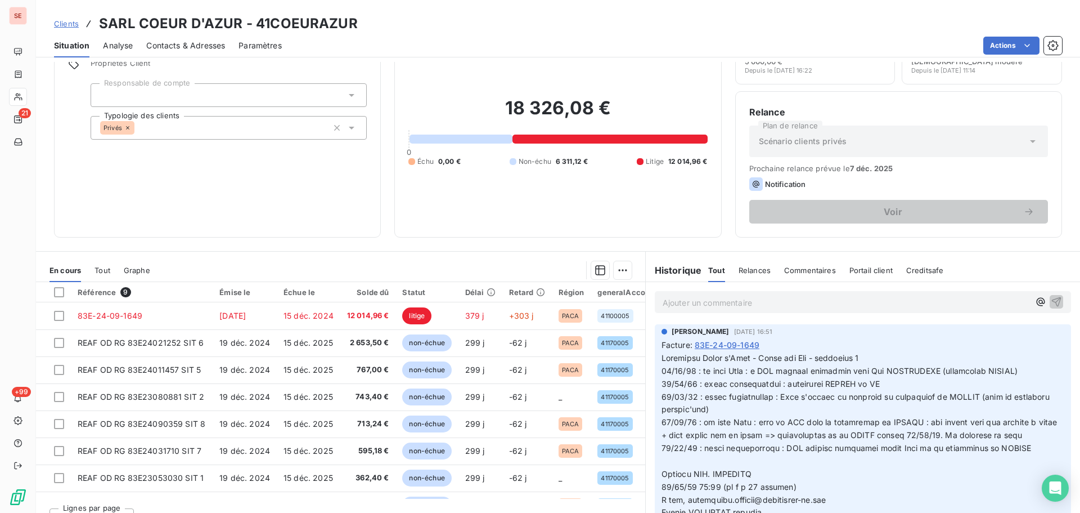
scroll to position [76, 0]
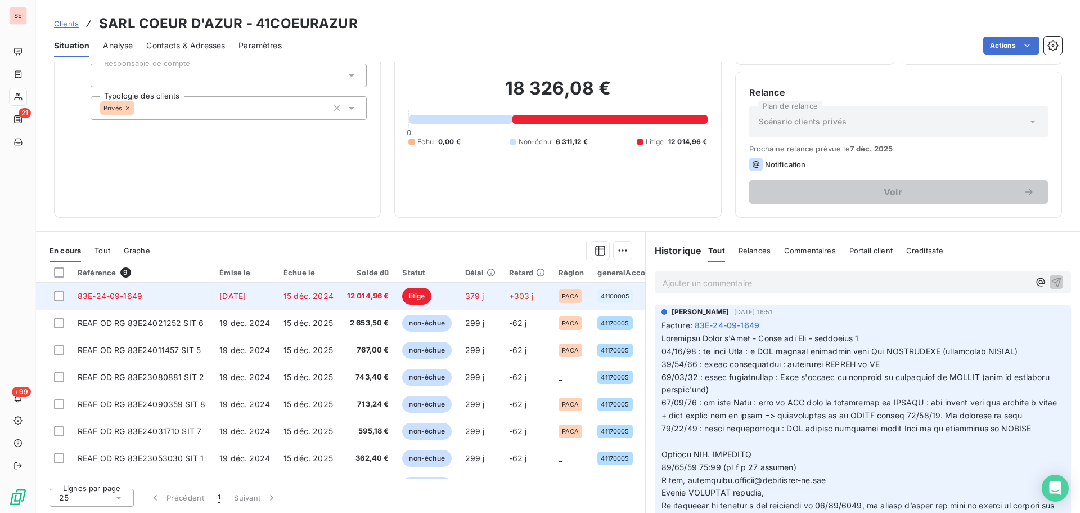
click at [335, 292] on td "15 déc. 2024" at bounding box center [309, 295] width 64 height 27
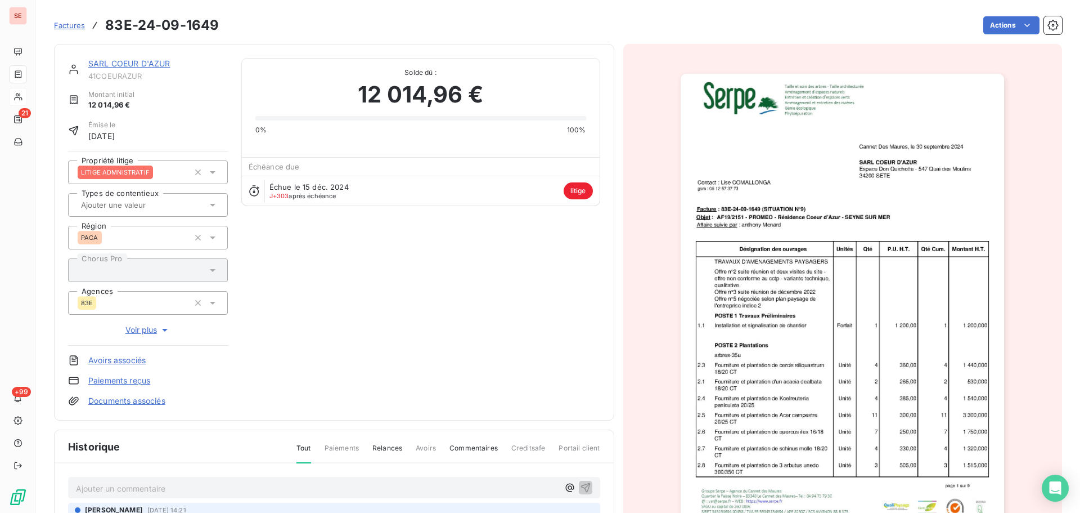
click at [135, 60] on link "SARL COEUR D'AZUR" at bounding box center [129, 64] width 82 height 10
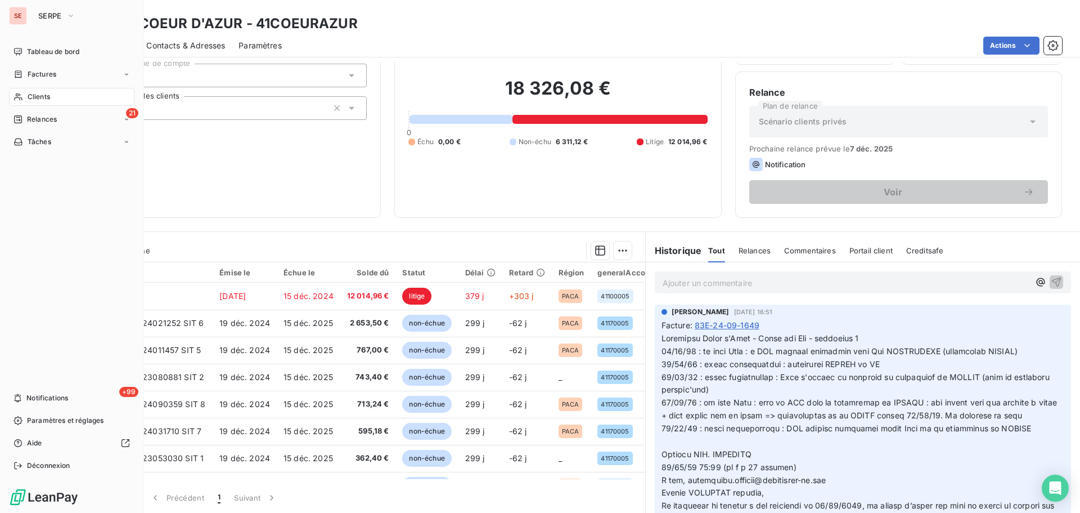
click at [30, 105] on div "Clients" at bounding box center [71, 97] width 125 height 18
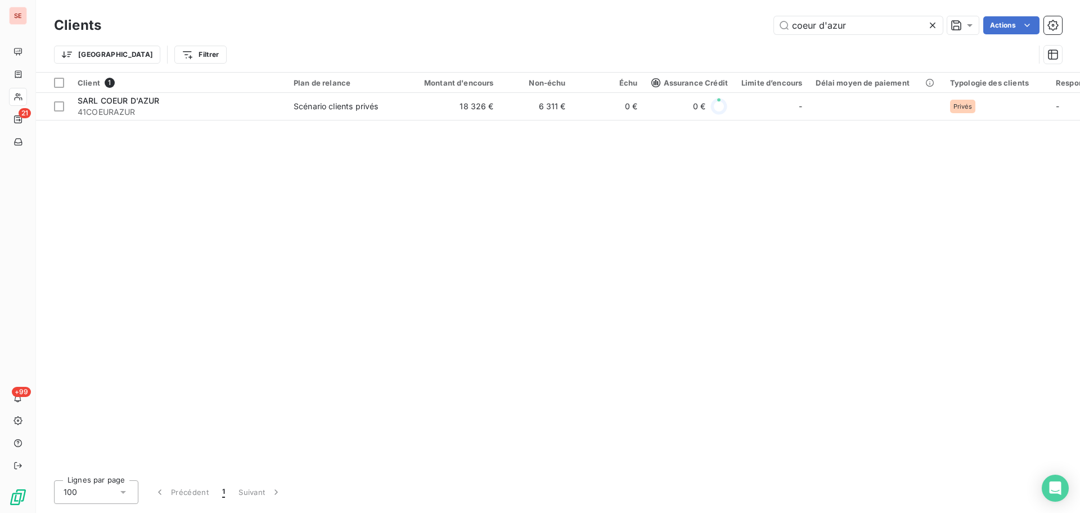
drag, startPoint x: 819, startPoint y: 38, endPoint x: 632, endPoint y: 27, distance: 186.6
click at [658, 30] on div "coeur d'azur Actions" at bounding box center [588, 25] width 947 height 18
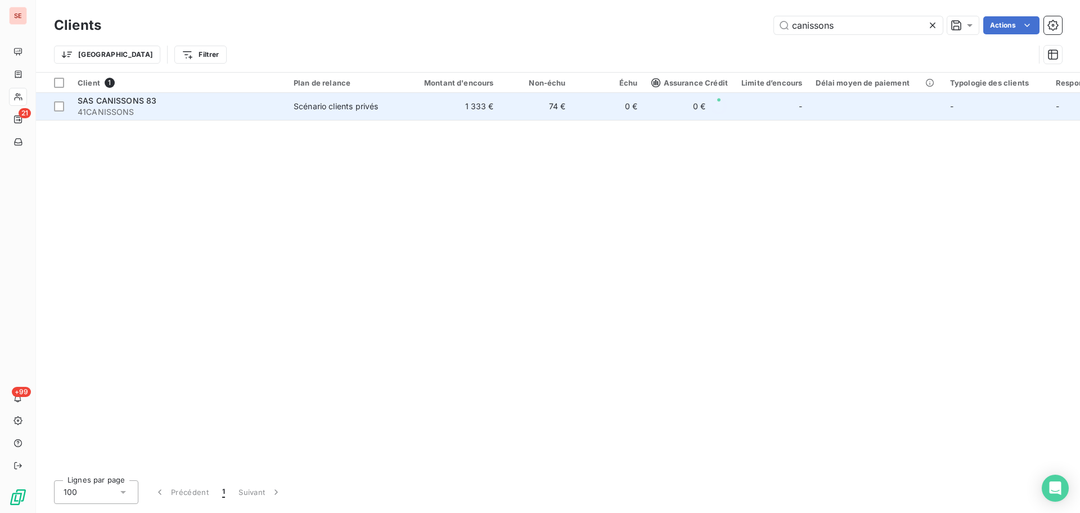
type input "canissons"
click at [219, 111] on span "41CANISSONS" at bounding box center [179, 111] width 203 height 11
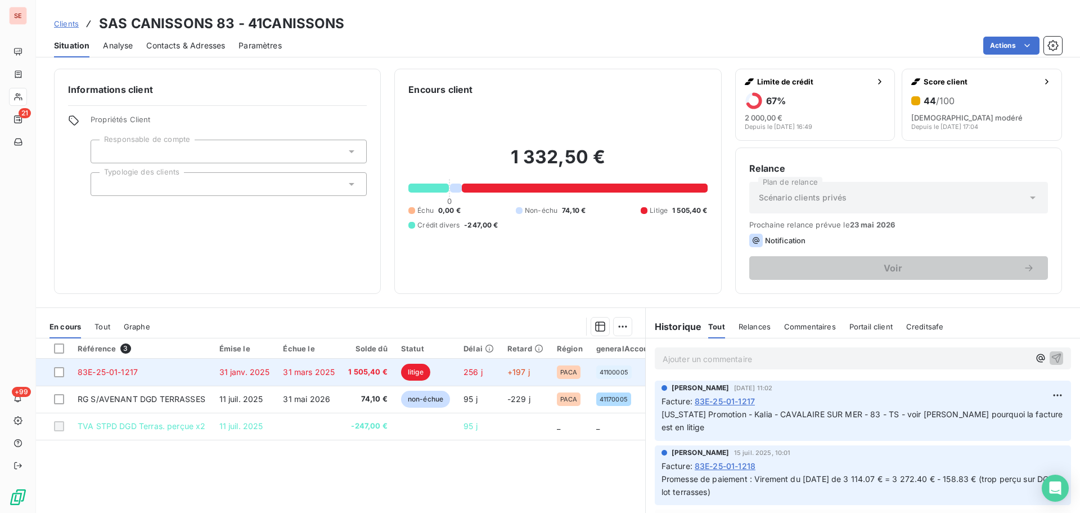
click at [257, 369] on span "31 janv. 2025" at bounding box center [244, 372] width 51 height 10
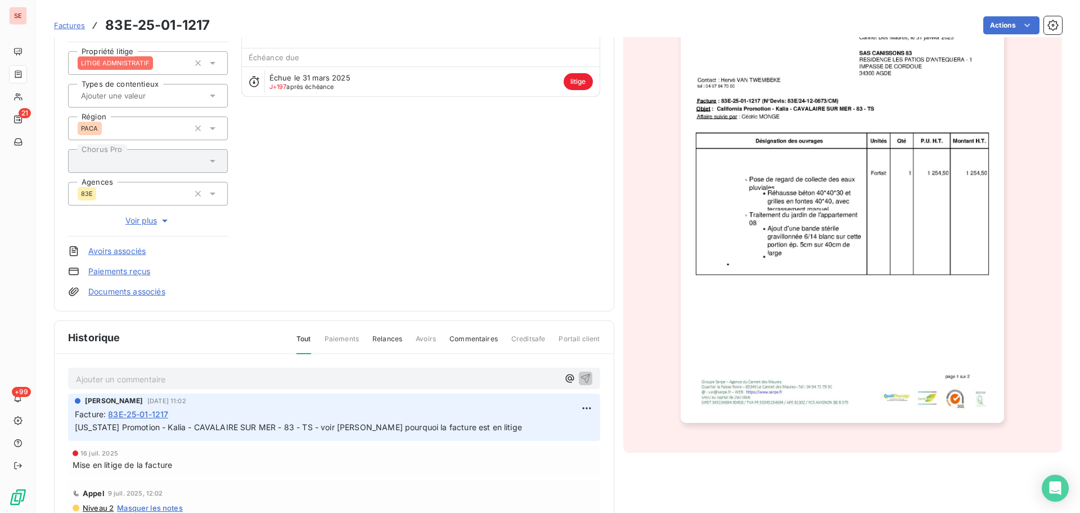
scroll to position [151, 0]
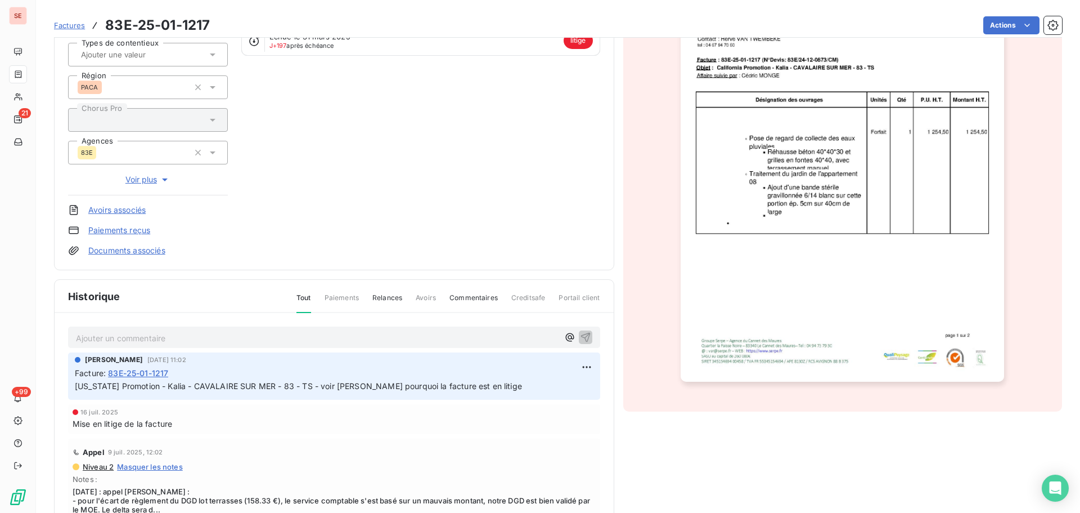
click at [253, 382] on span "[US_STATE] Promotion - Kalia - CAVALAIRE SUR MER - 83 - TS - voir [PERSON_NAME]…" at bounding box center [298, 386] width 447 height 10
click at [389, 379] on div "[US_STATE] Promotion - Kalia - CAVALAIRE SUR MER - 83 - TS - voir [PERSON_NAME]…" at bounding box center [334, 386] width 519 height 14
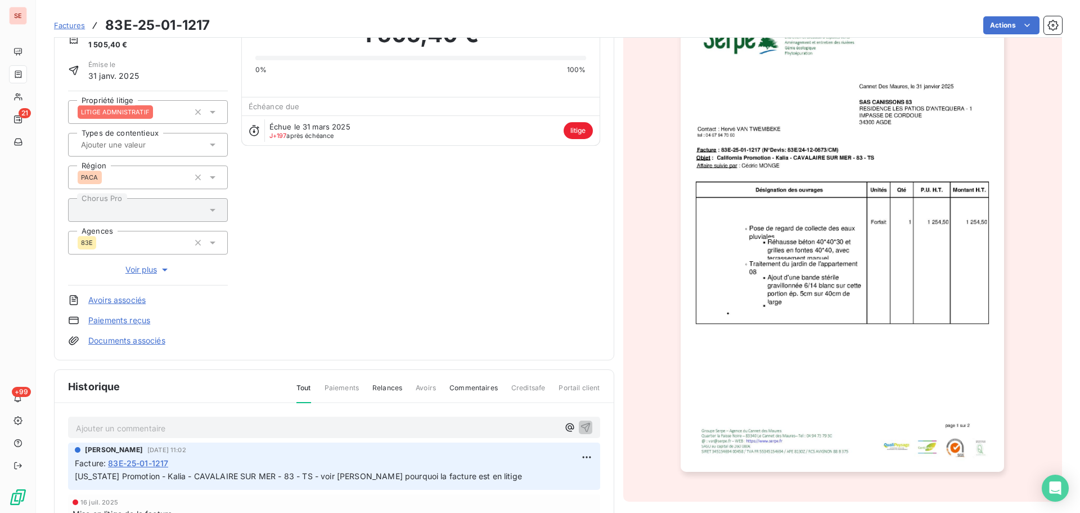
scroll to position [0, 0]
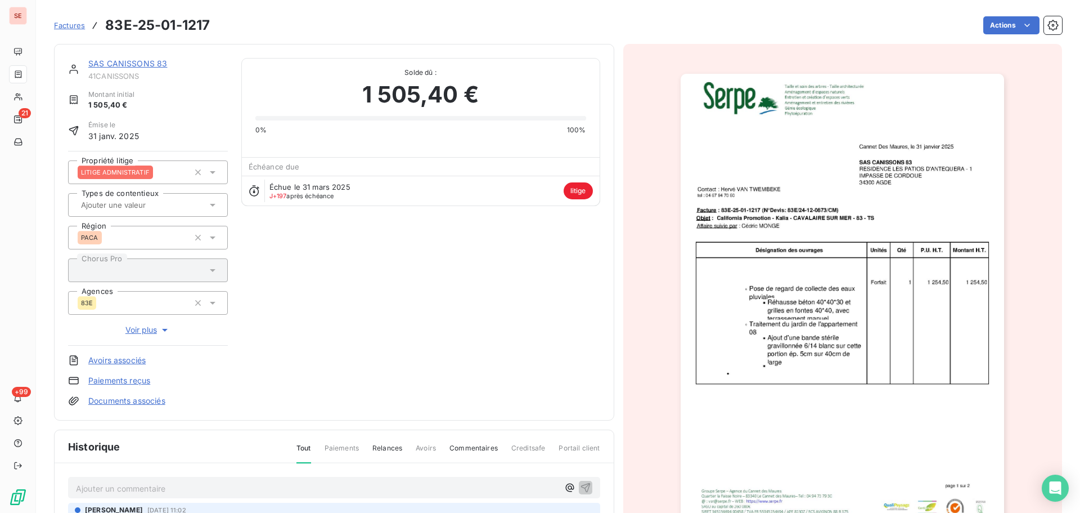
click at [151, 62] on link "SAS CANISSONS 83" at bounding box center [127, 64] width 79 height 10
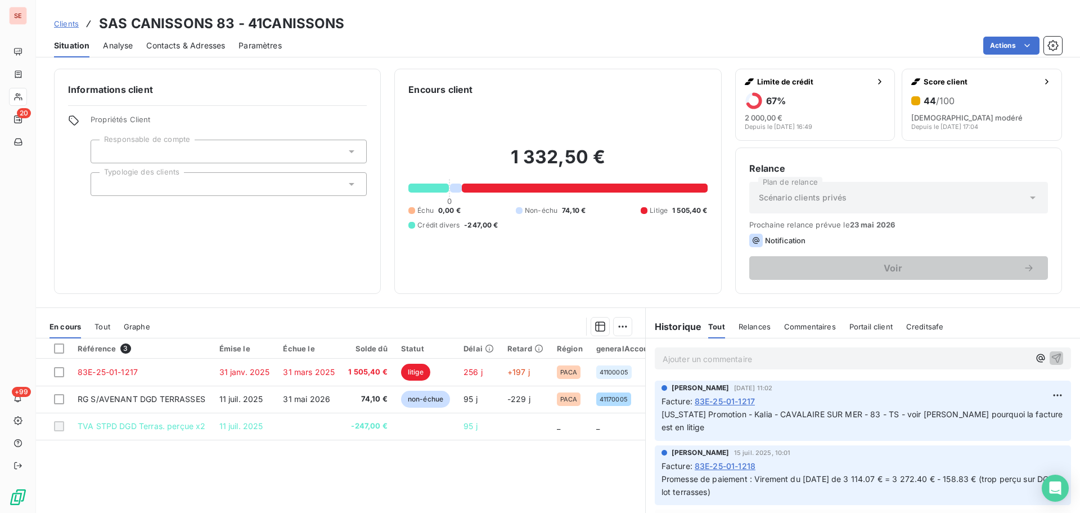
click at [721, 465] on span "83E-25-01-1218" at bounding box center [725, 466] width 61 height 12
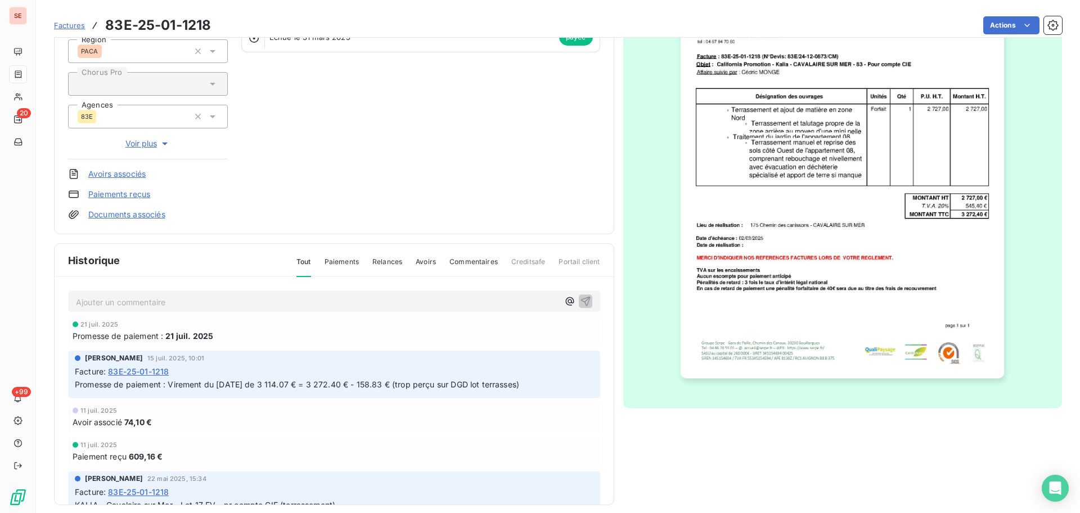
scroll to position [4, 0]
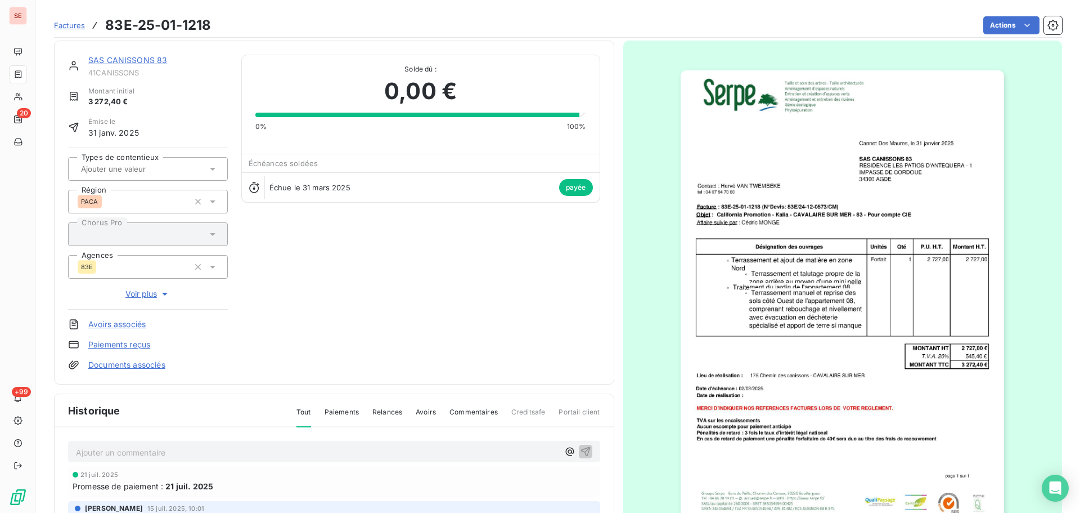
click at [119, 71] on span "41CANISSONS" at bounding box center [158, 72] width 140 height 9
copy div "41CANISSONS"
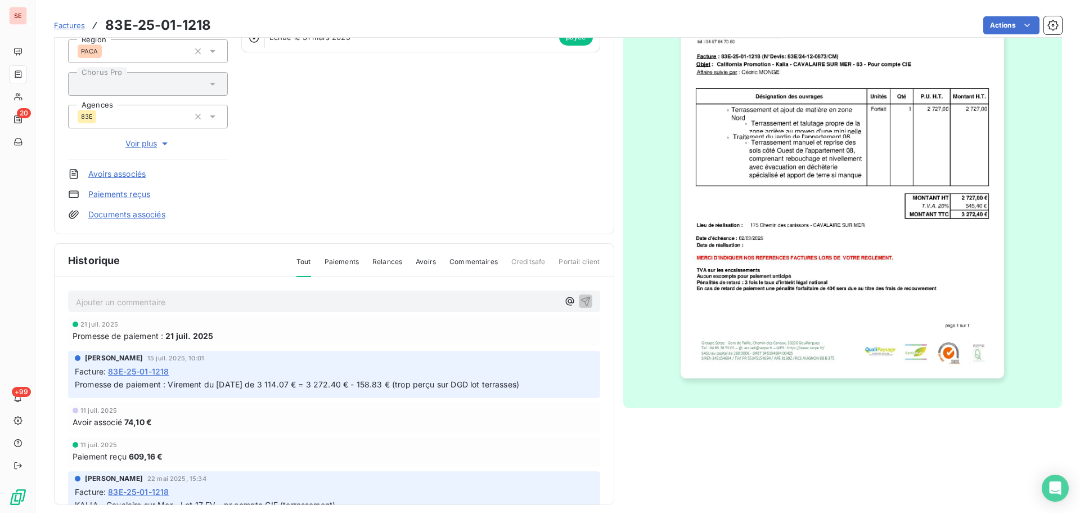
click at [927, 214] on img "button" at bounding box center [842, 149] width 323 height 458
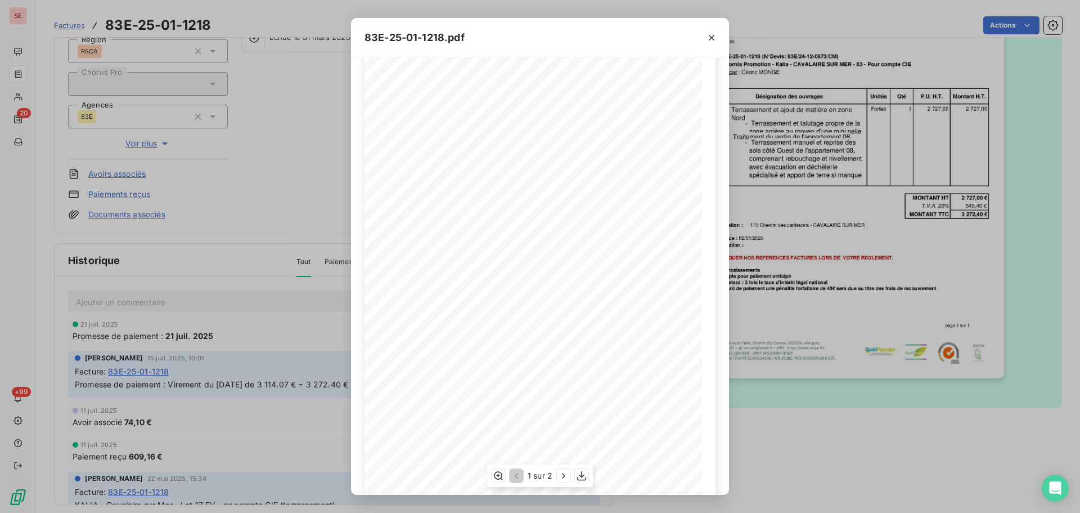
scroll to position [67, 0]
click at [563, 475] on icon "button" at bounding box center [563, 475] width 11 height 11
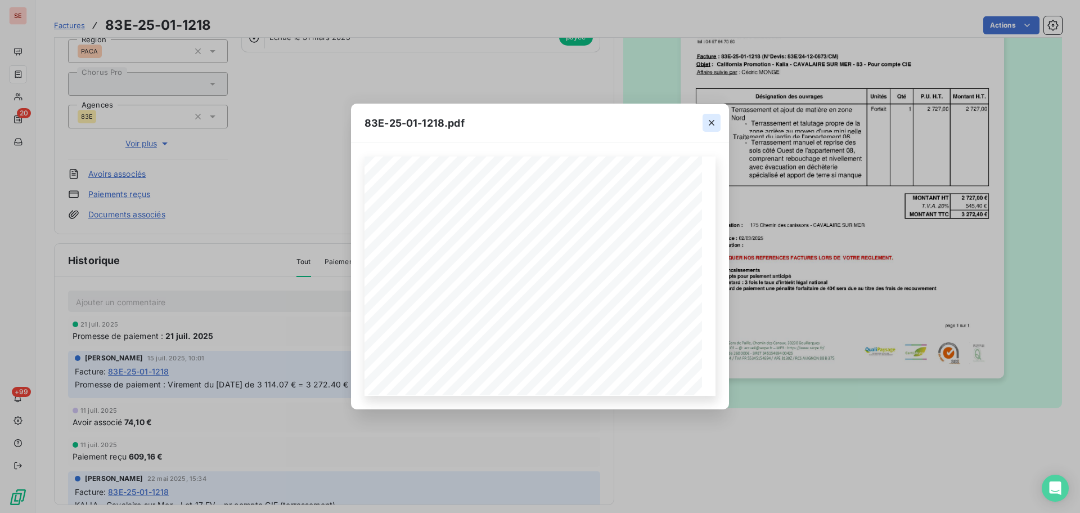
click at [720, 124] on button "button" at bounding box center [712, 123] width 18 height 18
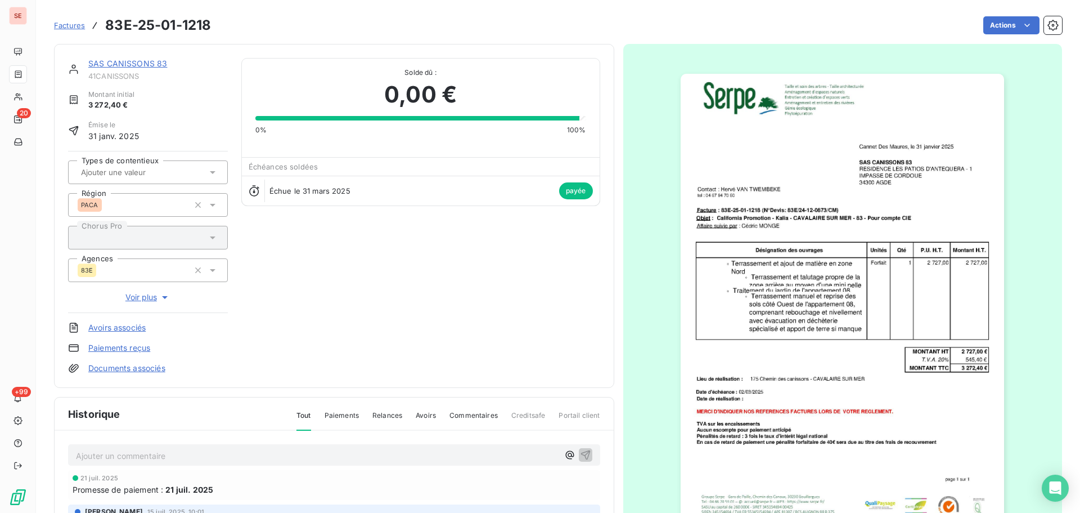
click at [146, 60] on link "SAS CANISSONS 83" at bounding box center [127, 64] width 79 height 10
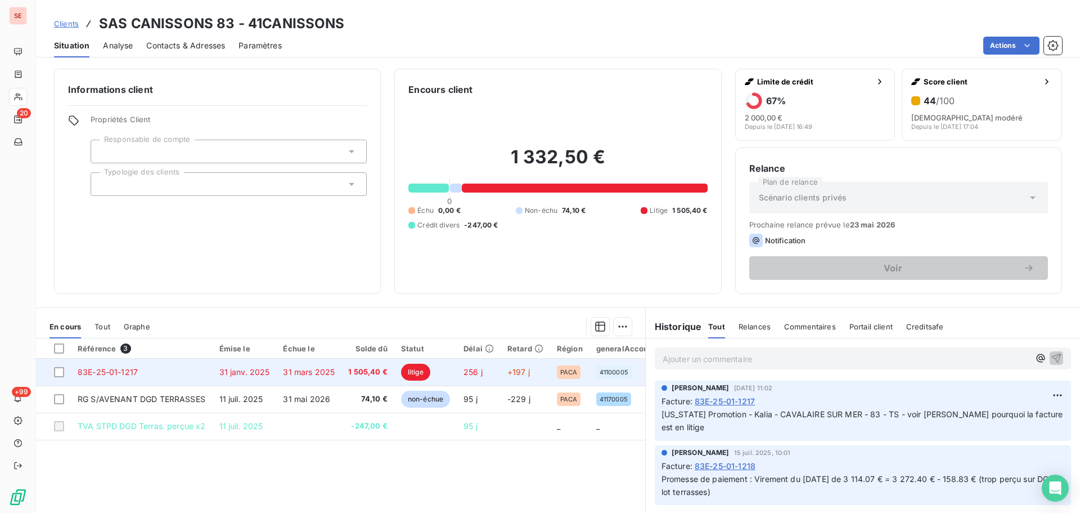
click at [272, 369] on td "31 janv. 2025" at bounding box center [245, 371] width 64 height 27
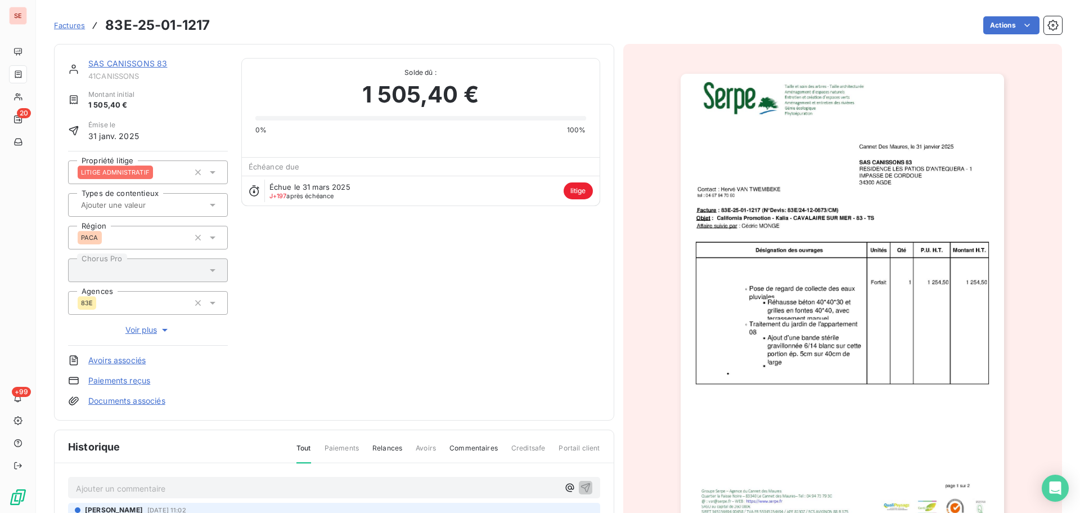
click at [104, 61] on link "SAS CANISSONS 83" at bounding box center [127, 64] width 79 height 10
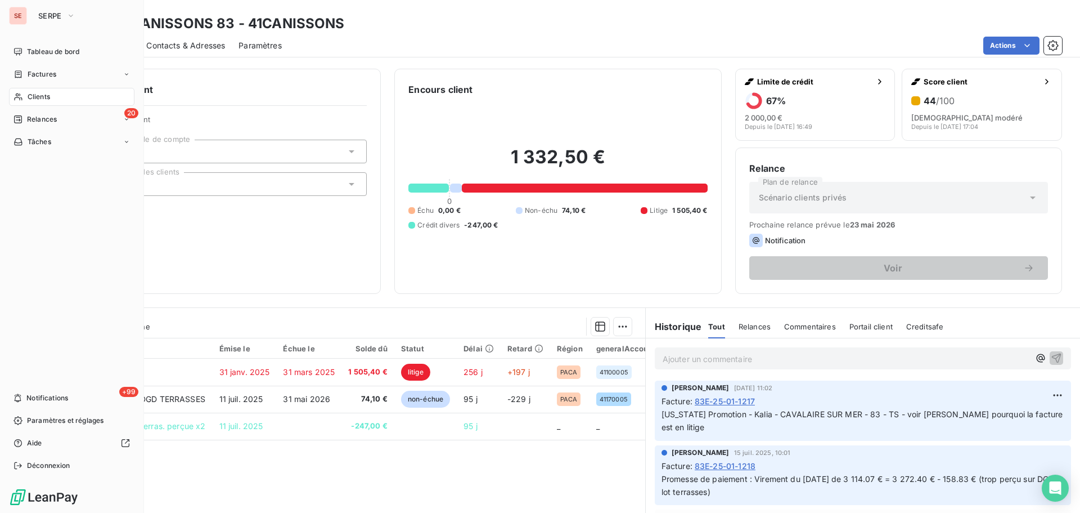
click at [39, 99] on span "Clients" at bounding box center [39, 97] width 23 height 10
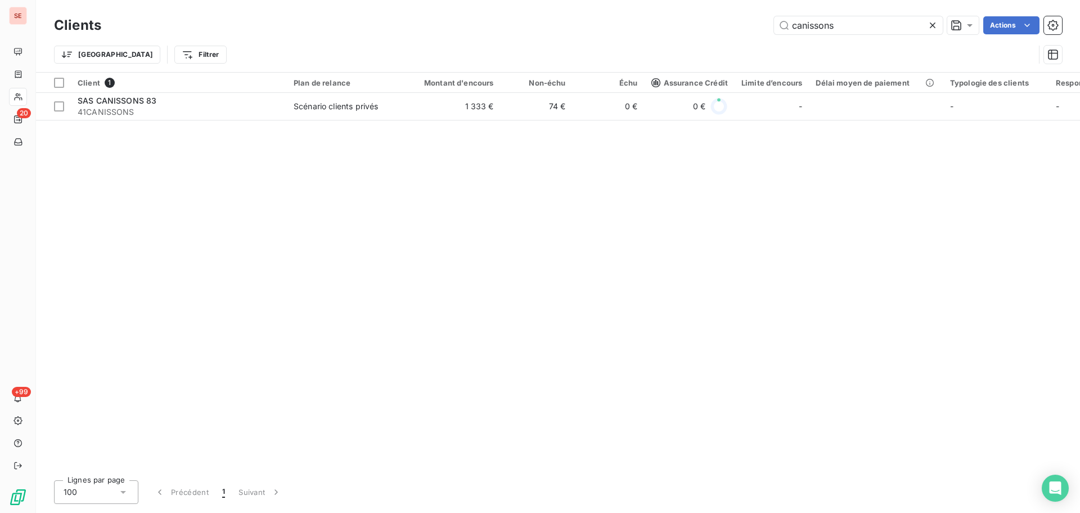
drag, startPoint x: 857, startPoint y: 26, endPoint x: 721, endPoint y: 35, distance: 136.4
click at [734, 31] on div "canissons Actions" at bounding box center [588, 25] width 947 height 18
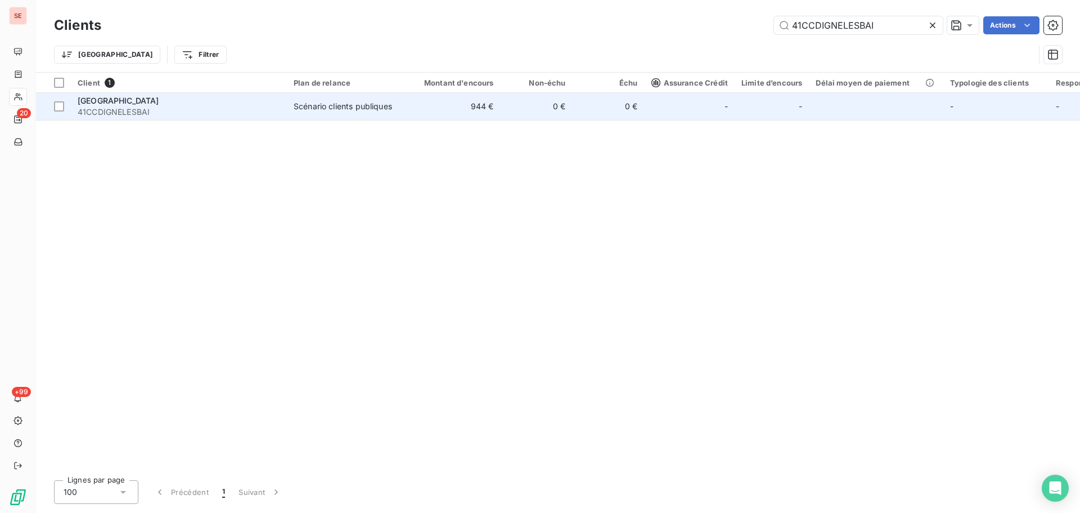
type input "41CCDIGNELESBAI"
click at [176, 105] on div "[GEOGRAPHIC_DATA]" at bounding box center [179, 100] width 203 height 11
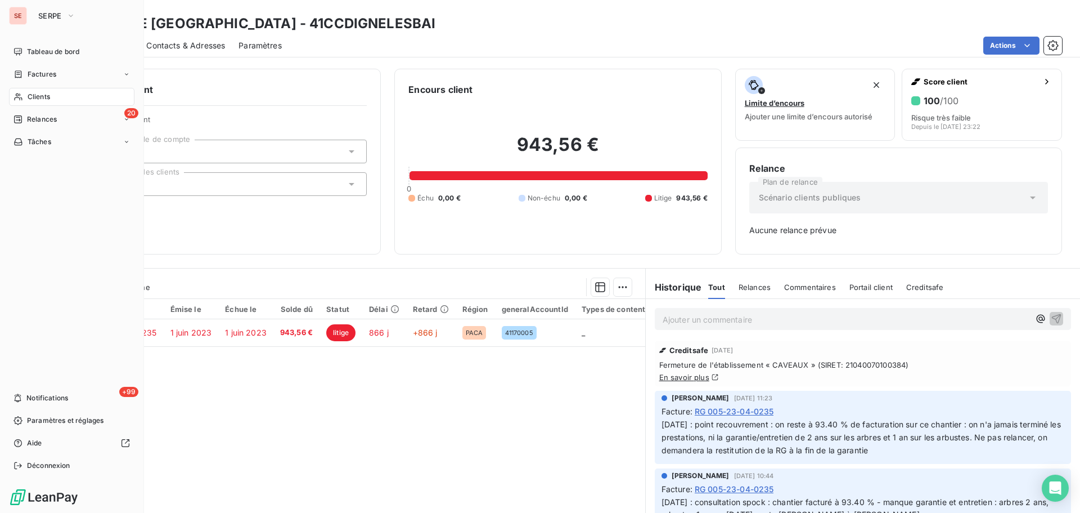
click at [63, 96] on div "Clients" at bounding box center [71, 97] width 125 height 18
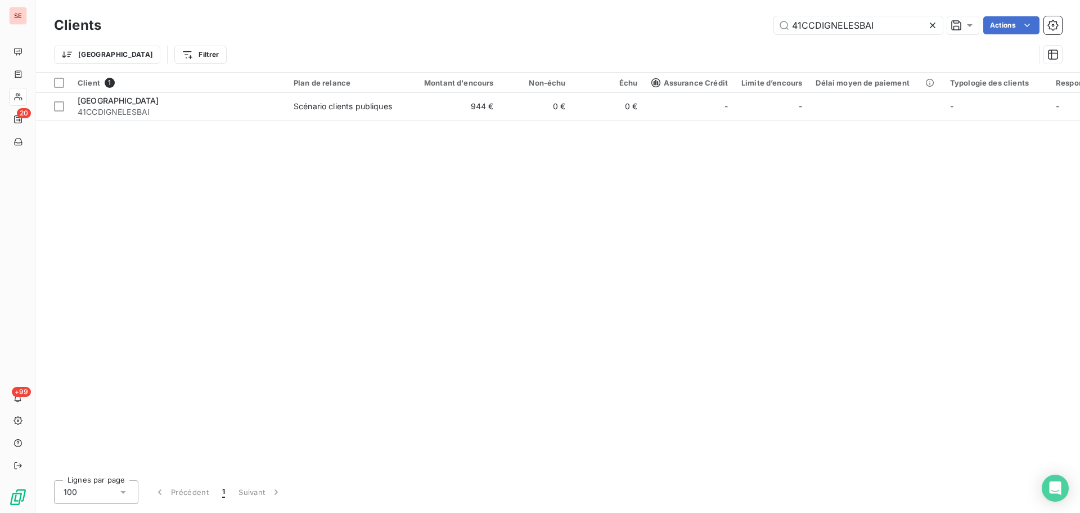
drag, startPoint x: 892, startPoint y: 23, endPoint x: 717, endPoint y: 29, distance: 175.1
click at [726, 29] on div "41CCDIGNELESBAI Actions" at bounding box center [588, 25] width 947 height 18
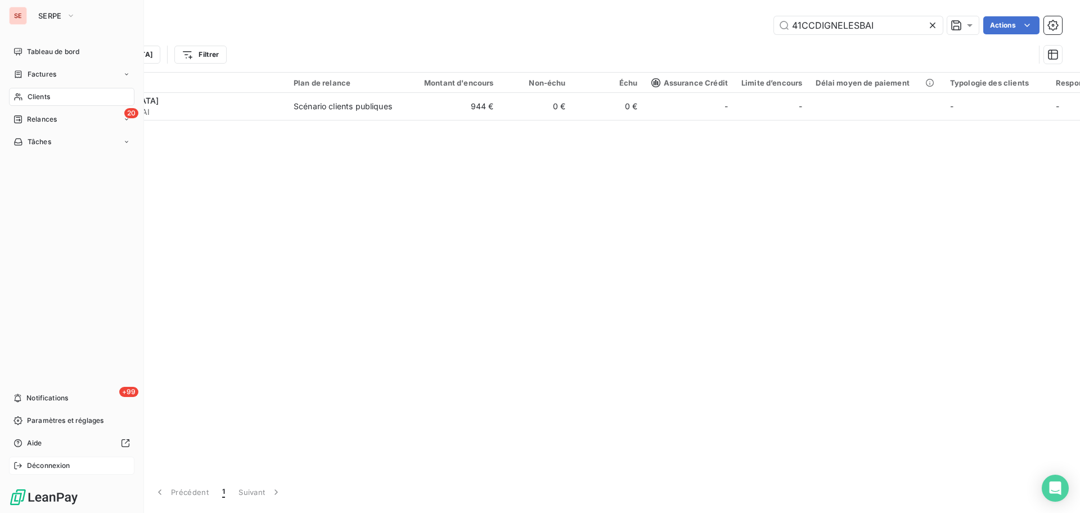
click at [60, 466] on span "Déconnexion" at bounding box center [48, 465] width 43 height 10
